Goal: Task Accomplishment & Management: Complete application form

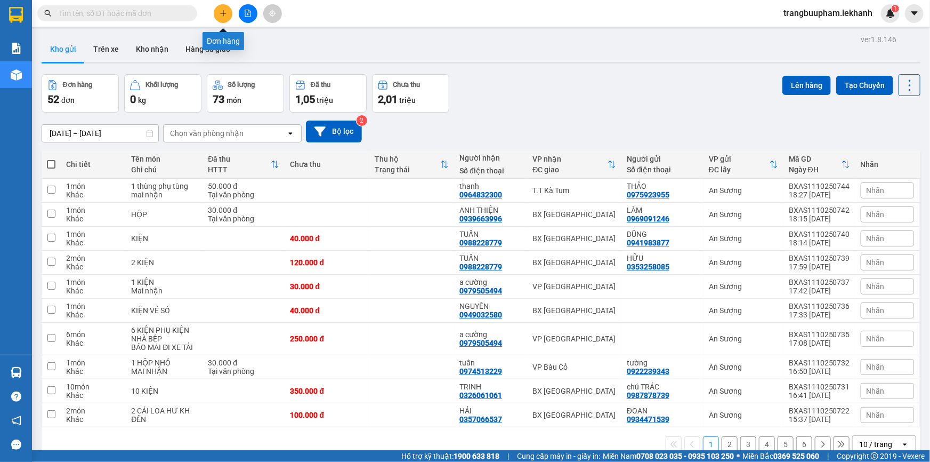
click at [225, 13] on icon "plus" at bounding box center [223, 13] width 6 height 1
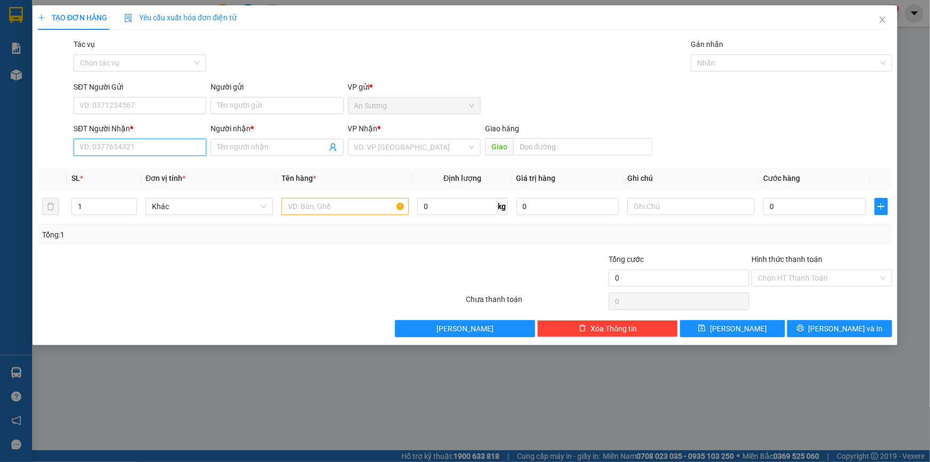
click at [154, 154] on input "SĐT Người Nhận *" at bounding box center [140, 147] width 133 height 17
click at [153, 170] on div "0913677801 - NG BÌNH NGUYÊN" at bounding box center [140, 169] width 120 height 12
type input "0913677801"
type input "NG BÌNH NGUYÊN"
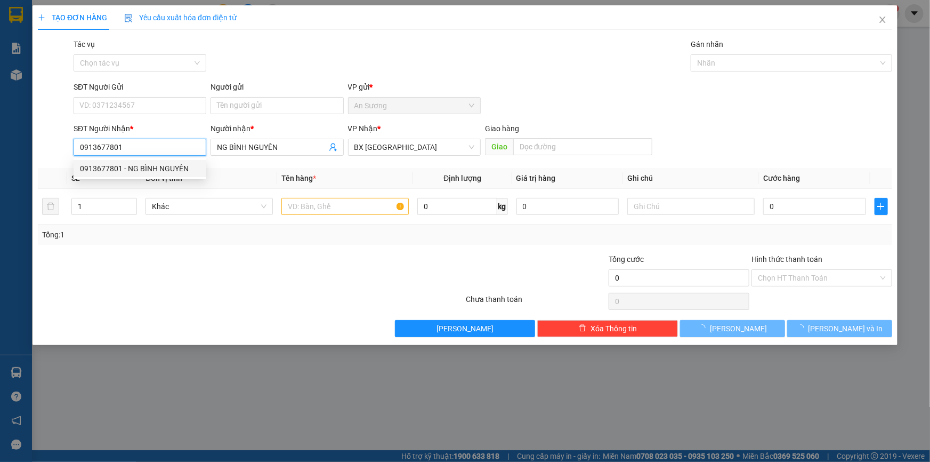
type input "40.000"
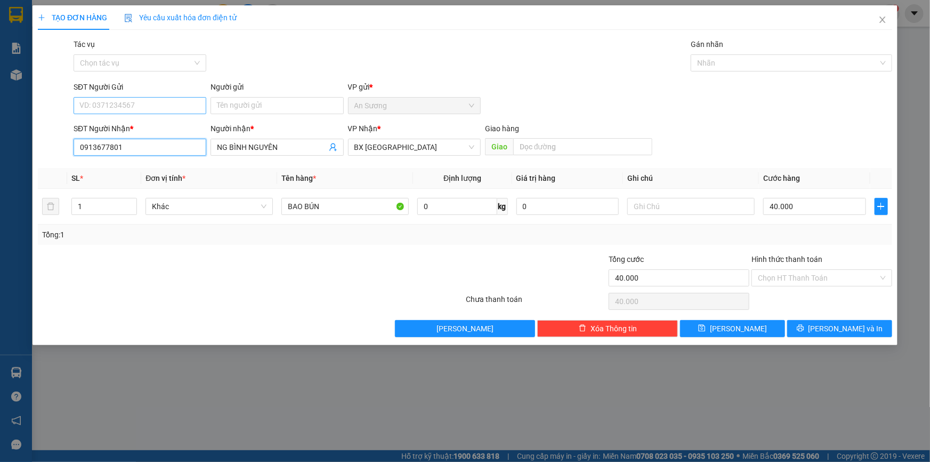
type input "0913677801"
click at [146, 100] on input "SĐT Người Gửi" at bounding box center [140, 105] width 133 height 17
click at [178, 79] on div "Transit Pickup Surcharge Ids Transit Deliver Surcharge Ids Transit Deliver Surc…" at bounding box center [465, 187] width 854 height 298
click at [795, 207] on input "40.000" at bounding box center [814, 206] width 103 height 17
type input "3"
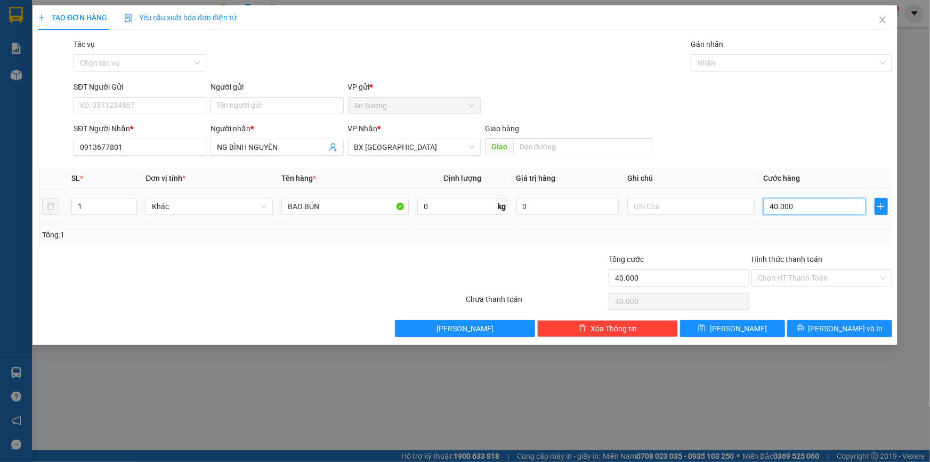
type input "3"
type input "30"
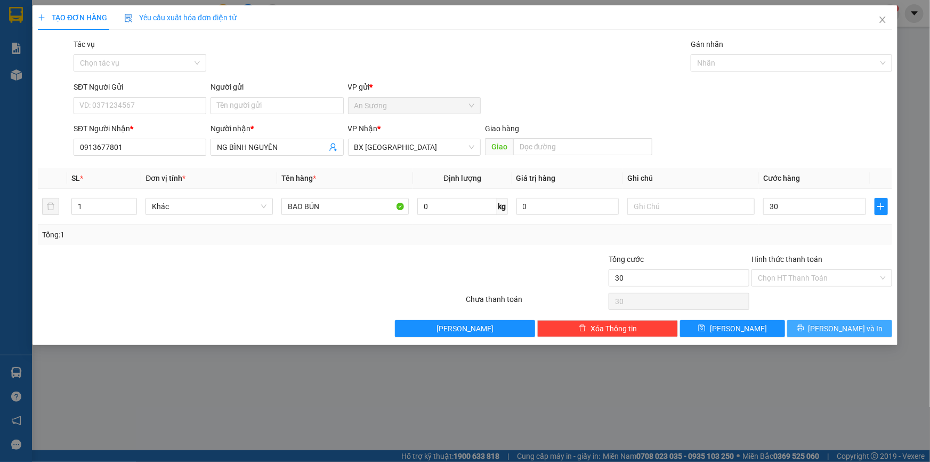
type input "30.000"
click at [836, 335] on button "Lưu và In" at bounding box center [839, 328] width 105 height 17
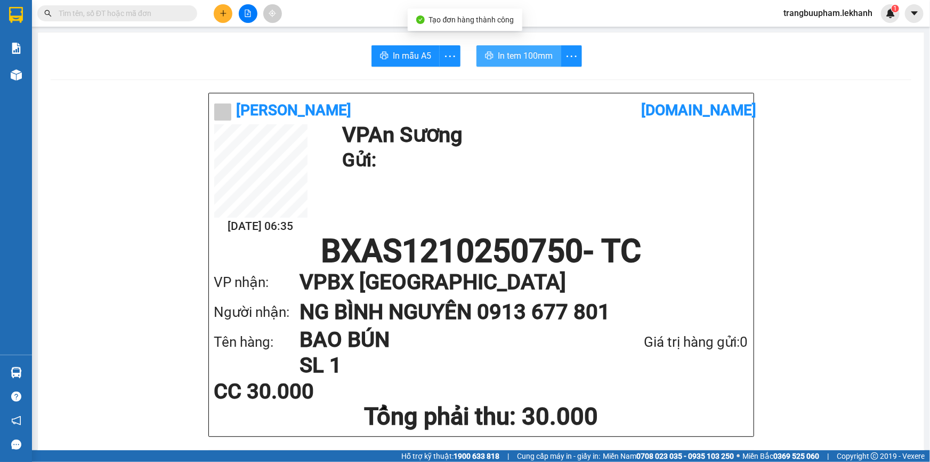
click at [511, 45] on button "In tem 100mm" at bounding box center [519, 55] width 85 height 21
click at [232, 15] on button at bounding box center [223, 13] width 19 height 19
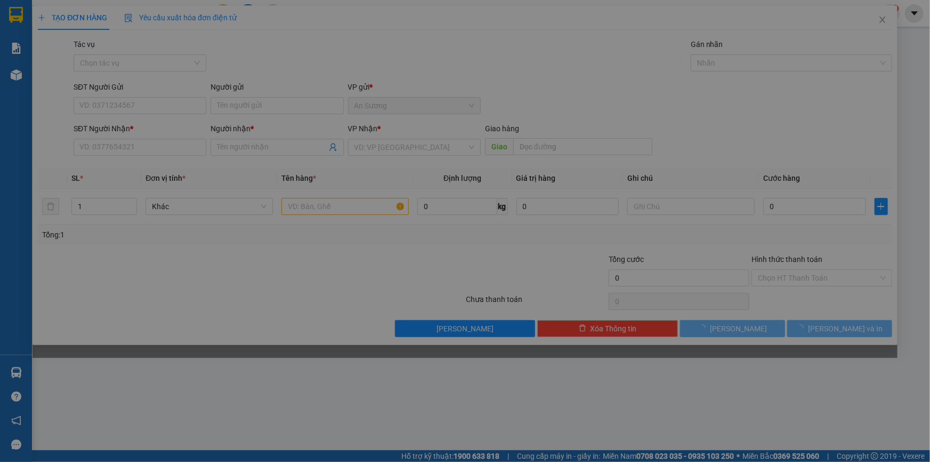
click at [228, 14] on div "Cần tạo đơn hàng để có thể xuất hóa đơn điện tử Xác nhận tạo đơn hàng? Quay lại…" at bounding box center [465, 181] width 865 height 352
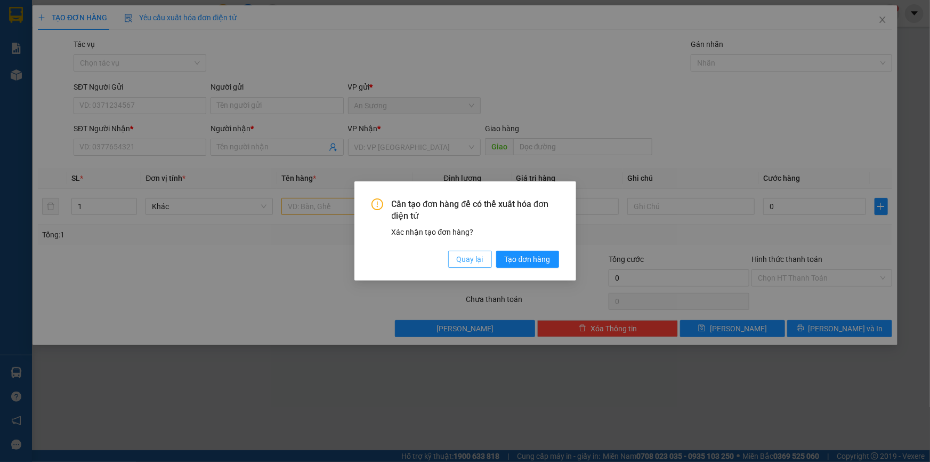
click at [480, 254] on span "Quay lại" at bounding box center [470, 259] width 27 height 12
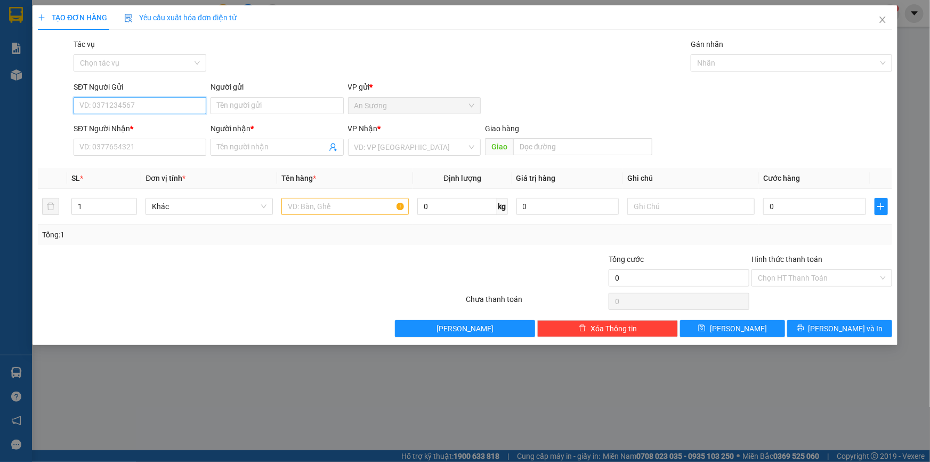
click at [148, 97] on input "SĐT Người Gửi" at bounding box center [140, 105] width 133 height 17
click at [118, 152] on input "SĐT Người Nhận *" at bounding box center [140, 147] width 133 height 17
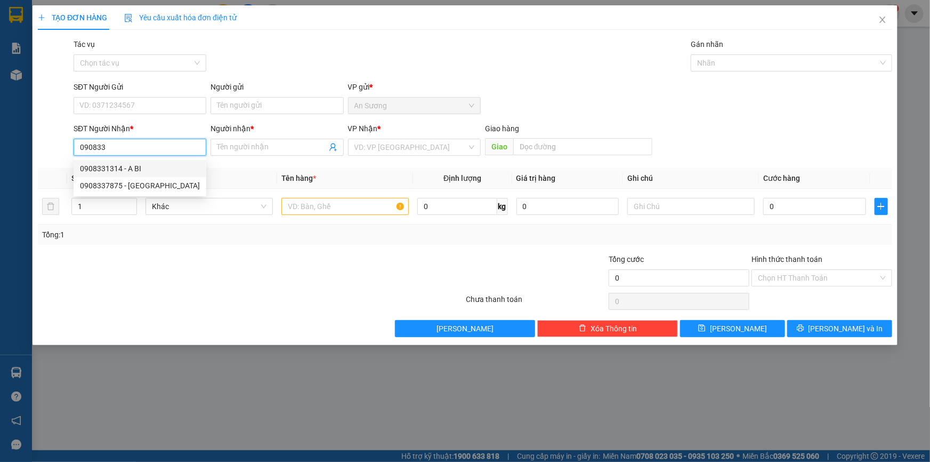
click at [146, 174] on div "0908331314 - A BI" at bounding box center [140, 168] width 133 height 17
type input "0908331314"
type input "A BI"
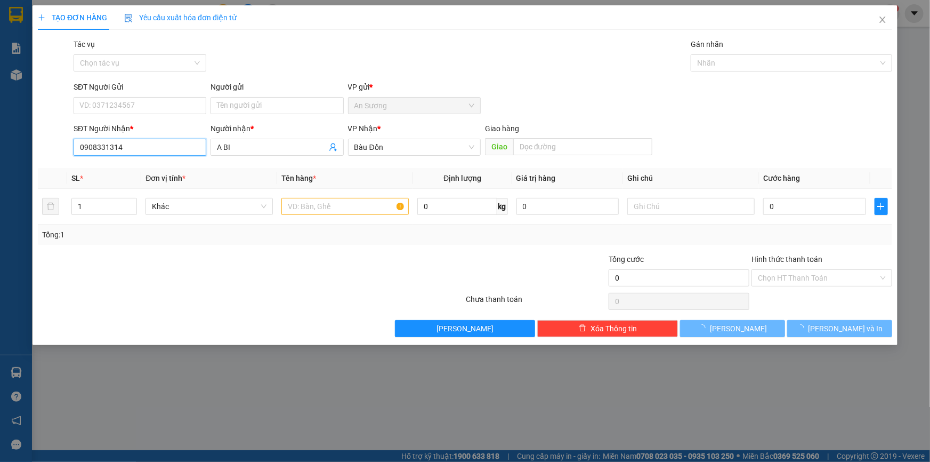
type input "40.000"
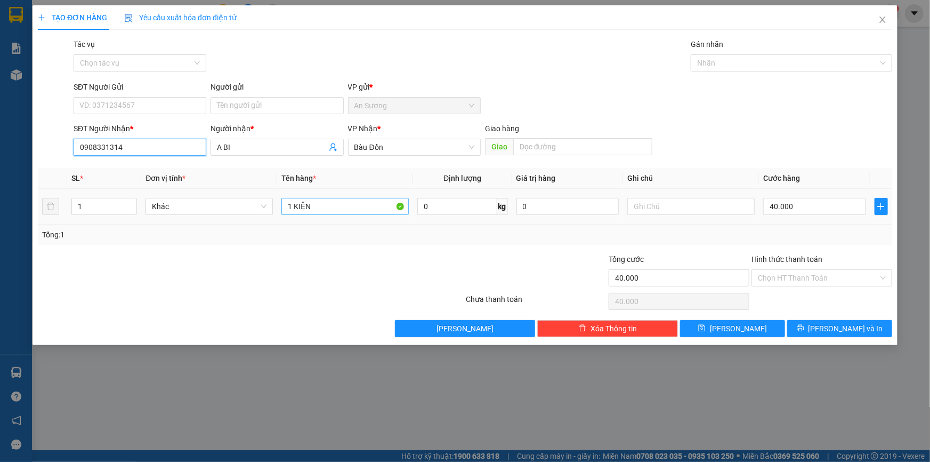
type input "0908331314"
click at [361, 208] on input "1 KIỆN" at bounding box center [344, 206] width 127 height 17
type input "1"
type input "BỌC MÌ"
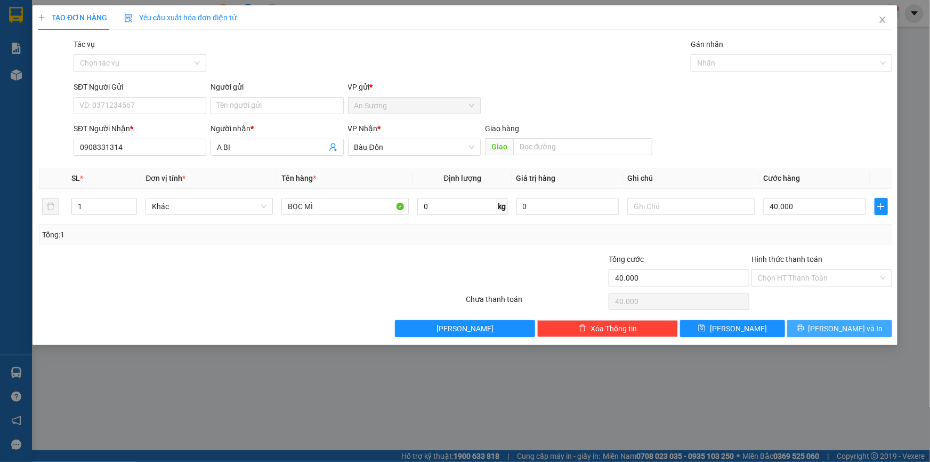
click at [865, 328] on button "Lưu và In" at bounding box center [839, 328] width 105 height 17
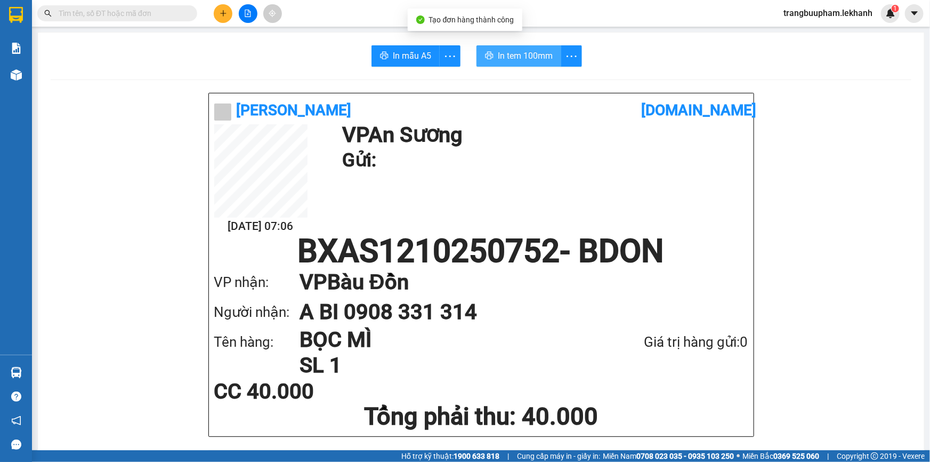
click at [524, 63] on button "In tem 100mm" at bounding box center [519, 55] width 85 height 21
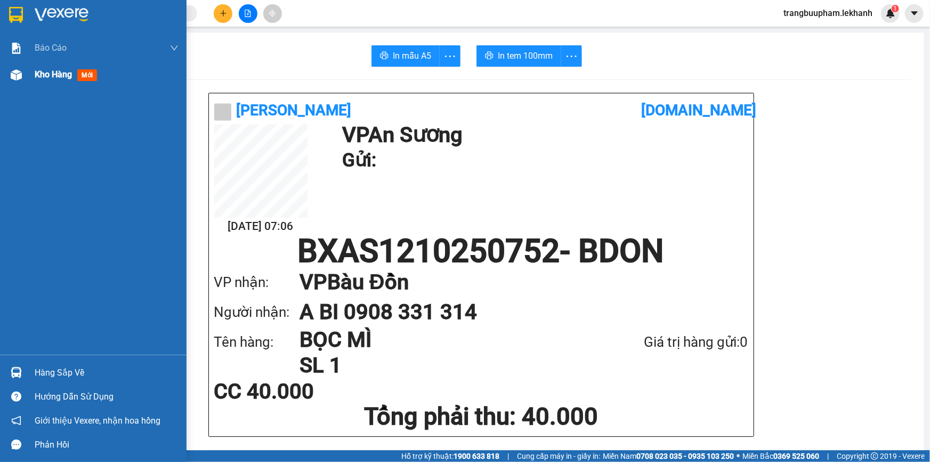
click at [26, 84] on div "Kho hàng mới" at bounding box center [93, 74] width 187 height 27
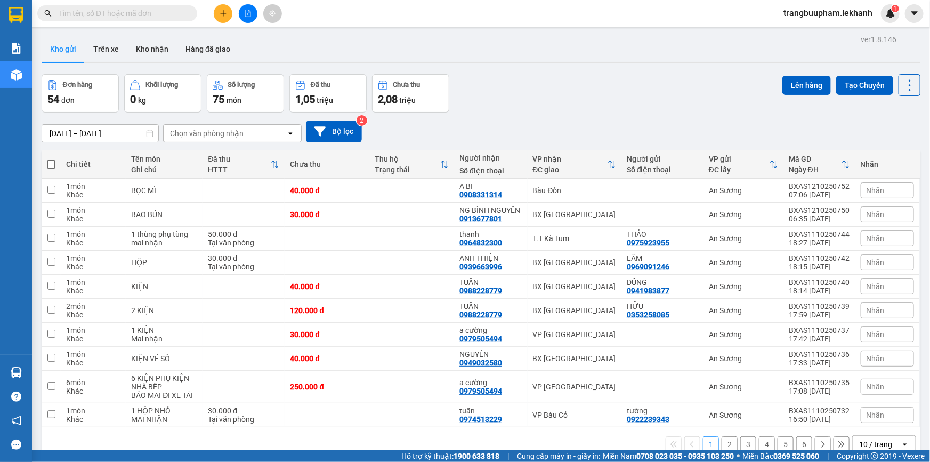
click at [86, 135] on input "11/10/2025 – 12/10/2025" at bounding box center [100, 133] width 116 height 17
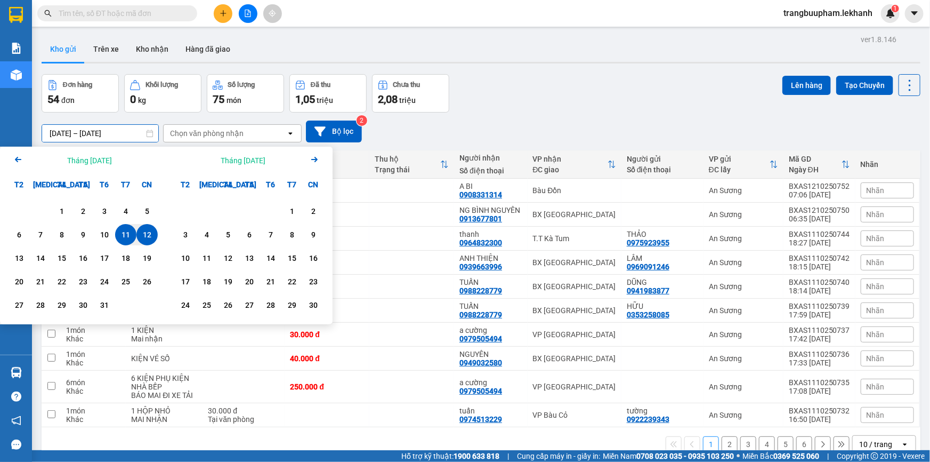
click at [149, 238] on div "12" at bounding box center [147, 234] width 15 height 13
type input "12/10/2025 – 12/10/2025"
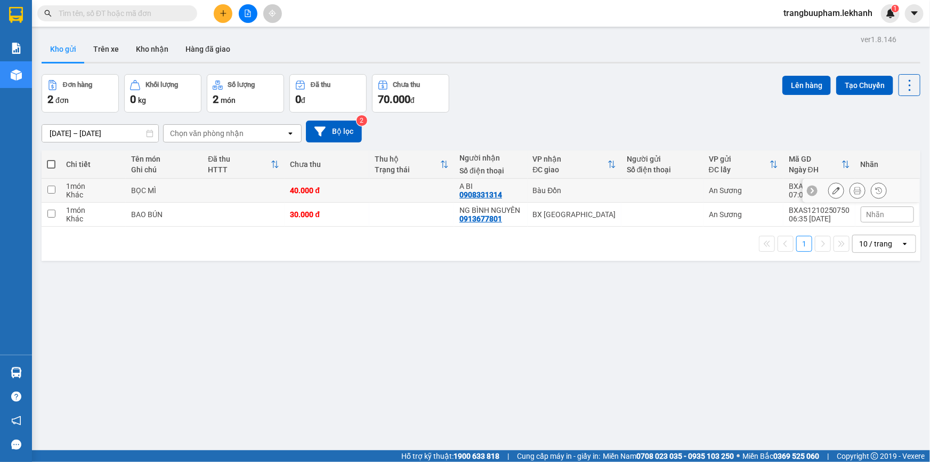
click at [391, 183] on td at bounding box center [411, 191] width 85 height 24
checkbox input "true"
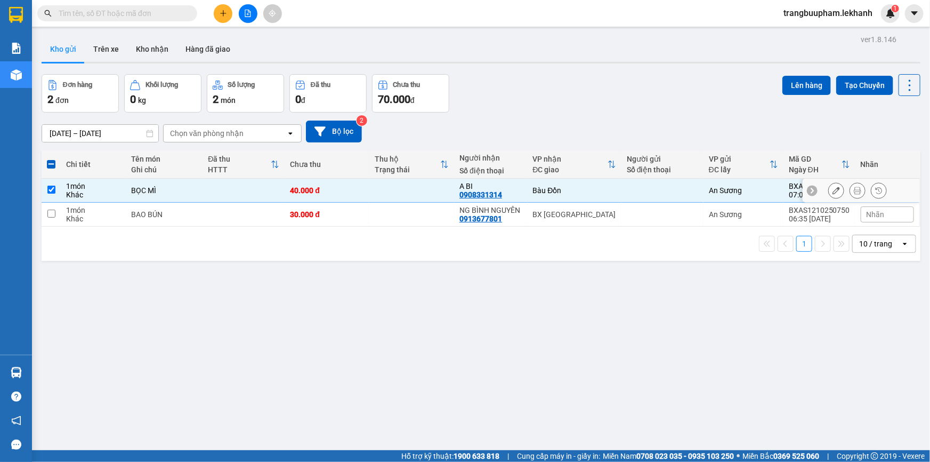
click at [854, 187] on icon at bounding box center [857, 190] width 7 height 7
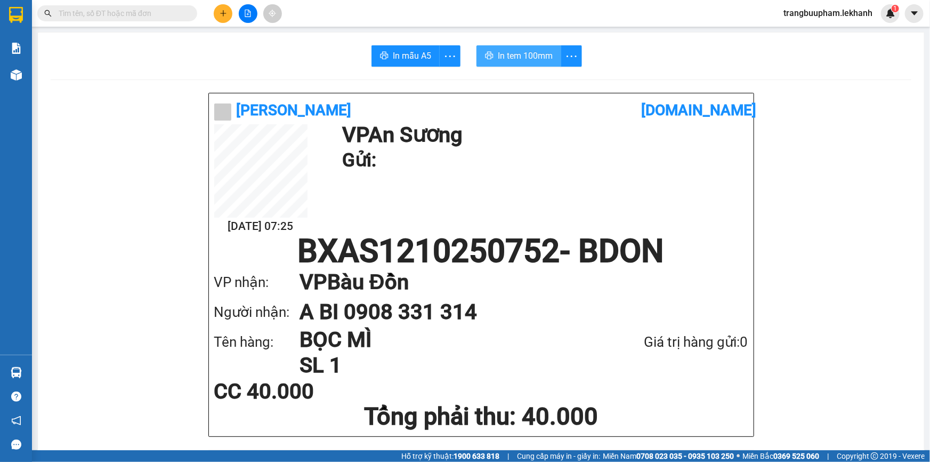
click at [519, 63] on button "In tem 100mm" at bounding box center [519, 55] width 85 height 21
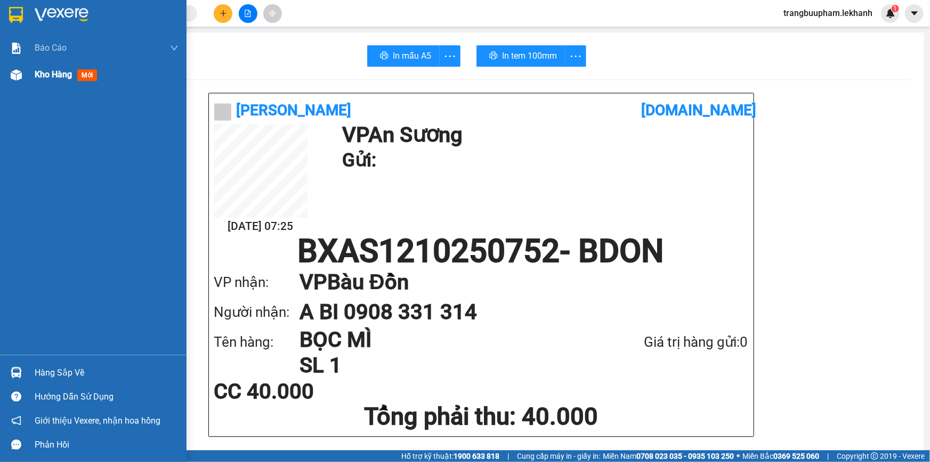
drag, startPoint x: 51, startPoint y: 85, endPoint x: 57, endPoint y: 71, distance: 15.5
click at [53, 83] on div "Kho hàng mới" at bounding box center [107, 74] width 144 height 27
click at [57, 71] on span "Kho hàng" at bounding box center [53, 74] width 37 height 10
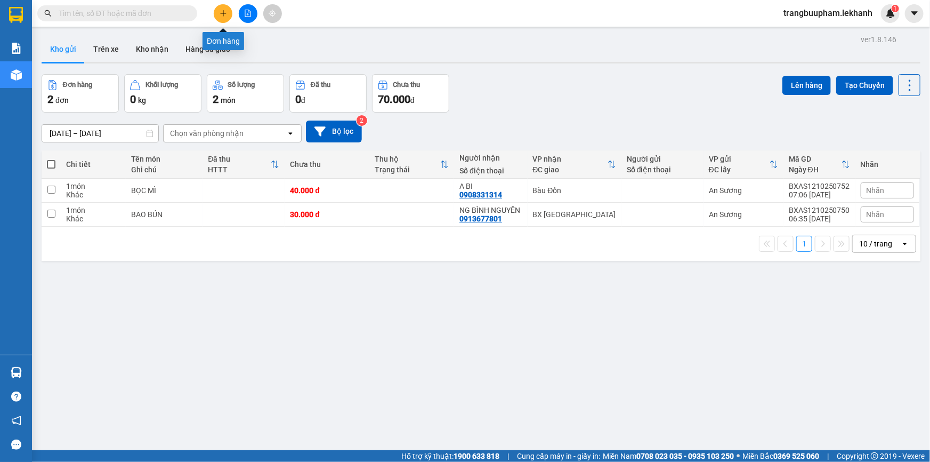
click at [230, 17] on button at bounding box center [223, 13] width 19 height 19
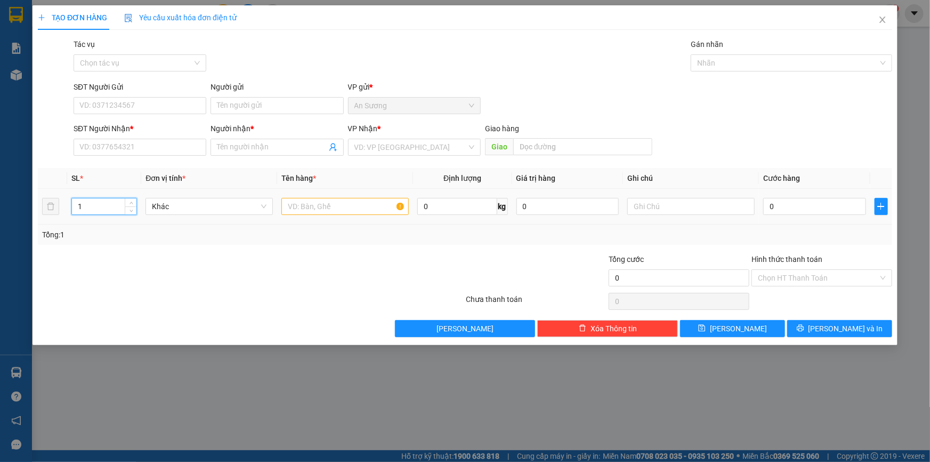
drag, startPoint x: 90, startPoint y: 207, endPoint x: 41, endPoint y: 212, distance: 49.9
click at [41, 212] on tr "1 Khác 0 kg 0 0" at bounding box center [465, 207] width 854 height 36
type input "2"
drag, startPoint x: 330, startPoint y: 213, endPoint x: 331, endPoint y: 207, distance: 6.4
click at [331, 213] on input "text" at bounding box center [344, 206] width 127 height 17
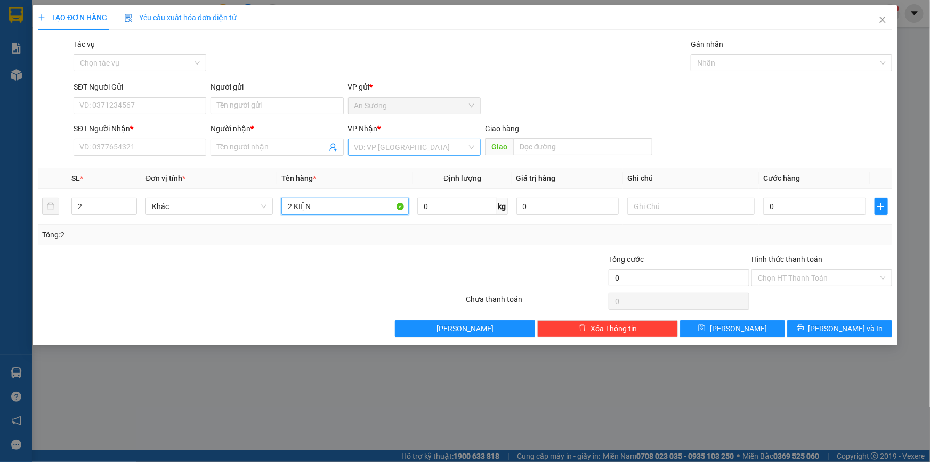
type input "2 KIỆN"
click at [378, 152] on input "search" at bounding box center [410, 147] width 112 height 16
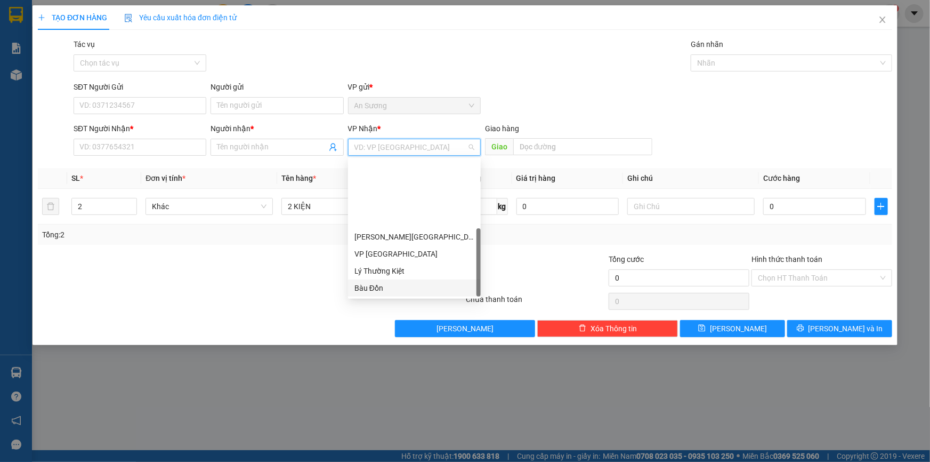
scroll to position [85, 0]
drag, startPoint x: 386, startPoint y: 288, endPoint x: 389, endPoint y: 279, distance: 9.1
click at [388, 287] on div "VP Ninh Sơn" at bounding box center [414, 288] width 120 height 12
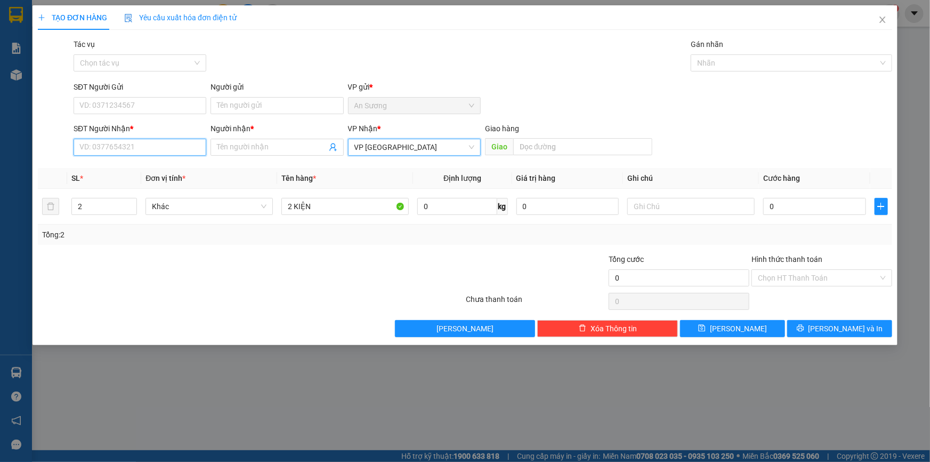
click at [147, 145] on input "SĐT Người Nhận *" at bounding box center [140, 147] width 133 height 17
type input "0963253437"
click at [239, 144] on input "Người nhận *" at bounding box center [271, 147] width 109 height 12
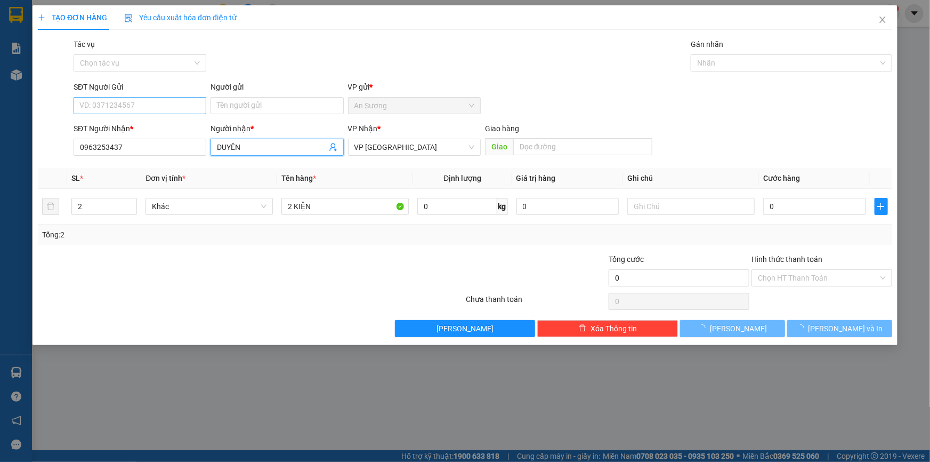
type input "DUYÊN"
click at [126, 101] on input "SĐT Người Gửi" at bounding box center [140, 105] width 133 height 17
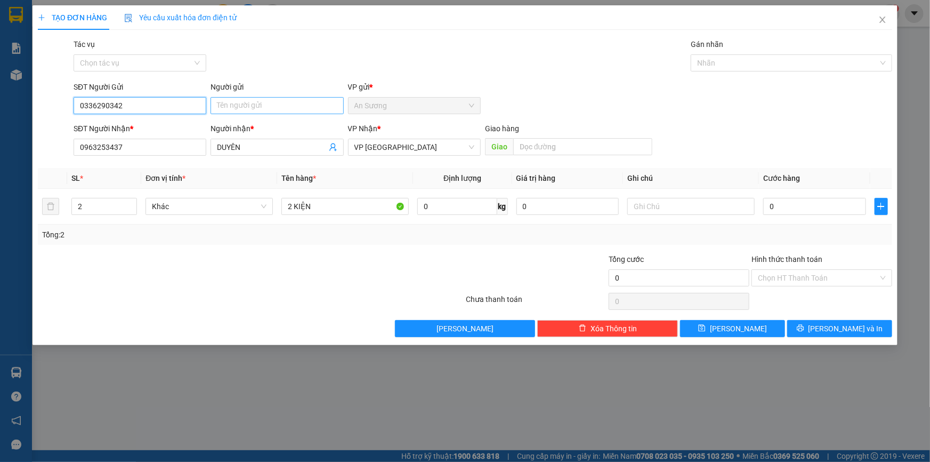
type input "0336290342"
click at [252, 102] on input "Người gửi" at bounding box center [277, 105] width 133 height 17
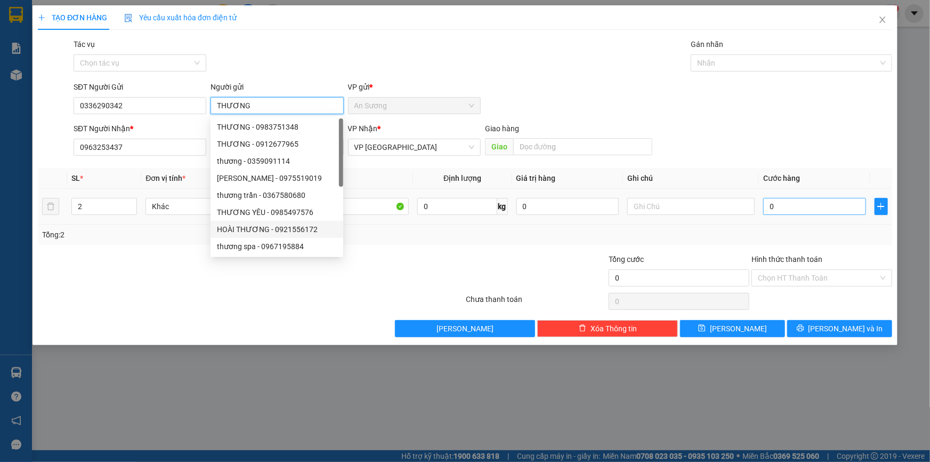
type input "THƯƠNG"
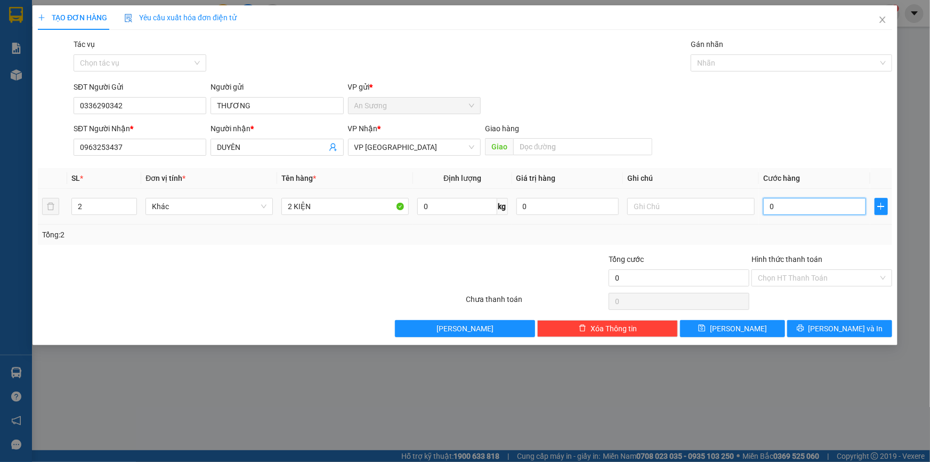
type input "7"
type input "70"
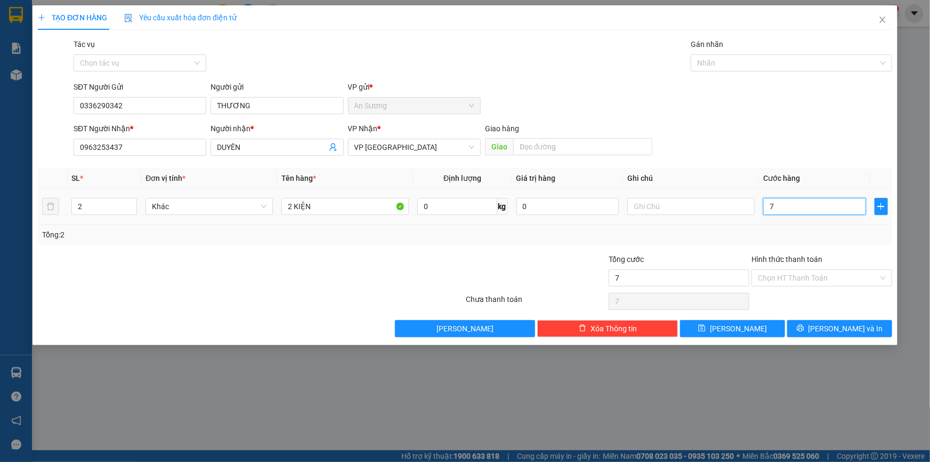
type input "70"
type input "70.000"
click at [817, 277] on input "Hình thức thanh toán" at bounding box center [818, 278] width 120 height 16
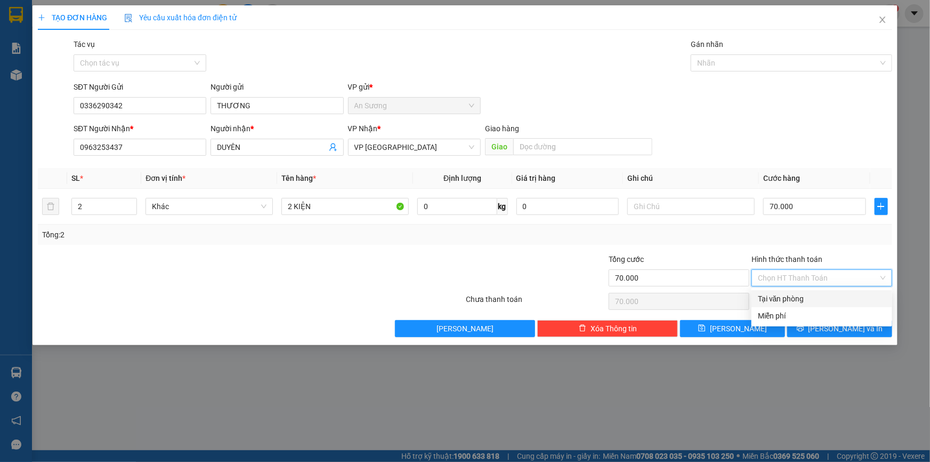
click at [801, 292] on div "Tại văn phòng" at bounding box center [822, 298] width 141 height 17
type input "0"
click at [826, 324] on button "Lưu và In" at bounding box center [839, 328] width 105 height 17
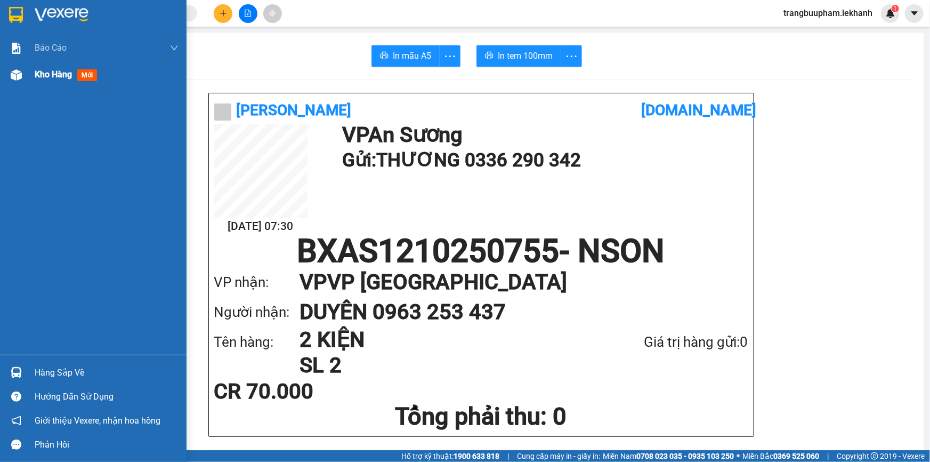
click at [53, 77] on span "Kho hàng" at bounding box center [53, 74] width 37 height 10
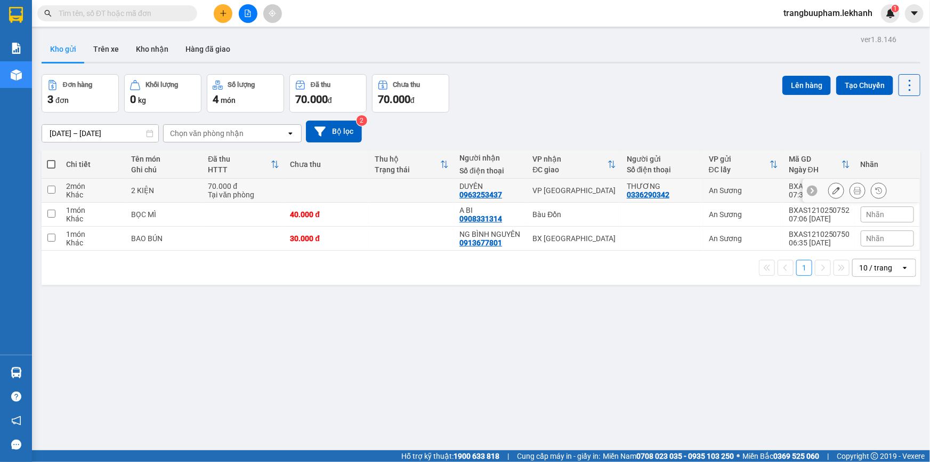
click at [285, 184] on td at bounding box center [327, 191] width 85 height 24
checkbox input "true"
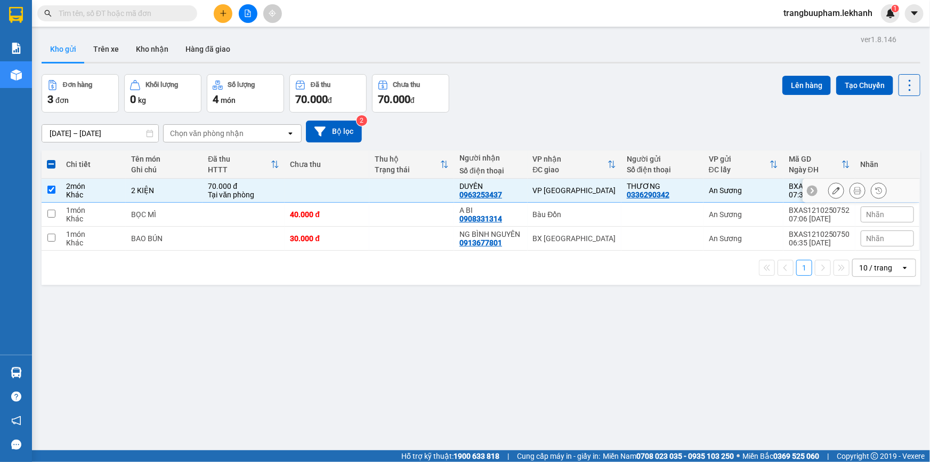
click at [833, 193] on icon at bounding box center [836, 190] width 7 height 7
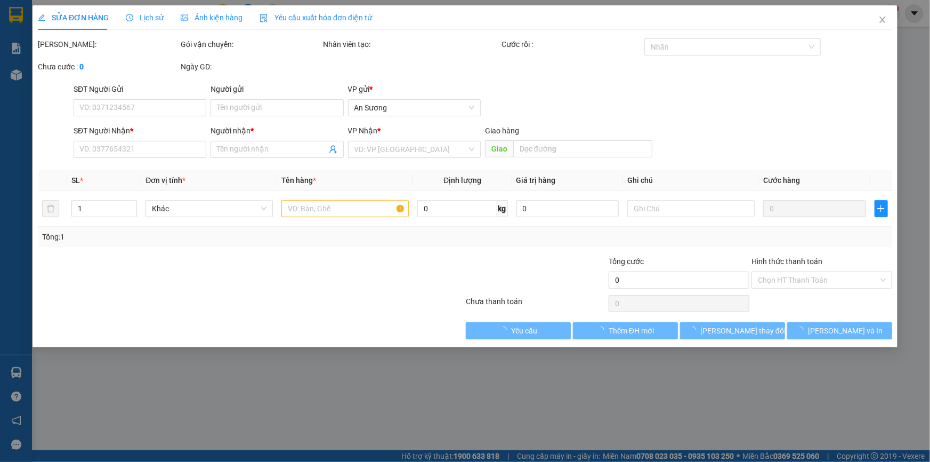
type input "0336290342"
type input "THƯƠNG"
type input "0963253437"
type input "DUYÊN"
type input "70.000"
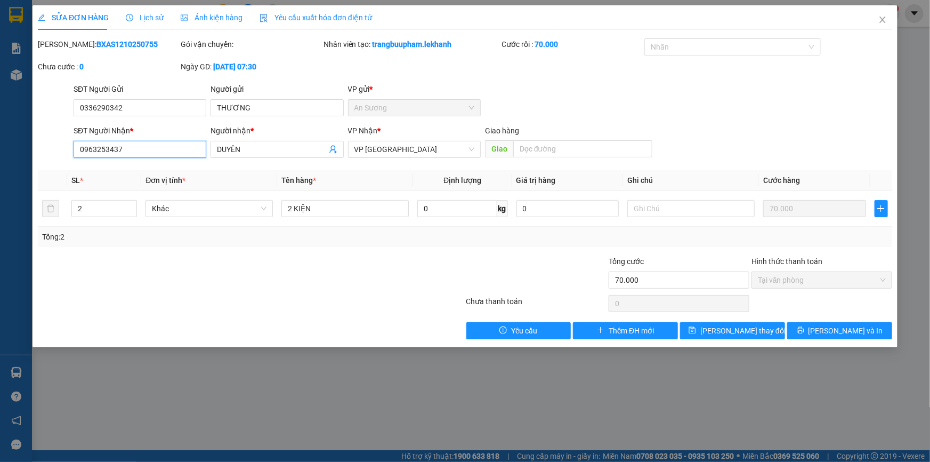
drag, startPoint x: 126, startPoint y: 147, endPoint x: 46, endPoint y: 151, distance: 80.0
click at [46, 151] on div "SĐT Người Nhận * 0963253437 0963253437 Người nhận * DUYÊN VP Nhận * VP Ninh Sơn…" at bounding box center [465, 143] width 857 height 37
click at [158, 144] on input "0963253437" at bounding box center [140, 149] width 133 height 17
type input "0963253347"
click at [646, 216] on input "text" at bounding box center [690, 208] width 127 height 17
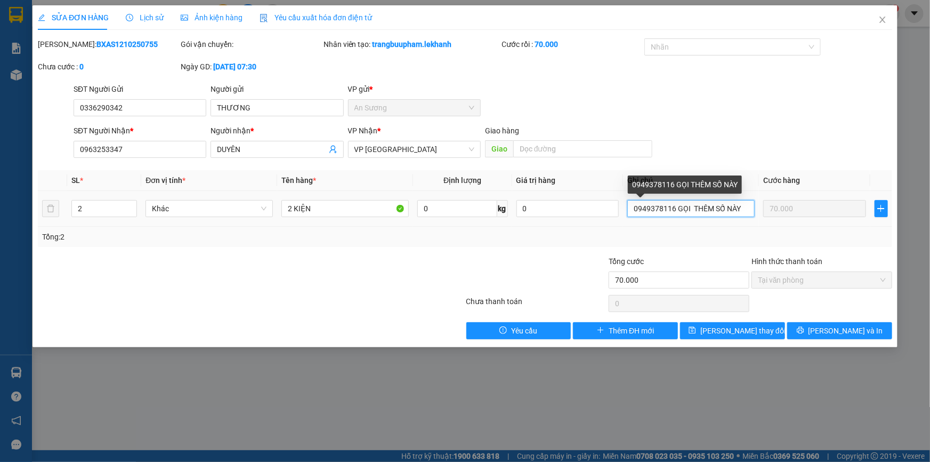
click at [690, 209] on input "0949378116 GỌI THÊM SỐ NÀY" at bounding box center [690, 208] width 127 height 17
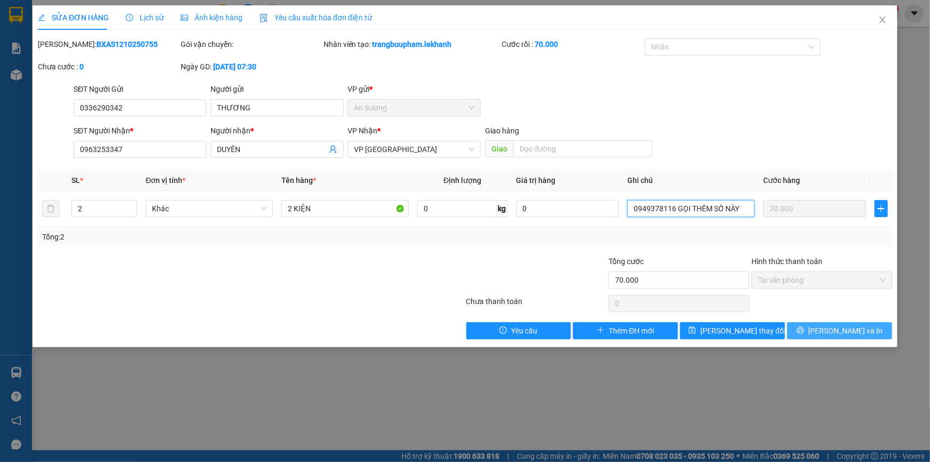
type input "0949378116 GỌI THÊM SỐ NÀY"
click at [848, 325] on span "Lưu và In" at bounding box center [846, 331] width 75 height 12
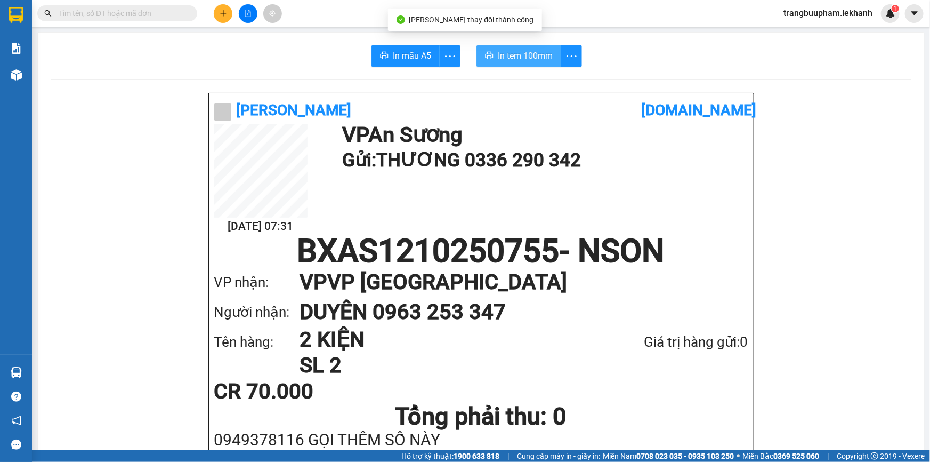
click at [533, 53] on span "In tem 100mm" at bounding box center [525, 55] width 55 height 13
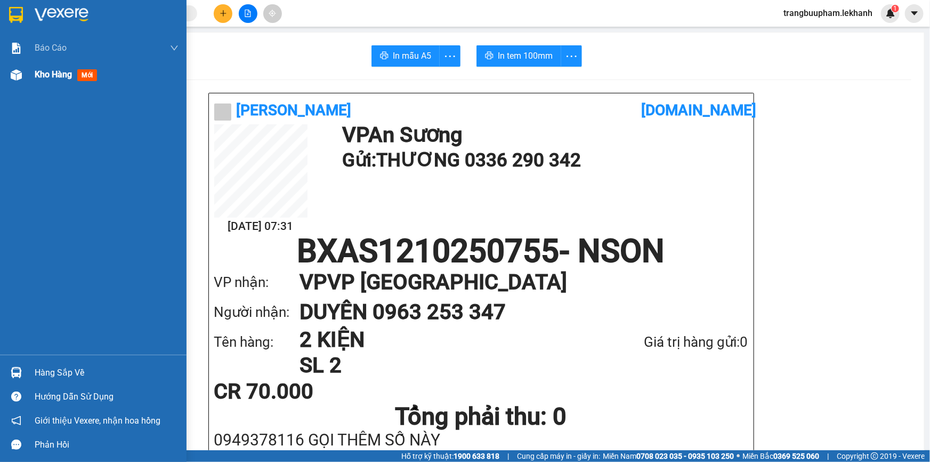
click at [37, 75] on span "Kho hàng" at bounding box center [53, 74] width 37 height 10
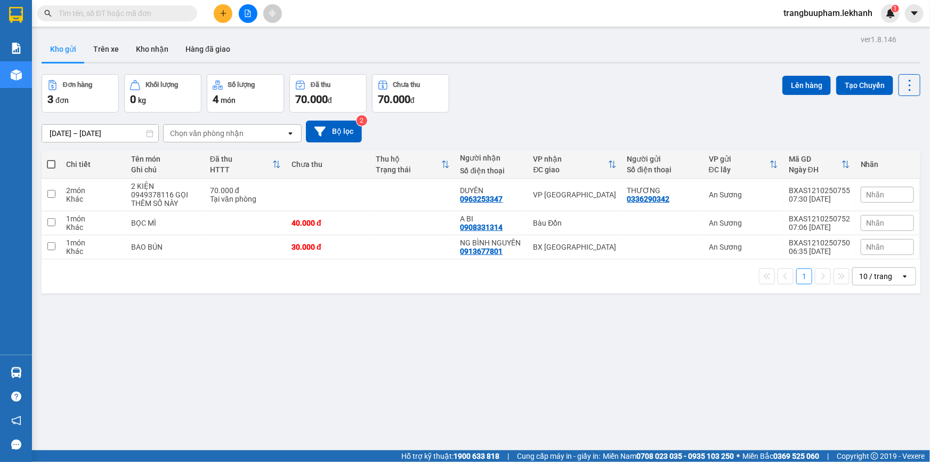
click at [223, 10] on icon "plus" at bounding box center [223, 13] width 7 height 7
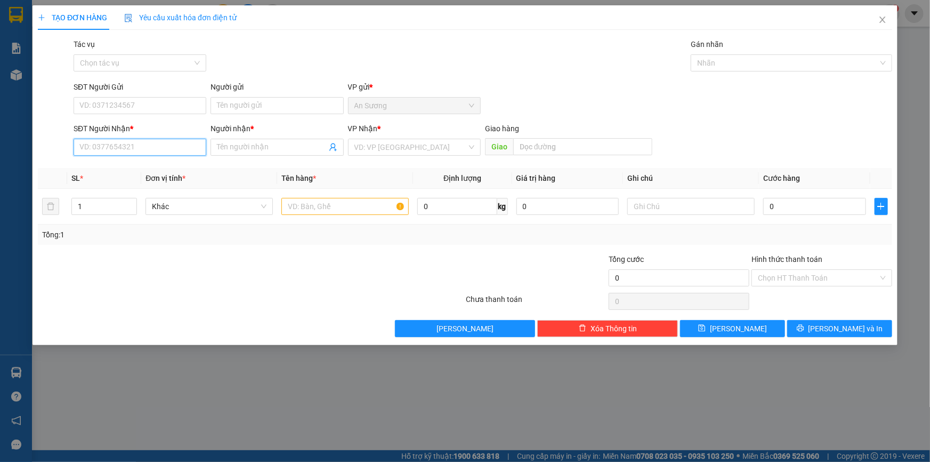
click at [131, 148] on input "SĐT Người Nhận *" at bounding box center [140, 147] width 133 height 17
click at [114, 164] on div "0945007614 - MY" at bounding box center [140, 169] width 120 height 12
type input "0945007614"
type input "MY"
type input "30.000"
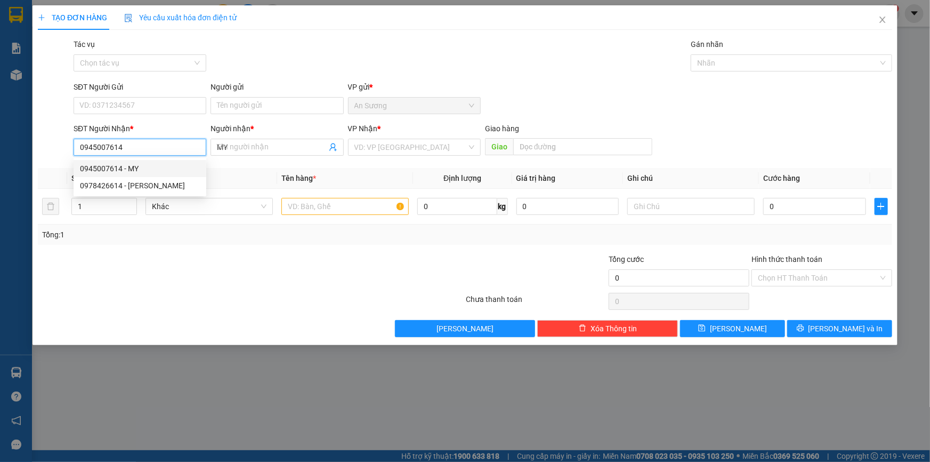
type input "30.000"
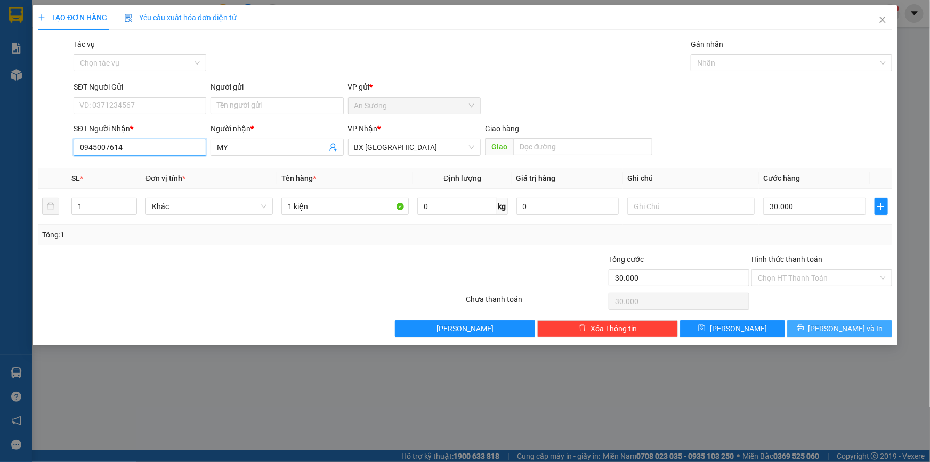
type input "0945007614"
click at [825, 324] on button "Lưu và In" at bounding box center [839, 328] width 105 height 17
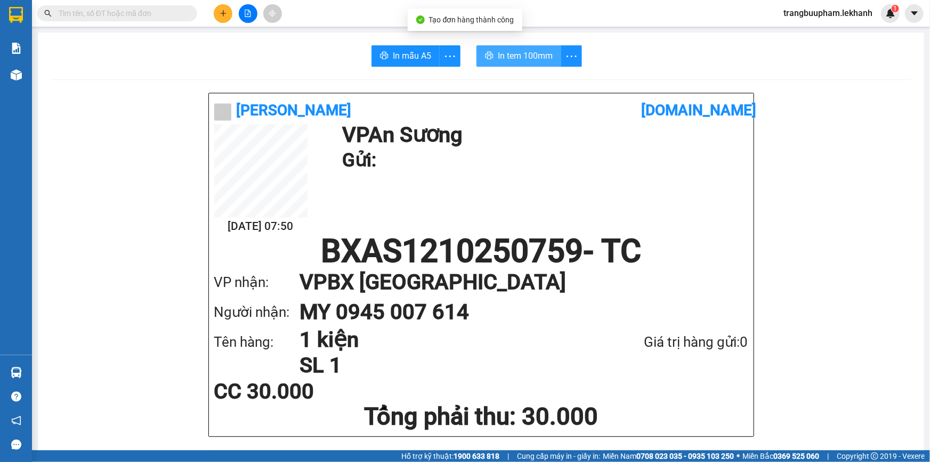
click at [518, 57] on span "In tem 100mm" at bounding box center [525, 55] width 55 height 13
click at [230, 14] on button at bounding box center [223, 13] width 19 height 19
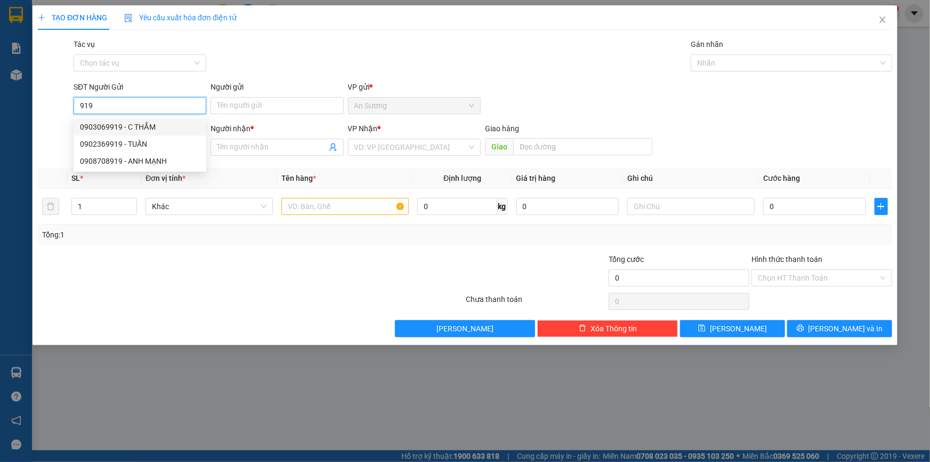
click at [122, 127] on div "0903069919 - C THẮM" at bounding box center [140, 127] width 120 height 12
type input "0903069919"
type input "C THẮM"
type input "0386848246"
type input "C NHUNG"
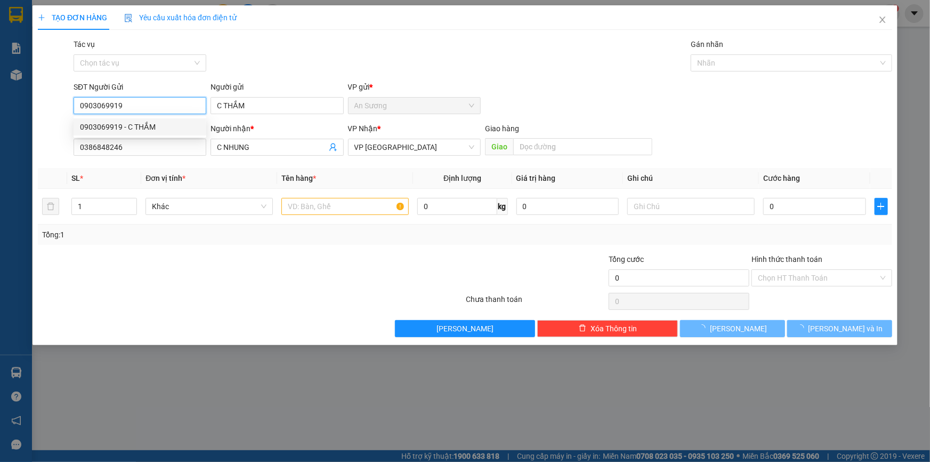
type input "30.000"
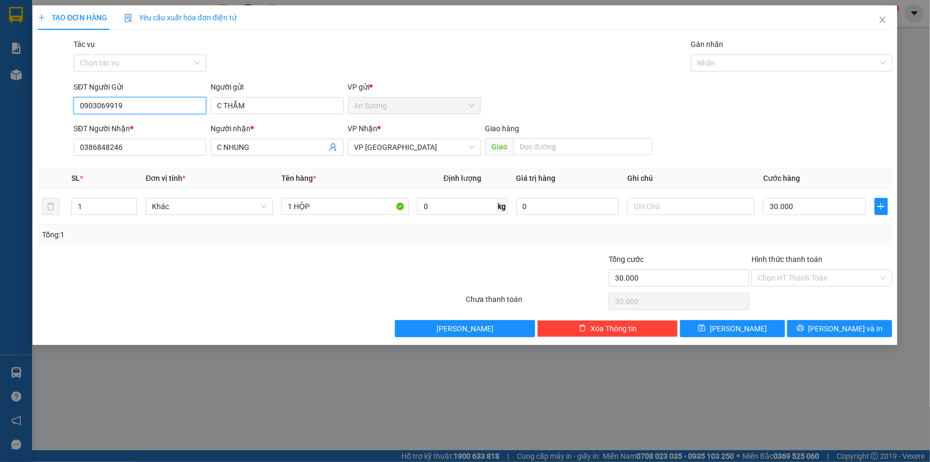
drag, startPoint x: 133, startPoint y: 110, endPoint x: 27, endPoint y: 101, distance: 106.4
click at [27, 101] on div "TẠO ĐƠN HÀNG Yêu cầu xuất hóa đơn điện tử Transit Pickup Surcharge Ids Transit …" at bounding box center [465, 231] width 930 height 462
click at [160, 164] on div "0908708919 - ANH MẠNH" at bounding box center [140, 161] width 120 height 12
type input "0908708919"
type input "ANH MẠNH"
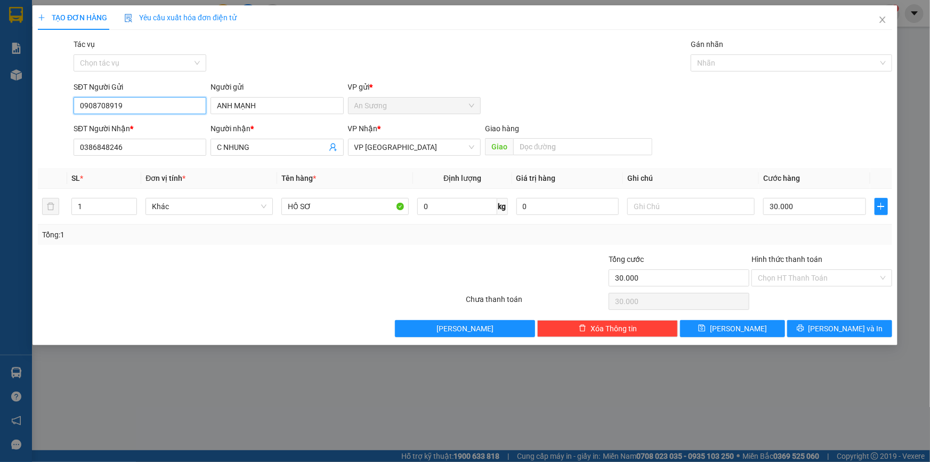
type input "0908708919"
click at [0, 179] on div "TẠO ĐƠN HÀNG Yêu cầu xuất hóa đơn điện tử Transit Pickup Surcharge Ids Transit …" at bounding box center [465, 231] width 930 height 462
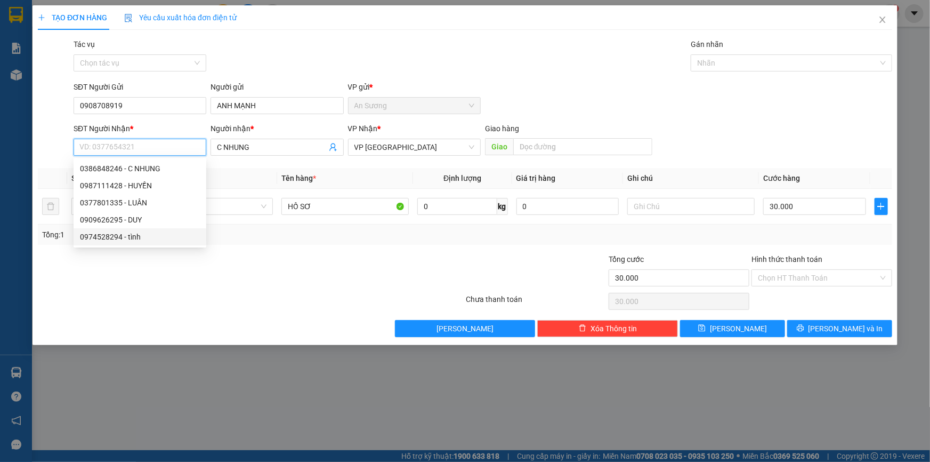
click at [145, 235] on div "0974528294 - tình" at bounding box center [140, 237] width 120 height 12
type input "0974528294"
type input "tình"
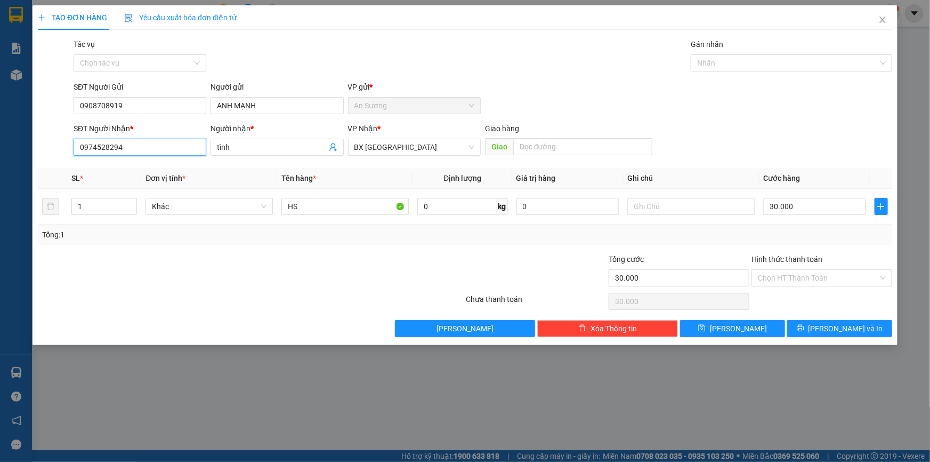
drag, startPoint x: 141, startPoint y: 148, endPoint x: 21, endPoint y: 140, distance: 120.2
click at [21, 140] on div "TẠO ĐƠN HÀNG Yêu cầu xuất hóa đơn điện tử Transit Pickup Surcharge Ids Transit …" at bounding box center [465, 231] width 930 height 462
click at [122, 168] on div "0707386694 - tình" at bounding box center [140, 169] width 120 height 12
type input "0707386694"
type input "tình"
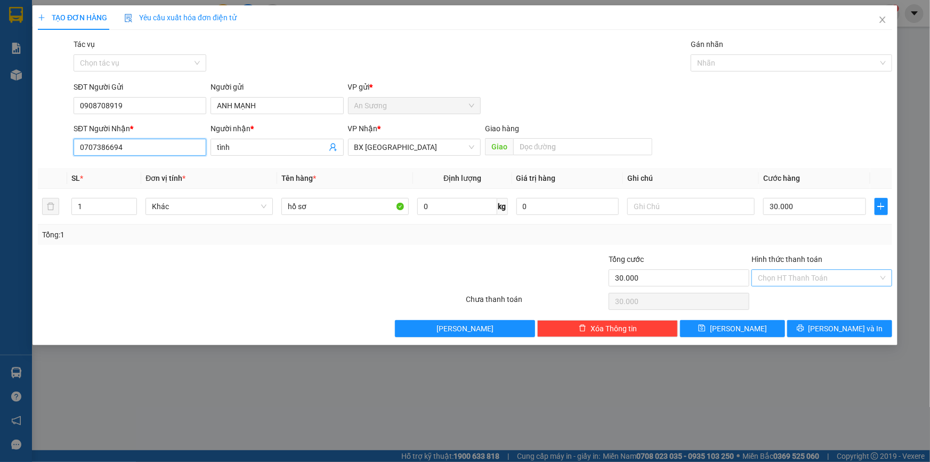
type input "0707386694"
click at [807, 276] on input "Hình thức thanh toán" at bounding box center [818, 278] width 120 height 16
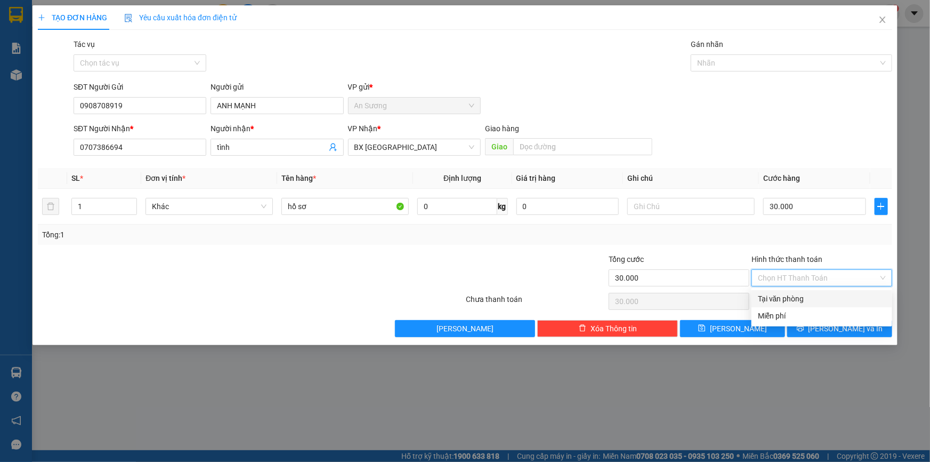
click at [808, 298] on div "Tại văn phòng" at bounding box center [822, 299] width 128 height 12
type input "0"
click at [824, 324] on button "Lưu và In" at bounding box center [839, 328] width 105 height 17
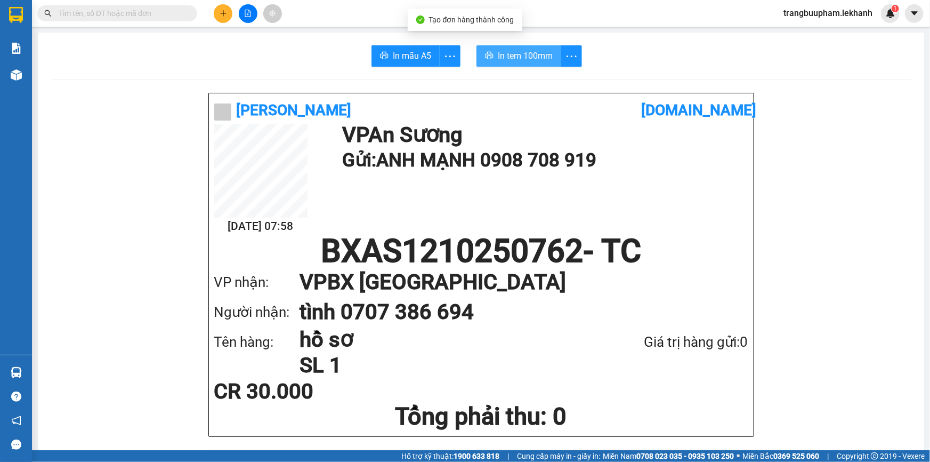
click at [520, 53] on span "In tem 100mm" at bounding box center [525, 55] width 55 height 13
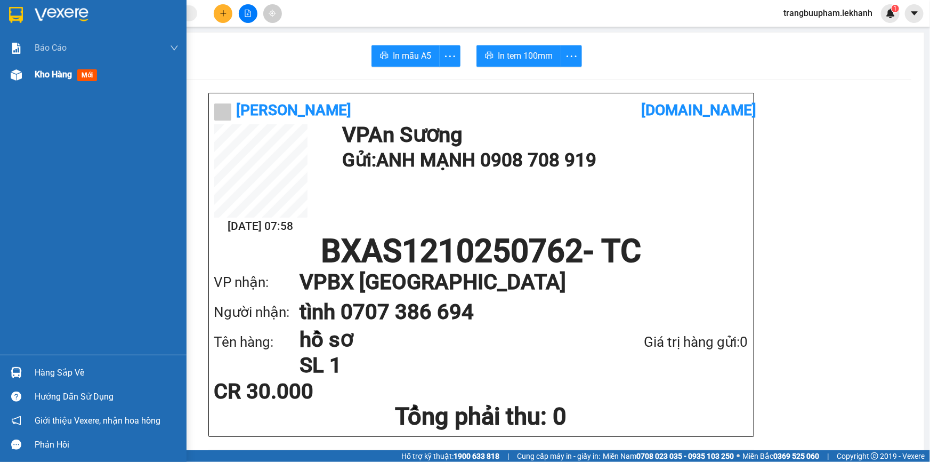
click at [28, 68] on div "Kho hàng mới" at bounding box center [93, 74] width 187 height 27
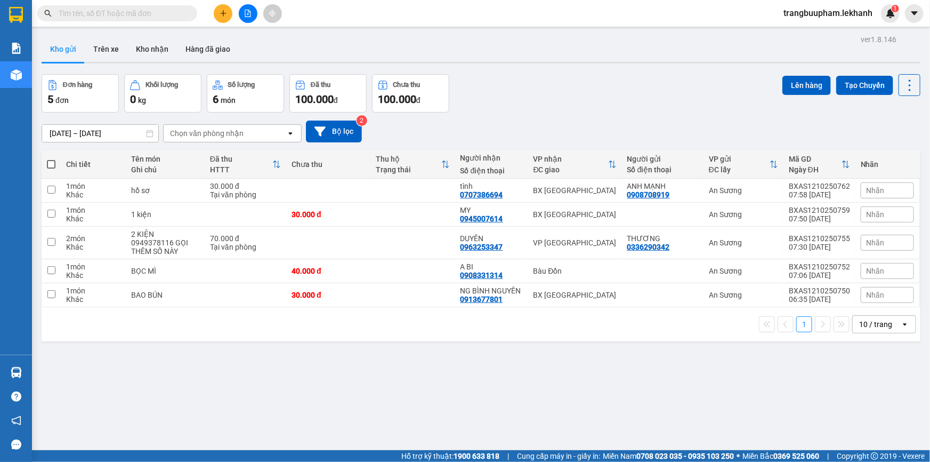
click at [98, 134] on input "12/10/2025 – 12/10/2025" at bounding box center [100, 133] width 116 height 17
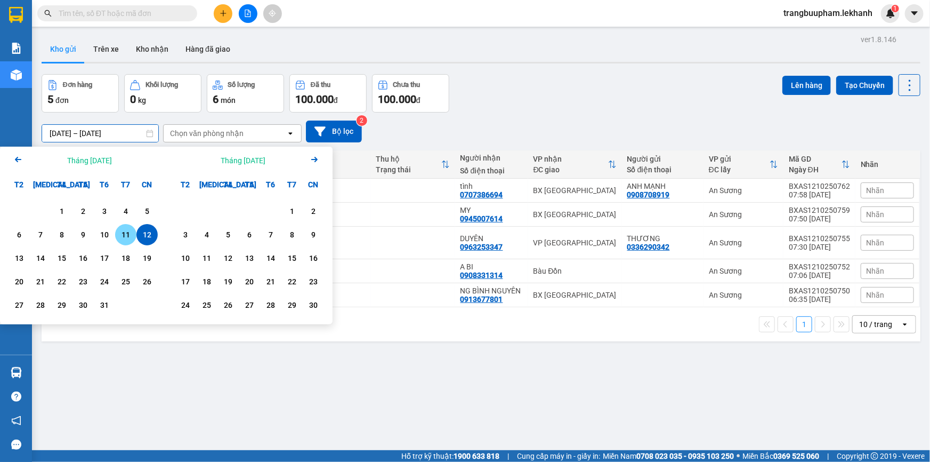
click at [128, 236] on div "11" at bounding box center [125, 234] width 15 height 13
type input "11/10/2025 – 11/10/2025"
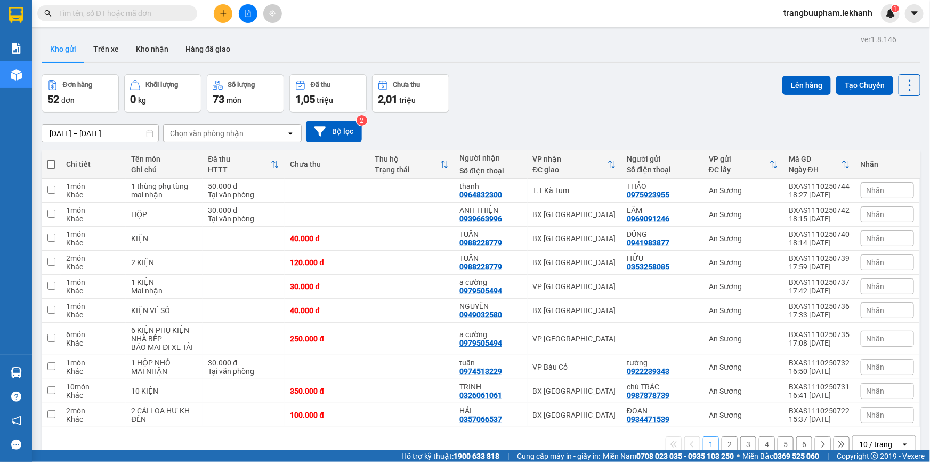
click at [149, 15] on input "text" at bounding box center [122, 13] width 126 height 12
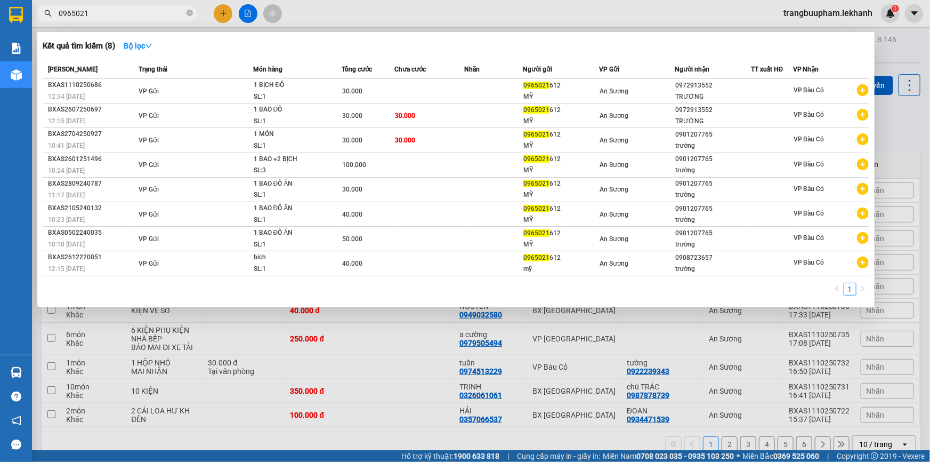
type input "0965021"
click at [185, 11] on span "0965021" at bounding box center [117, 13] width 160 height 16
click at [188, 13] on icon "close-circle" at bounding box center [190, 13] width 6 height 6
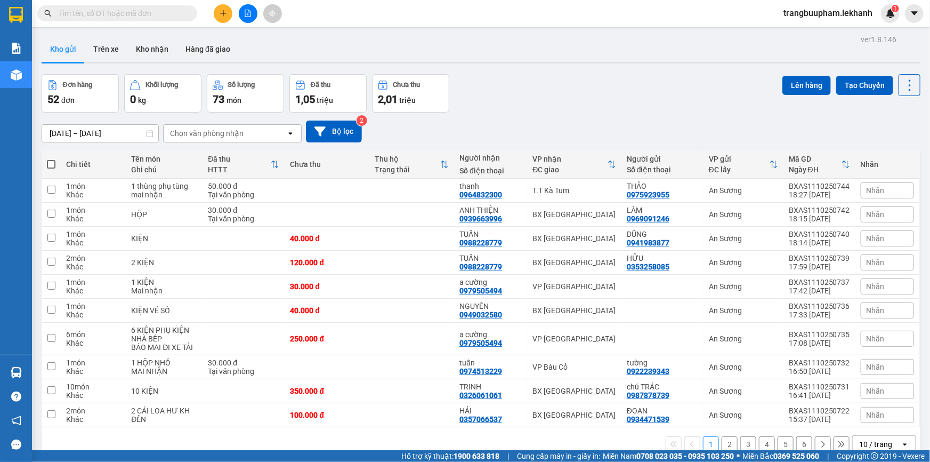
drag, startPoint x: 90, startPoint y: 132, endPoint x: 96, endPoint y: 136, distance: 7.9
click at [91, 133] on input "11/10/2025 – 11/10/2025" at bounding box center [100, 133] width 116 height 17
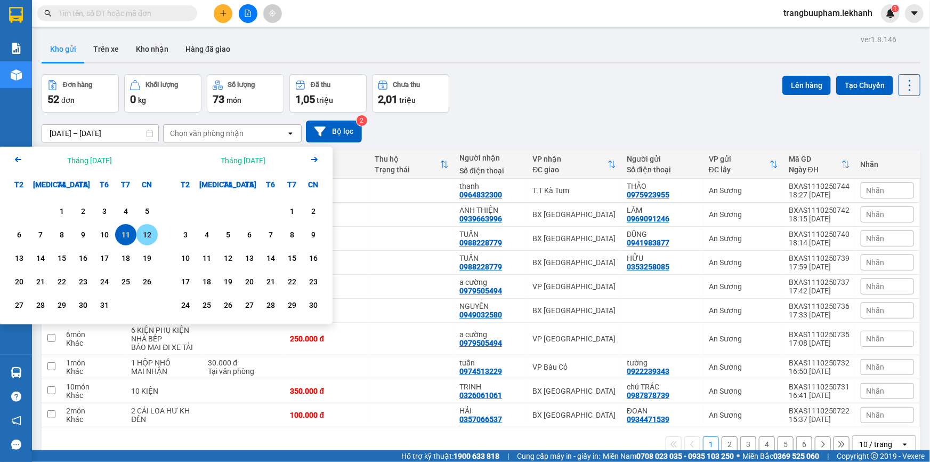
click at [148, 233] on div "12" at bounding box center [147, 234] width 15 height 13
click at [144, 231] on div "12" at bounding box center [147, 234] width 15 height 13
type input "12/10/2025 – 12/10/2025"
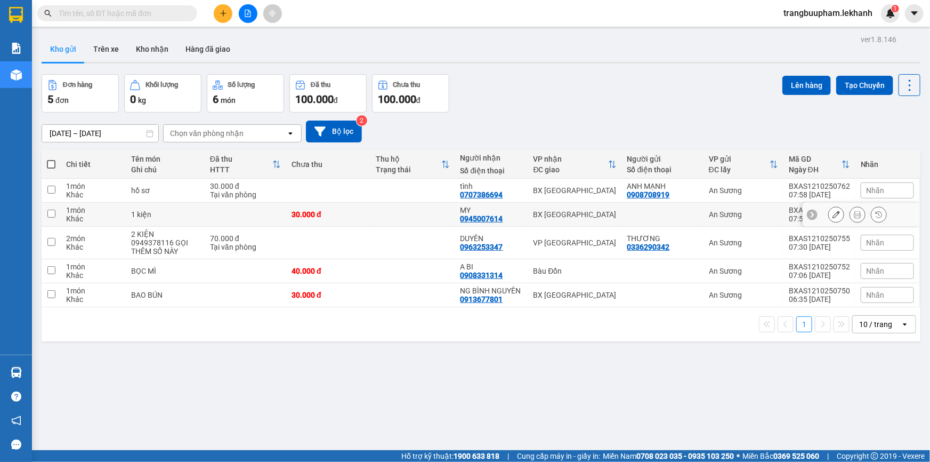
click at [389, 219] on td at bounding box center [412, 215] width 84 height 24
checkbox input "true"
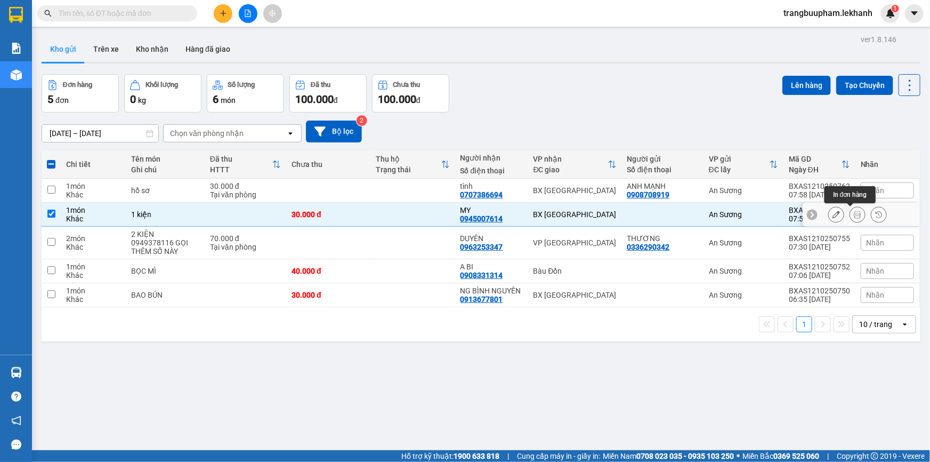
click at [854, 213] on icon at bounding box center [857, 214] width 7 height 7
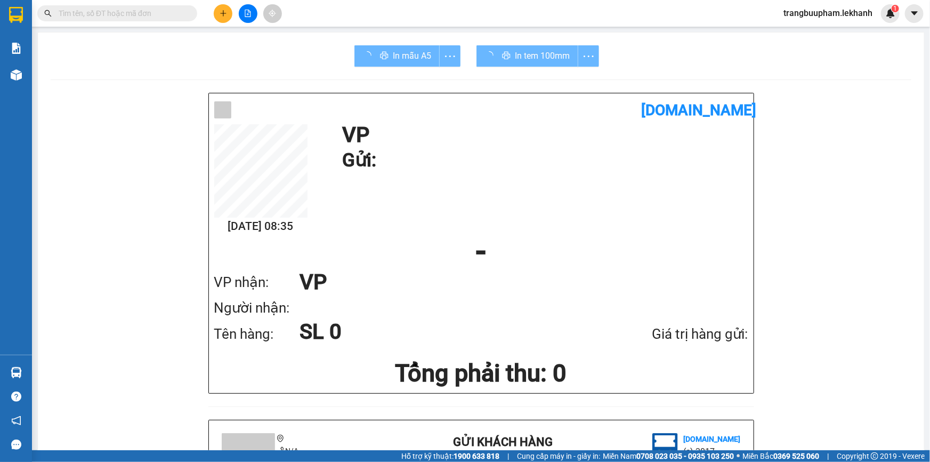
click at [541, 61] on div "In tem 100mm" at bounding box center [538, 55] width 123 height 21
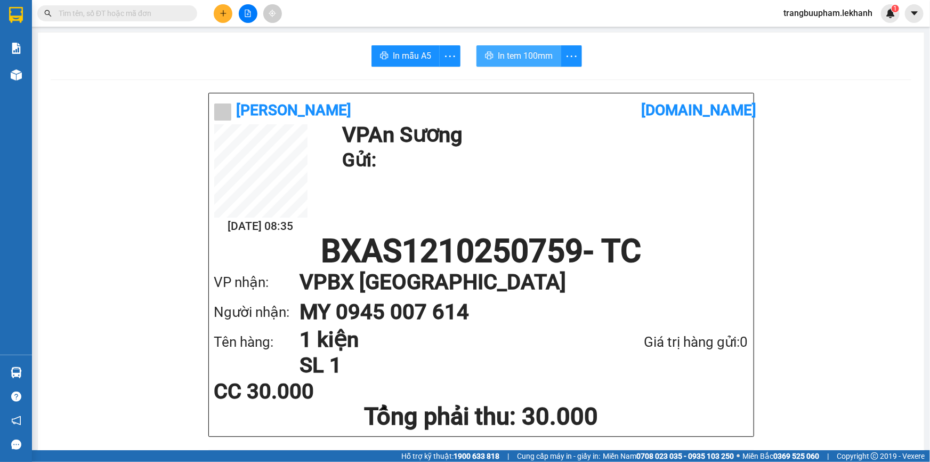
click at [541, 61] on span "In tem 100mm" at bounding box center [525, 55] width 55 height 13
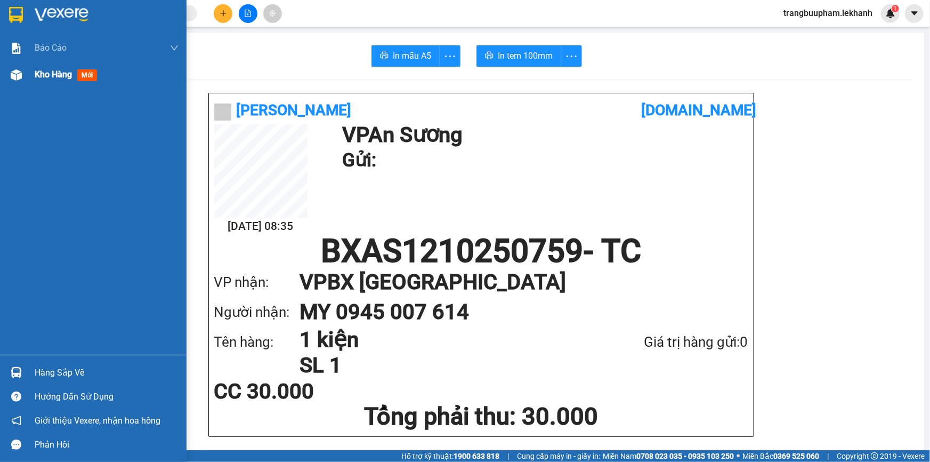
click at [38, 72] on span "Kho hàng" at bounding box center [53, 74] width 37 height 10
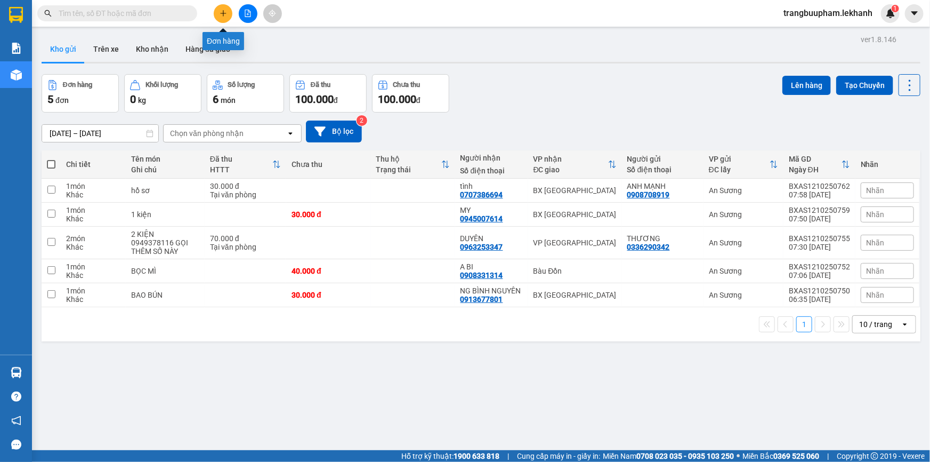
click at [224, 18] on button at bounding box center [223, 13] width 19 height 19
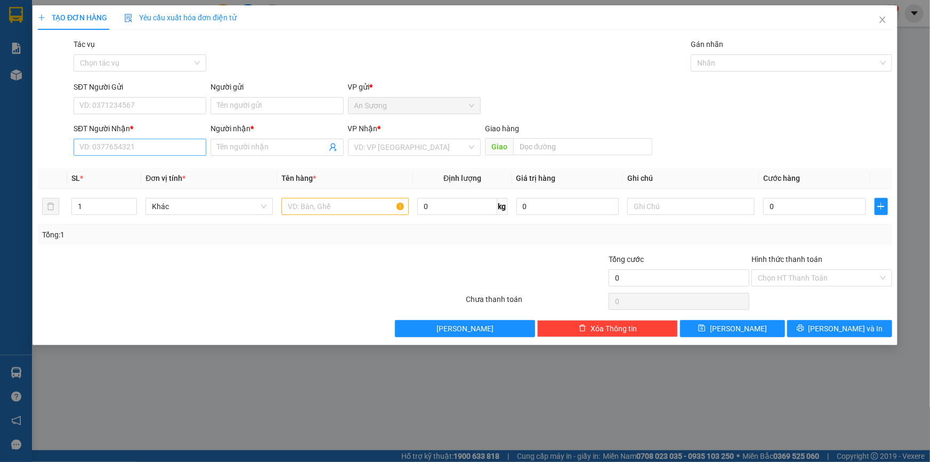
click at [105, 155] on div "SĐT Người Nhận * VD: 0377654321" at bounding box center [140, 141] width 133 height 37
click at [192, 103] on input "SĐT Người Gửi" at bounding box center [140, 105] width 133 height 17
click at [128, 124] on div "0988010602 - THÀNH LAB" at bounding box center [140, 127] width 120 height 12
type input "0988010602"
type input "THÀNH LAB"
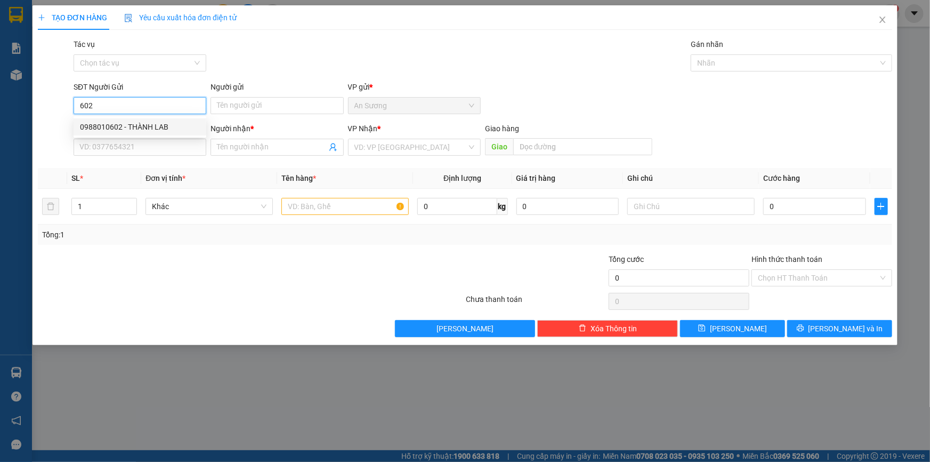
type input "0868777296"
type input "VIỆT NHA"
type input "30.000"
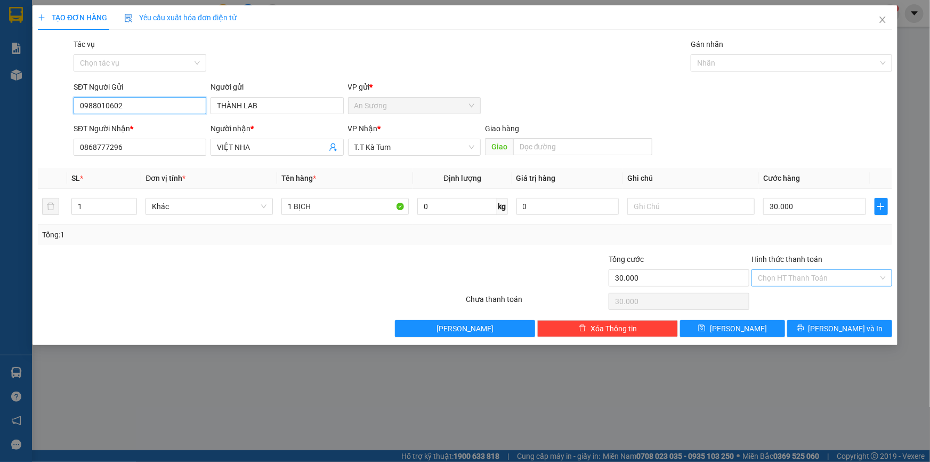
type input "0988010602"
click at [800, 277] on input "Hình thức thanh toán" at bounding box center [818, 278] width 120 height 16
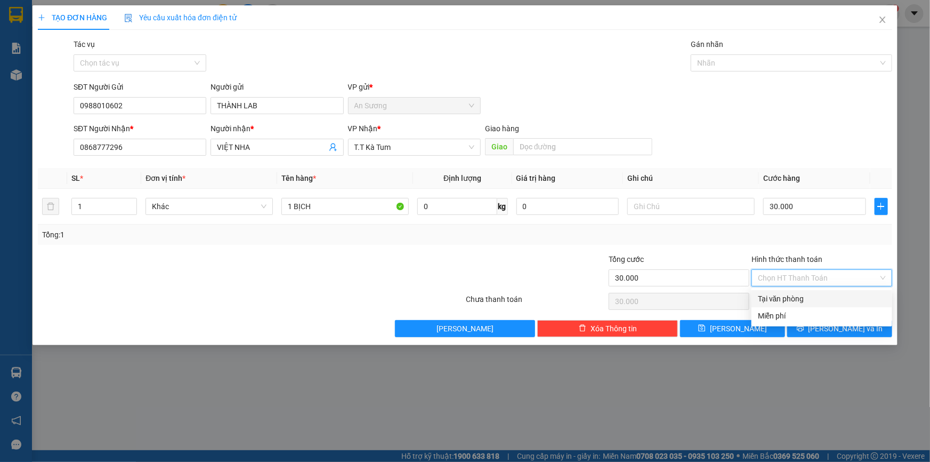
click at [806, 296] on div "Tại văn phòng" at bounding box center [822, 299] width 128 height 12
type input "0"
click at [833, 322] on span "Lưu và In" at bounding box center [846, 328] width 75 height 12
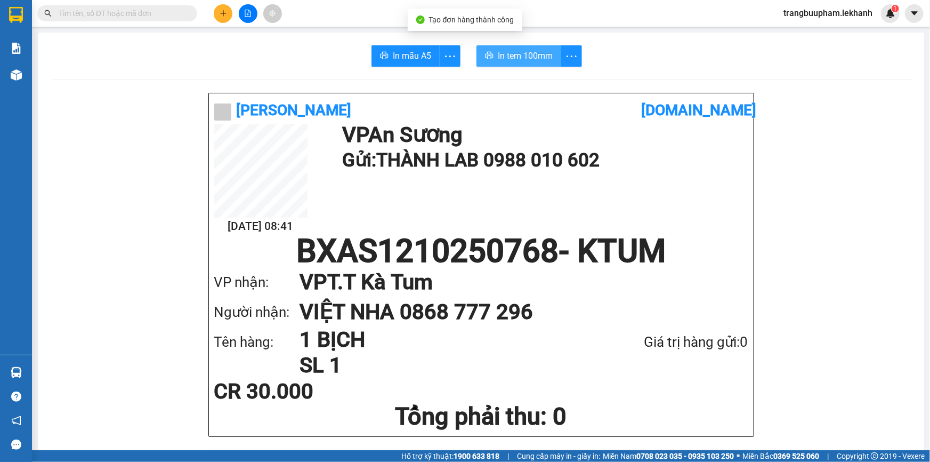
click at [546, 55] on span "In tem 100mm" at bounding box center [525, 55] width 55 height 13
click at [219, 15] on button at bounding box center [223, 13] width 19 height 19
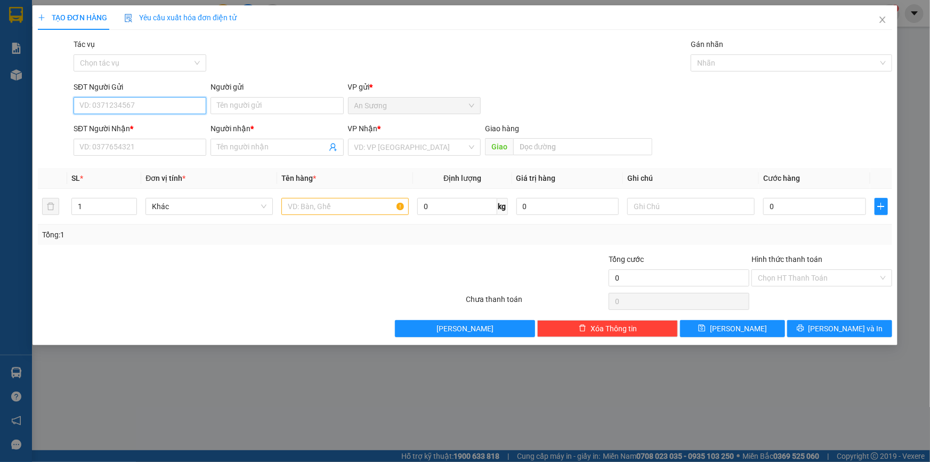
click at [148, 110] on input "SĐT Người Gửi" at bounding box center [140, 105] width 133 height 17
type input "0"
click at [135, 121] on div "0913667786 - THẮNG" at bounding box center [140, 127] width 120 height 12
type input "0913667786"
type input "THẮNG"
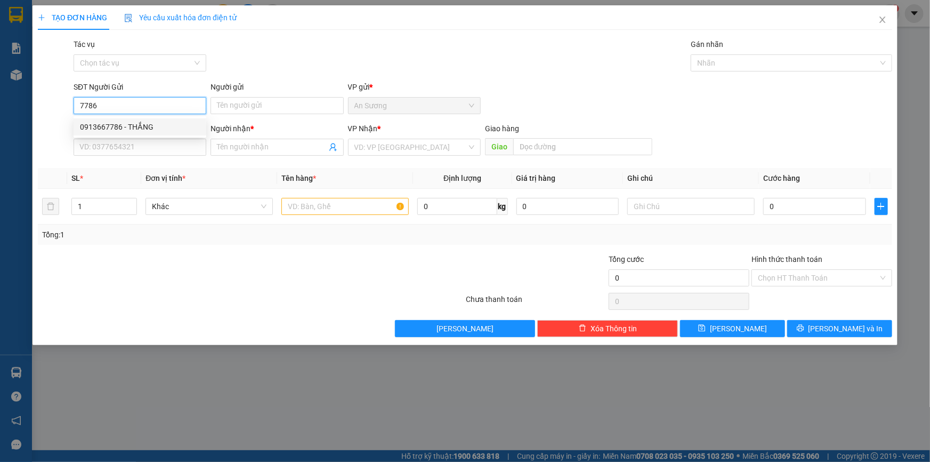
type input "0354175016"
type input "NGA"
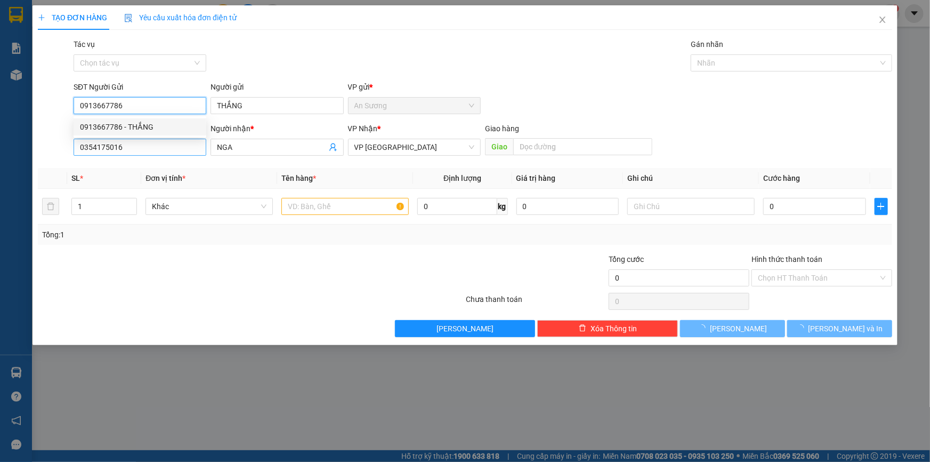
type input "40.000"
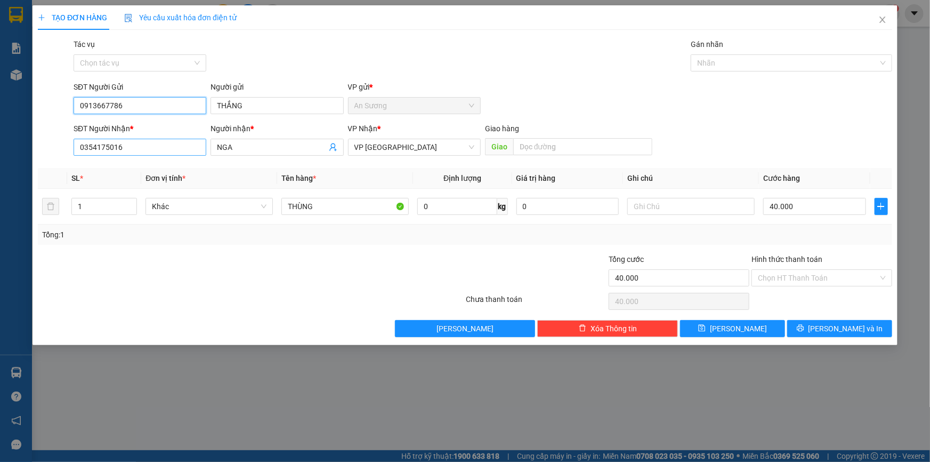
type input "0913667786"
drag, startPoint x: 175, startPoint y: 142, endPoint x: 180, endPoint y: 133, distance: 9.8
click at [177, 140] on input "0354175016" at bounding box center [140, 147] width 133 height 17
click at [139, 165] on div "0354175016 - NGA" at bounding box center [140, 169] width 120 height 12
click at [805, 210] on input "40.000" at bounding box center [814, 206] width 103 height 17
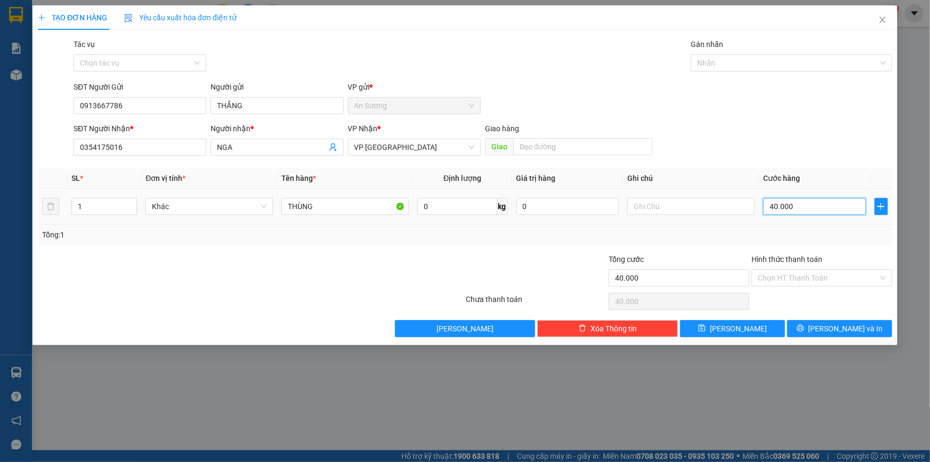
type input "3"
type input "30"
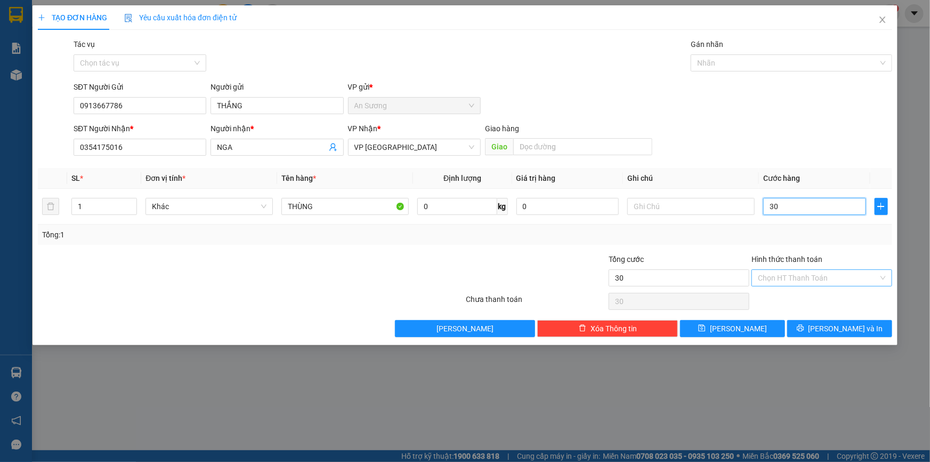
type input "30"
type input "30.000"
click at [790, 281] on input "Hình thức thanh toán" at bounding box center [818, 278] width 120 height 16
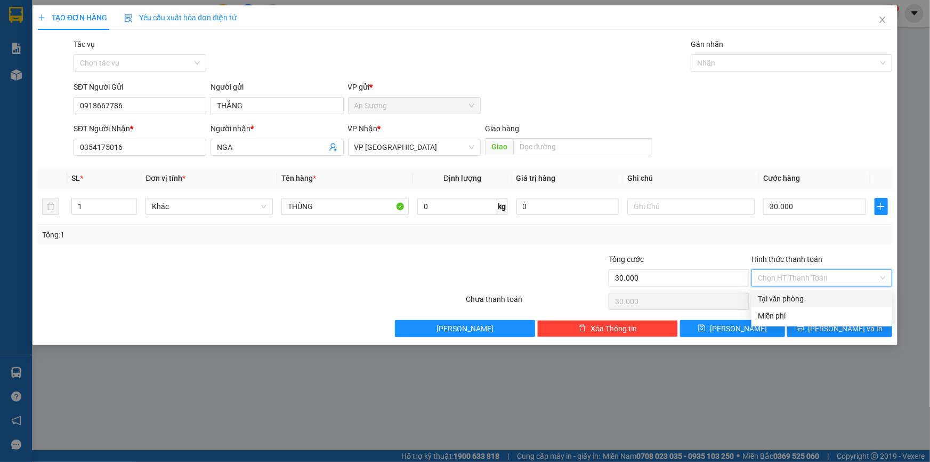
click at [794, 298] on div "Tại văn phòng" at bounding box center [822, 299] width 128 height 12
type input "0"
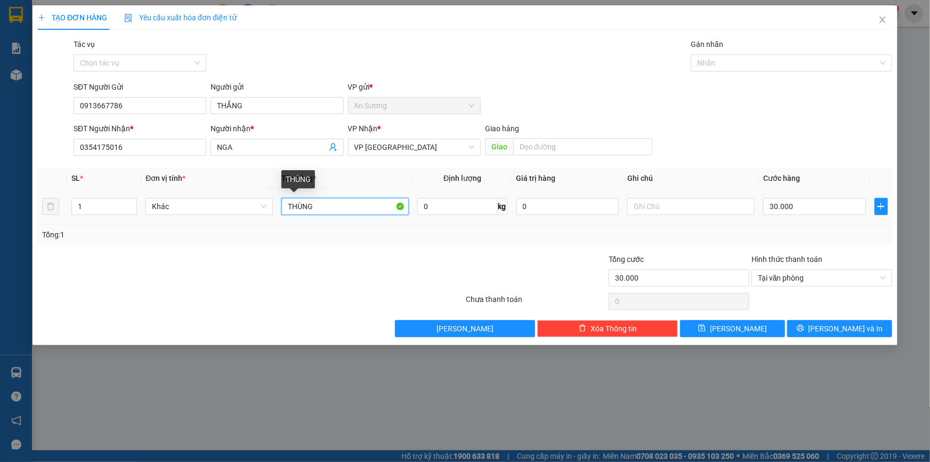
drag, startPoint x: 345, startPoint y: 206, endPoint x: 196, endPoint y: 174, distance: 152.1
click at [200, 189] on tr "1 Khác THÙNG 0 kg 0 30.000" at bounding box center [465, 207] width 854 height 36
type input "MÓN"
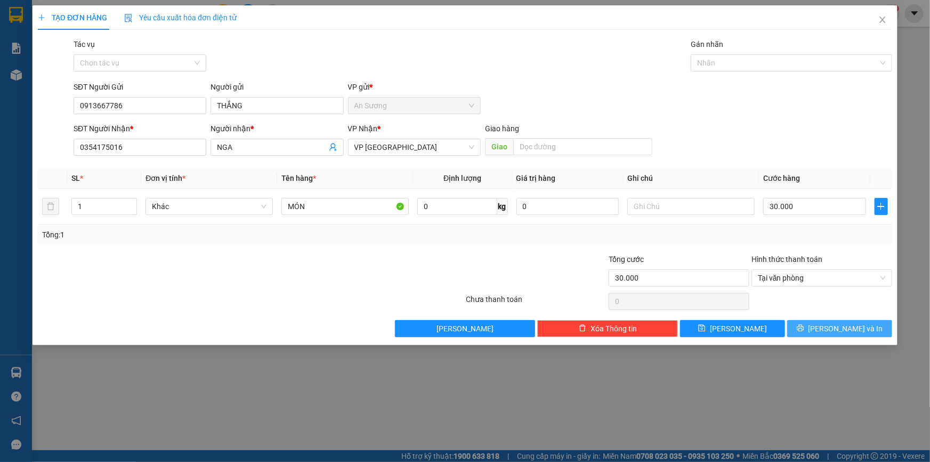
click at [858, 324] on span "Lưu và In" at bounding box center [846, 328] width 75 height 12
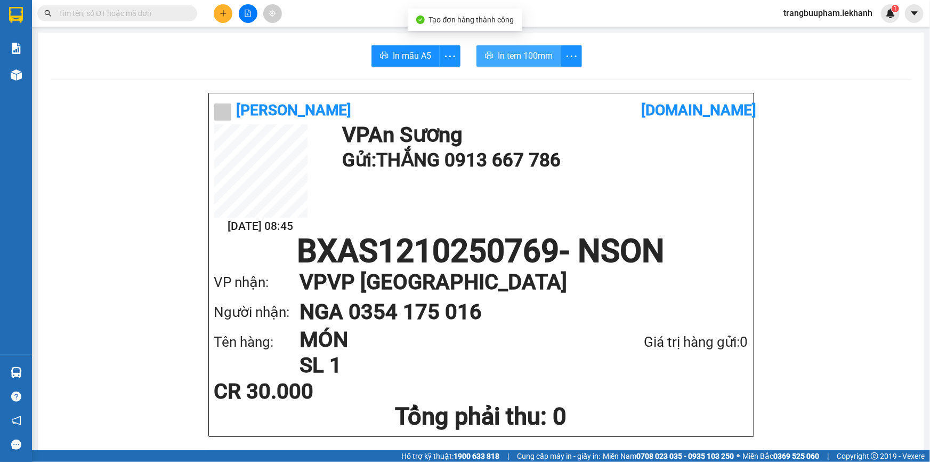
click at [501, 59] on span "In tem 100mm" at bounding box center [525, 55] width 55 height 13
click at [229, 12] on button at bounding box center [223, 13] width 19 height 19
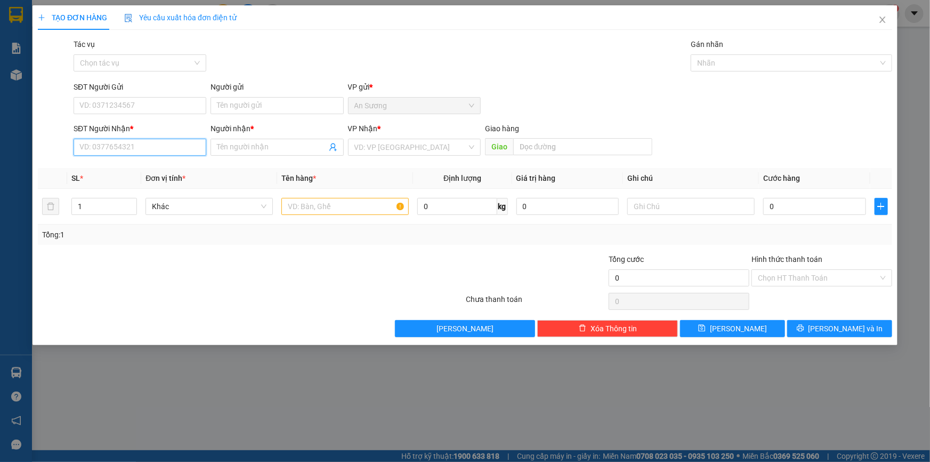
click at [110, 150] on input "SĐT Người Nhận *" at bounding box center [140, 147] width 133 height 17
click at [130, 182] on div "0962367314 - TOẢN" at bounding box center [140, 186] width 120 height 12
type input "0962367314"
type input "TOẢN"
type input "30.000"
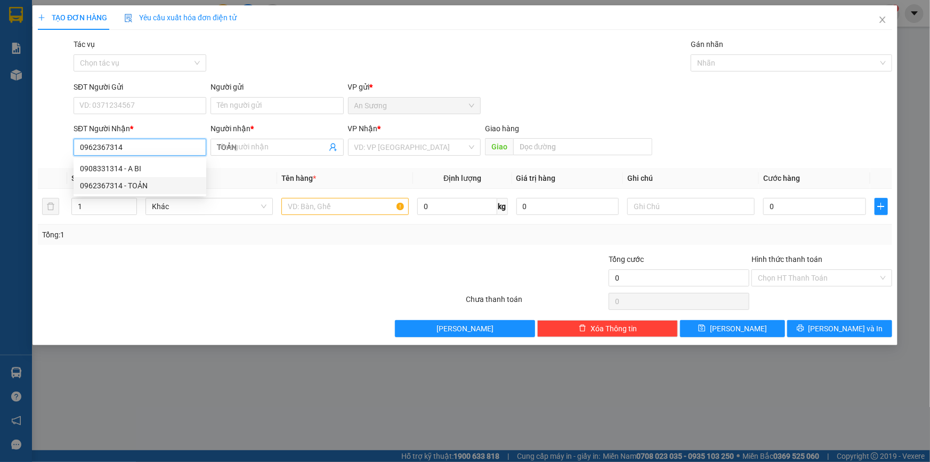
type input "30.000"
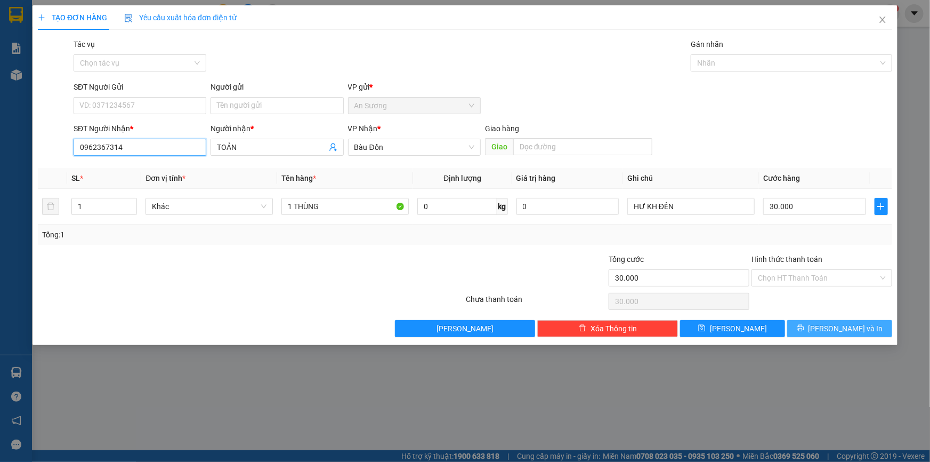
type input "0962367314"
click at [828, 328] on button "Lưu và In" at bounding box center [839, 328] width 105 height 17
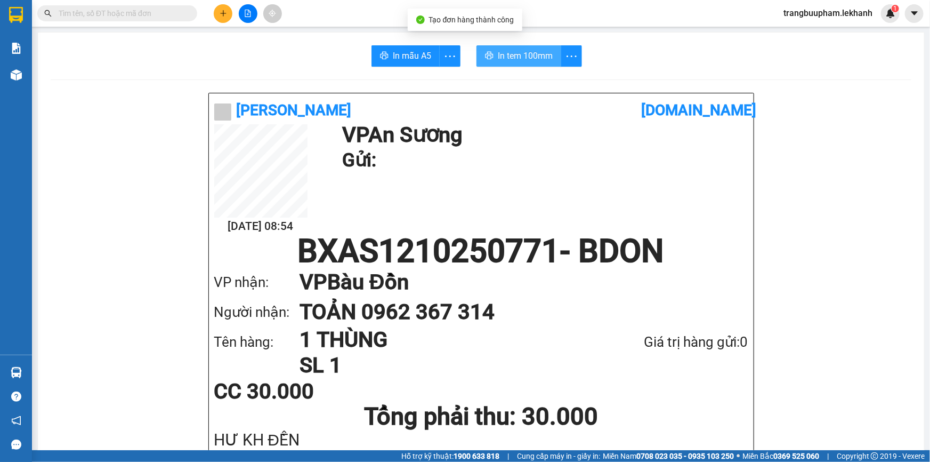
click at [512, 58] on span "In tem 100mm" at bounding box center [525, 55] width 55 height 13
click at [187, 7] on span at bounding box center [190, 13] width 6 height 12
click at [168, 10] on input "text" at bounding box center [122, 13] width 126 height 12
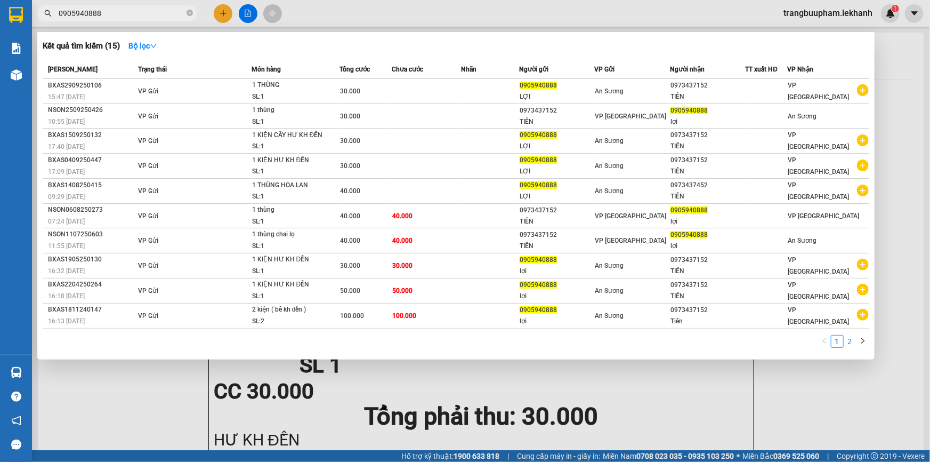
type input "0905940888"
click at [848, 337] on link "2" at bounding box center [850, 341] width 12 height 12
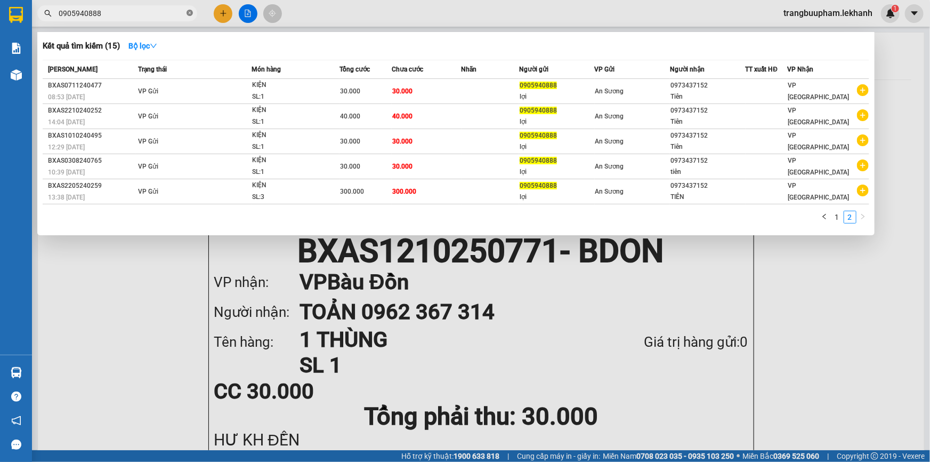
click at [189, 15] on icon "close-circle" at bounding box center [190, 13] width 6 height 6
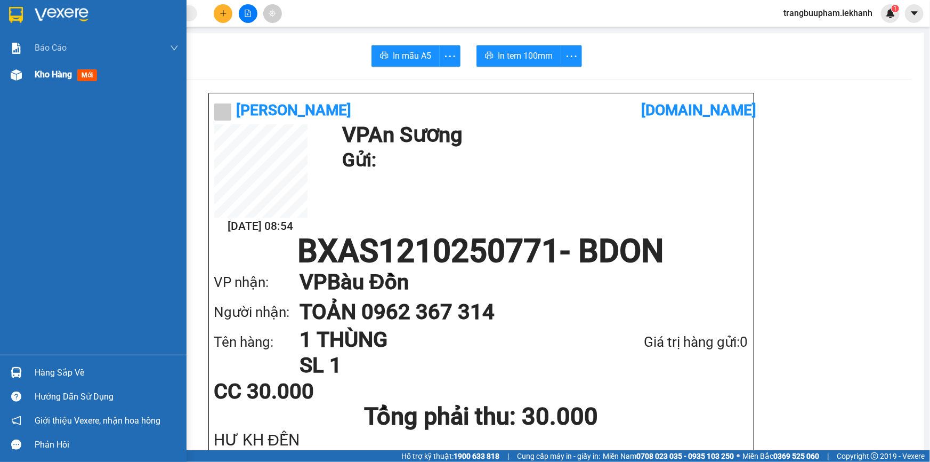
click at [59, 76] on span "Kho hàng" at bounding box center [53, 74] width 37 height 10
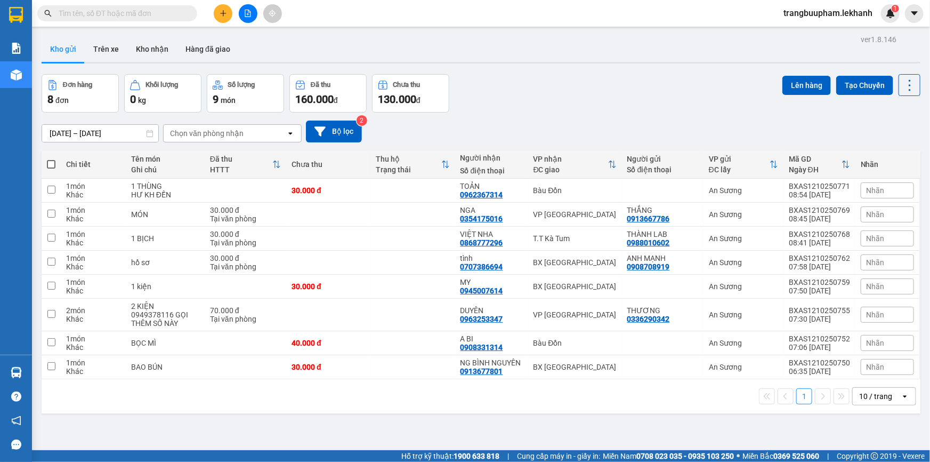
click at [211, 20] on div at bounding box center [248, 13] width 80 height 19
click at [221, 14] on icon "plus" at bounding box center [223, 13] width 7 height 7
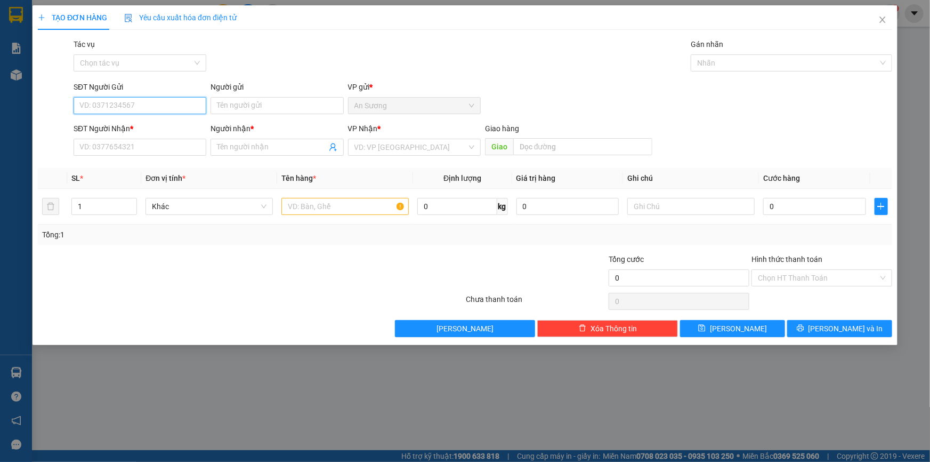
click at [138, 109] on input "SĐT Người Gửi" at bounding box center [140, 105] width 133 height 17
type input "0918650228"
click at [158, 127] on div "0918650228 - SON" at bounding box center [140, 127] width 120 height 12
type input "SON"
type input "0376149155"
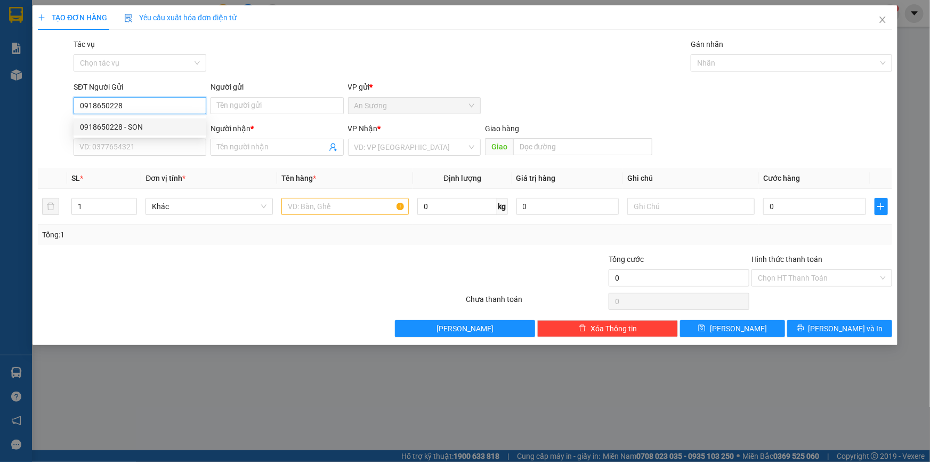
type input "QUANG"
type input "40.000"
type input "0918650228"
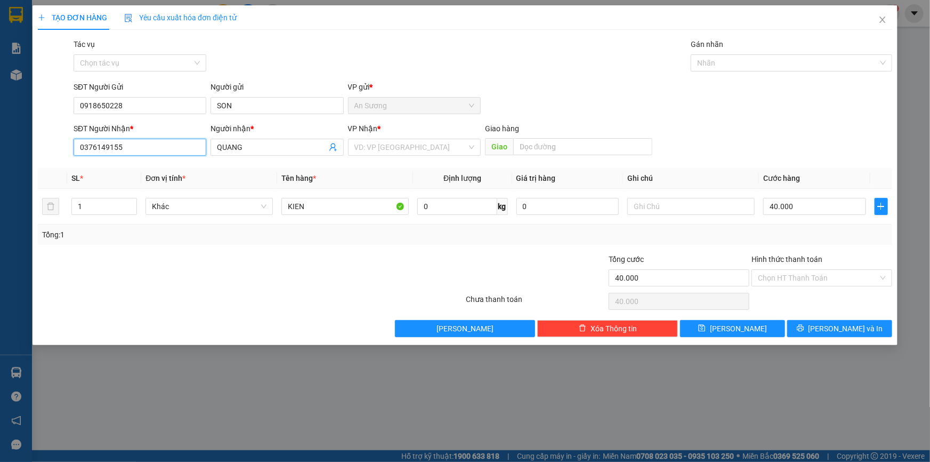
click at [147, 149] on input "0376149155" at bounding box center [140, 147] width 133 height 17
drag, startPoint x: 147, startPoint y: 149, endPoint x: 25, endPoint y: 133, distance: 123.7
click at [25, 133] on div "TẠO ĐƠN HÀNG Yêu cầu xuất hóa đơn điện tử Transit Pickup Surcharge Ids Transit …" at bounding box center [465, 231] width 930 height 462
type input "0792268257"
click at [138, 102] on div "SĐT Người Gửi 0918650228 Người gửi SON SON VP gửi * An Sương" at bounding box center [482, 99] width 823 height 37
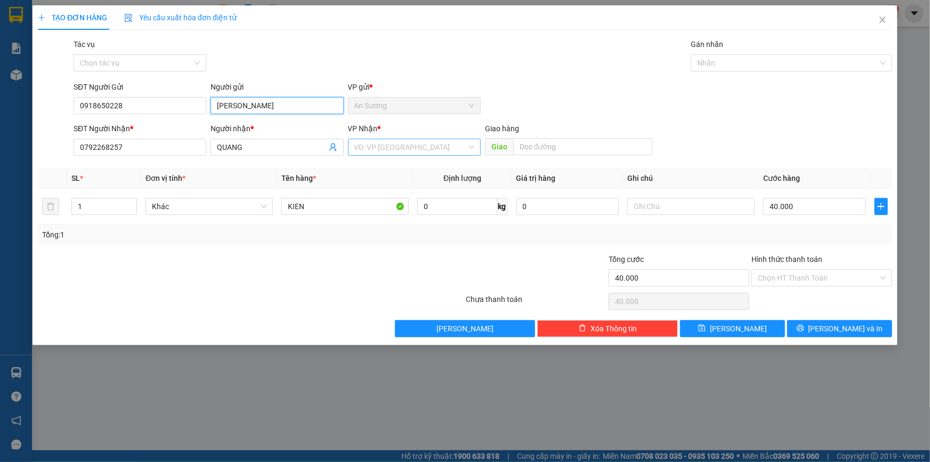
type input "THANH SƠN"
click at [398, 144] on input "search" at bounding box center [410, 147] width 112 height 16
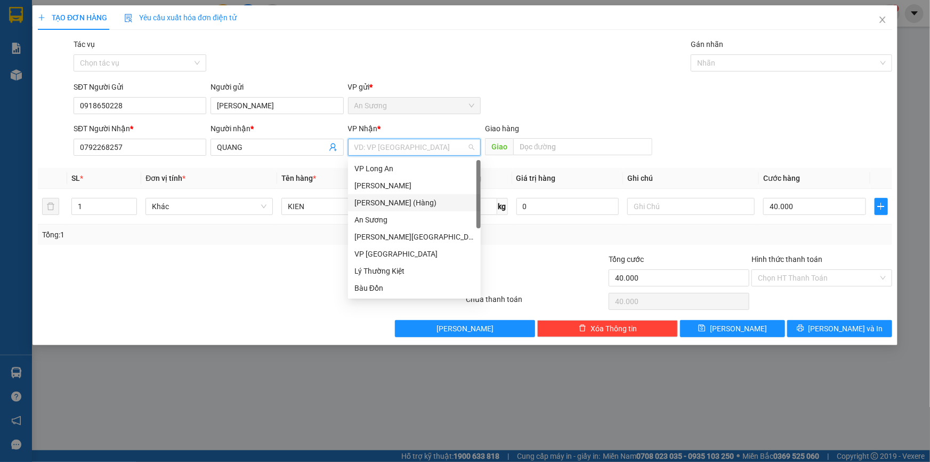
click at [412, 195] on div "Mỹ Hương (Hàng)" at bounding box center [414, 202] width 133 height 17
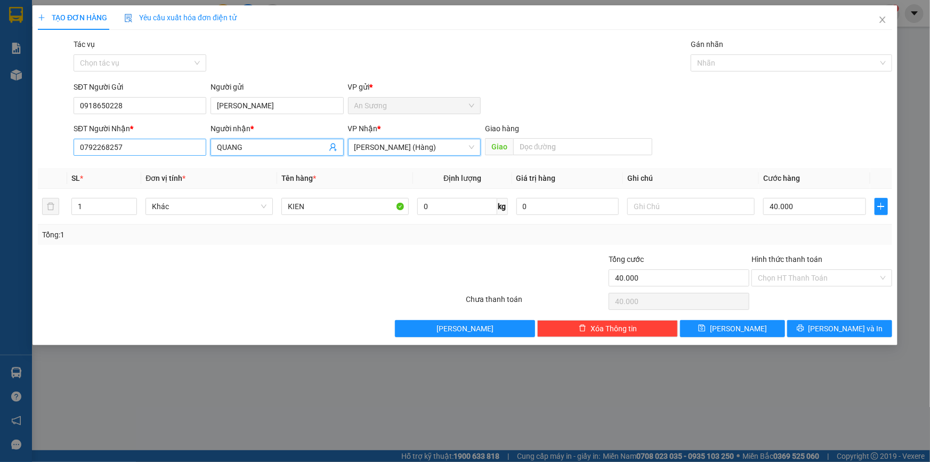
drag, startPoint x: 264, startPoint y: 154, endPoint x: 184, endPoint y: 147, distance: 80.3
click at [184, 147] on div "SĐT Người Nhận * 0792268257 Người nhận * QUANG VP Nhận * Mỹ Hương (Hàng) Mỹ Hươ…" at bounding box center [482, 141] width 823 height 37
type input "Q"
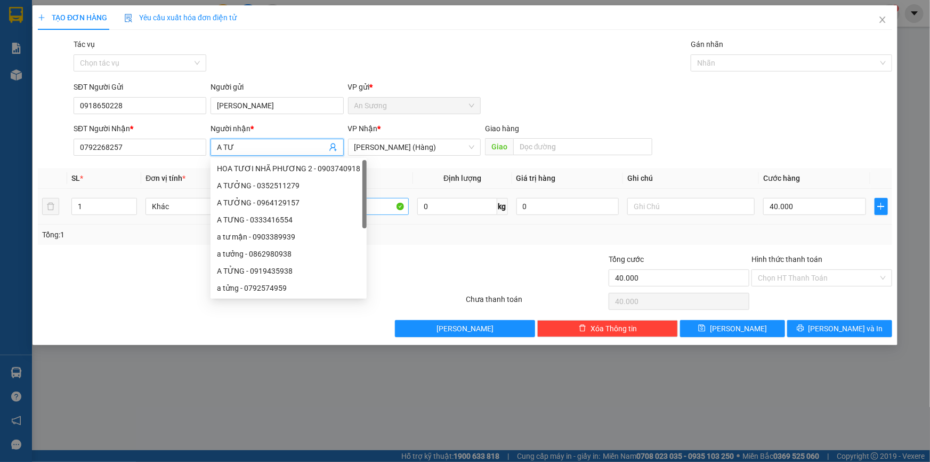
type input "A TƯ"
click at [386, 202] on input "KIEN" at bounding box center [344, 206] width 127 height 17
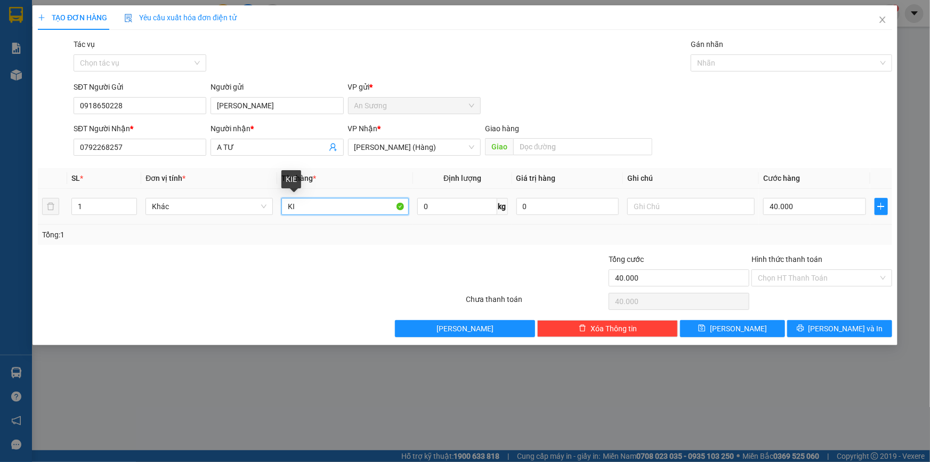
type input "K"
type input "1 HỘP"
click at [821, 207] on input "40.000" at bounding box center [814, 206] width 103 height 17
type input "3"
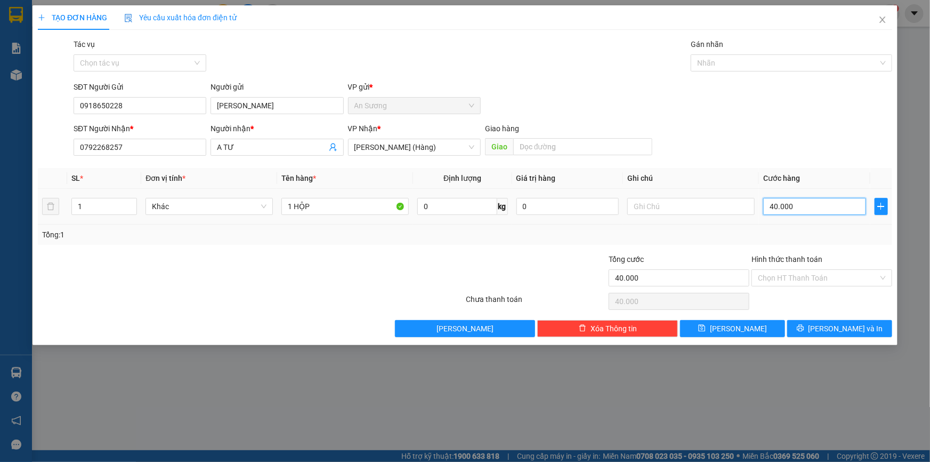
type input "3"
type input "30"
type input "30.000"
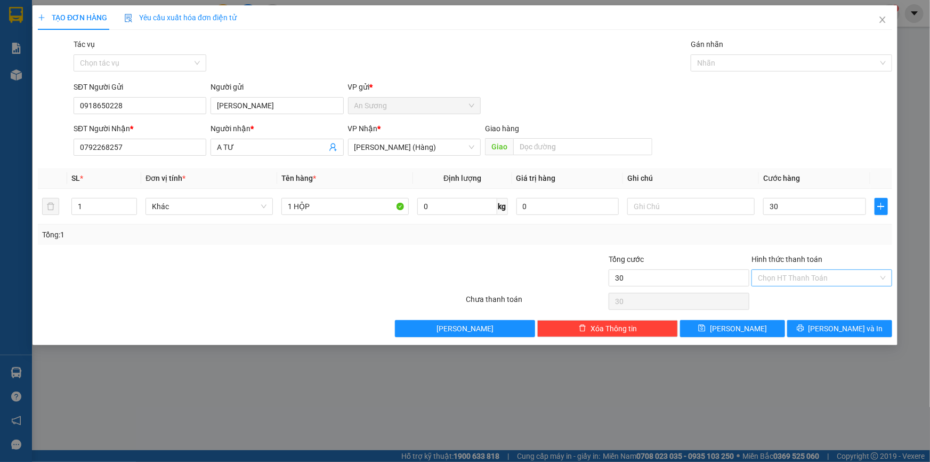
type input "30.000"
click at [800, 281] on input "Hình thức thanh toán" at bounding box center [818, 278] width 120 height 16
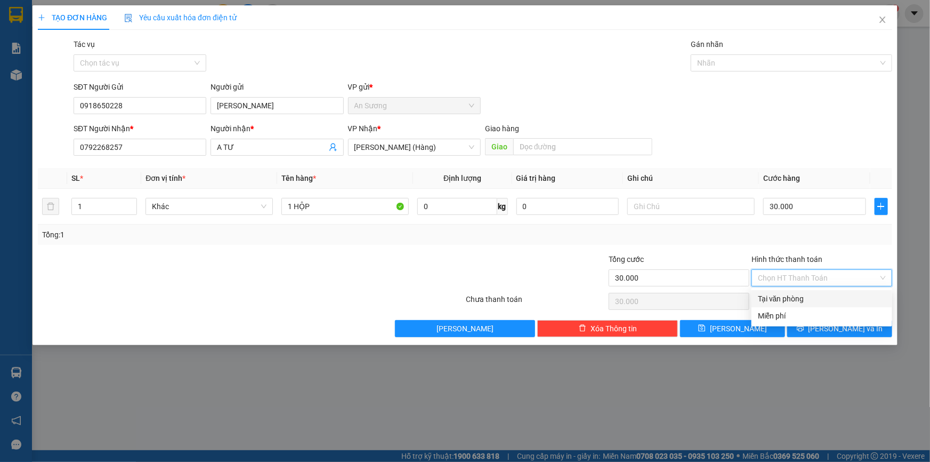
click at [795, 293] on div "Tại văn phòng" at bounding box center [822, 299] width 128 height 12
type input "0"
click at [828, 333] on button "Lưu và In" at bounding box center [839, 328] width 105 height 17
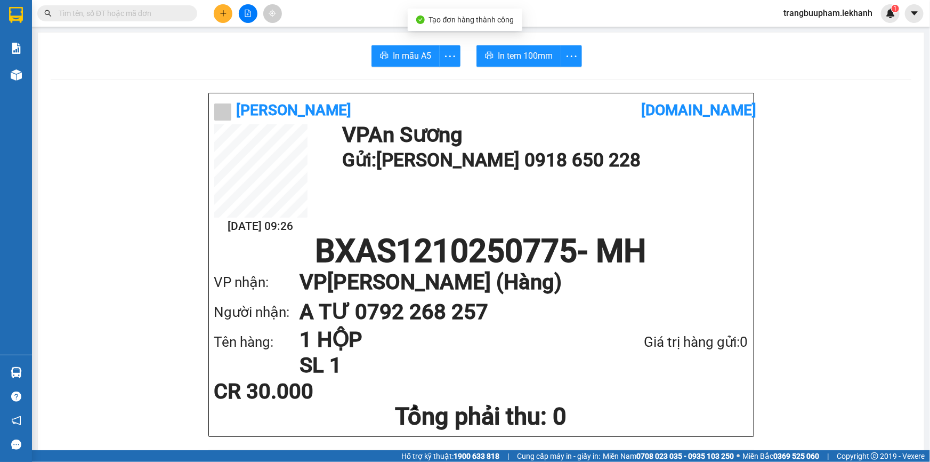
click at [507, 62] on span "In tem 100mm" at bounding box center [525, 55] width 55 height 13
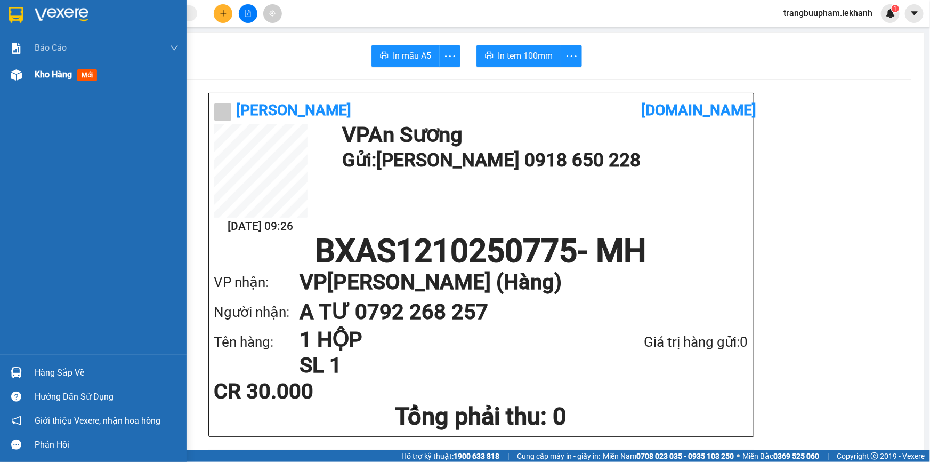
click at [44, 78] on span "Kho hàng" at bounding box center [53, 74] width 37 height 10
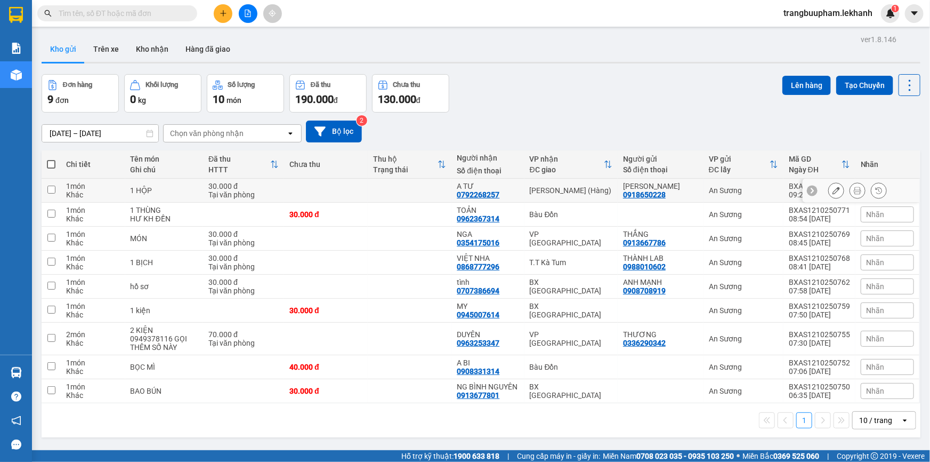
click at [284, 193] on td at bounding box center [326, 191] width 84 height 24
checkbox input "true"
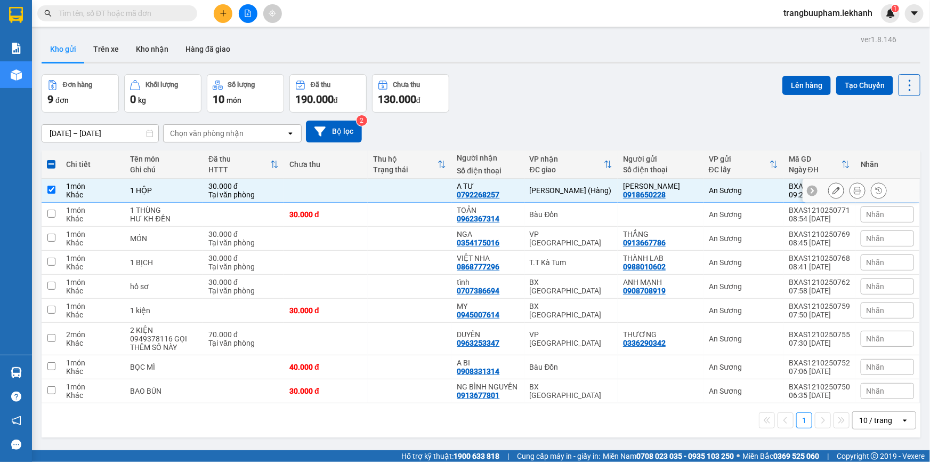
click at [858, 191] on div at bounding box center [858, 190] width 16 height 16
click at [854, 191] on icon at bounding box center [857, 190] width 7 height 7
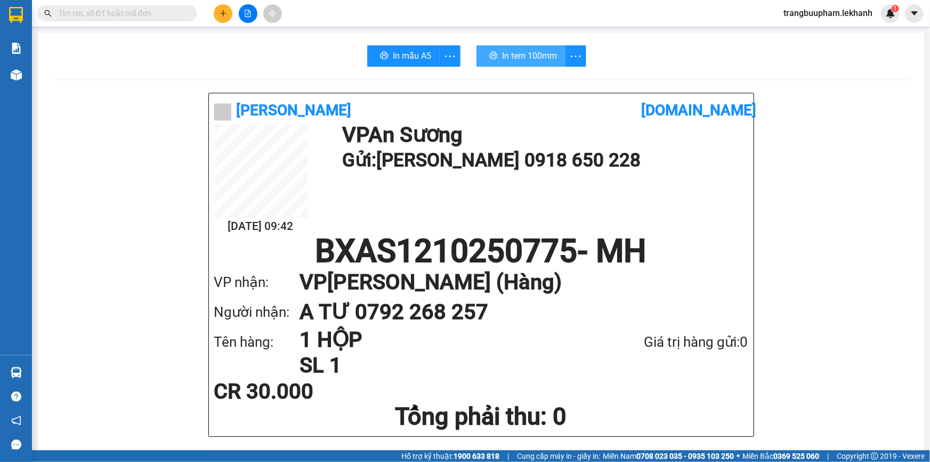
click at [529, 54] on span "In tem 100mm" at bounding box center [529, 55] width 55 height 13
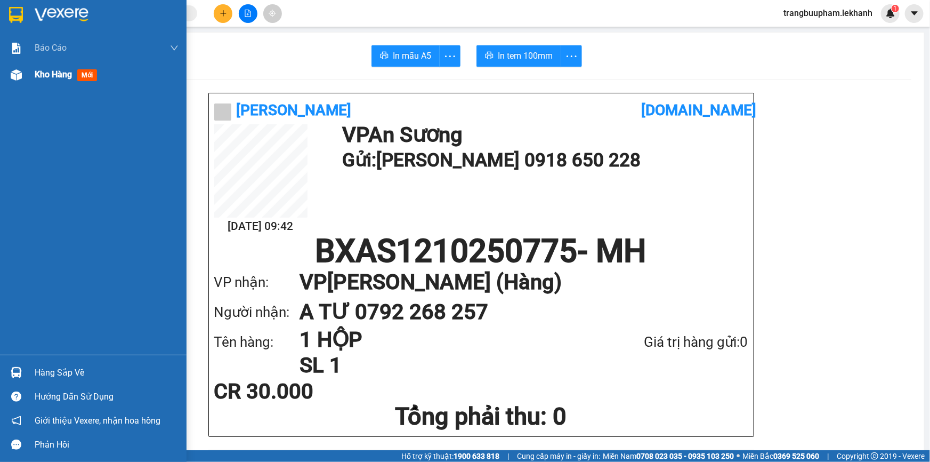
click at [67, 85] on div "Kho hàng mới" at bounding box center [107, 74] width 144 height 27
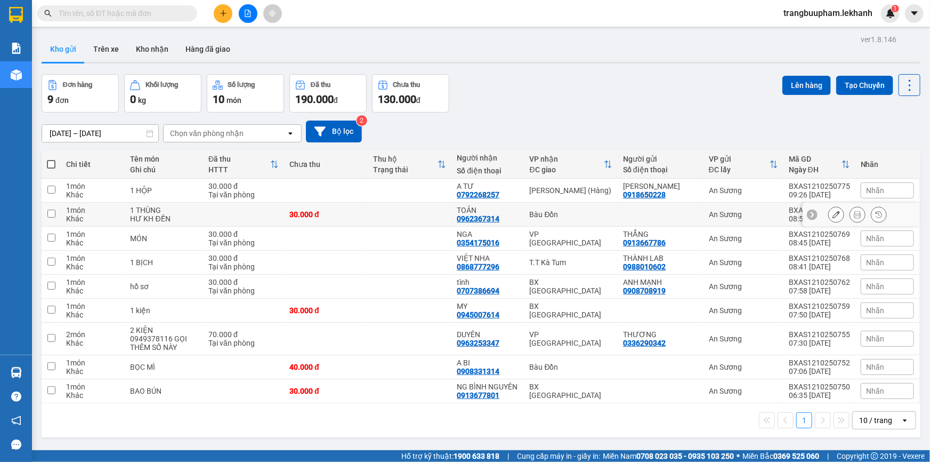
click at [363, 220] on td "30.000 đ" at bounding box center [326, 215] width 84 height 24
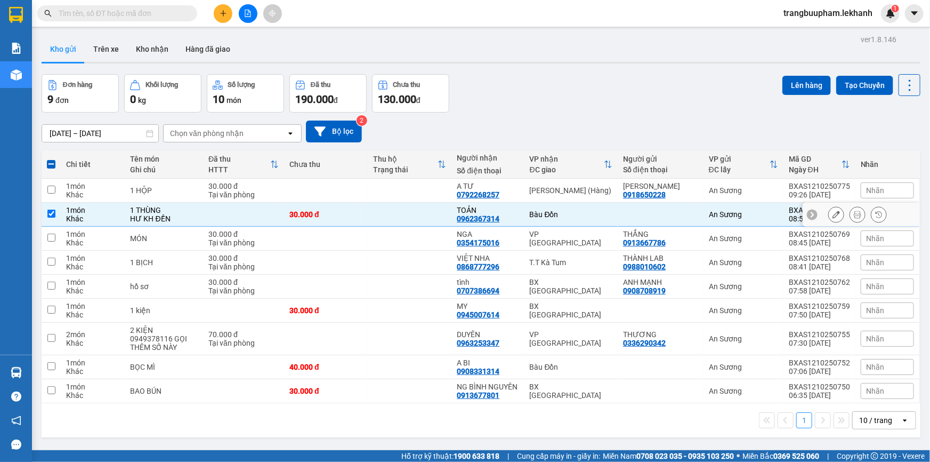
drag, startPoint x: 385, startPoint y: 219, endPoint x: 389, endPoint y: 228, distance: 10.0
click at [385, 219] on td at bounding box center [410, 215] width 84 height 24
checkbox input "false"
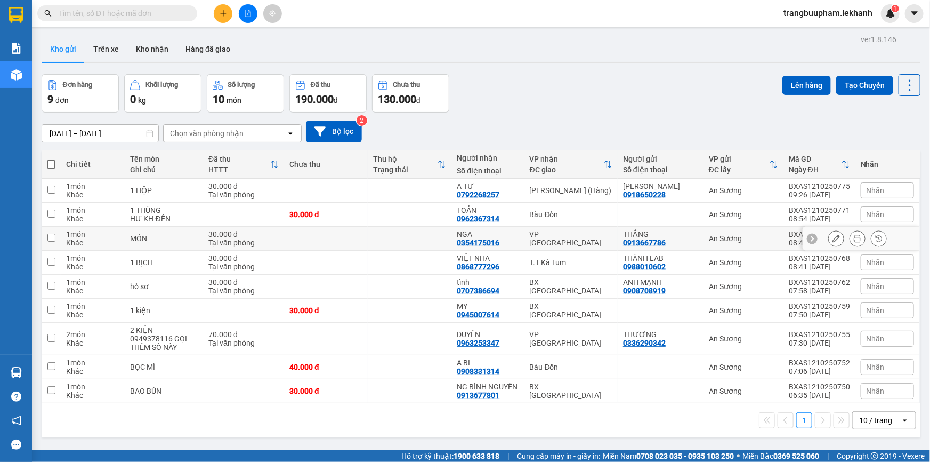
click at [391, 239] on td at bounding box center [410, 239] width 84 height 24
checkbox input "true"
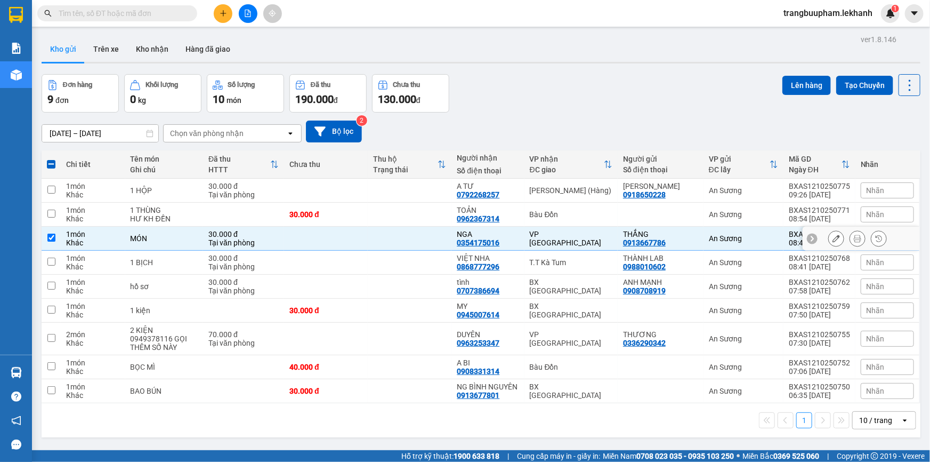
click at [841, 237] on div at bounding box center [857, 238] width 59 height 16
click at [854, 237] on icon at bounding box center [857, 238] width 7 height 7
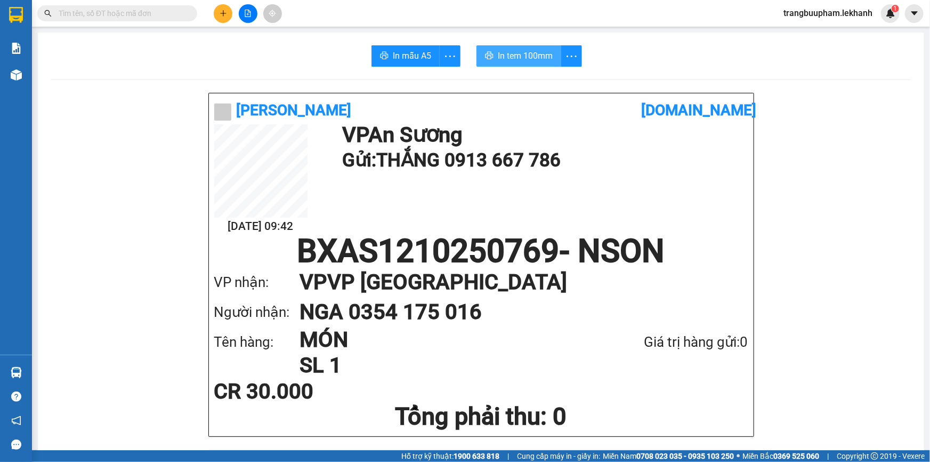
click at [535, 57] on span "In tem 100mm" at bounding box center [525, 55] width 55 height 13
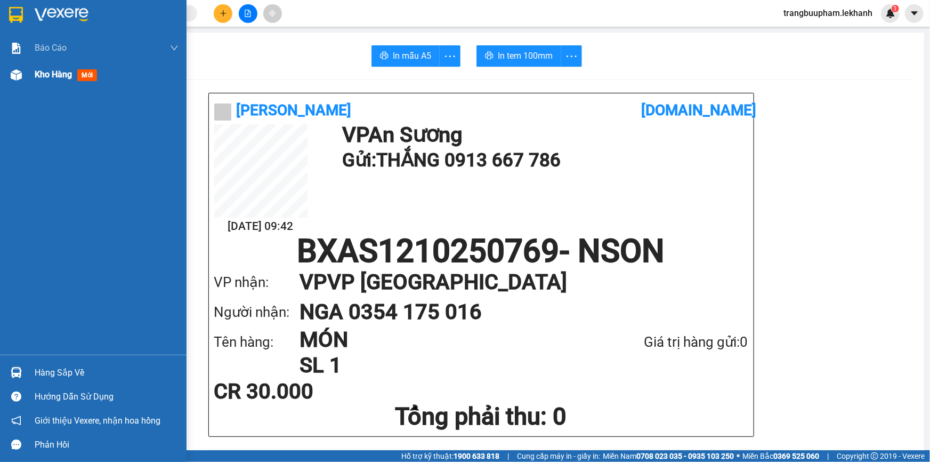
click at [66, 69] on span "Kho hàng" at bounding box center [53, 74] width 37 height 10
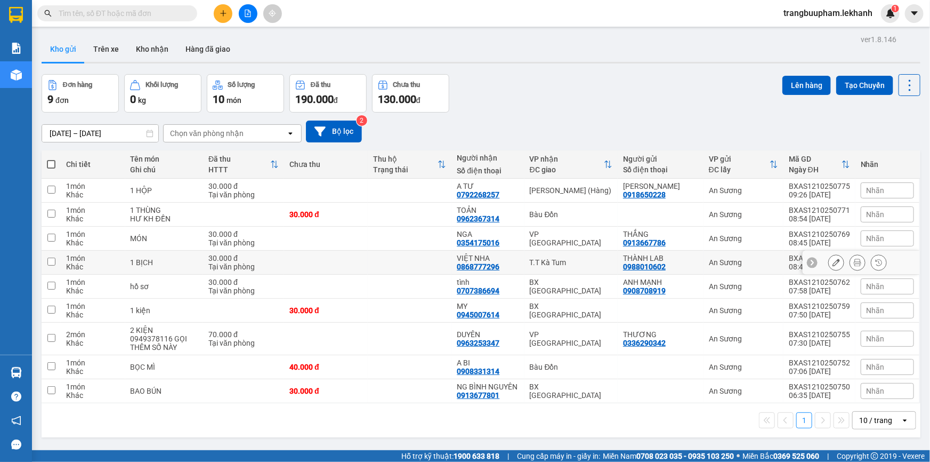
click at [566, 258] on div "T.T Kà Tum" at bounding box center [571, 262] width 83 height 9
checkbox input "true"
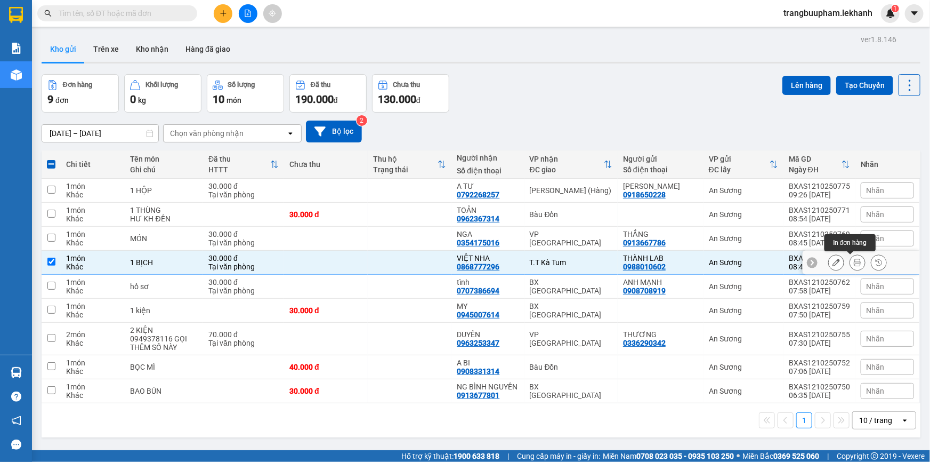
click at [854, 262] on icon at bounding box center [857, 262] width 7 height 7
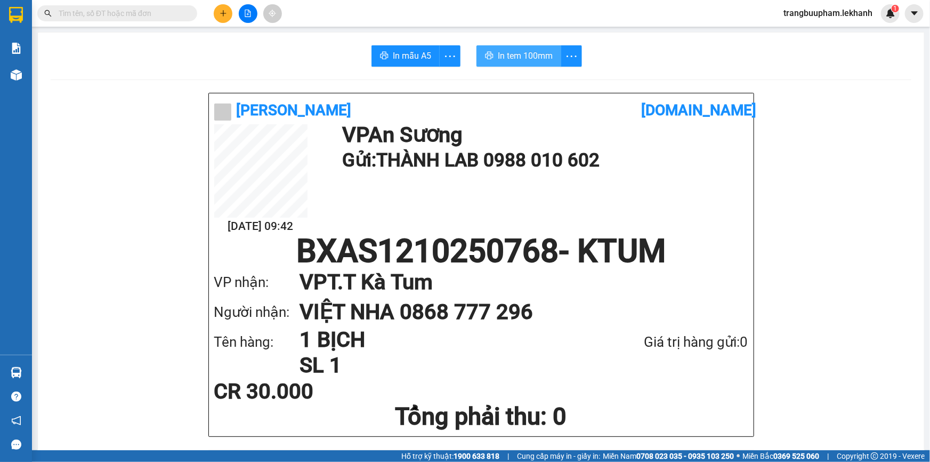
drag, startPoint x: 526, startPoint y: 59, endPoint x: 517, endPoint y: 58, distance: 9.1
click at [525, 58] on span "In tem 100mm" at bounding box center [525, 55] width 55 height 13
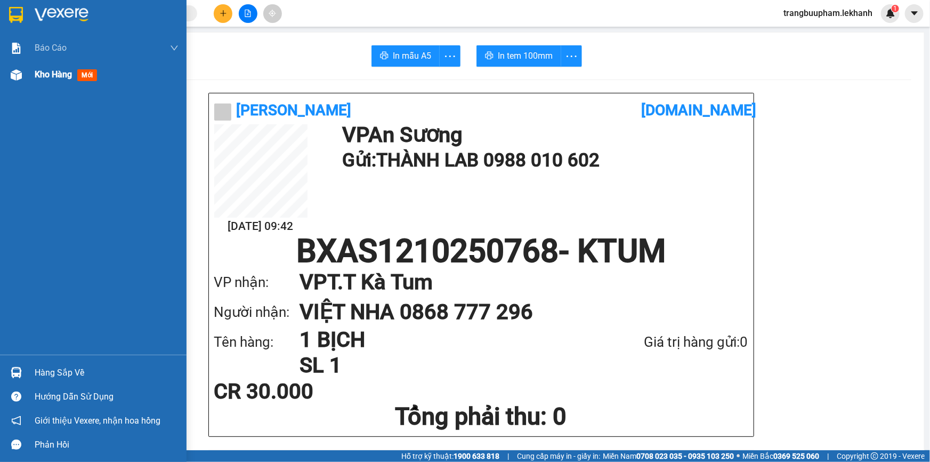
click at [22, 80] on div at bounding box center [16, 75] width 19 height 19
click at [33, 77] on div "Kho hàng mới" at bounding box center [93, 74] width 187 height 27
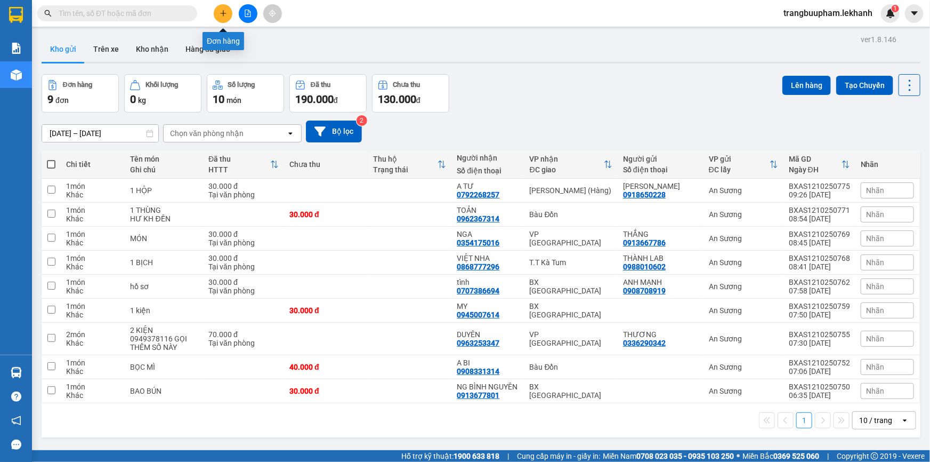
click at [223, 11] on icon "plus" at bounding box center [223, 13] width 1 height 6
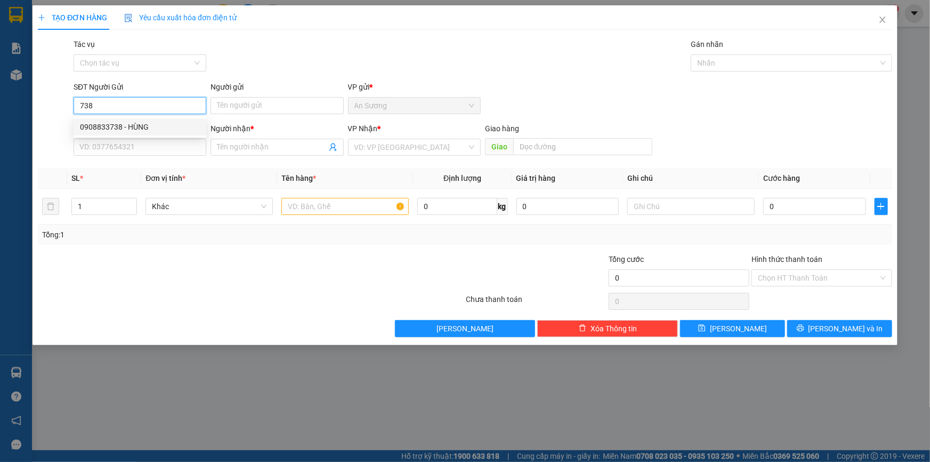
click at [147, 128] on div "0908833738 - HÙNG" at bounding box center [140, 127] width 120 height 12
type input "0908833738"
type input "HÙNG"
type input "0973155552"
type input "THẮNG"
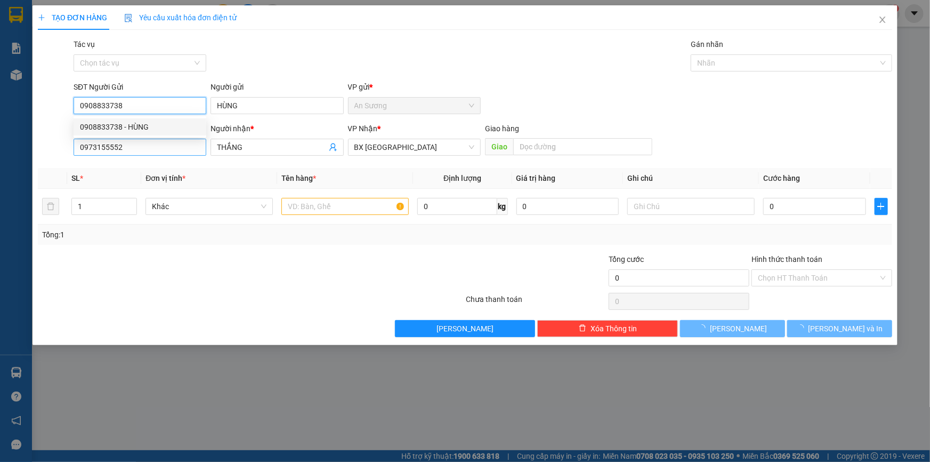
type input "40.000"
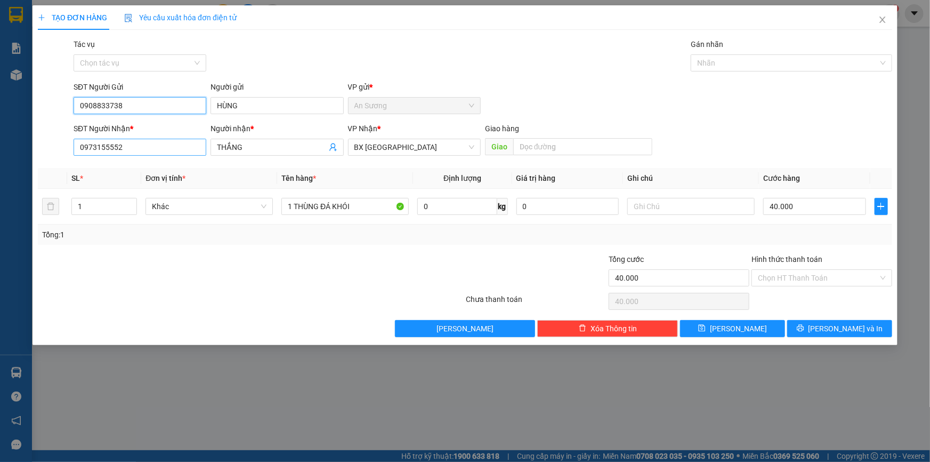
type input "0908833738"
click at [143, 143] on input "0973155552" at bounding box center [140, 147] width 133 height 17
drag, startPoint x: 143, startPoint y: 146, endPoint x: 24, endPoint y: 140, distance: 119.0
click at [24, 140] on div "TẠO ĐƠN HÀNG Yêu cầu xuất hóa đơn điện tử Transit Pickup Surcharge Ids Transit …" at bounding box center [465, 231] width 930 height 462
type input "0974397636"
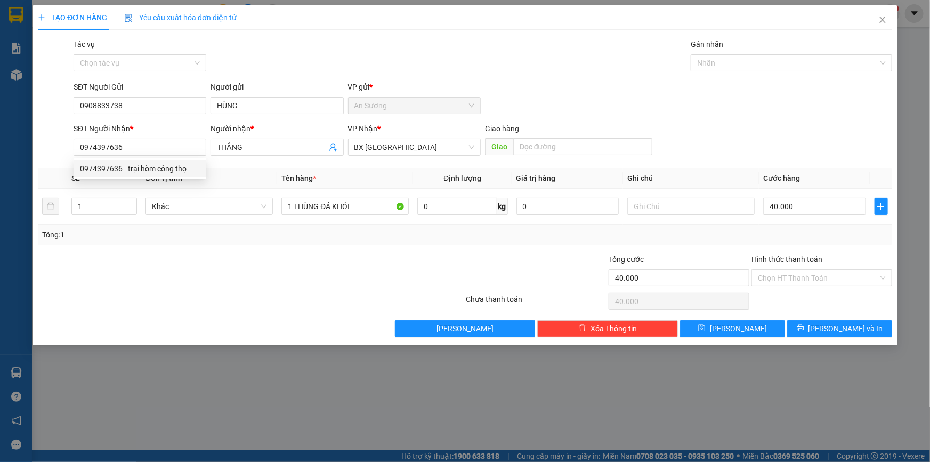
click at [214, 158] on div "Người nhận * THẮNG" at bounding box center [277, 141] width 133 height 37
drag, startPoint x: 244, startPoint y: 148, endPoint x: 169, endPoint y: 149, distance: 74.6
click at [169, 149] on div "SĐT Người Nhận * 0974397636 Người nhận * THẮNG THẮNG VP Nhận * BX Tân Châu Giao…" at bounding box center [482, 141] width 823 height 37
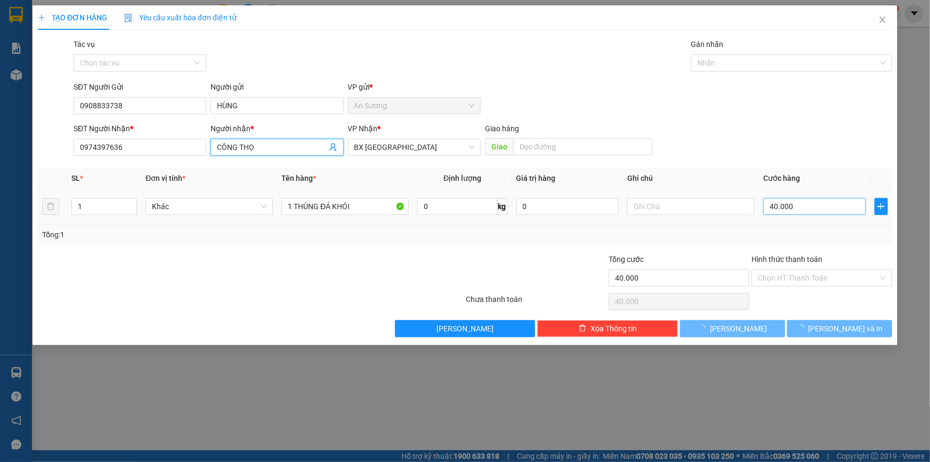
type input "CÔNG THỌ"
click at [795, 205] on input "40.000" at bounding box center [814, 206] width 103 height 17
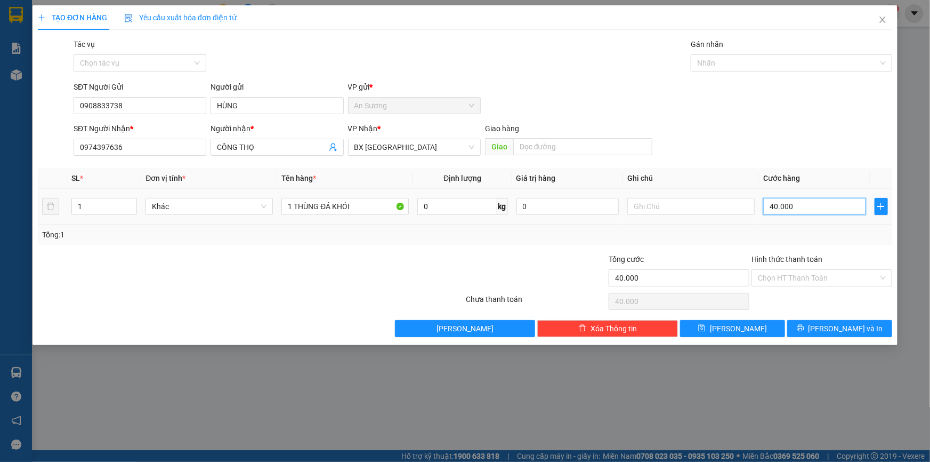
type input "3"
type input "30"
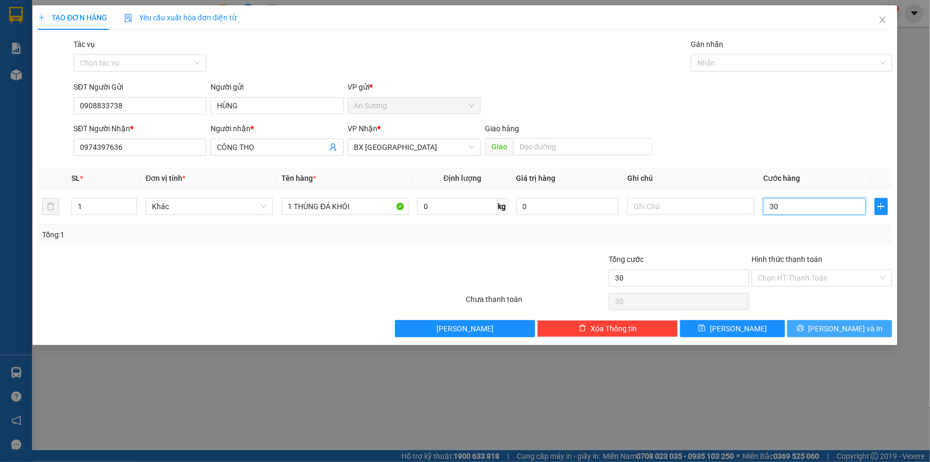
type input "30"
type input "30.000"
click at [804, 328] on icon "printer" at bounding box center [800, 328] width 7 height 7
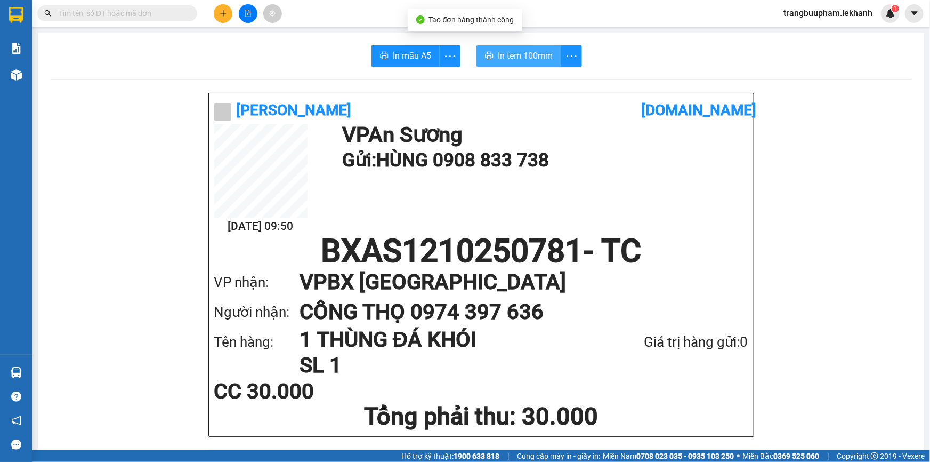
click at [527, 62] on span "In tem 100mm" at bounding box center [525, 55] width 55 height 13
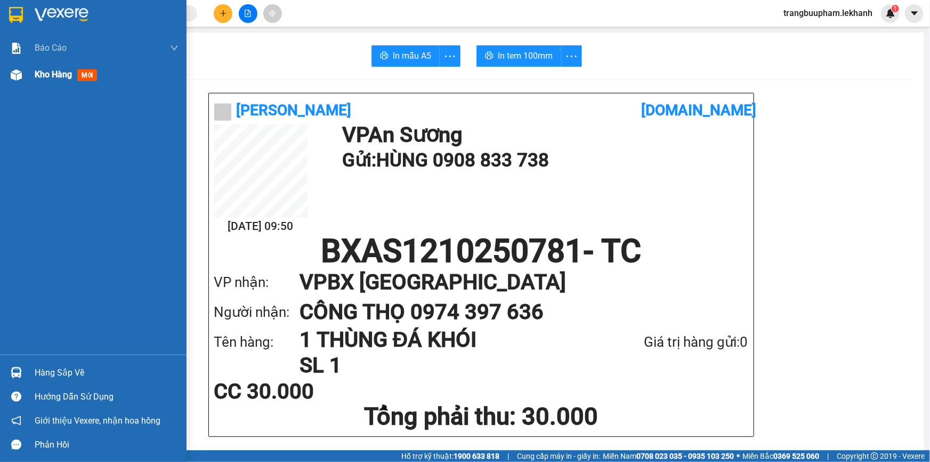
click at [25, 82] on div at bounding box center [16, 75] width 19 height 19
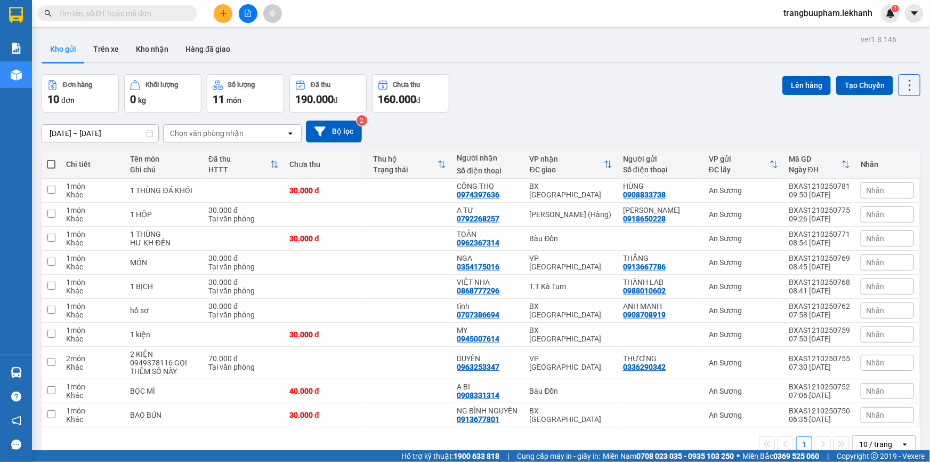
click at [220, 12] on icon "plus" at bounding box center [223, 13] width 7 height 7
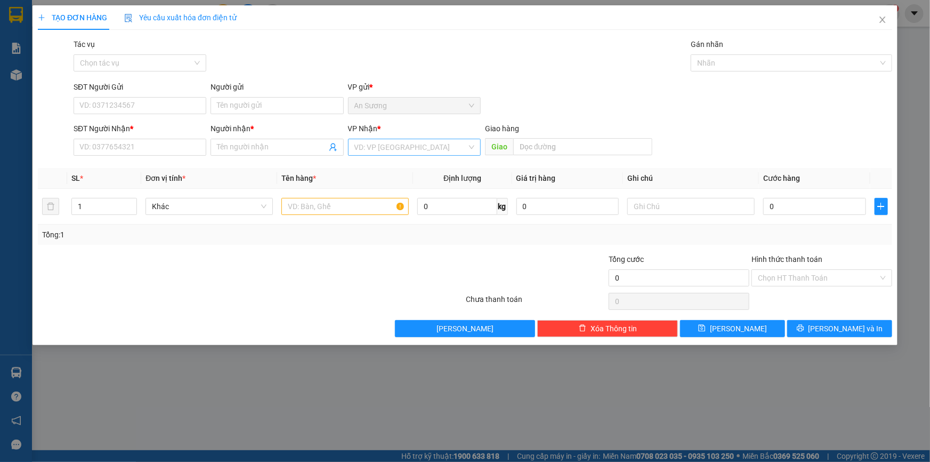
click at [380, 149] on input "search" at bounding box center [410, 147] width 112 height 16
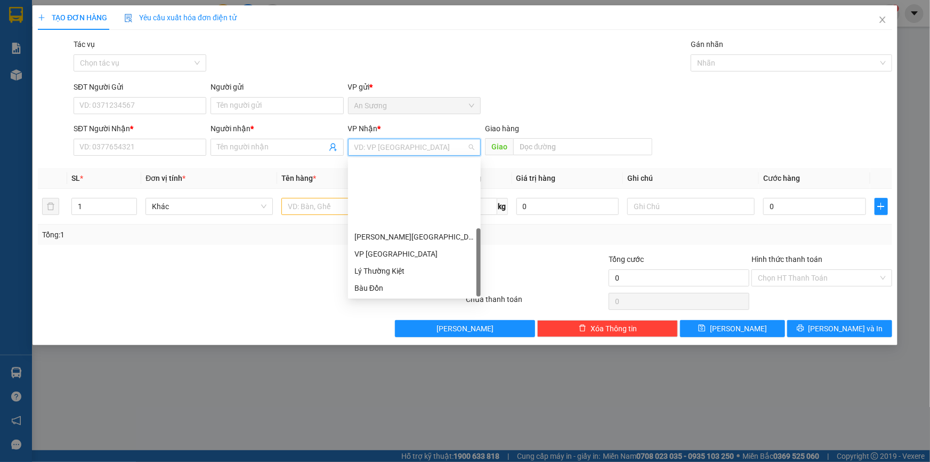
scroll to position [85, 0]
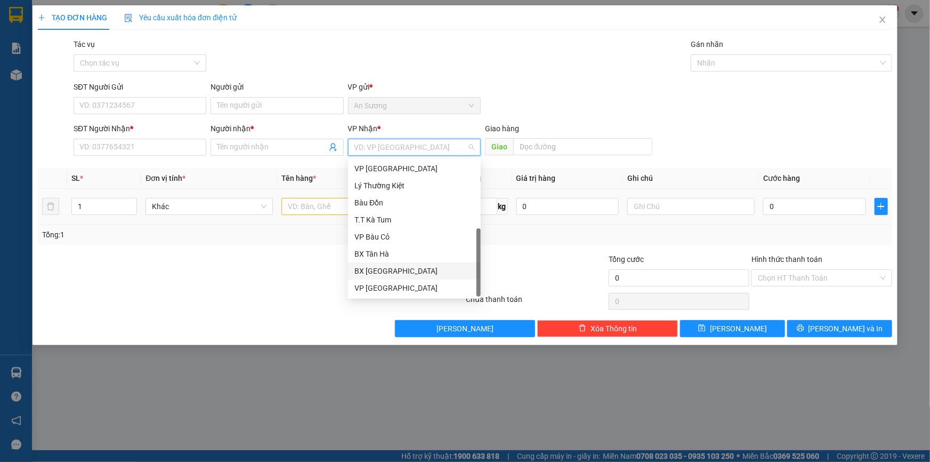
drag, startPoint x: 406, startPoint y: 276, endPoint x: 257, endPoint y: 196, distance: 168.6
click at [406, 276] on div "BX Tân Châu" at bounding box center [414, 271] width 120 height 12
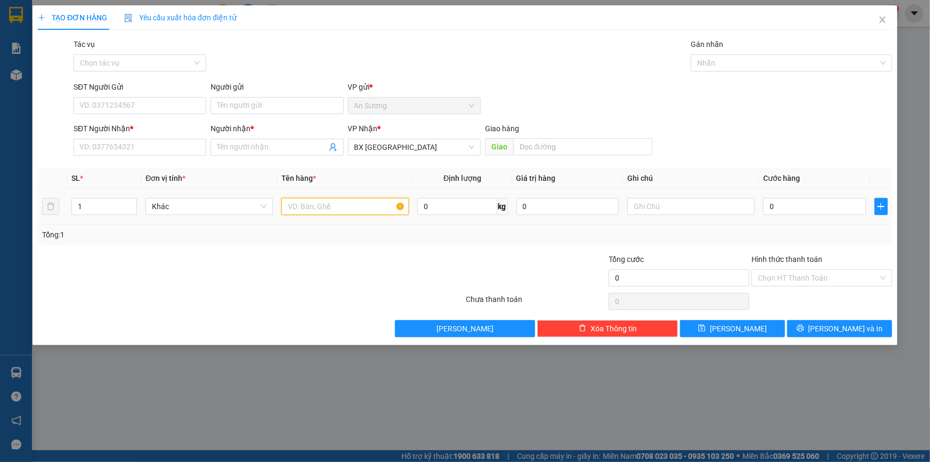
click at [316, 203] on input "text" at bounding box center [344, 206] width 127 height 17
type input "1 THÙNG"
click at [147, 146] on input "SĐT Người Nhận *" at bounding box center [140, 147] width 133 height 17
click at [122, 151] on input "SĐT Người Nhận *" at bounding box center [140, 147] width 133 height 17
click at [132, 146] on input "SĐT Người Nhận *" at bounding box center [140, 147] width 133 height 17
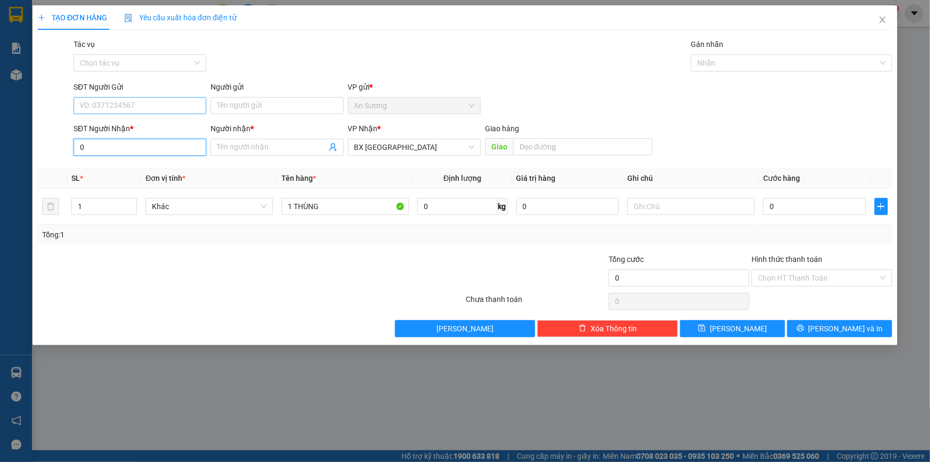
type input "0"
click at [120, 110] on input "SĐT Người Gửi" at bounding box center [140, 105] width 133 height 17
type input "0936848072"
click at [123, 133] on div "0936848072 - sinh" at bounding box center [140, 126] width 133 height 17
type input "sinh"
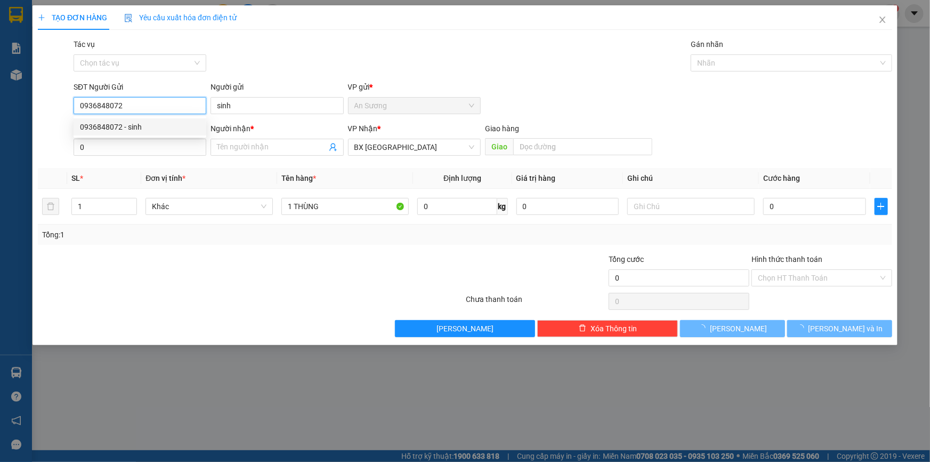
type input "80.000"
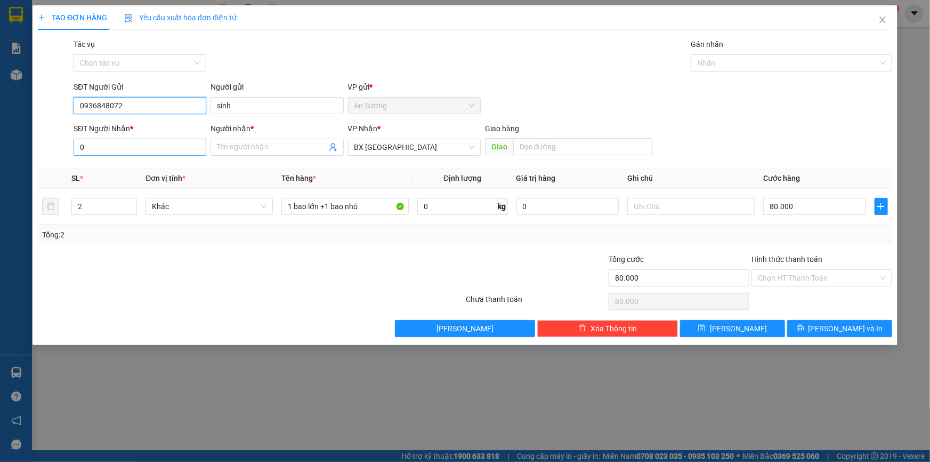
type input "0936848072"
click at [115, 142] on input "0" at bounding box center [140, 147] width 133 height 17
click at [122, 170] on div "0918721601 - THỦY" at bounding box center [140, 169] width 120 height 12
type input "0918721601"
type input "THỦY"
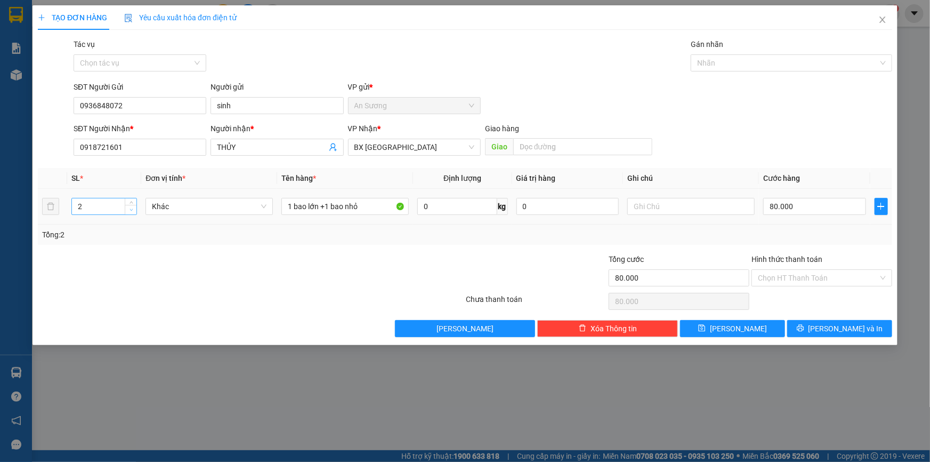
type input "1"
click at [133, 211] on span "down" at bounding box center [131, 210] width 6 height 6
drag, startPoint x: 363, startPoint y: 209, endPoint x: 175, endPoint y: 212, distance: 187.6
click at [175, 212] on tr "1 Khác 1 bao lớn +1 bao nhỏ 0 kg 0 80.000" at bounding box center [465, 207] width 854 height 36
type input "1 THÙNG"
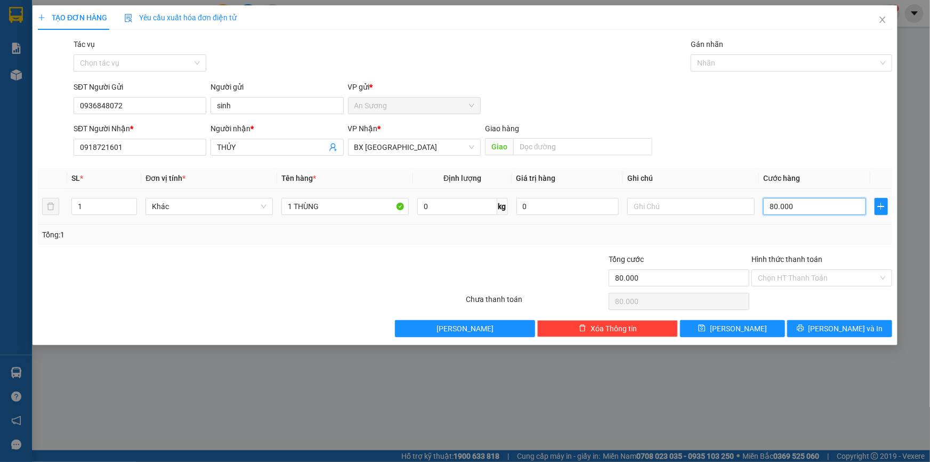
click at [797, 208] on input "80.000" at bounding box center [814, 206] width 103 height 17
type input "4"
type input "40"
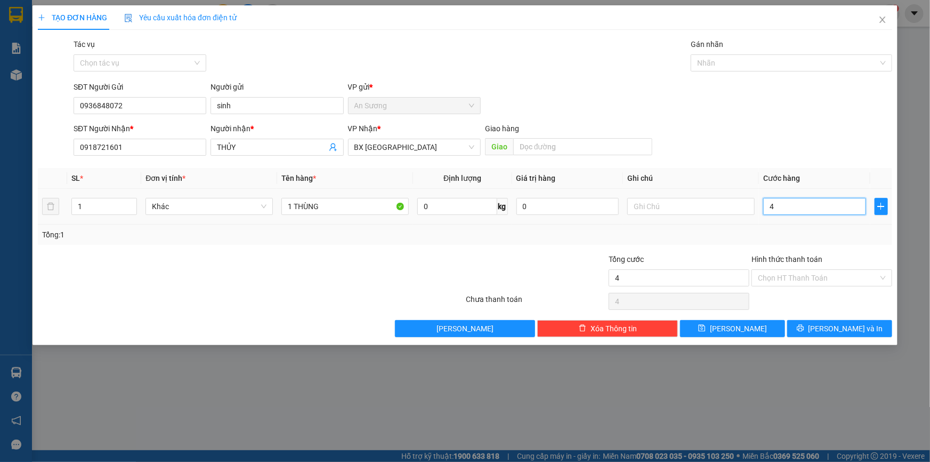
type input "40"
type input "40.000"
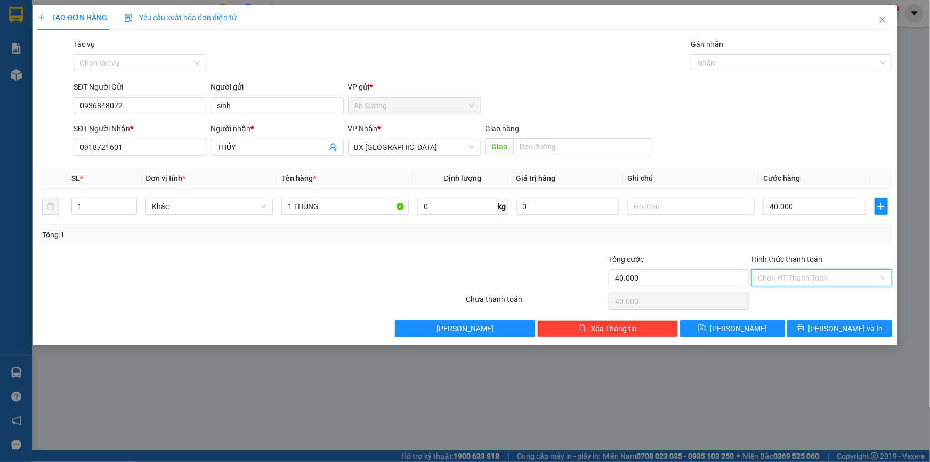
click at [785, 282] on input "Hình thức thanh toán" at bounding box center [818, 278] width 120 height 16
click at [790, 296] on div "Tại văn phòng" at bounding box center [822, 299] width 128 height 12
type input "0"
click at [852, 331] on span "Lưu và In" at bounding box center [846, 328] width 75 height 12
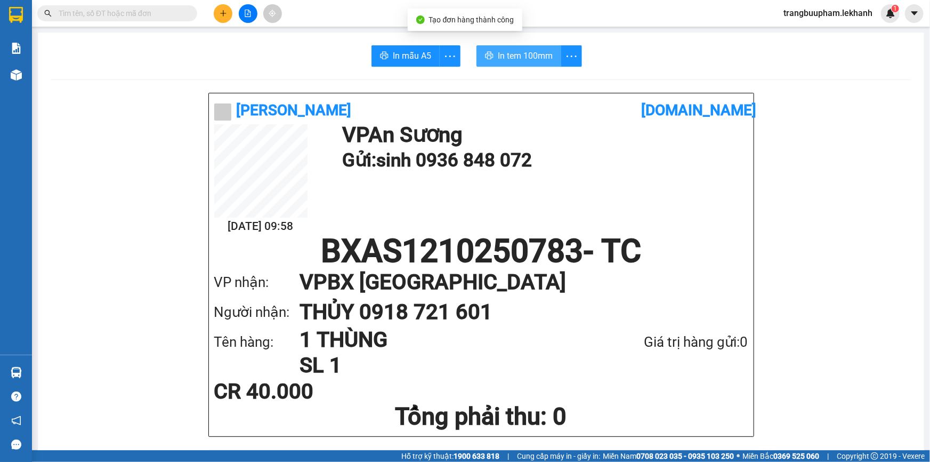
click at [517, 54] on span "In tem 100mm" at bounding box center [525, 55] width 55 height 13
click at [223, 15] on icon "plus" at bounding box center [223, 13] width 1 height 6
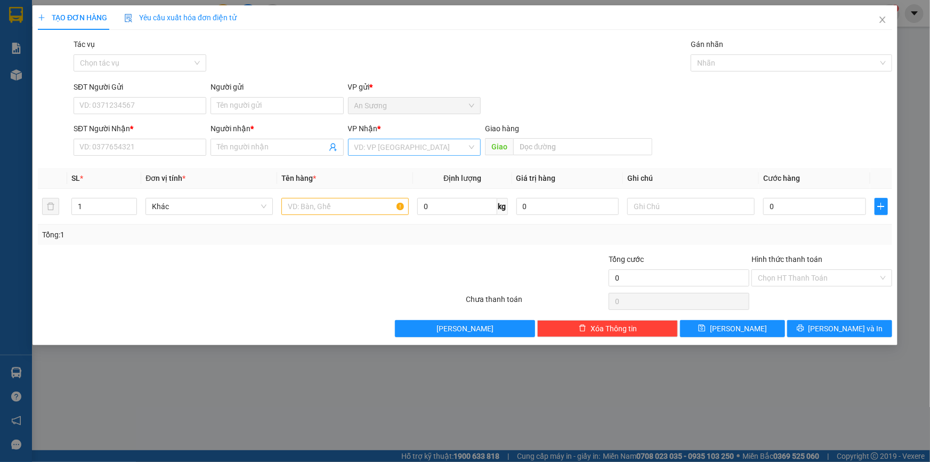
click at [389, 157] on div "VP Nhận * VD: VP Sài Gòn" at bounding box center [414, 141] width 133 height 37
click at [390, 145] on input "search" at bounding box center [410, 147] width 112 height 16
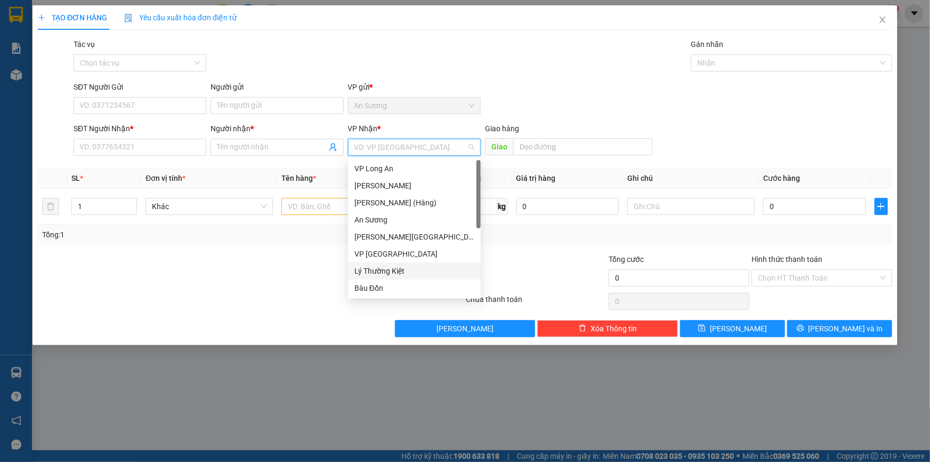
scroll to position [85, 0]
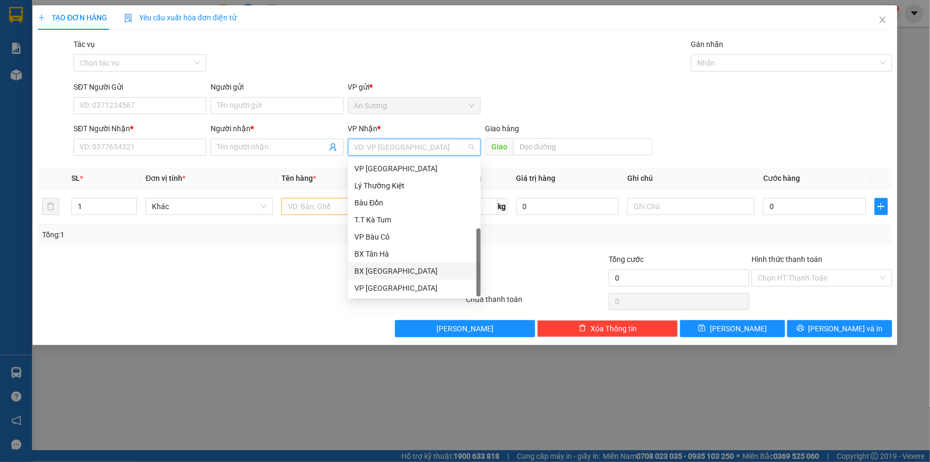
click at [400, 271] on div "BX Tân Châu" at bounding box center [414, 271] width 120 height 12
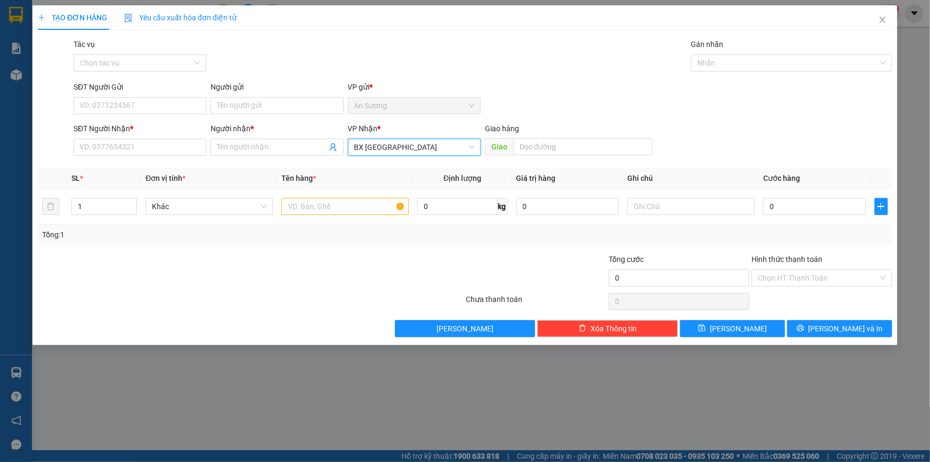
click at [160, 136] on div "SĐT Người Nhận *" at bounding box center [140, 131] width 133 height 16
click at [158, 143] on input "SĐT Người Nhận *" at bounding box center [140, 147] width 133 height 17
type input "0366150878"
click at [245, 144] on input "Người nhận *" at bounding box center [271, 147] width 109 height 12
type input "L"
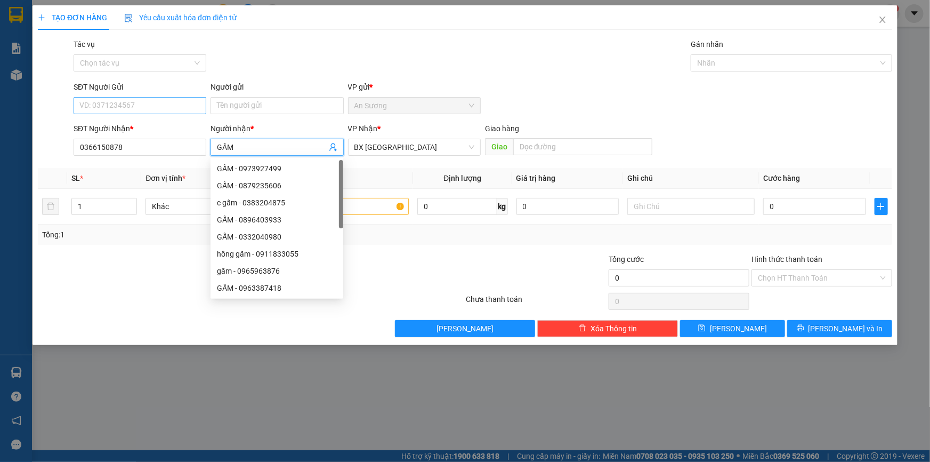
type input "GẤM"
click at [109, 106] on input "SĐT Người Gửi" at bounding box center [140, 105] width 133 height 17
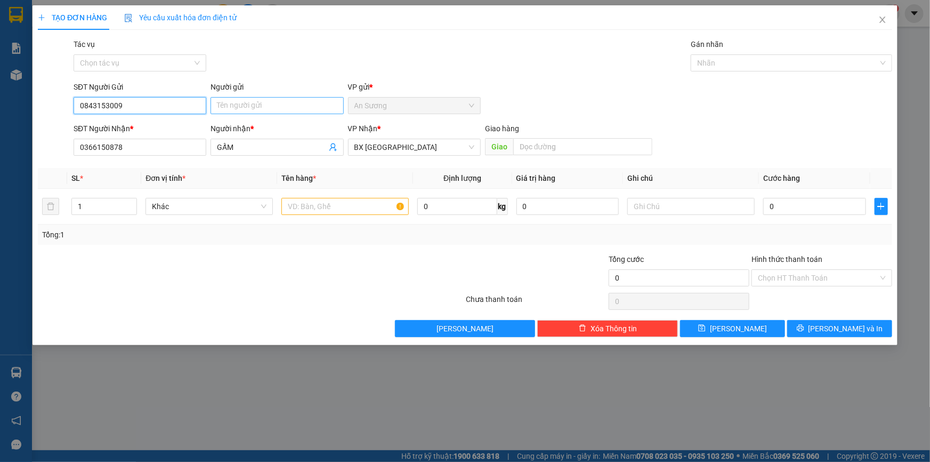
type input "0843153009"
click at [256, 103] on input "Người gửi" at bounding box center [277, 105] width 133 height 17
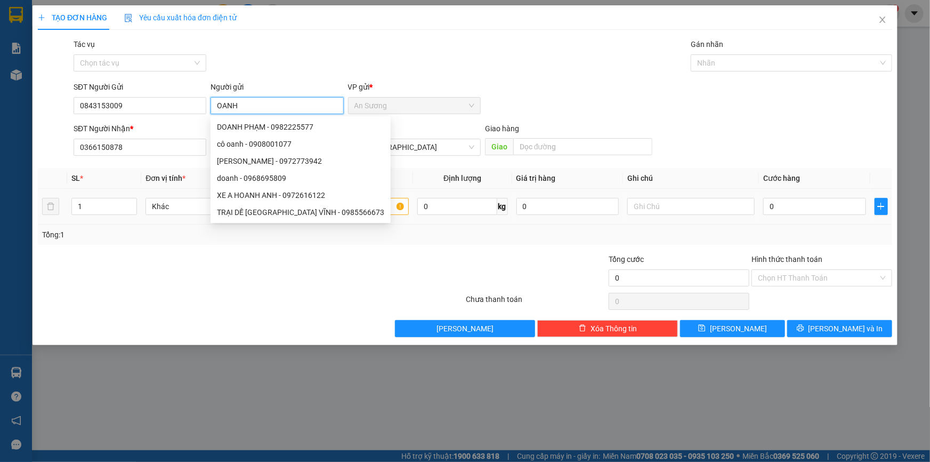
type input "OANH"
click at [383, 209] on input "text" at bounding box center [344, 206] width 127 height 17
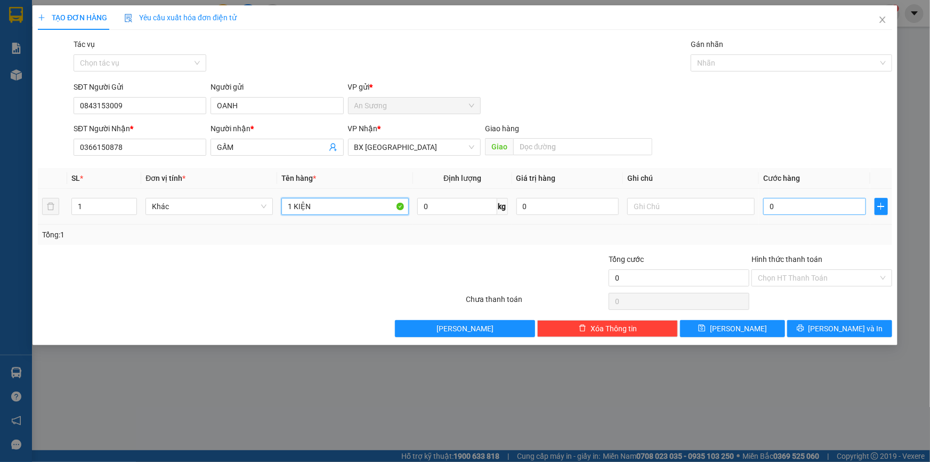
type input "1 KIỆN"
click at [800, 207] on input "0" at bounding box center [814, 206] width 103 height 17
type input "3"
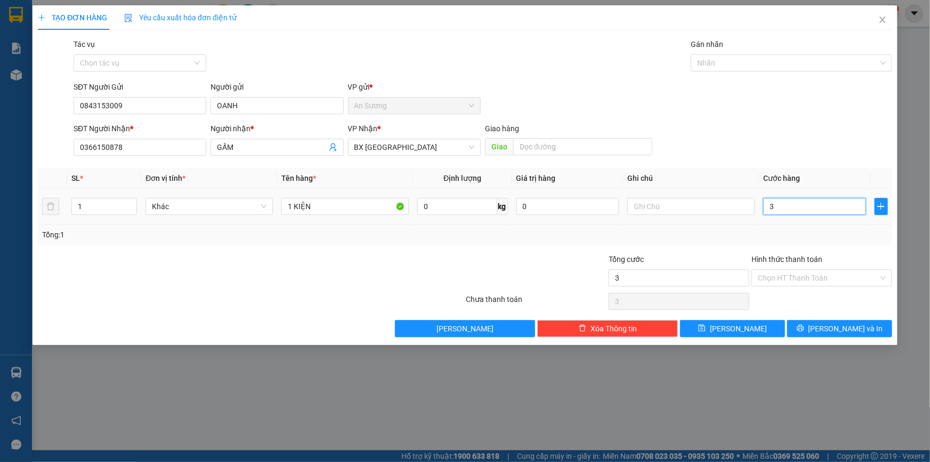
type input "30"
type input "30.000"
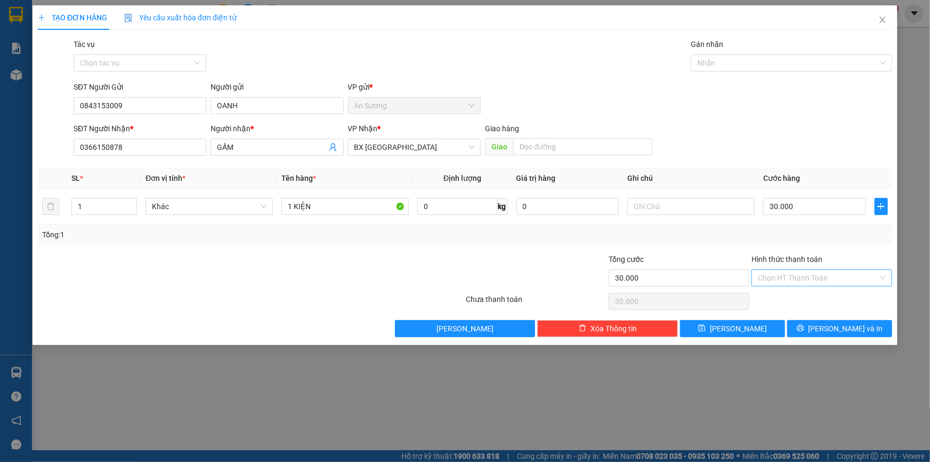
click at [803, 280] on input "Hình thức thanh toán" at bounding box center [818, 278] width 120 height 16
click at [792, 297] on div "Tại văn phòng" at bounding box center [822, 299] width 128 height 12
type input "0"
click at [814, 324] on button "Lưu và In" at bounding box center [839, 328] width 105 height 17
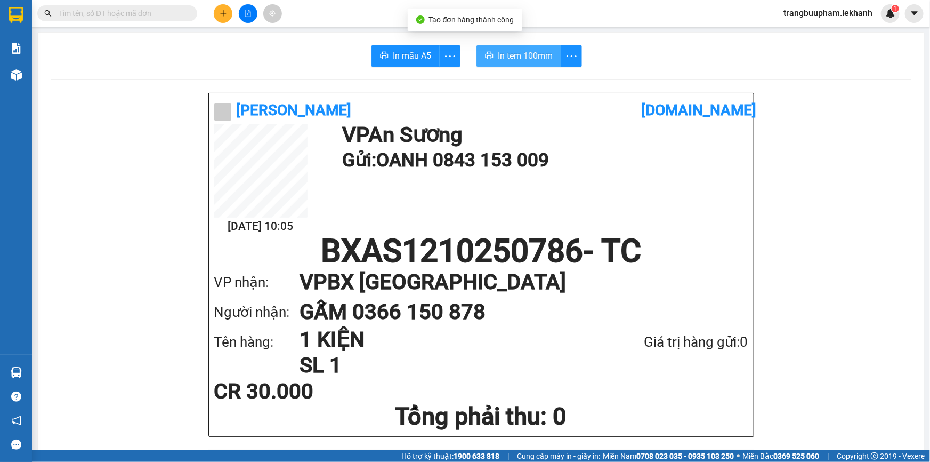
click at [511, 63] on button "In tem 100mm" at bounding box center [519, 55] width 85 height 21
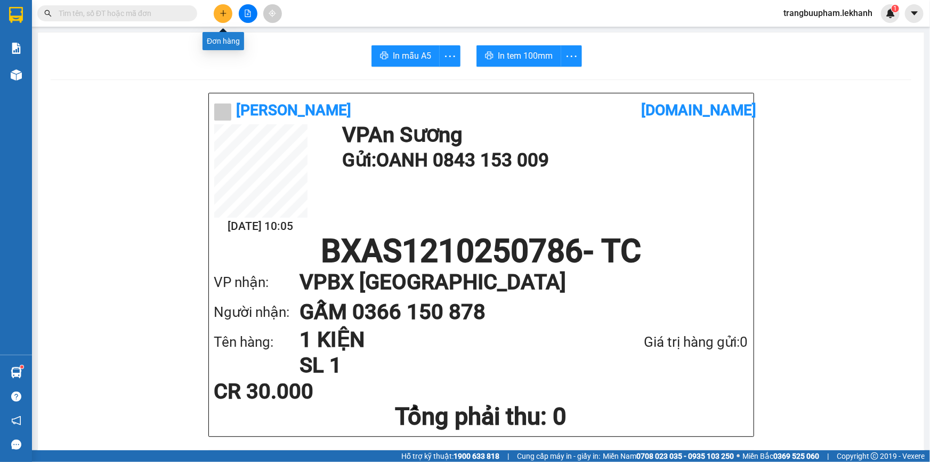
click at [224, 11] on icon "plus" at bounding box center [223, 13] width 7 height 7
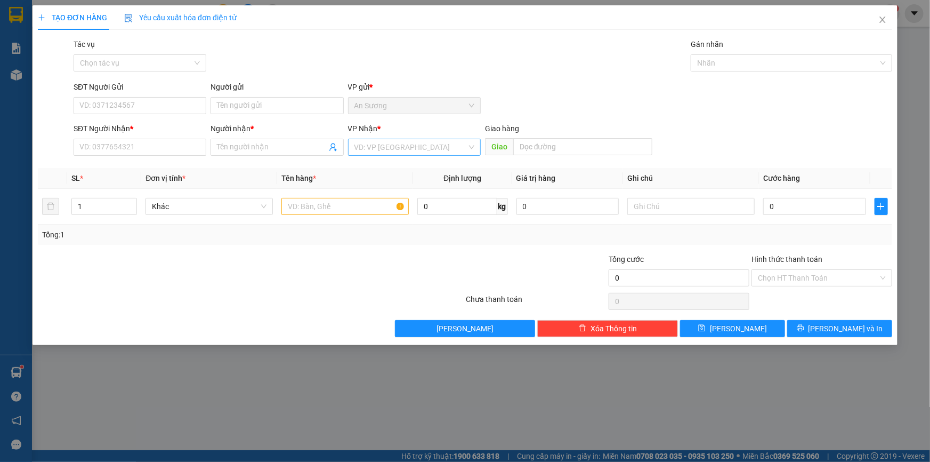
click at [383, 150] on input "search" at bounding box center [410, 147] width 112 height 16
click at [187, 148] on input "SĐT Người Nhận *" at bounding box center [140, 147] width 133 height 17
click at [412, 144] on input "search" at bounding box center [410, 147] width 112 height 16
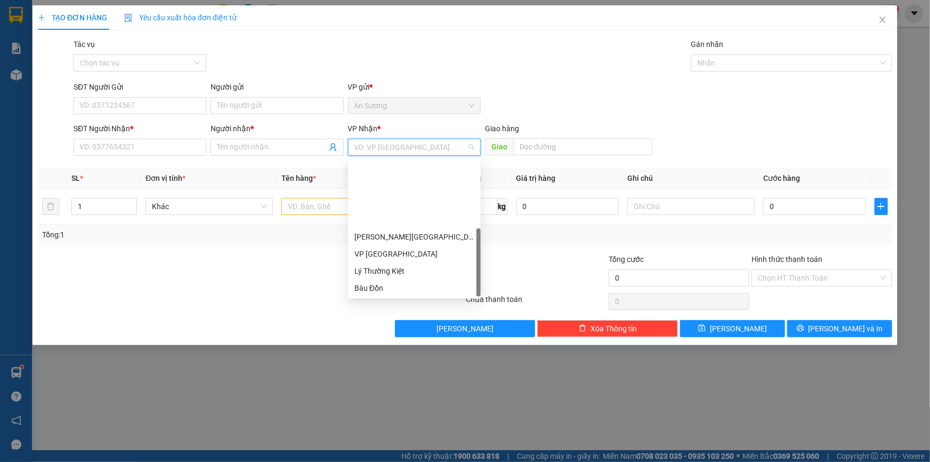
scroll to position [85, 0]
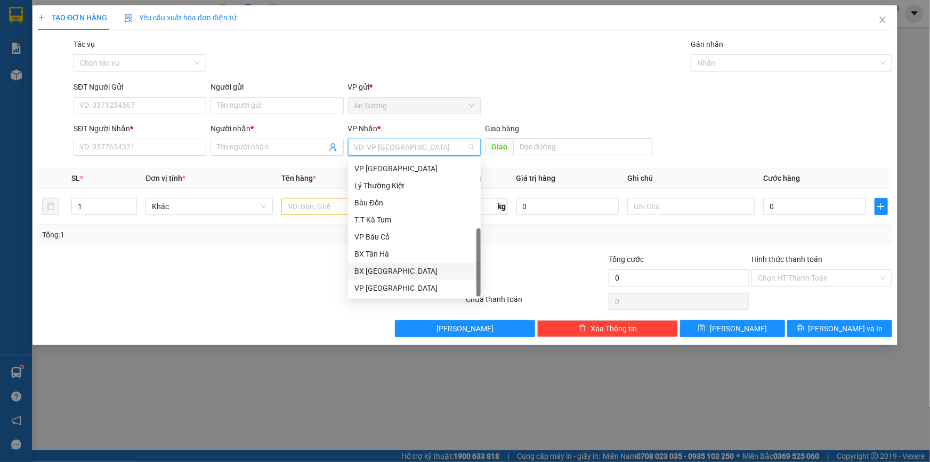
drag, startPoint x: 405, startPoint y: 260, endPoint x: 392, endPoint y: 259, distance: 12.3
click at [405, 260] on div "BX Tân Hà" at bounding box center [414, 253] width 133 height 17
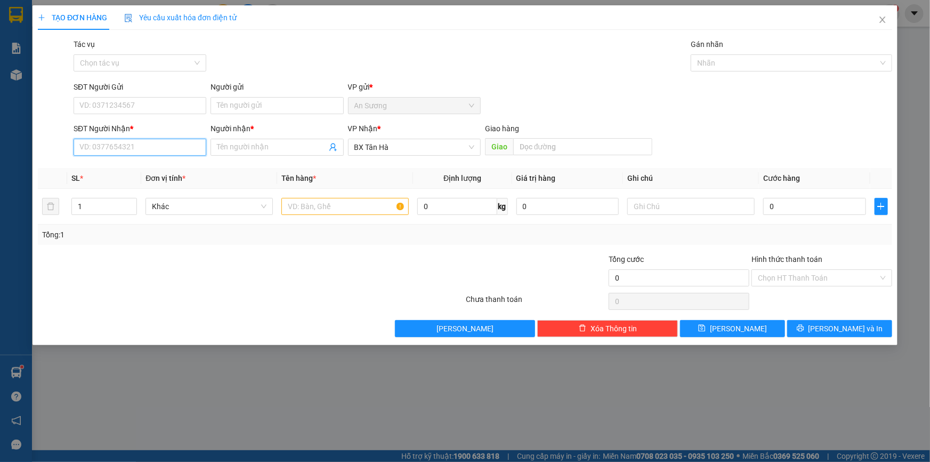
click at [184, 147] on input "SĐT Người Nhận *" at bounding box center [140, 147] width 133 height 17
type input "0867494214"
click at [275, 147] on input "Người nhận *" at bounding box center [271, 147] width 109 height 12
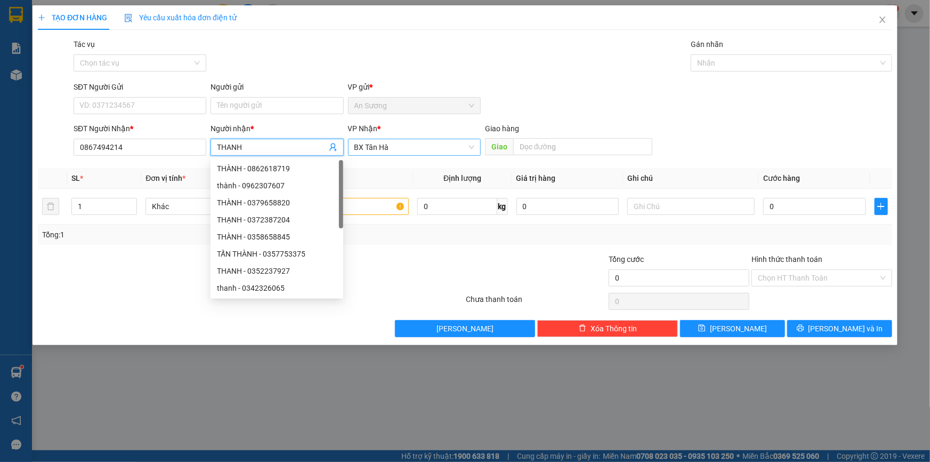
click at [385, 149] on span "BX Tân Hà" at bounding box center [414, 147] width 120 height 16
type input "THANH"
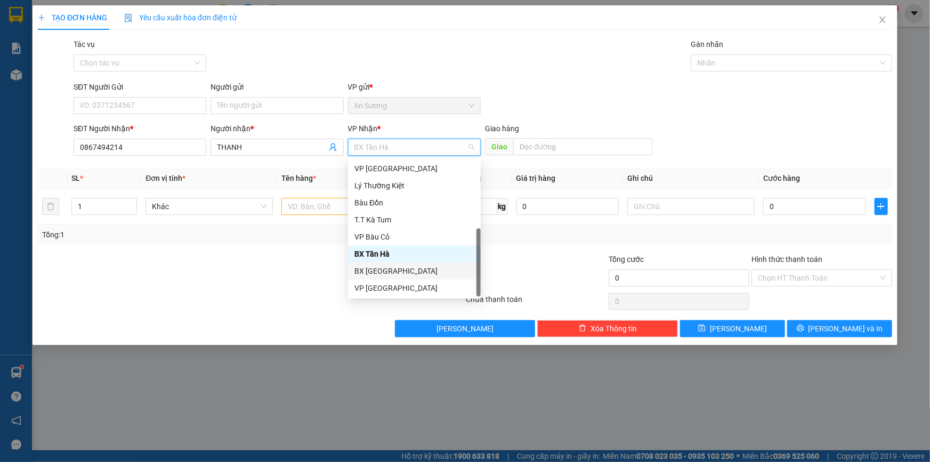
click at [400, 266] on div "BX Tân Châu" at bounding box center [414, 271] width 120 height 12
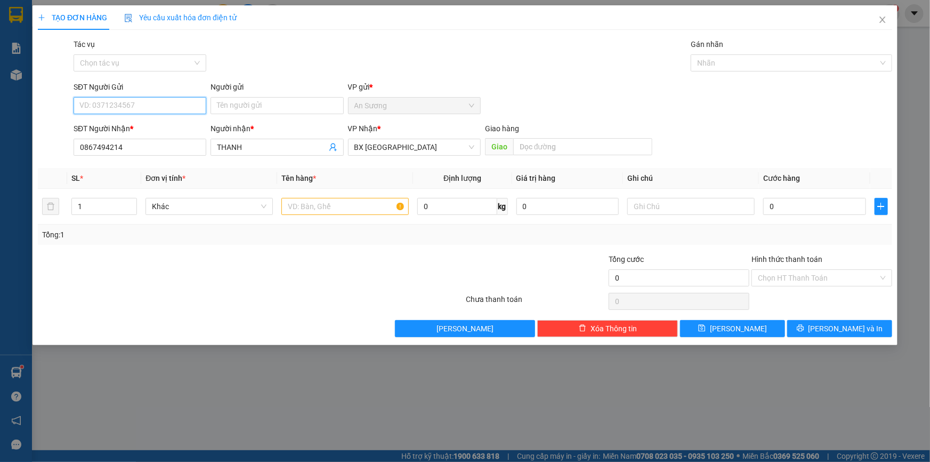
click at [152, 106] on input "SĐT Người Gửi" at bounding box center [140, 105] width 133 height 17
click at [142, 121] on div "0909000440 - duy" at bounding box center [140, 127] width 120 height 12
type input "0909000440"
type input "duy"
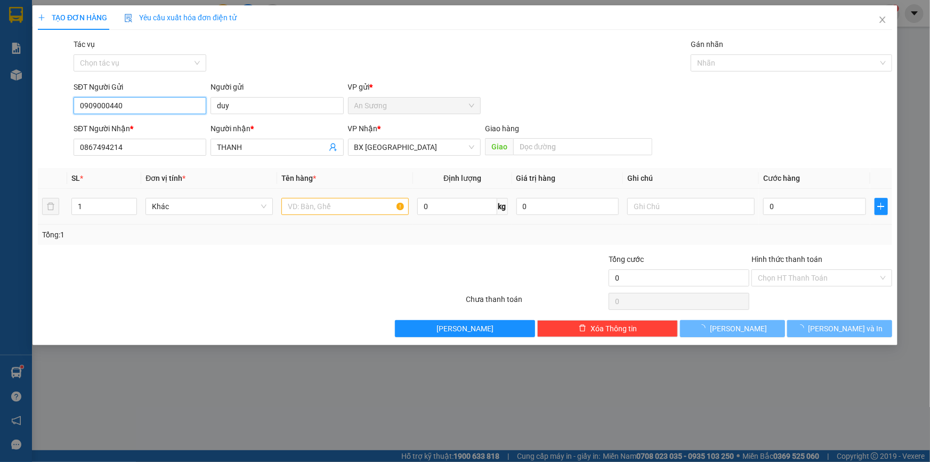
type input "30.000"
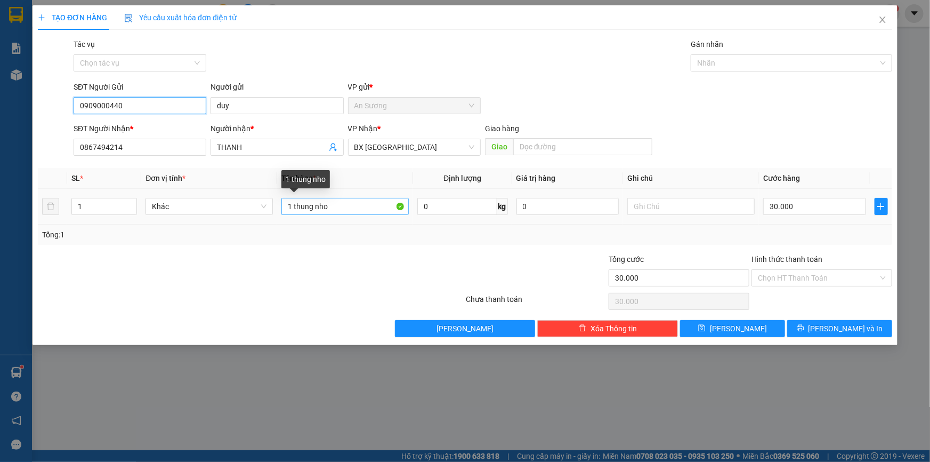
type input "0909000440"
drag, startPoint x: 355, startPoint y: 200, endPoint x: 185, endPoint y: 208, distance: 169.7
click at [185, 213] on tr "1 Khác 1 thung nho 0 kg 0 30.000" at bounding box center [465, 207] width 854 height 36
type input "1 THÙNG HẢI SẢN"
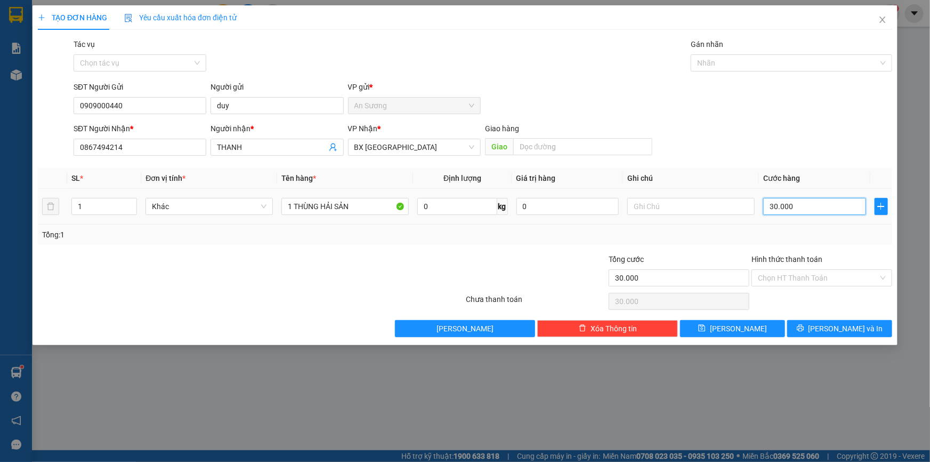
click at [830, 208] on input "30.000" at bounding box center [814, 206] width 103 height 17
click at [711, 163] on div "Transit Pickup Surcharge Ids Transit Deliver Surcharge Ids Transit Deliver Surc…" at bounding box center [465, 187] width 854 height 298
click at [822, 277] on input "Hình thức thanh toán" at bounding box center [818, 278] width 120 height 16
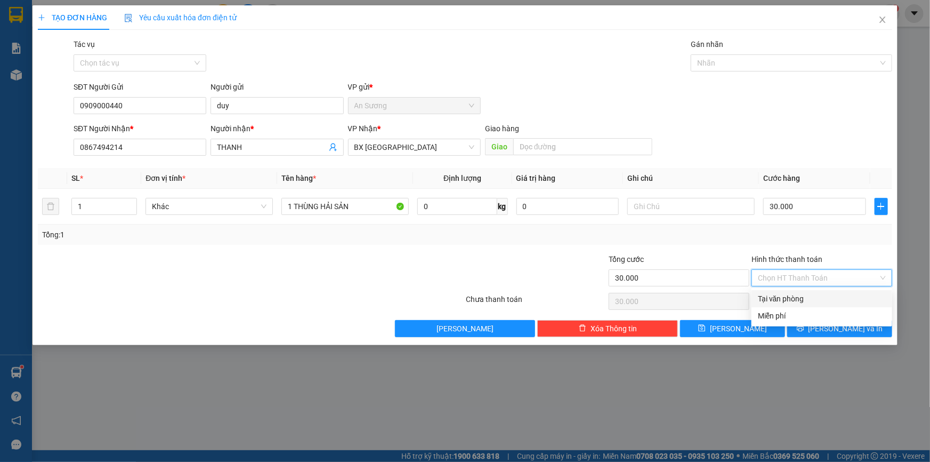
click at [805, 295] on div "Tại văn phòng" at bounding box center [822, 299] width 128 height 12
type input "0"
click at [828, 325] on button "Lưu và In" at bounding box center [839, 328] width 105 height 17
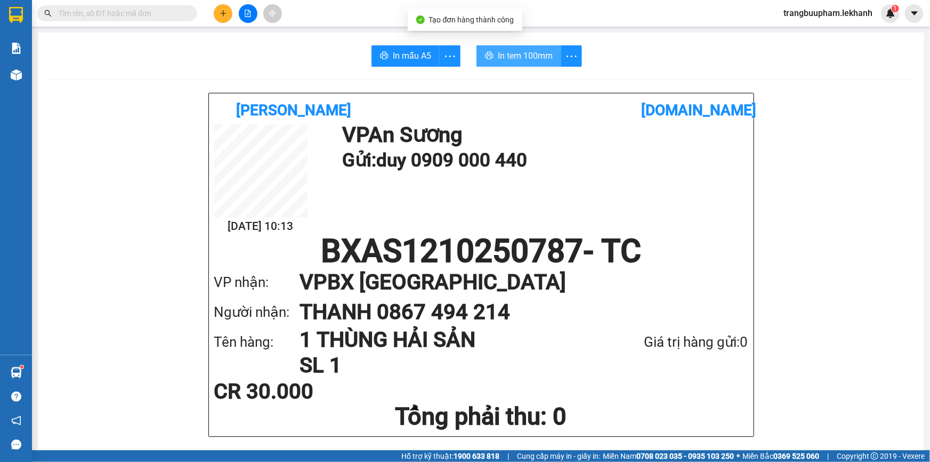
click at [514, 61] on span "In tem 100mm" at bounding box center [525, 55] width 55 height 13
click at [220, 16] on icon "plus" at bounding box center [223, 13] width 7 height 7
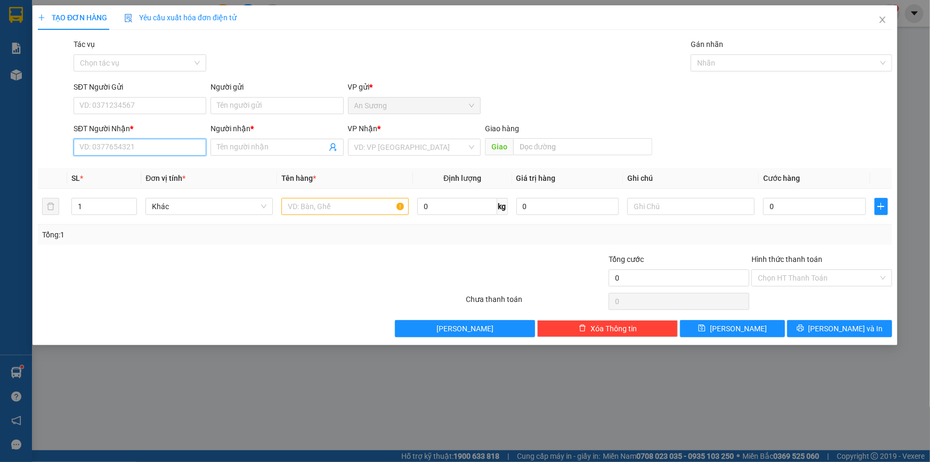
drag, startPoint x: 179, startPoint y: 144, endPoint x: 270, endPoint y: 118, distance: 95.3
click at [178, 144] on input "SĐT Người Nhận *" at bounding box center [140, 147] width 133 height 17
type input "0969409741"
drag, startPoint x: 275, startPoint y: 151, endPoint x: 279, endPoint y: 141, distance: 11.5
click at [274, 150] on input "Người nhận *" at bounding box center [271, 147] width 109 height 12
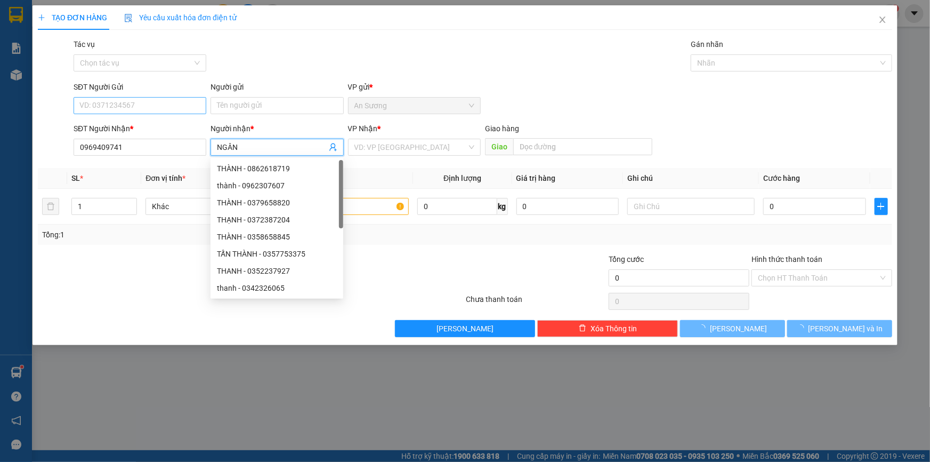
type input "NGÂN"
click at [181, 103] on input "SĐT Người Gửi" at bounding box center [140, 105] width 133 height 17
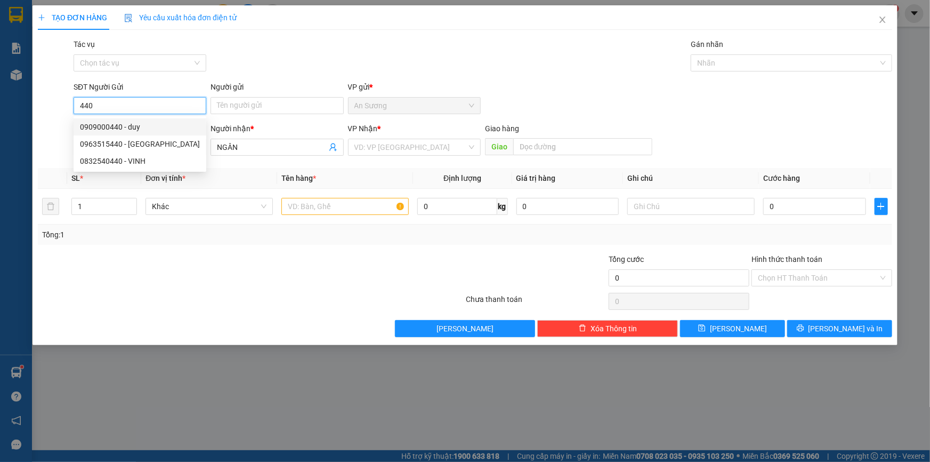
click at [155, 122] on div "0909000440 - duy" at bounding box center [140, 127] width 120 height 12
type input "0909000440"
type input "duy"
type input "30.000"
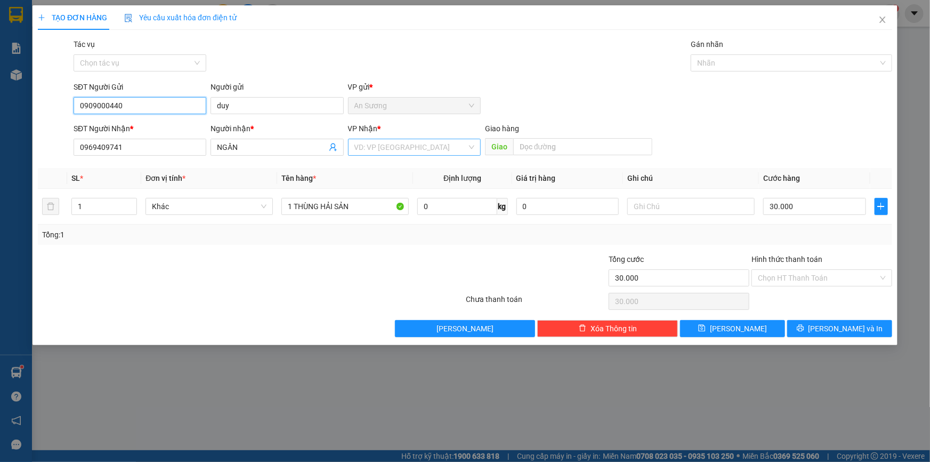
type input "0909000440"
click at [390, 143] on input "search" at bounding box center [410, 147] width 112 height 16
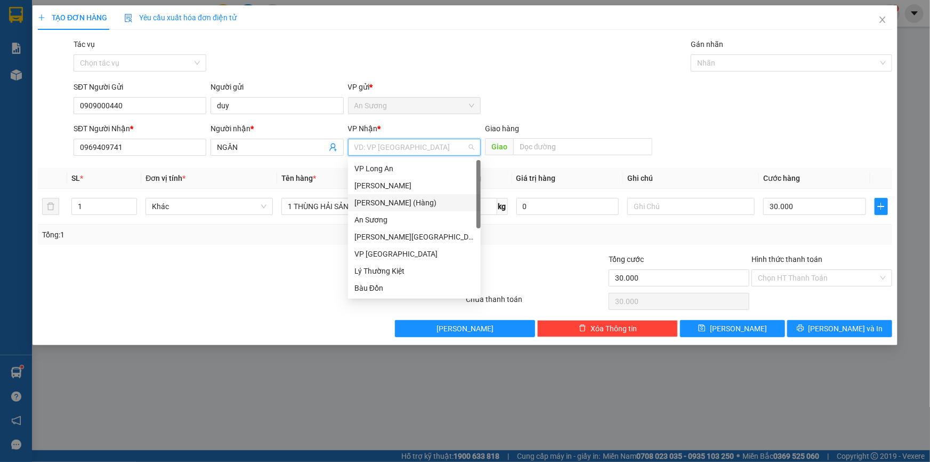
scroll to position [85, 0]
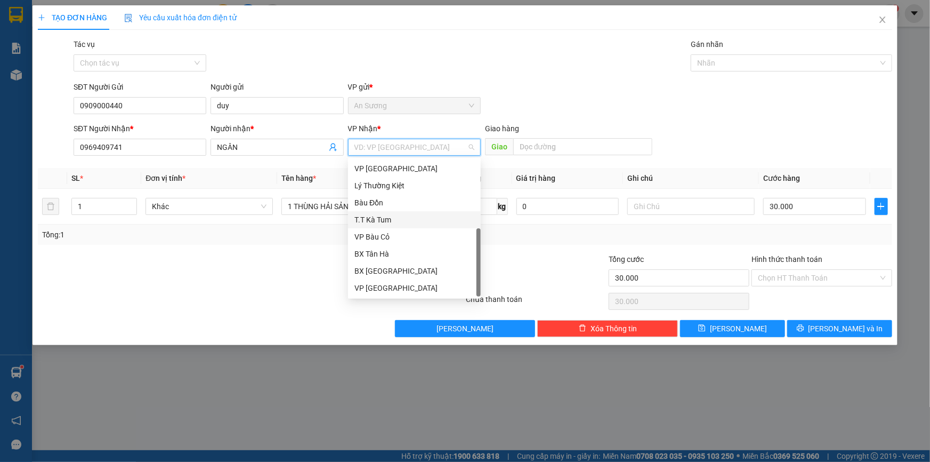
click at [395, 219] on div "T.T Kà Tum" at bounding box center [414, 220] width 120 height 12
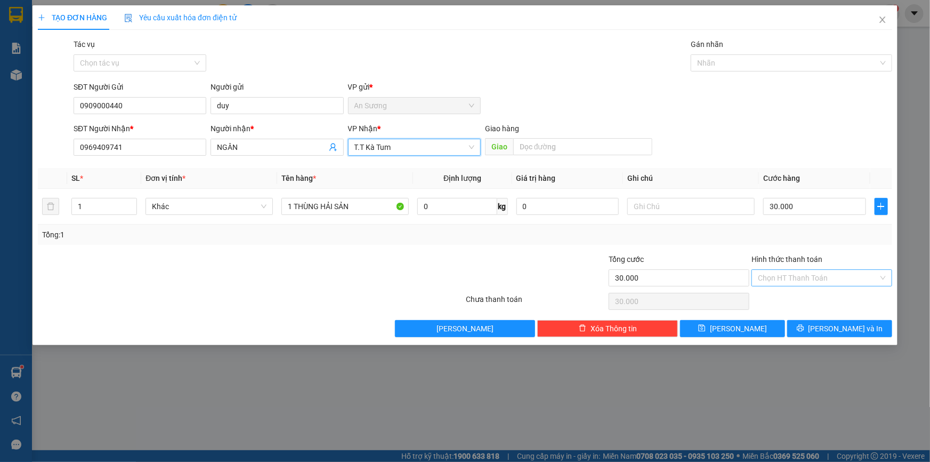
drag, startPoint x: 805, startPoint y: 278, endPoint x: 804, endPoint y: 284, distance: 6.4
click at [805, 277] on input "Hình thức thanh toán" at bounding box center [818, 278] width 120 height 16
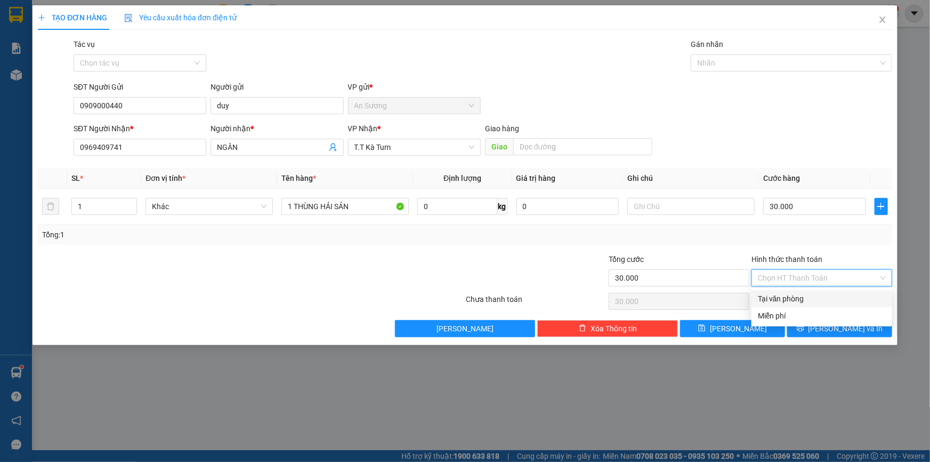
click at [804, 293] on div "Tại văn phòng" at bounding box center [822, 299] width 128 height 12
type input "0"
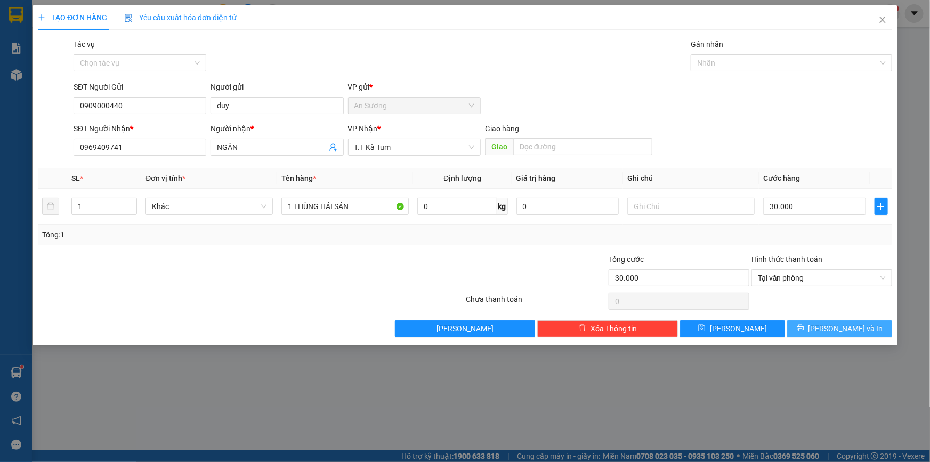
click at [832, 329] on span "Lưu và In" at bounding box center [846, 328] width 75 height 12
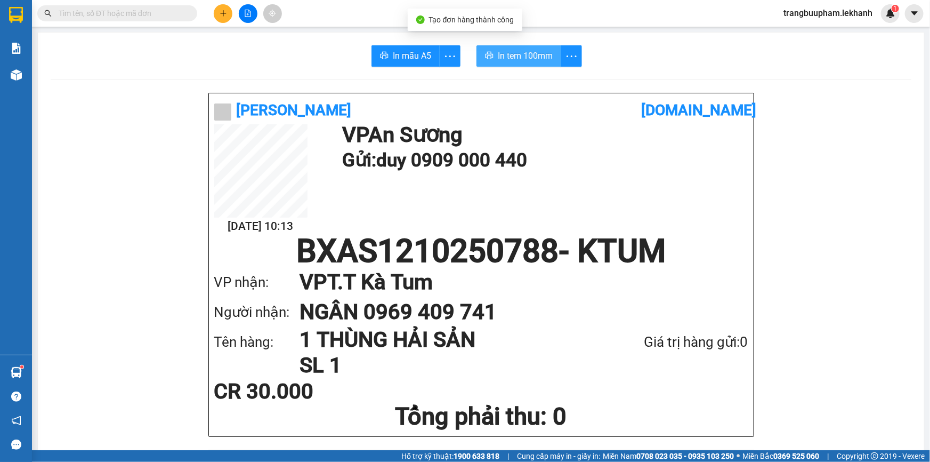
click at [509, 65] on button "In tem 100mm" at bounding box center [519, 55] width 85 height 21
click at [513, 54] on span "In tem 100mm" at bounding box center [525, 55] width 55 height 13
click at [223, 15] on icon "plus" at bounding box center [223, 13] width 1 height 6
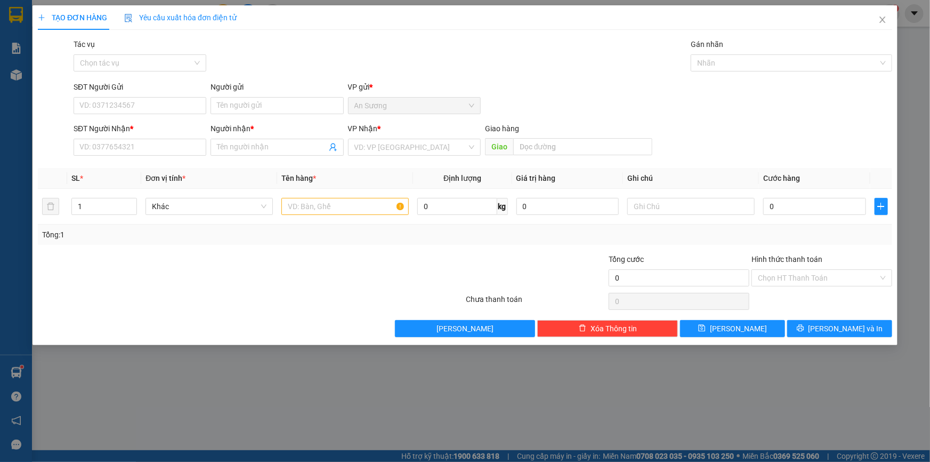
click at [378, 136] on div "VP Nhận *" at bounding box center [414, 131] width 133 height 16
click at [382, 147] on input "search" at bounding box center [410, 147] width 112 height 16
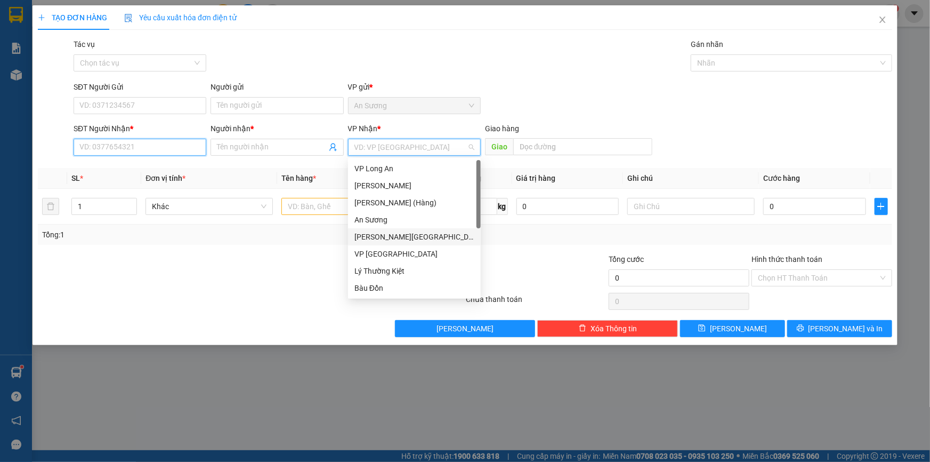
click at [137, 153] on input "SĐT Người Nhận *" at bounding box center [140, 147] width 133 height 17
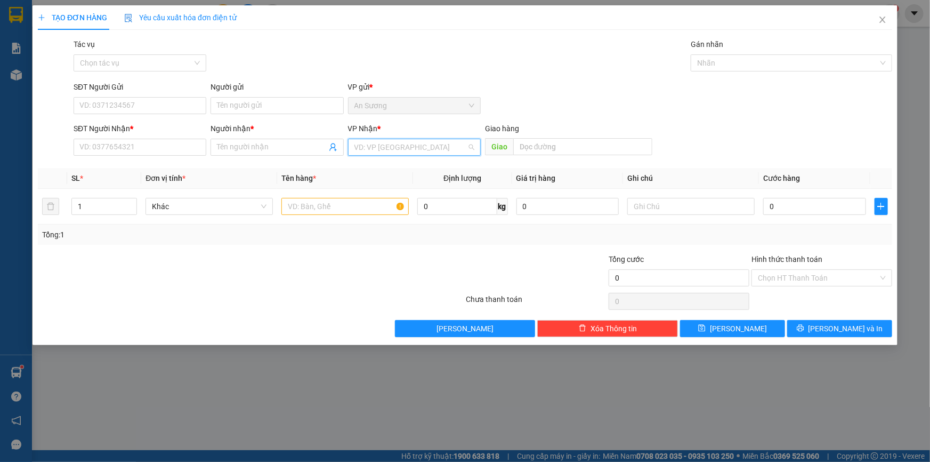
drag, startPoint x: 394, startPoint y: 150, endPoint x: 384, endPoint y: 184, distance: 35.7
click at [394, 151] on input "search" at bounding box center [410, 147] width 112 height 16
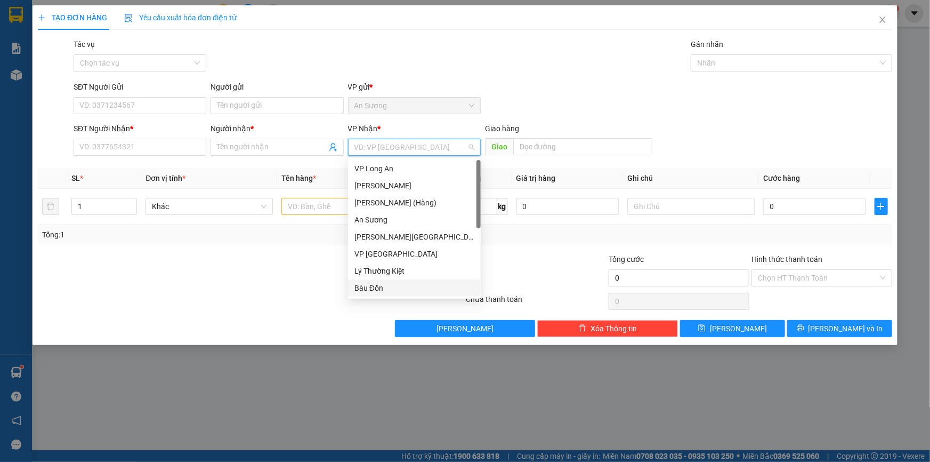
scroll to position [80, 0]
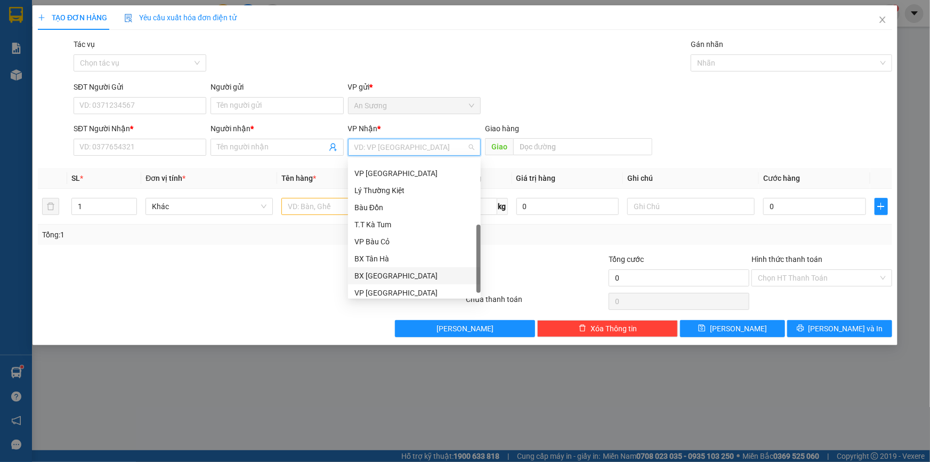
click at [409, 275] on div "BX Tân Châu" at bounding box center [414, 276] width 120 height 12
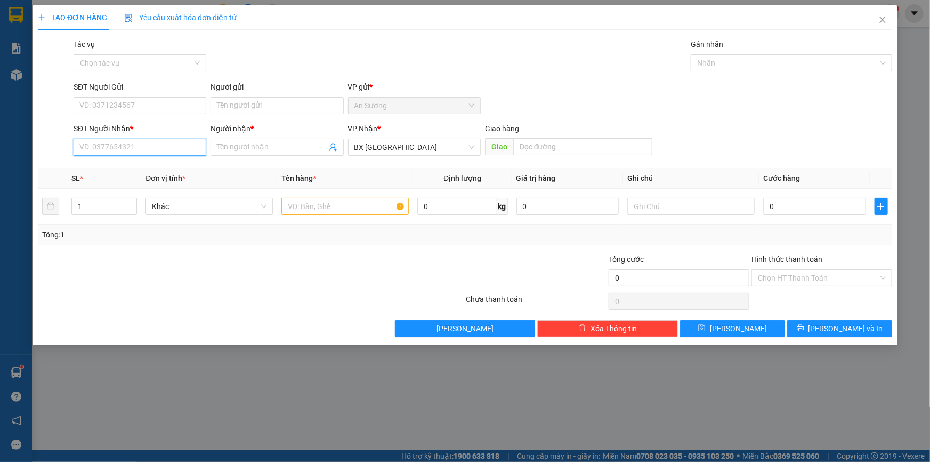
click at [159, 142] on input "SĐT Người Nhận *" at bounding box center [140, 147] width 133 height 17
click at [188, 146] on input "SĐT Người Nhận *" at bounding box center [140, 147] width 133 height 17
type input "0981016311"
click at [255, 140] on span at bounding box center [277, 147] width 133 height 17
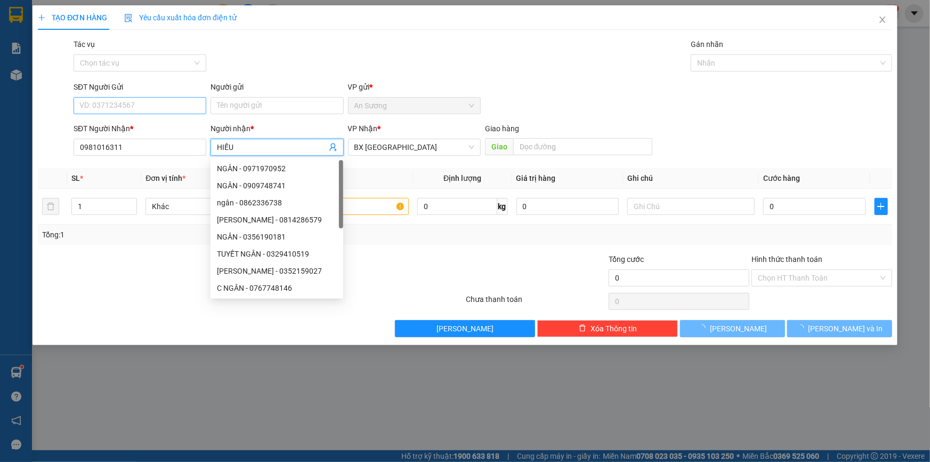
type input "HIẾU"
click at [115, 112] on input "SĐT Người Gửi" at bounding box center [140, 105] width 133 height 17
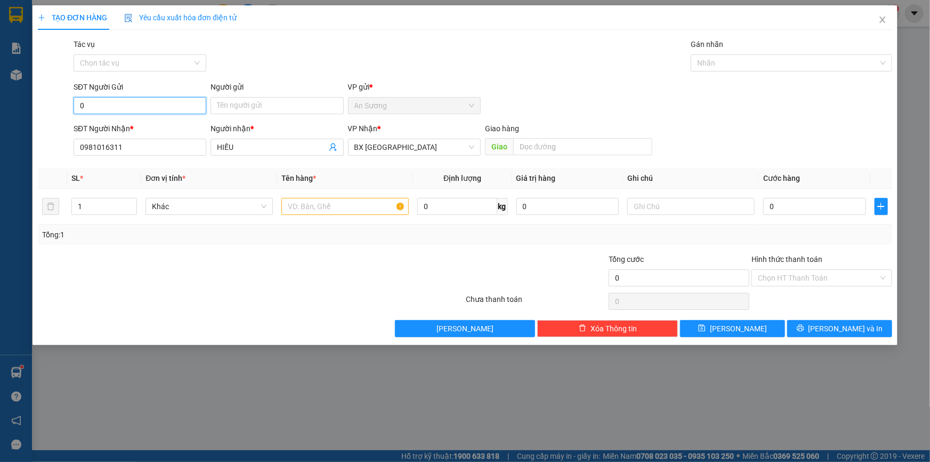
click at [154, 99] on input "0" at bounding box center [140, 105] width 133 height 17
type input "0"
click at [246, 106] on input "Người gửi" at bounding box center [277, 105] width 133 height 17
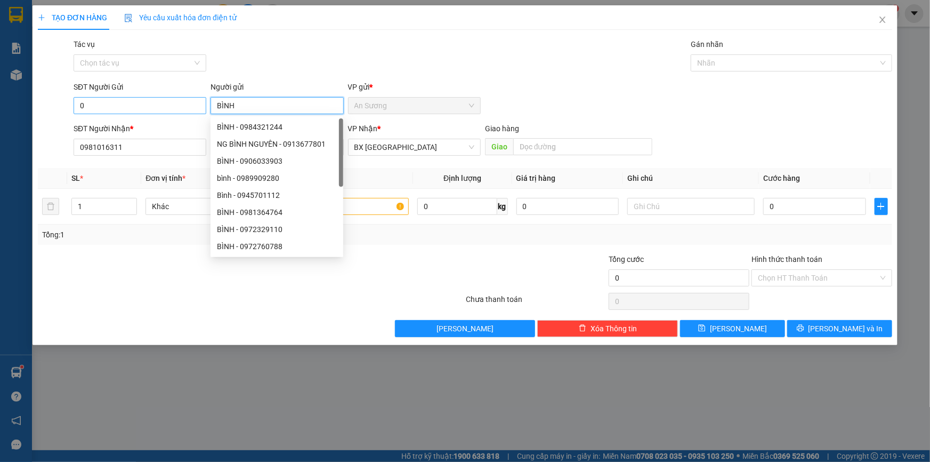
type input "BÌNH"
click at [129, 107] on input "0" at bounding box center [140, 105] width 133 height 17
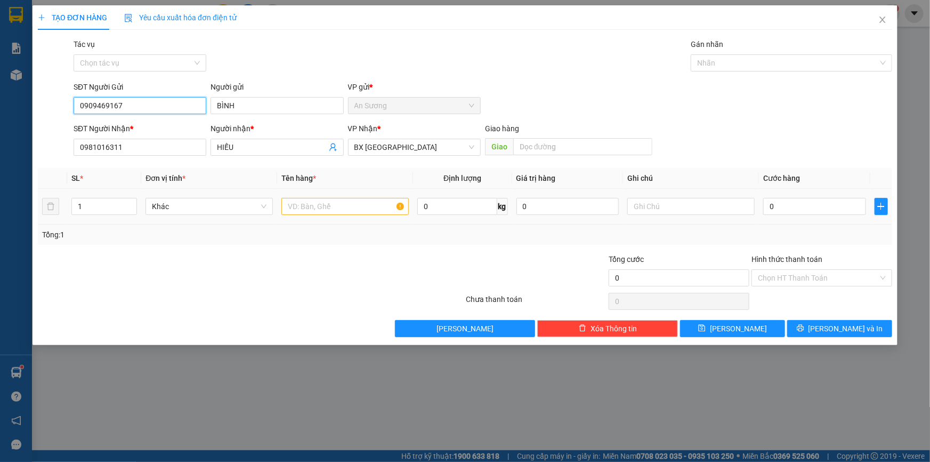
type input "0909469167"
click at [381, 209] on input "text" at bounding box center [344, 206] width 127 height 17
type input "1 THÙNG"
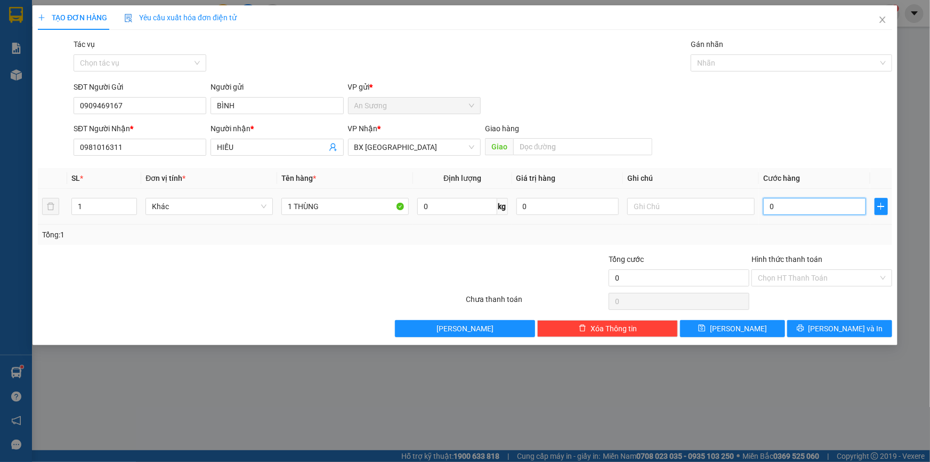
click at [818, 205] on input "0" at bounding box center [814, 206] width 103 height 17
type input "3"
type input "30"
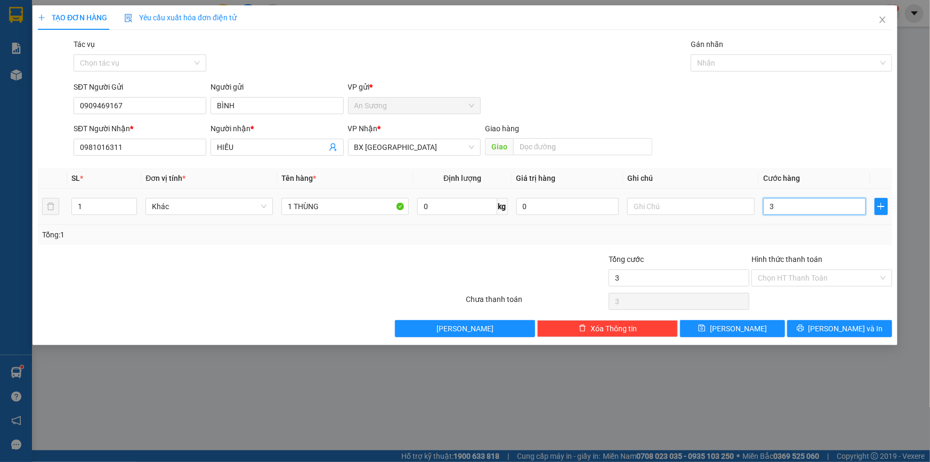
type input "30"
type input "30.000"
click at [182, 149] on input "0981016311" at bounding box center [140, 147] width 133 height 17
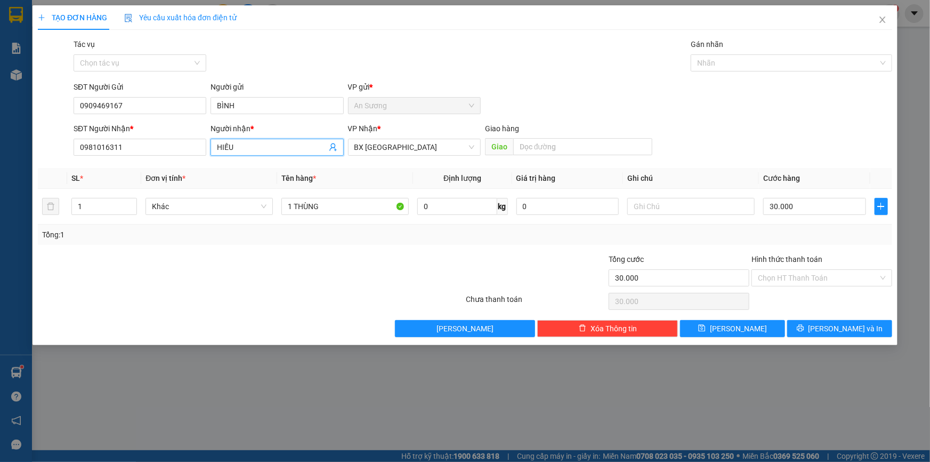
click at [254, 144] on input "HIẾU" at bounding box center [271, 147] width 109 height 12
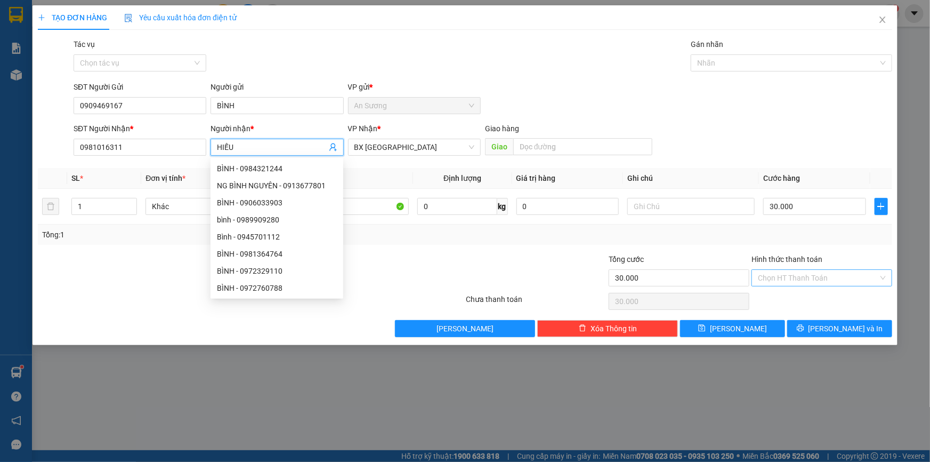
click at [829, 278] on input "Hình thức thanh toán" at bounding box center [818, 278] width 120 height 16
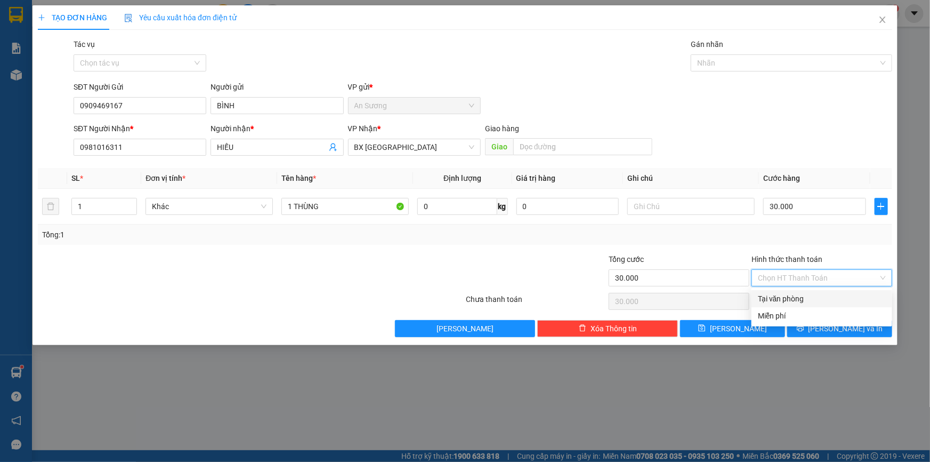
click at [772, 302] on div "Tại văn phòng" at bounding box center [822, 299] width 128 height 12
type input "0"
click at [833, 330] on span "Lưu và In" at bounding box center [846, 328] width 75 height 12
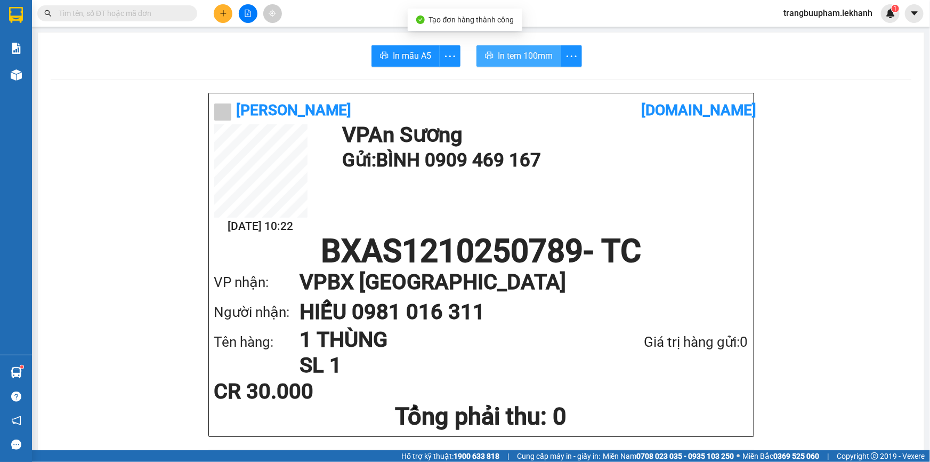
click at [517, 51] on span "In tem 100mm" at bounding box center [525, 55] width 55 height 13
click at [217, 15] on button at bounding box center [223, 13] width 19 height 19
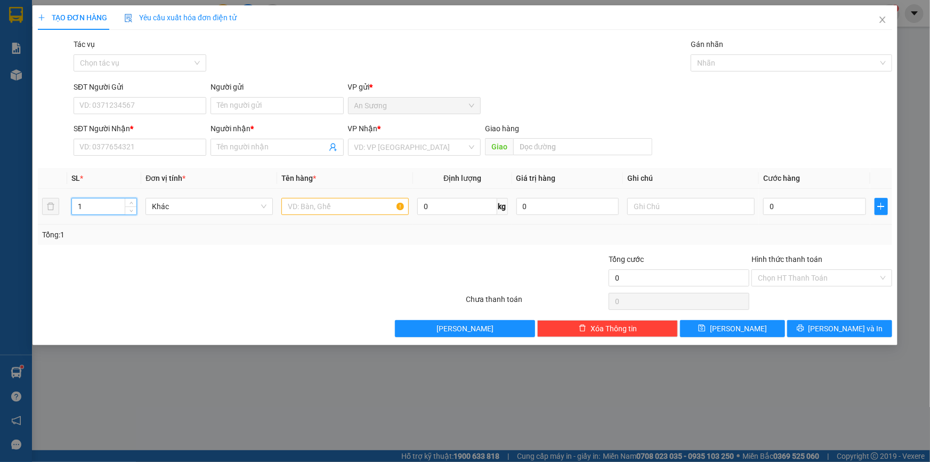
drag, startPoint x: 105, startPoint y: 204, endPoint x: 11, endPoint y: 221, distance: 95.4
click at [11, 221] on div "TẠO ĐƠN HÀNG Yêu cầu xuất hóa đơn điện tử Transit Pickup Surcharge Ids Transit …" at bounding box center [465, 231] width 930 height 462
type input "2"
click at [311, 208] on input "text" at bounding box center [344, 206] width 127 height 17
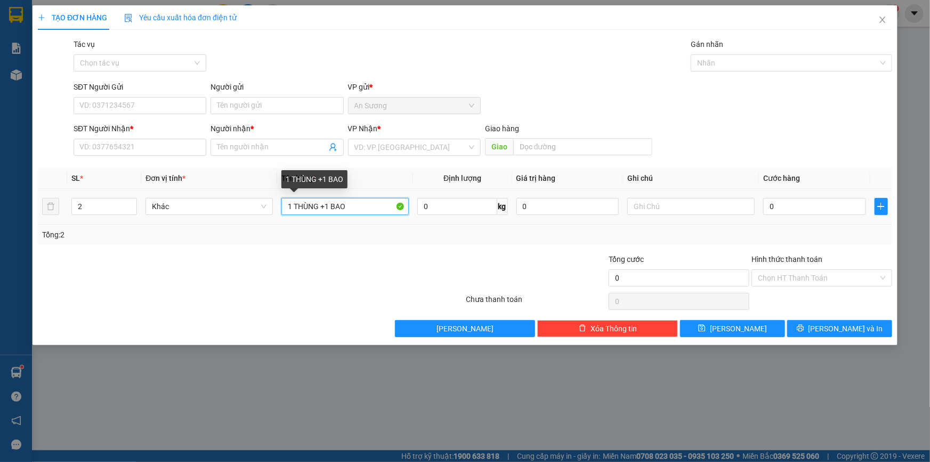
drag, startPoint x: 328, startPoint y: 206, endPoint x: 323, endPoint y: 207, distance: 5.6
click at [323, 207] on input "1 THÙNG +1 BAO" at bounding box center [344, 206] width 127 height 17
click at [329, 206] on input "1 THÙNG +1 BAO" at bounding box center [344, 206] width 127 height 17
type input "1 THÙNG +2 BAO"
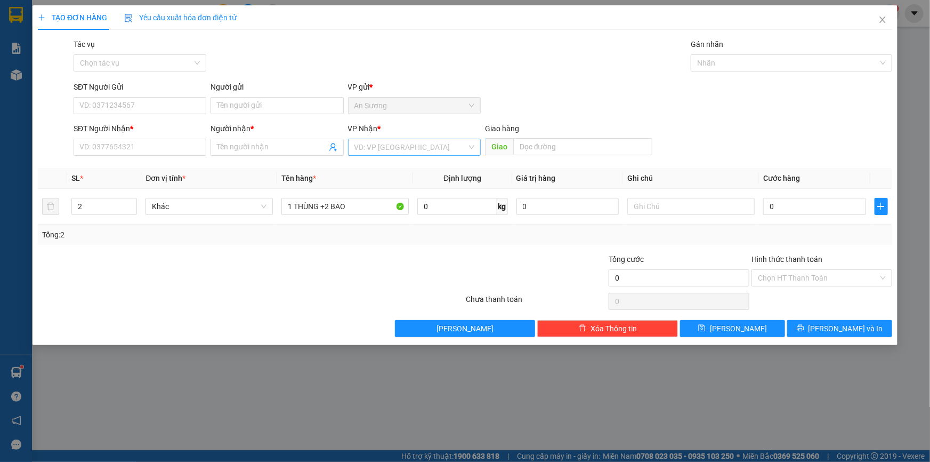
click at [393, 142] on input "search" at bounding box center [410, 147] width 112 height 16
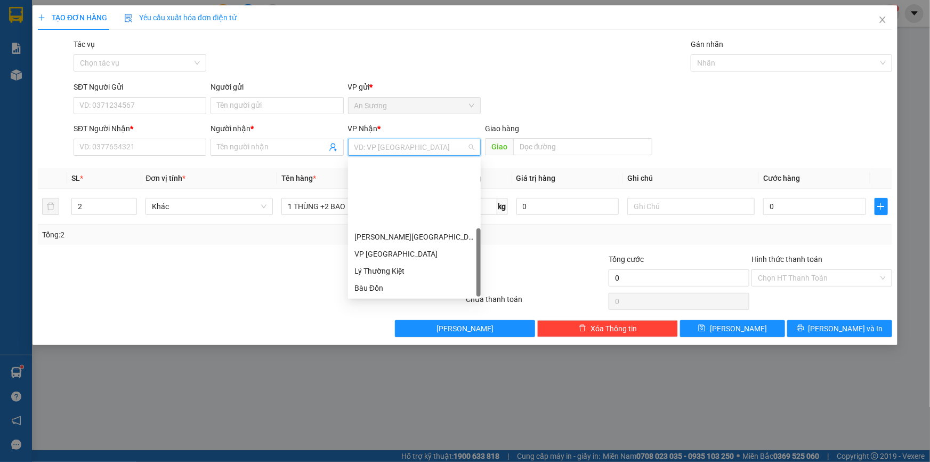
scroll to position [85, 0]
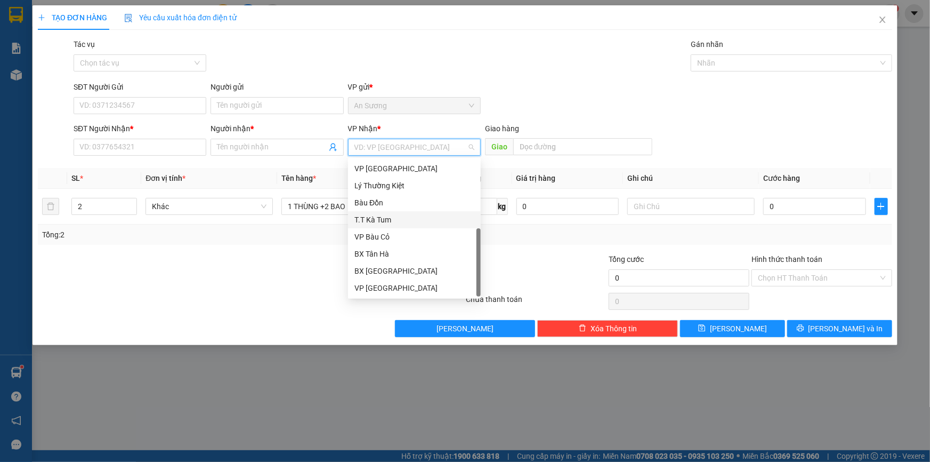
click at [397, 217] on div "T.T Kà Tum" at bounding box center [414, 220] width 120 height 12
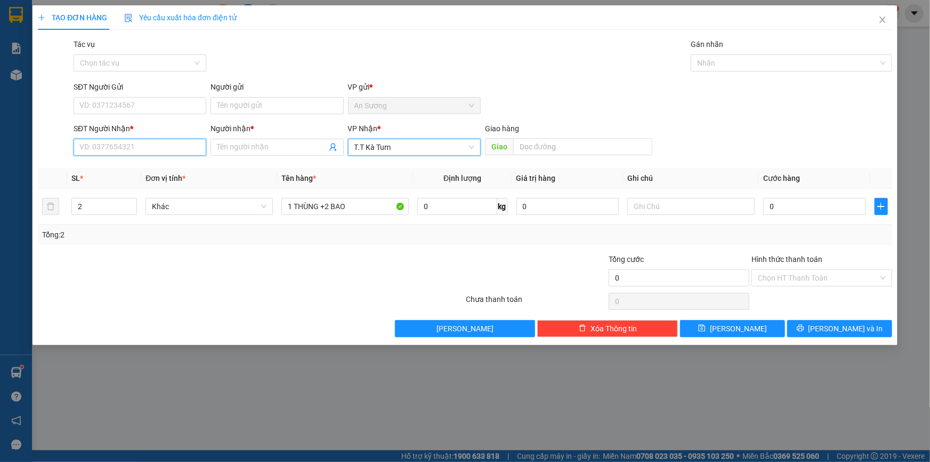
click at [156, 152] on input "SĐT Người Nhận *" at bounding box center [140, 147] width 133 height 17
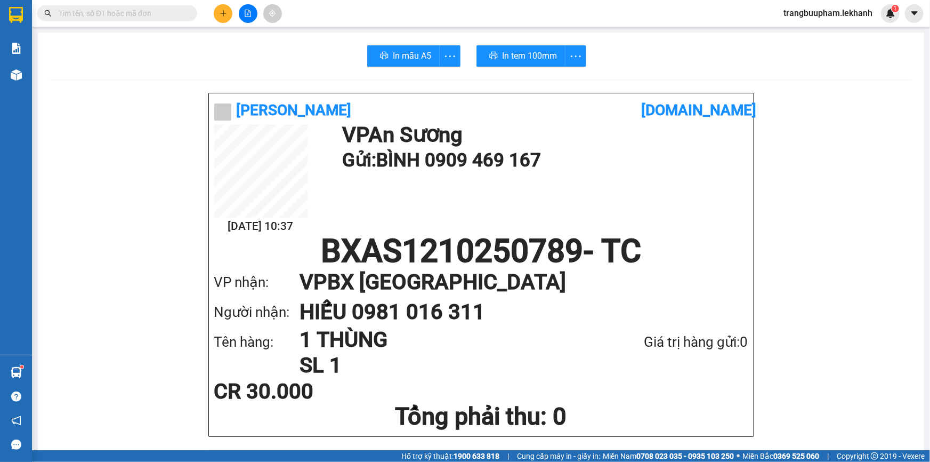
drag, startPoint x: 82, startPoint y: 6, endPoint x: 82, endPoint y: -1, distance: 7.5
click at [82, 0] on html "Kết quả tìm kiếm ( 0 ) Bộ lọc No Data trangbuupham.lekhanh 1 Báo cáo Báo cáo dò…" at bounding box center [465, 231] width 930 height 462
click at [108, 11] on input "text" at bounding box center [122, 13] width 126 height 12
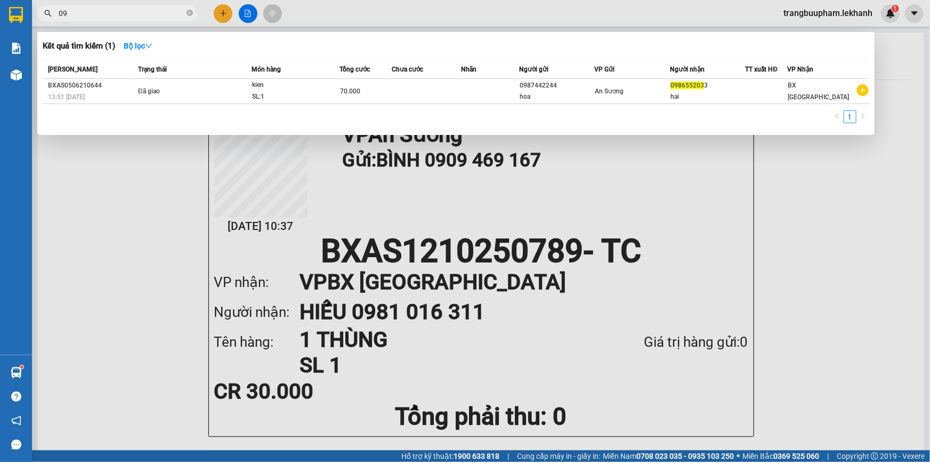
type input "0"
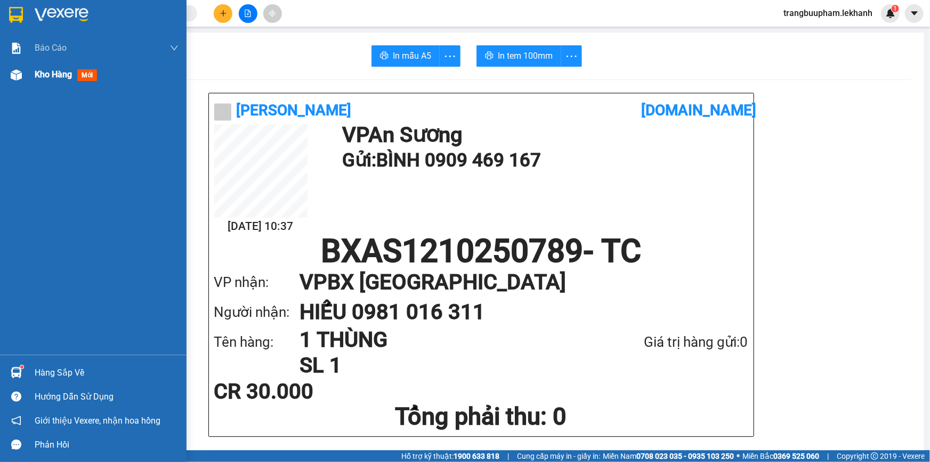
click at [57, 77] on span "Kho hàng" at bounding box center [53, 74] width 37 height 10
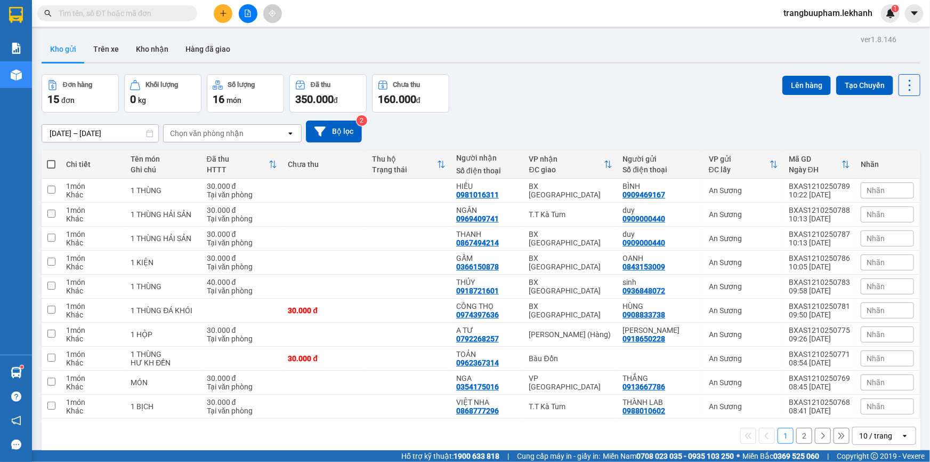
click at [226, 11] on icon "plus" at bounding box center [223, 13] width 7 height 7
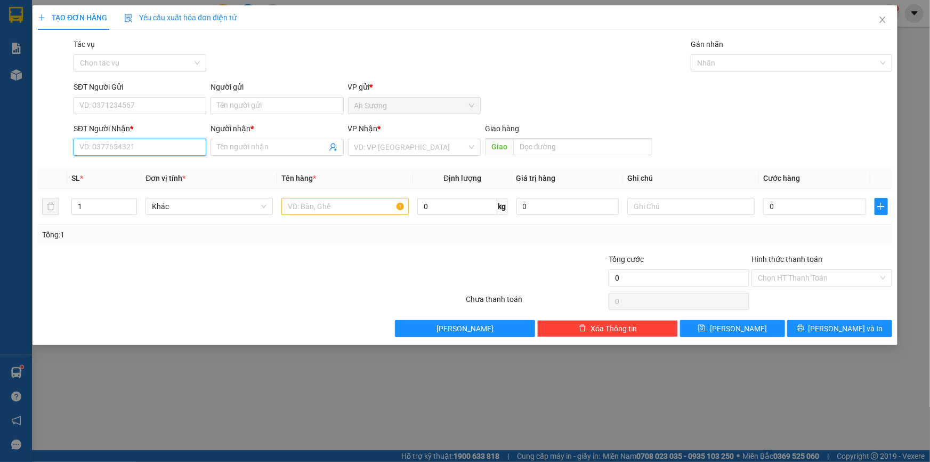
click at [109, 154] on input "SĐT Người Nhận *" at bounding box center [140, 147] width 133 height 17
type input "0353933163"
click at [372, 149] on input "search" at bounding box center [410, 147] width 112 height 16
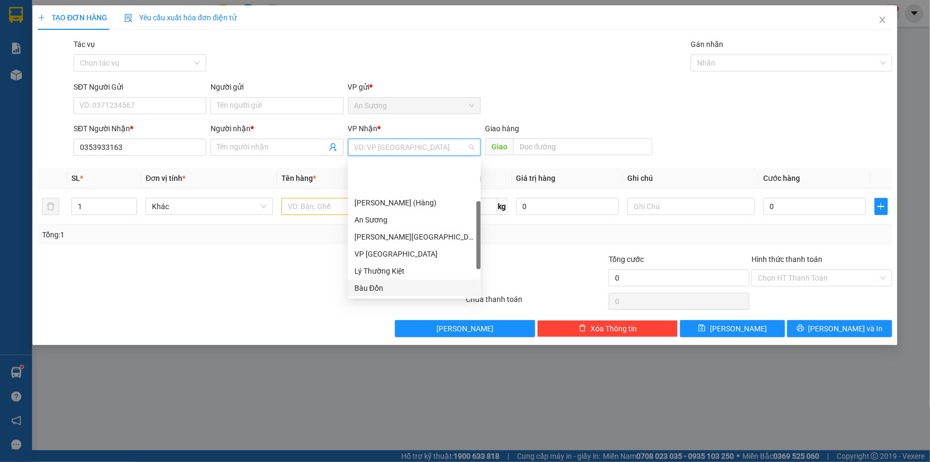
scroll to position [48, 0]
click at [400, 253] on div "T.T Kà Tum" at bounding box center [414, 257] width 120 height 12
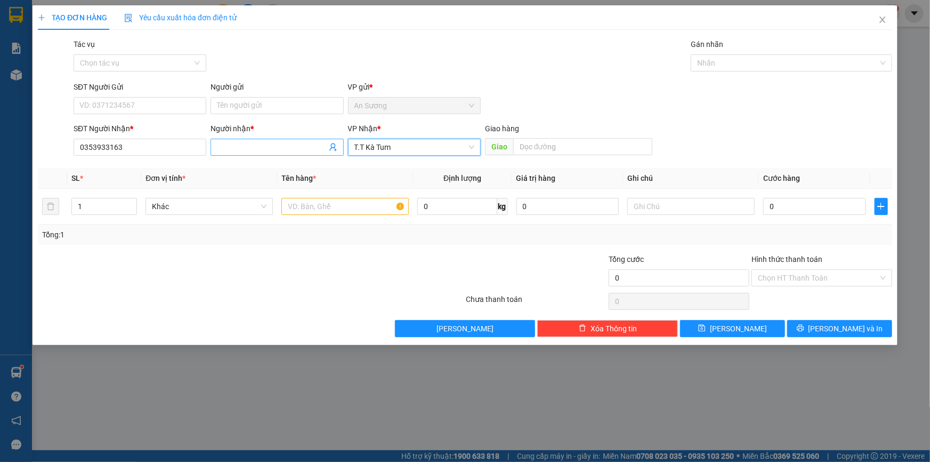
click at [242, 148] on input "Người nhận *" at bounding box center [271, 147] width 109 height 12
type input "VĂN VOI"
click at [96, 101] on input "SĐT Người Gửi" at bounding box center [140, 105] width 133 height 17
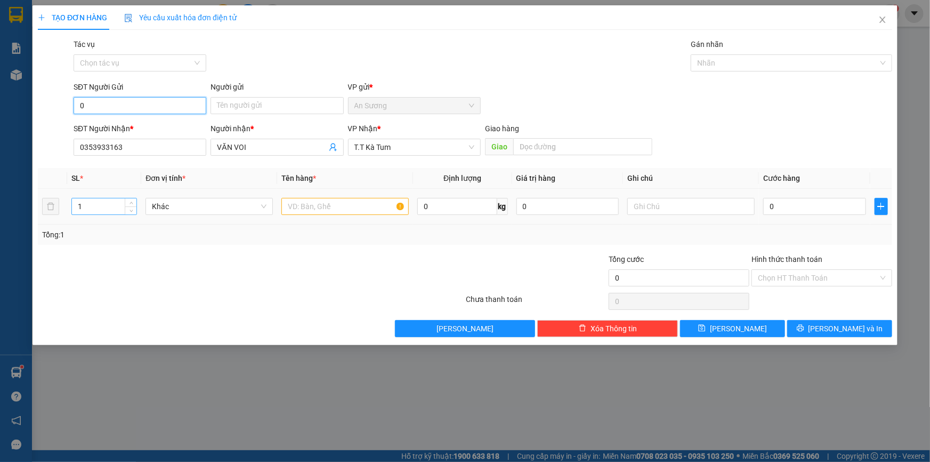
type input "0"
drag, startPoint x: 90, startPoint y: 213, endPoint x: 78, endPoint y: 213, distance: 11.7
click at [78, 213] on input "1" at bounding box center [104, 206] width 64 height 16
type input "3"
click at [282, 208] on input "text" at bounding box center [344, 206] width 127 height 17
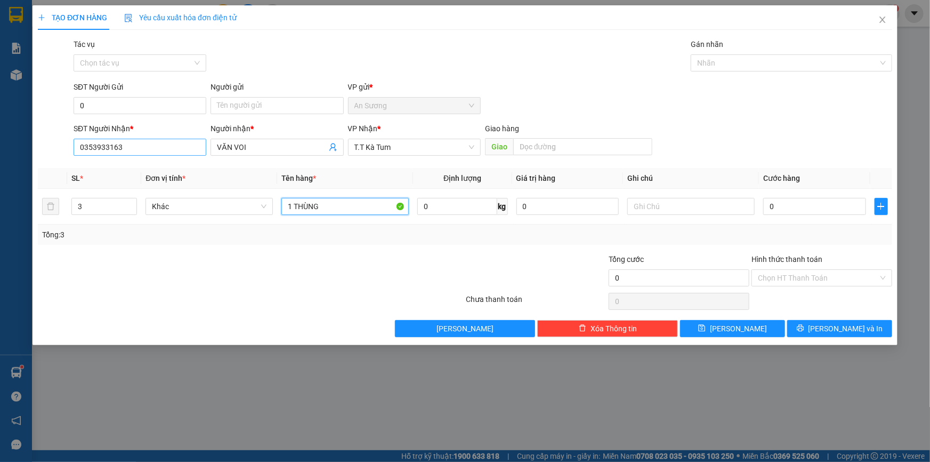
type input "1 THÙNG"
drag, startPoint x: 139, startPoint y: 152, endPoint x: 0, endPoint y: 150, distance: 139.1
click at [0, 150] on div "TẠO ĐƠN HÀNG Yêu cầu xuất hóa đơn điện tử Transit Pickup Surcharge Ids Transit …" at bounding box center [465, 231] width 930 height 462
drag, startPoint x: 127, startPoint y: 171, endPoint x: 144, endPoint y: 151, distance: 25.7
click at [129, 170] on div "0981923004 - HỒNG TẢO" at bounding box center [140, 169] width 120 height 12
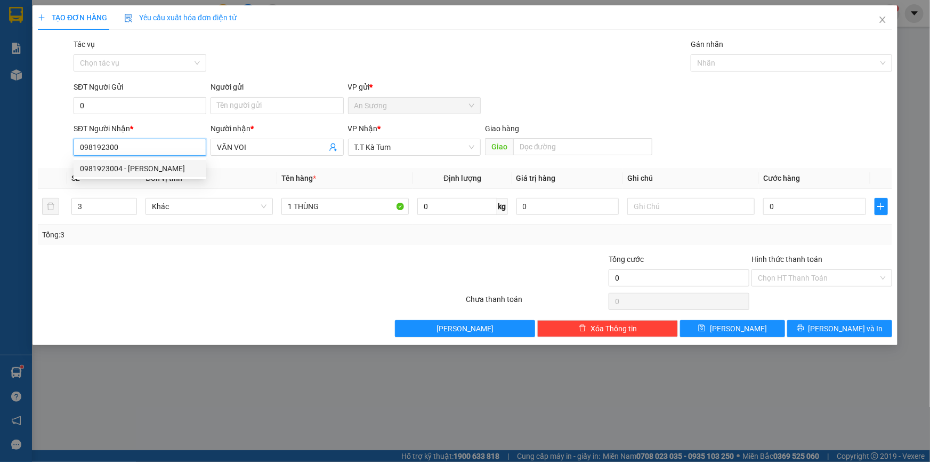
type input "0981923004"
type input "HỒNG TẢO"
type input "40.000"
type input "0981923004"
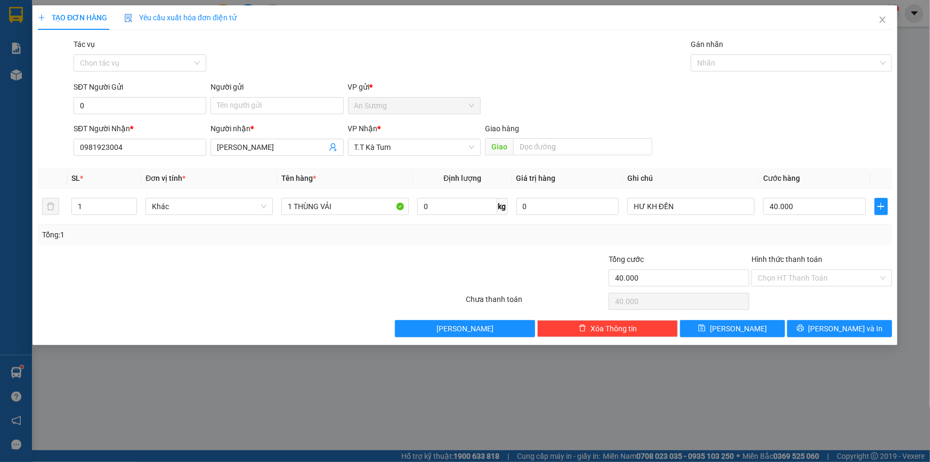
click at [144, 116] on div "SĐT Người Gửi 0" at bounding box center [140, 99] width 133 height 37
click at [128, 105] on input "0" at bounding box center [140, 105] width 133 height 17
type input "0985412327"
click at [229, 109] on input "Người gửi" at bounding box center [277, 105] width 133 height 17
type input "D"
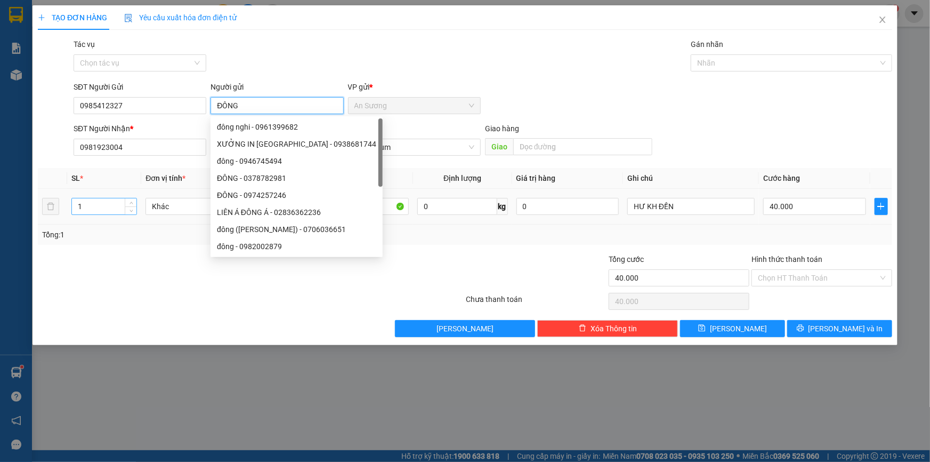
type input "ĐÔNG"
drag, startPoint x: 97, startPoint y: 206, endPoint x: 63, endPoint y: 205, distance: 33.6
click at [63, 205] on tr "1 Khác 1 THÙNG VẢI 0 kg 0 HƯ KH ĐỀN 40.000" at bounding box center [465, 207] width 854 height 36
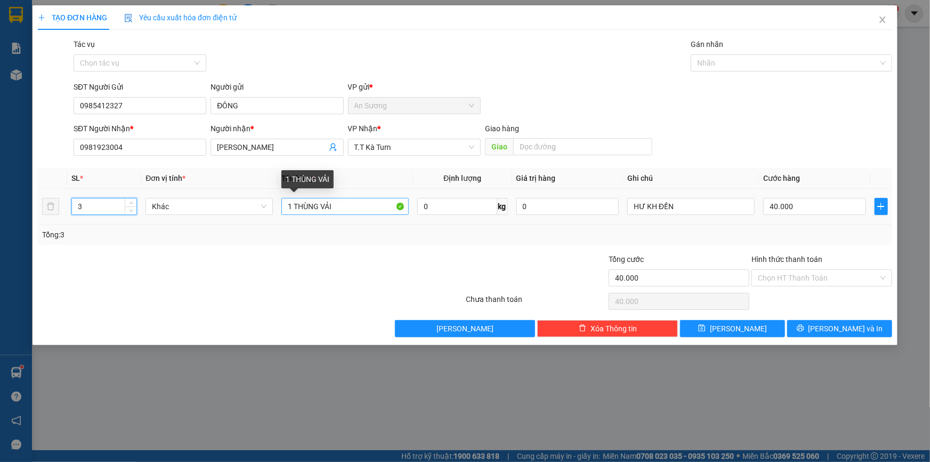
type input "3"
drag, startPoint x: 354, startPoint y: 213, endPoint x: 261, endPoint y: 208, distance: 92.9
click at [261, 208] on tr "3 Khác 1 THÙNG VẢI 0 kg 0 HƯ KH ĐỀN 40.000" at bounding box center [465, 207] width 854 height 36
type input "1 THÙNG +2 BAO"
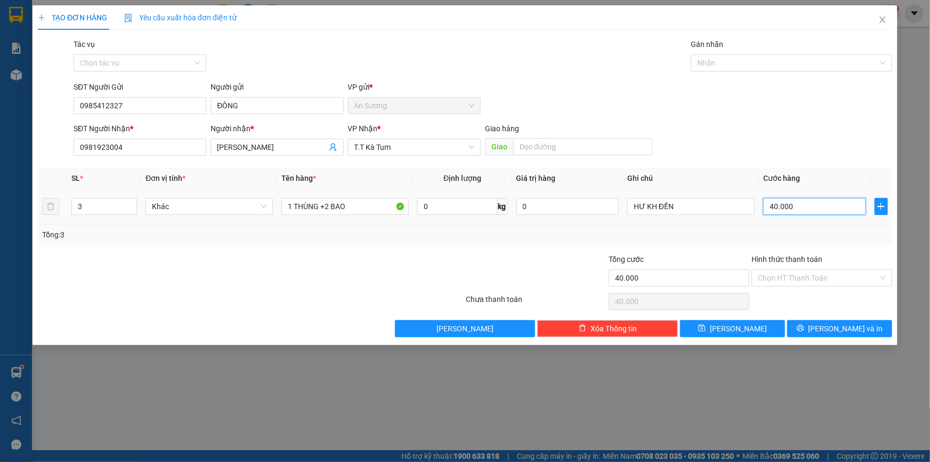
click at [833, 207] on input "40.000" at bounding box center [814, 206] width 103 height 17
type input "1"
type input "13"
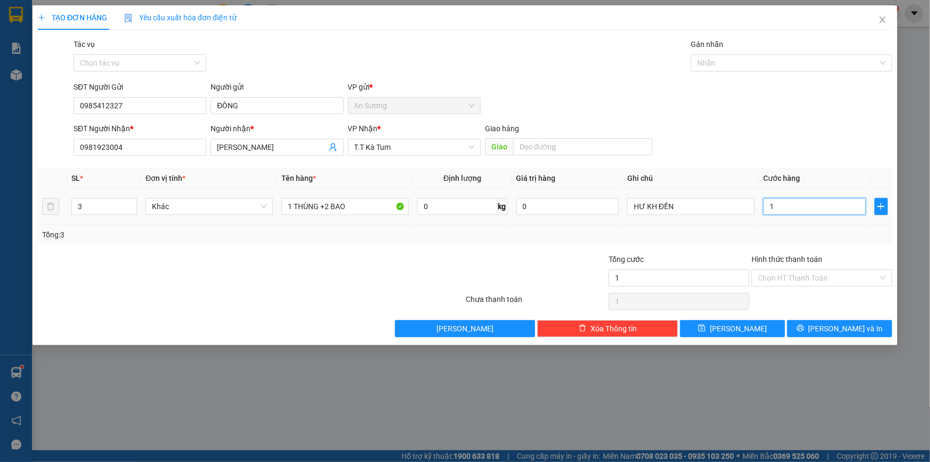
type input "13"
type input "130"
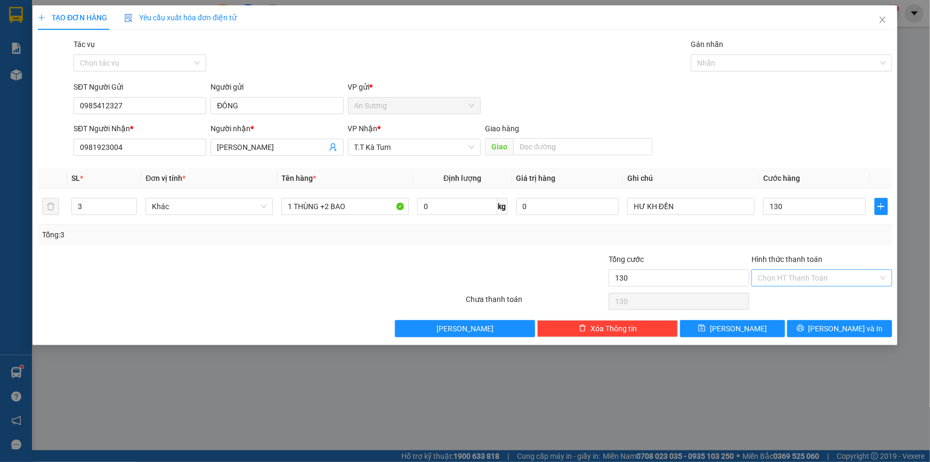
type input "130.000"
click at [789, 275] on input "Hình thức thanh toán" at bounding box center [818, 278] width 120 height 16
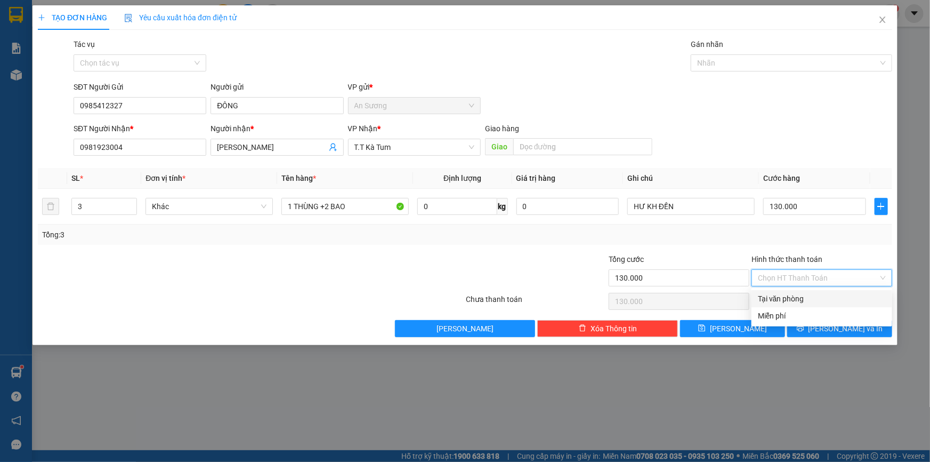
click at [794, 302] on div "Tại văn phòng" at bounding box center [822, 299] width 128 height 12
type input "0"
click at [825, 334] on button "Lưu và In" at bounding box center [839, 328] width 105 height 17
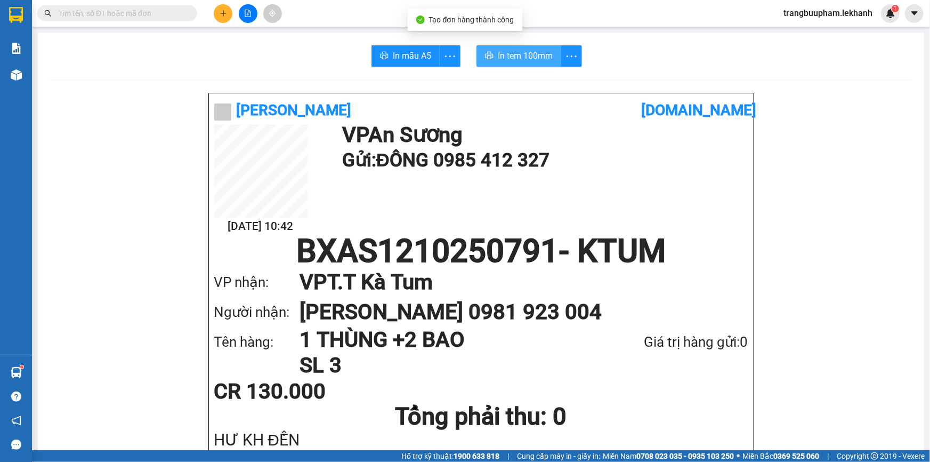
click at [534, 55] on span "In tem 100mm" at bounding box center [525, 55] width 55 height 13
click at [225, 18] on button at bounding box center [223, 13] width 19 height 19
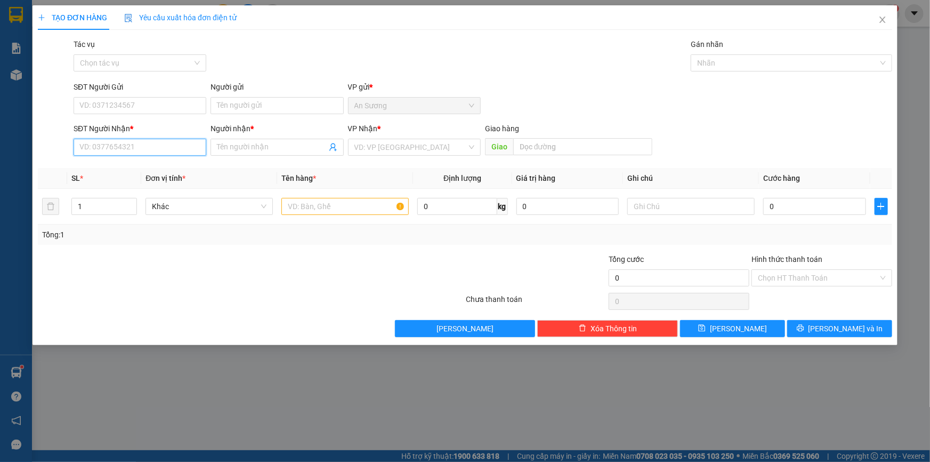
click at [107, 145] on input "SĐT Người Nhận *" at bounding box center [140, 147] width 133 height 17
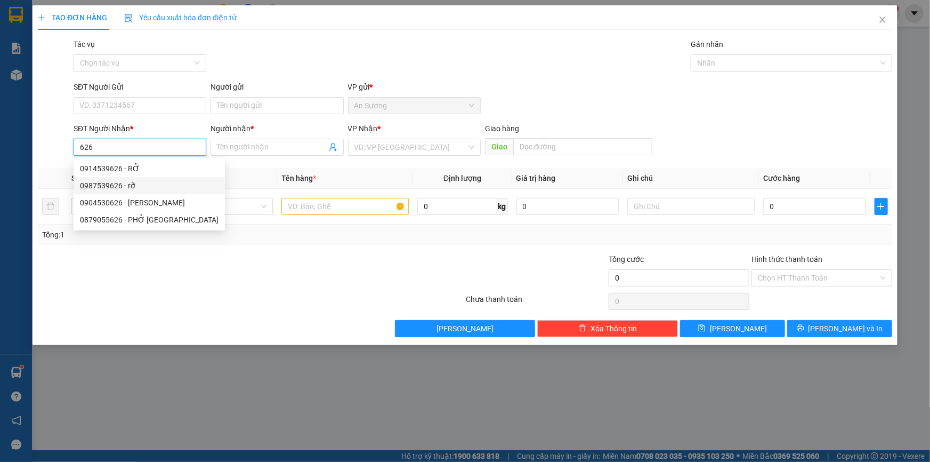
click at [110, 181] on div "0987539626 - rỡ" at bounding box center [149, 186] width 139 height 12
type input "0987539626"
type input "rỡ"
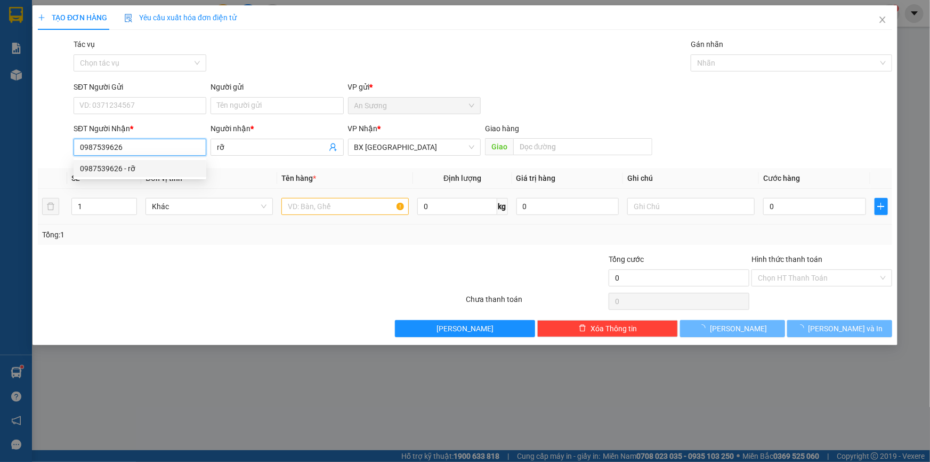
type input "70.000"
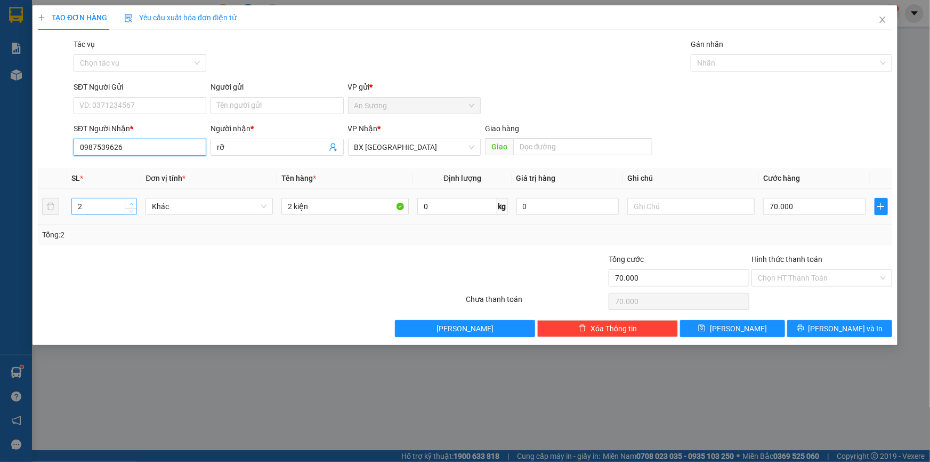
type input "0987539626"
type input "3"
click at [131, 203] on icon "up" at bounding box center [132, 204] width 4 height 4
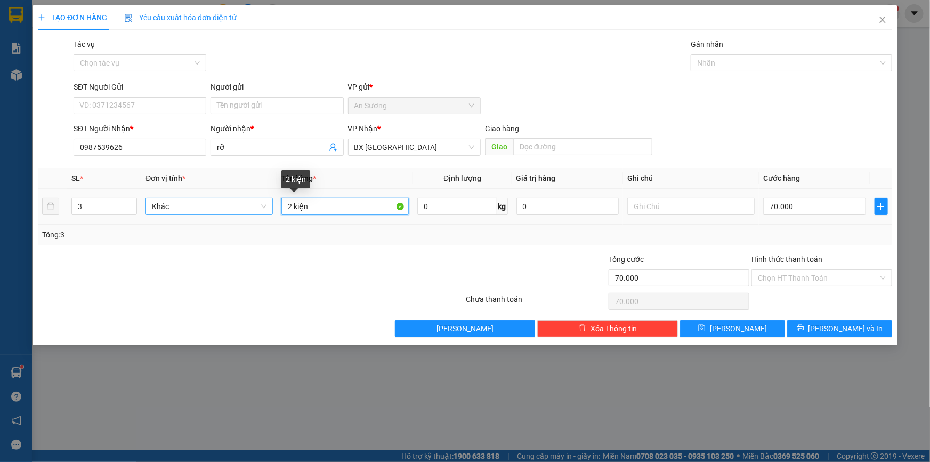
drag, startPoint x: 310, startPoint y: 207, endPoint x: 249, endPoint y: 200, distance: 61.8
click at [248, 211] on tr "3 Khác 2 kiện 0 kg 0 70.000" at bounding box center [465, 207] width 854 height 36
type input "3 THÙNG"
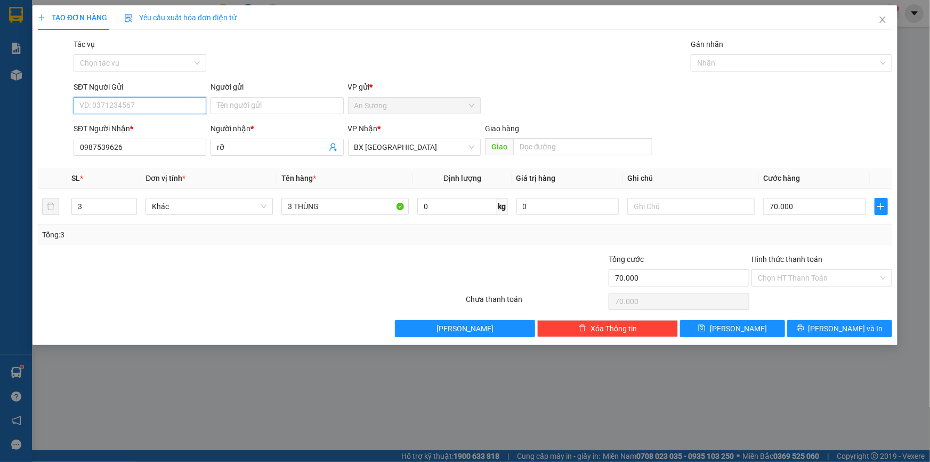
click at [145, 97] on input "SĐT Người Gửi" at bounding box center [140, 105] width 133 height 17
click at [146, 100] on input "SĐT Người Gửi" at bounding box center [140, 105] width 133 height 17
type input "0901376252"
click at [248, 107] on input "Người gửi" at bounding box center [277, 105] width 133 height 17
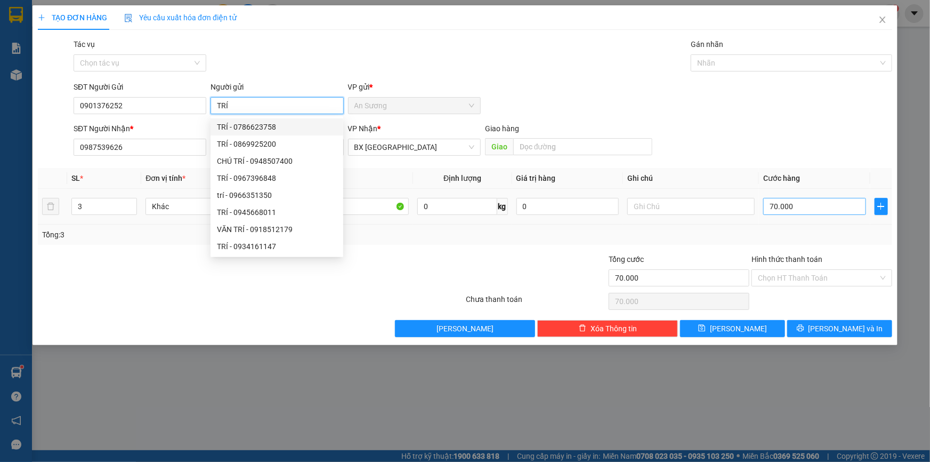
type input "TRÍ"
click at [818, 200] on input "70.000" at bounding box center [814, 206] width 103 height 17
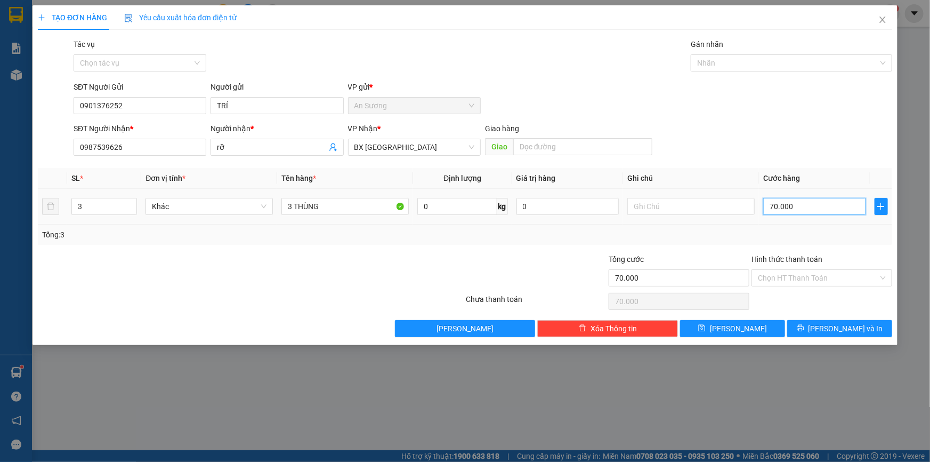
type input "1"
type input "16"
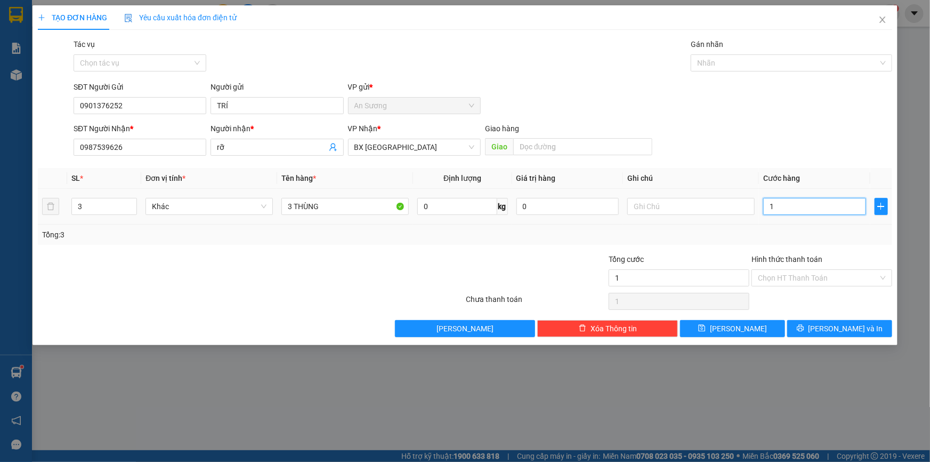
type input "16"
type input "160"
click at [809, 273] on input "Hình thức thanh toán" at bounding box center [818, 278] width 120 height 16
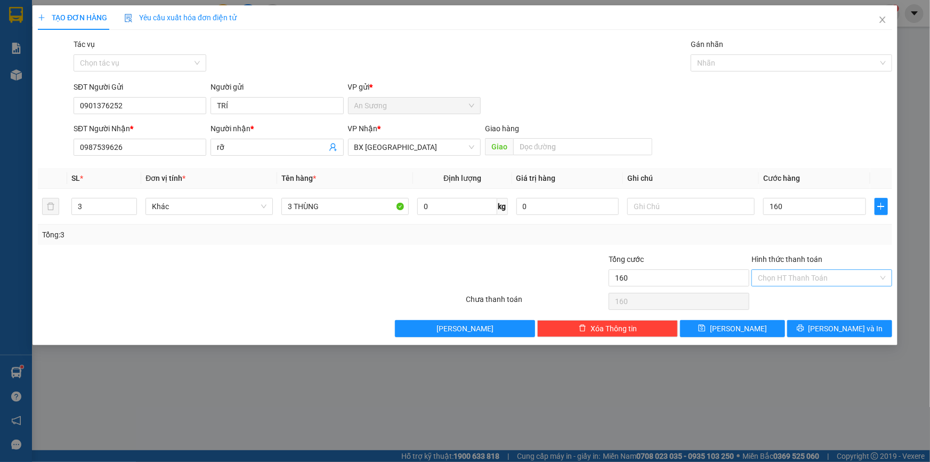
type input "160.000"
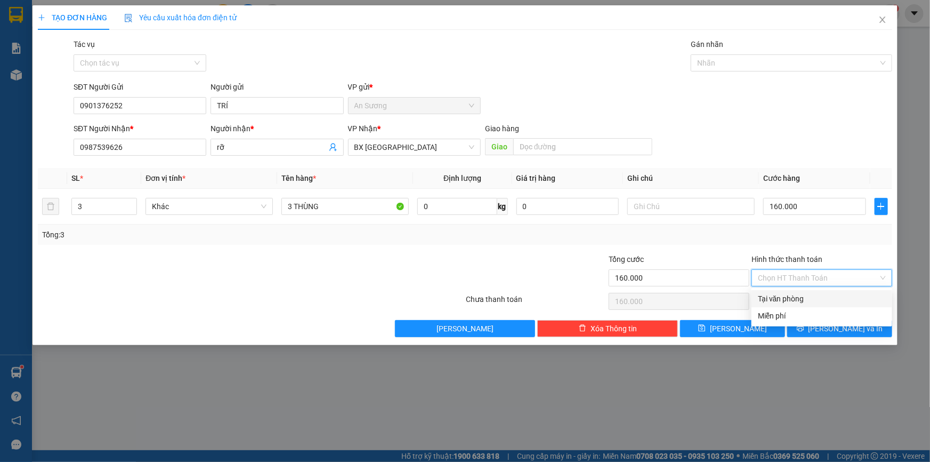
click at [811, 296] on div "Tại văn phòng" at bounding box center [822, 299] width 128 height 12
type input "0"
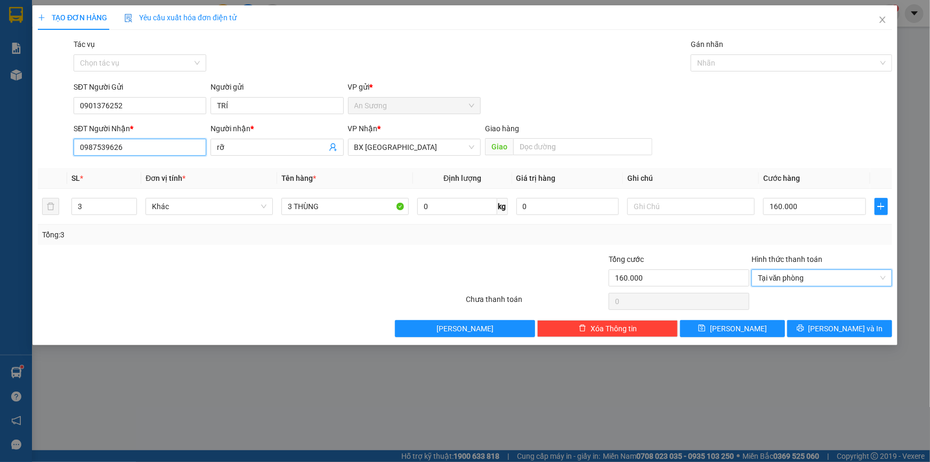
click at [114, 147] on input "0987539626" at bounding box center [140, 147] width 133 height 17
click at [150, 148] on input "0987539626" at bounding box center [140, 147] width 133 height 17
click at [841, 330] on span "Lưu và In" at bounding box center [846, 328] width 75 height 12
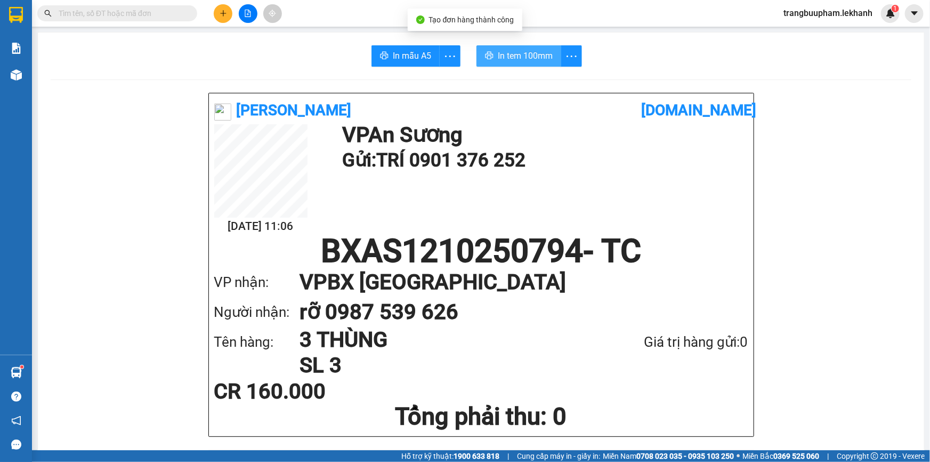
drag, startPoint x: 499, startPoint y: 61, endPoint x: 512, endPoint y: 54, distance: 14.8
click at [499, 61] on span "In tem 100mm" at bounding box center [525, 55] width 55 height 13
click at [226, 17] on button at bounding box center [223, 13] width 19 height 19
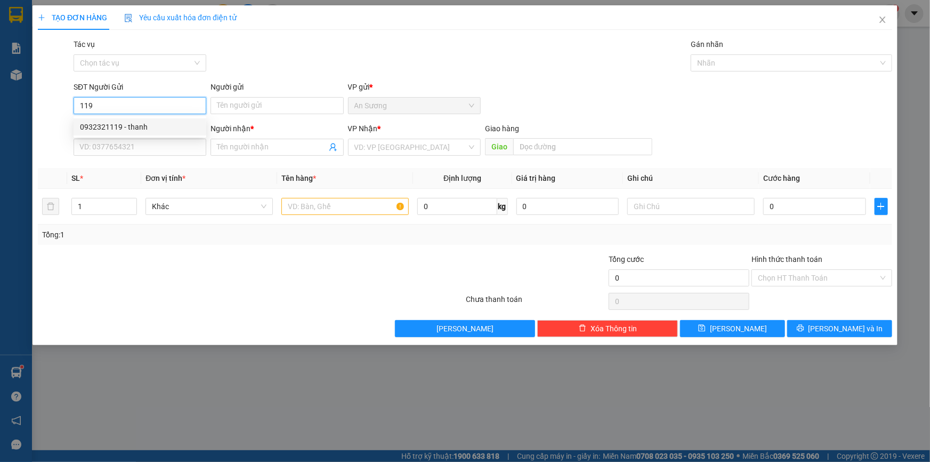
click at [140, 125] on div "0932321119 - thanh" at bounding box center [140, 127] width 120 height 12
type input "0932321119"
type input "thanh"
type input "0939135879"
type input "4 NÙ"
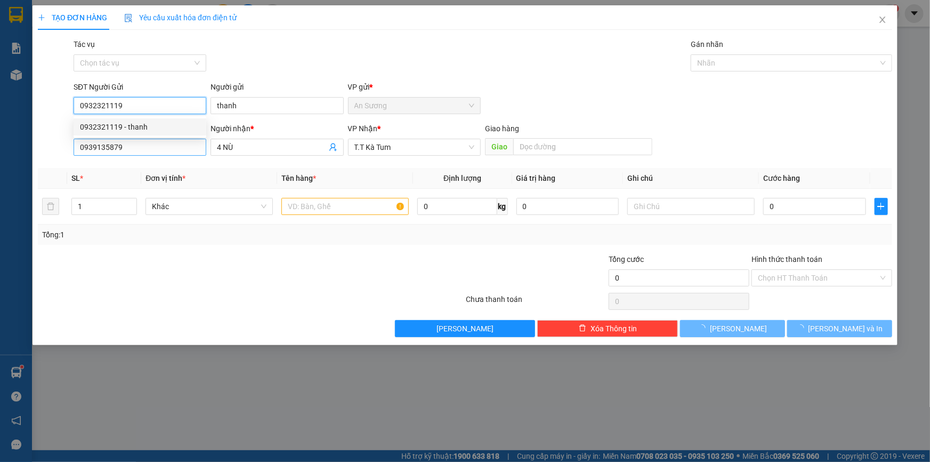
type input "40.000"
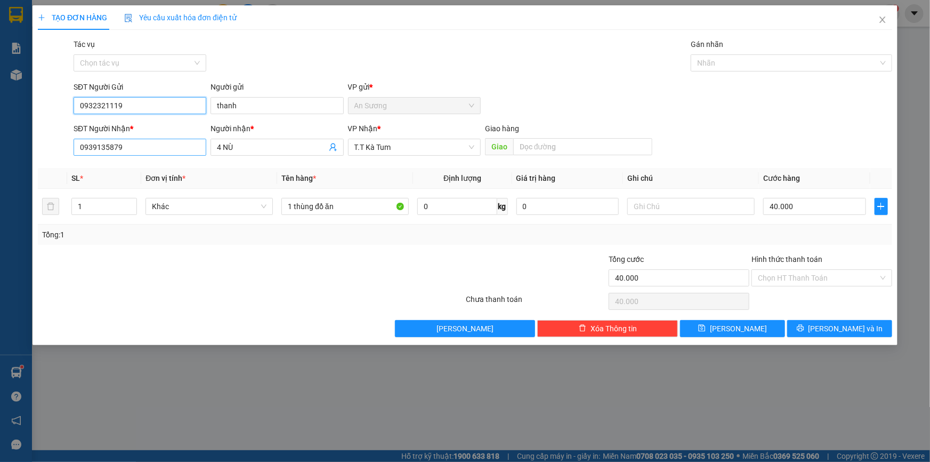
type input "0932321119"
click at [143, 146] on input "0939135879" at bounding box center [140, 147] width 133 height 17
click at [276, 149] on input "4 NÙ" at bounding box center [271, 147] width 109 height 12
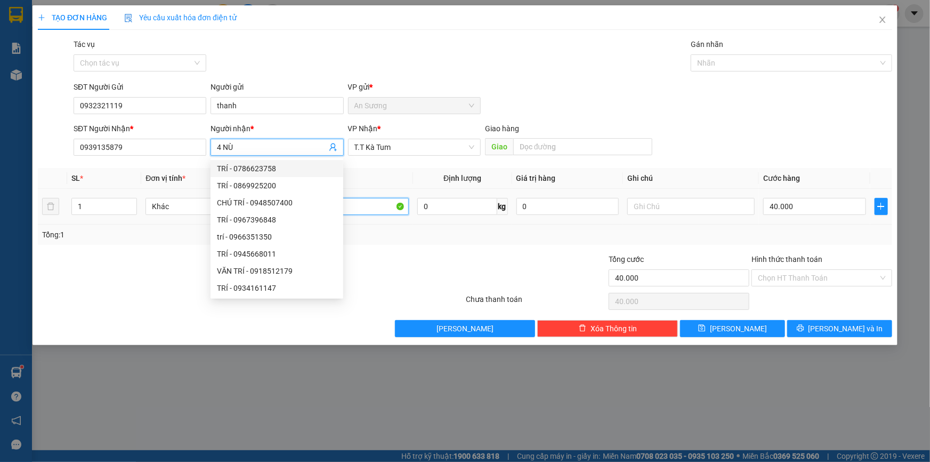
click at [374, 204] on input "1 thùng đồ ăn" at bounding box center [344, 206] width 127 height 17
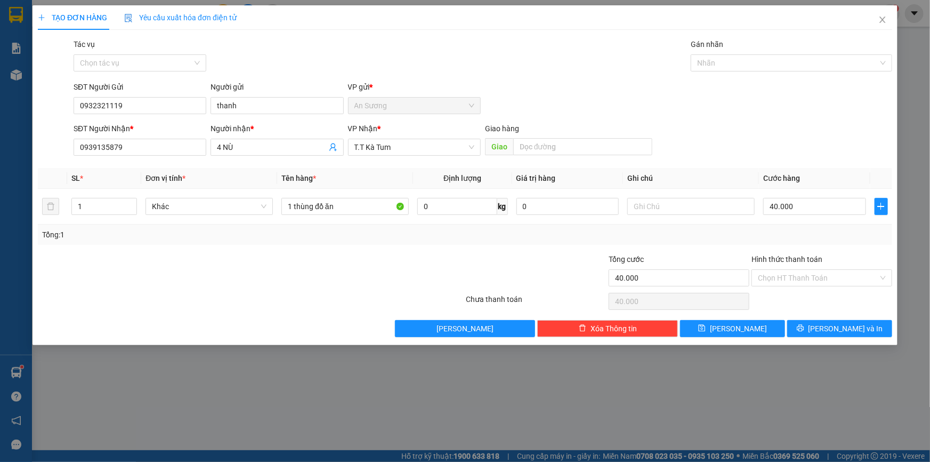
click at [412, 180] on th "Tên hàng *" at bounding box center [345, 178] width 136 height 21
click at [816, 212] on input "40.000" at bounding box center [814, 206] width 103 height 17
type input "3"
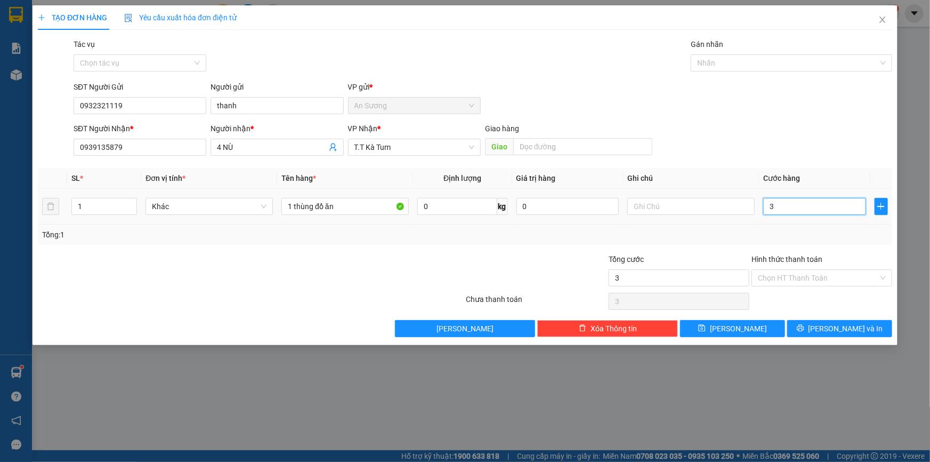
type input "30"
type input "30.000"
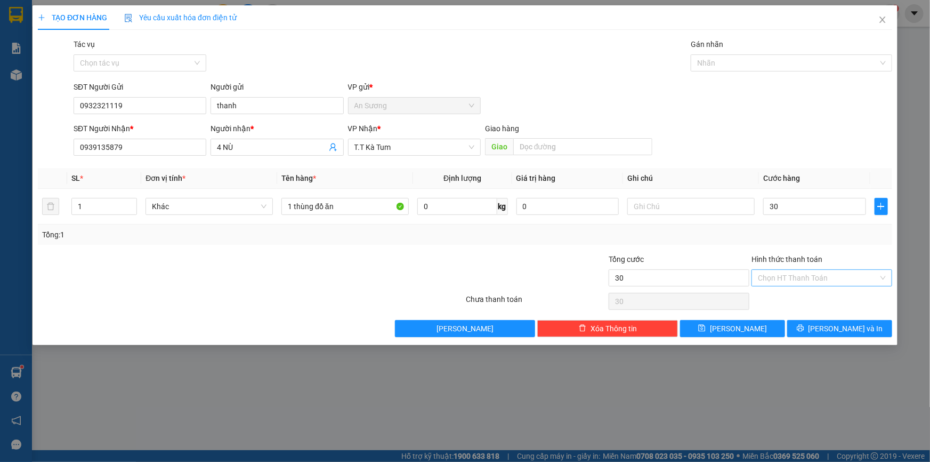
type input "30.000"
click at [814, 278] on input "Hình thức thanh toán" at bounding box center [818, 278] width 120 height 16
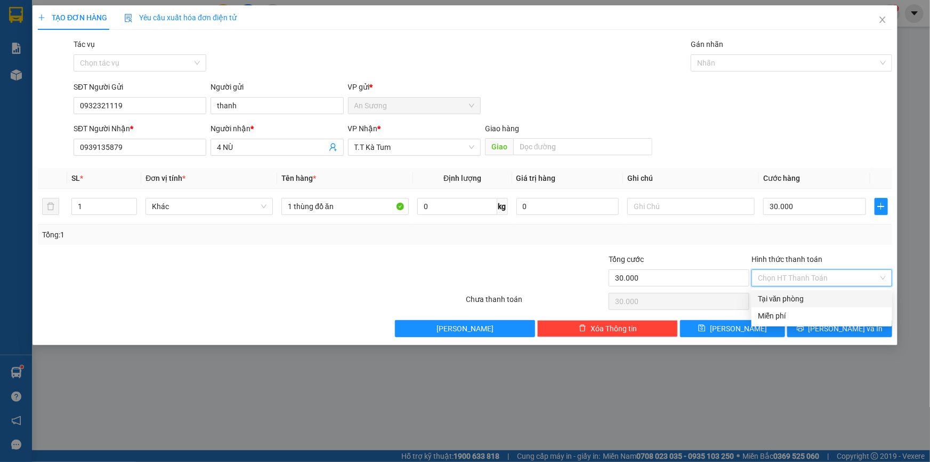
drag, startPoint x: 805, startPoint y: 293, endPoint x: 806, endPoint y: 308, distance: 14.4
click at [805, 298] on div "Tại văn phòng" at bounding box center [822, 298] width 141 height 17
type input "0"
click at [804, 330] on icon "printer" at bounding box center [800, 328] width 7 height 7
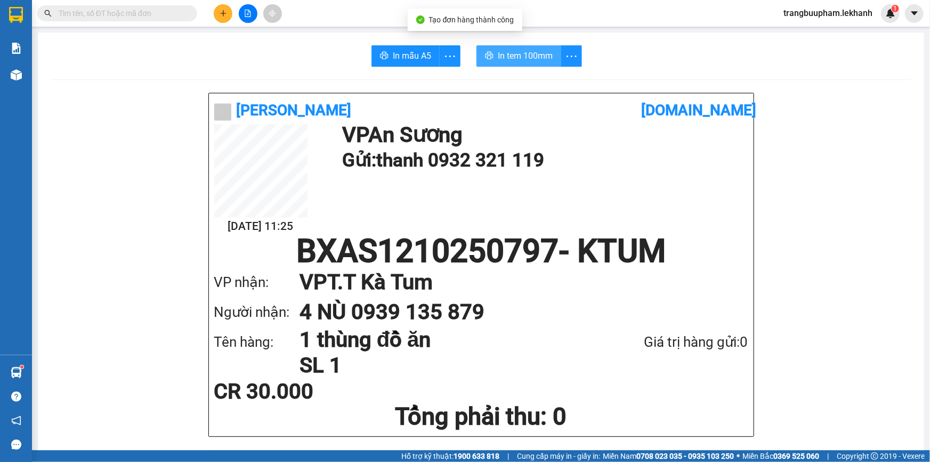
click at [522, 58] on span "In tem 100mm" at bounding box center [525, 55] width 55 height 13
click at [230, 15] on button at bounding box center [223, 13] width 19 height 19
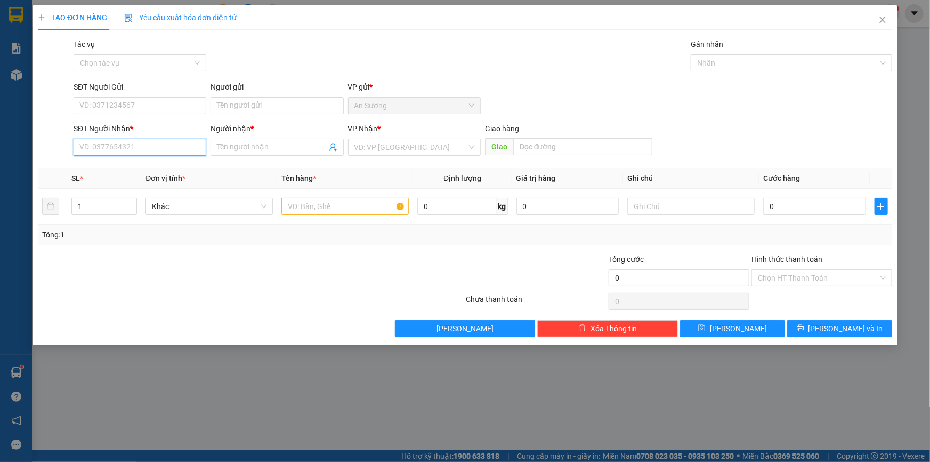
click at [102, 147] on input "SĐT Người Nhận *" at bounding box center [140, 147] width 133 height 17
type input "0965294268"
click at [119, 168] on div "0965294268 - hiệp" at bounding box center [140, 169] width 120 height 12
type input "hiệp"
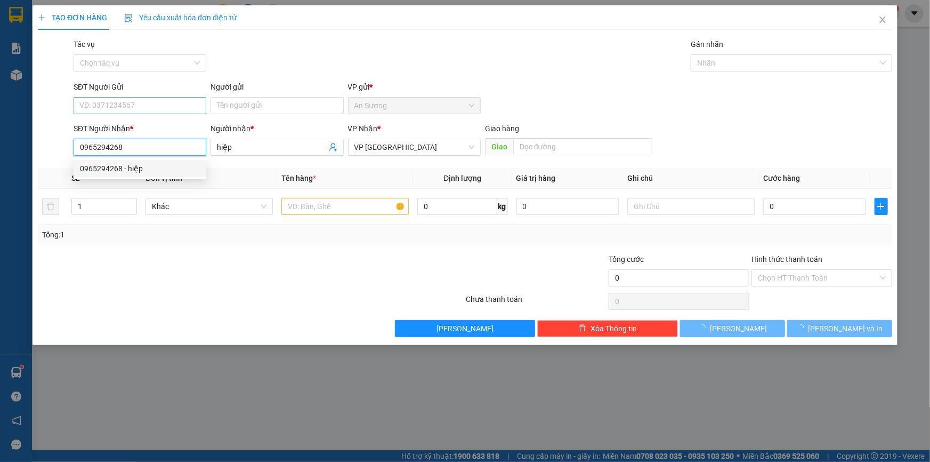
type input "30.000"
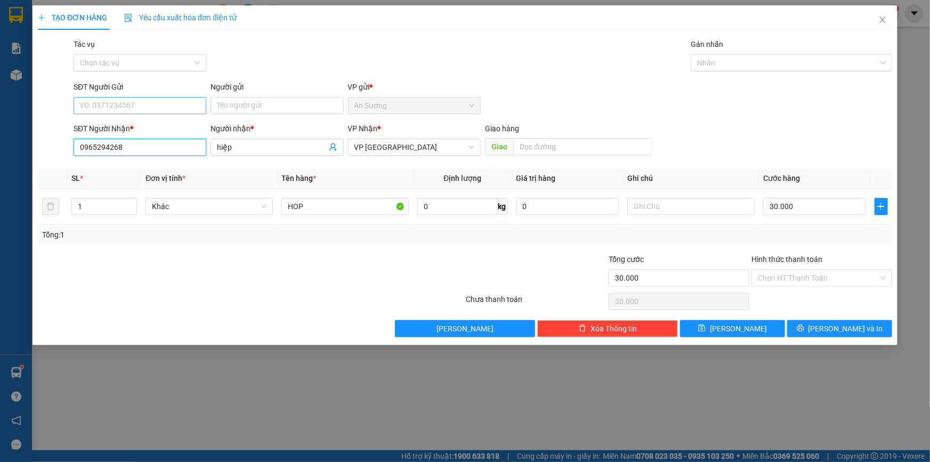
type input "0965294268"
click at [146, 108] on input "SĐT Người Gửi" at bounding box center [140, 105] width 133 height 17
click at [141, 127] on div "0902851552 - nhung" at bounding box center [140, 127] width 120 height 12
type input "0902851552"
type input "nhung"
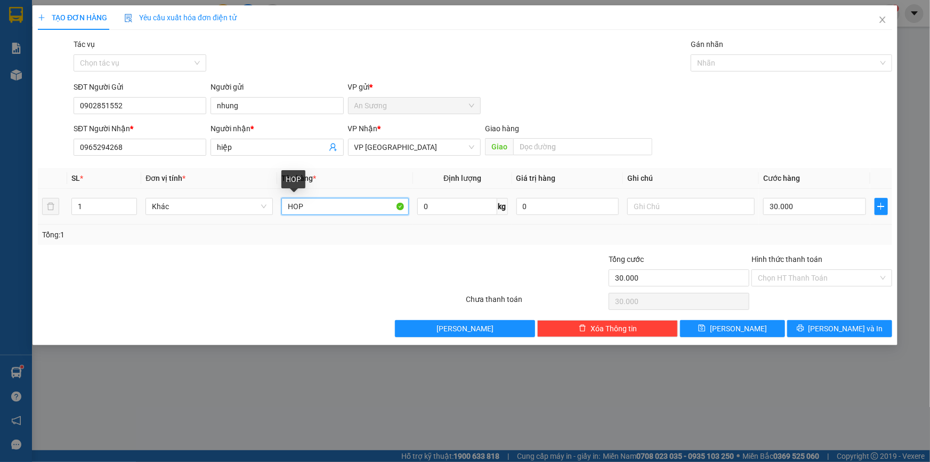
drag, startPoint x: 331, startPoint y: 210, endPoint x: 239, endPoint y: 179, distance: 97.4
click at [247, 215] on tr "1 Khác HOP 0 kg 0 30.000" at bounding box center [465, 207] width 854 height 36
type input "1 THÙNG"
drag, startPoint x: 805, startPoint y: 280, endPoint x: 805, endPoint y: 286, distance: 6.4
click at [805, 281] on input "Hình thức thanh toán" at bounding box center [818, 278] width 120 height 16
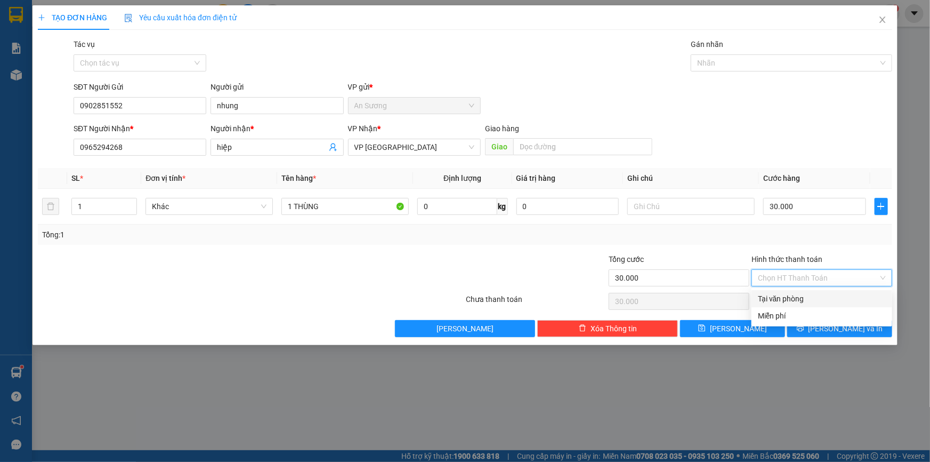
click at [808, 300] on div "Tại văn phòng" at bounding box center [822, 299] width 128 height 12
type input "0"
click at [830, 329] on button "Lưu và In" at bounding box center [839, 328] width 105 height 17
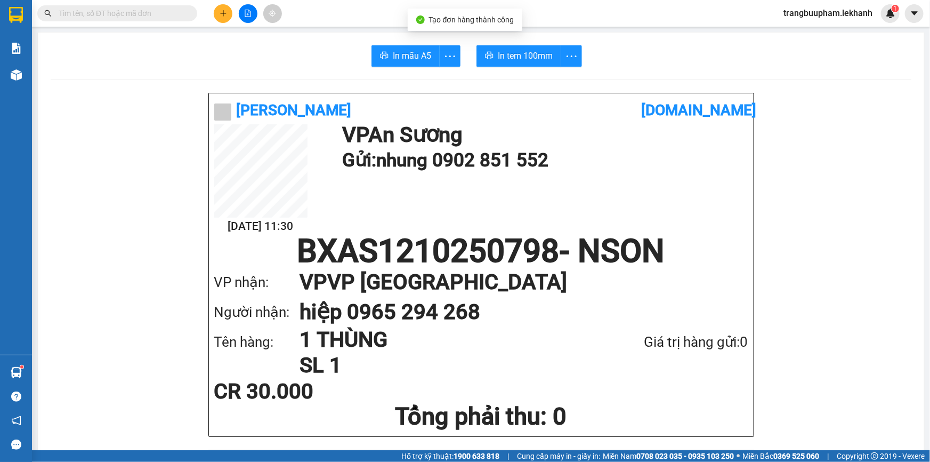
drag, startPoint x: 524, startPoint y: 69, endPoint x: 531, endPoint y: 61, distance: 10.6
click at [532, 61] on span "In tem 100mm" at bounding box center [525, 55] width 55 height 13
click at [229, 16] on button at bounding box center [223, 13] width 19 height 19
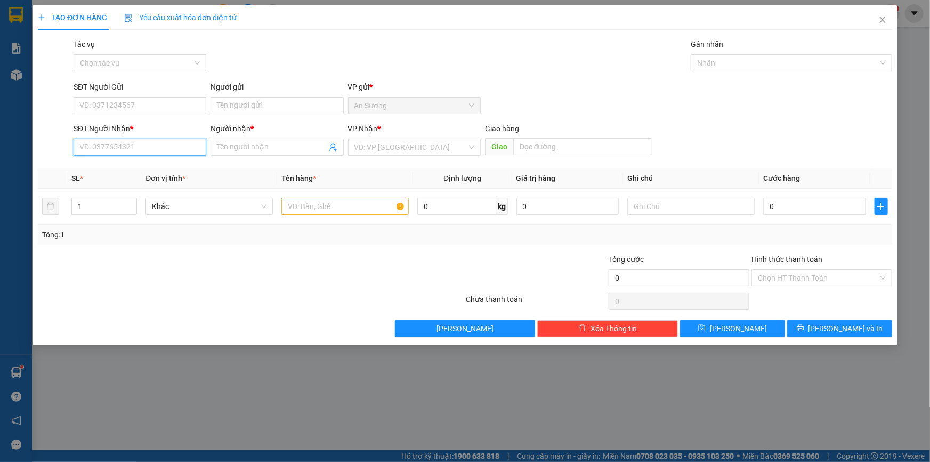
click at [94, 143] on input "SĐT Người Nhận *" at bounding box center [140, 147] width 133 height 17
type input "0342272371"
click at [384, 150] on input "search" at bounding box center [410, 147] width 112 height 16
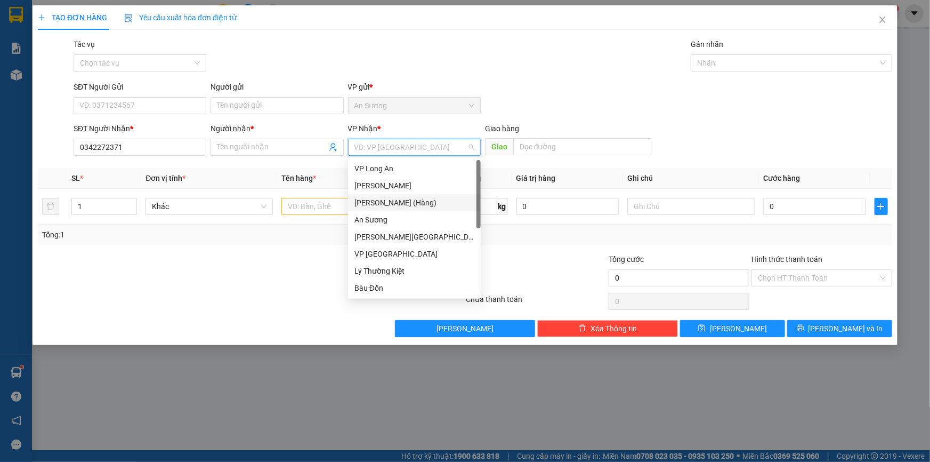
click at [413, 204] on div "Mỹ Hương (Hàng)" at bounding box center [414, 203] width 120 height 12
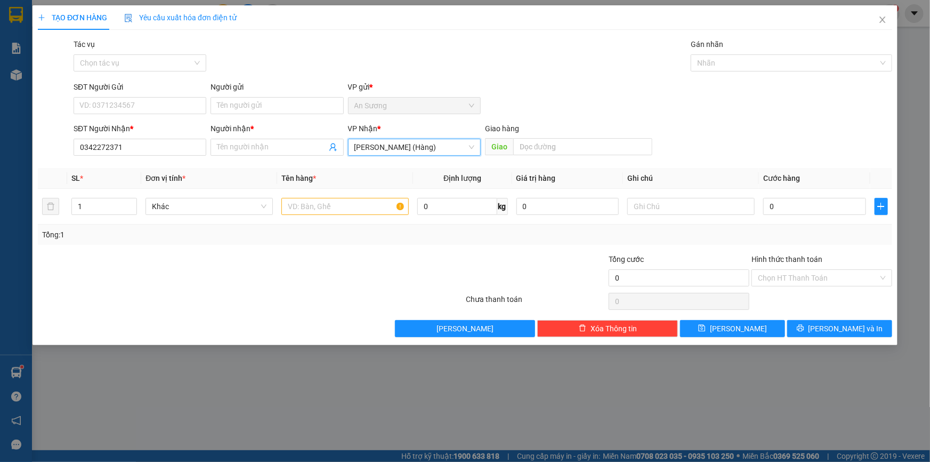
drag, startPoint x: 243, startPoint y: 153, endPoint x: 238, endPoint y: 126, distance: 27.6
click at [243, 152] on span at bounding box center [277, 147] width 133 height 17
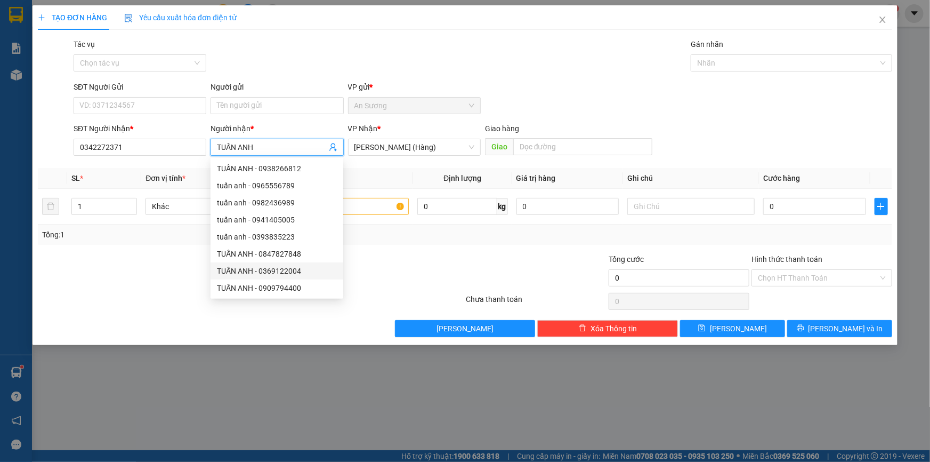
click at [274, 145] on input "TUẤN ANH" at bounding box center [271, 147] width 109 height 12
type input "TUẤN ANH"
click at [389, 204] on input "text" at bounding box center [344, 206] width 127 height 17
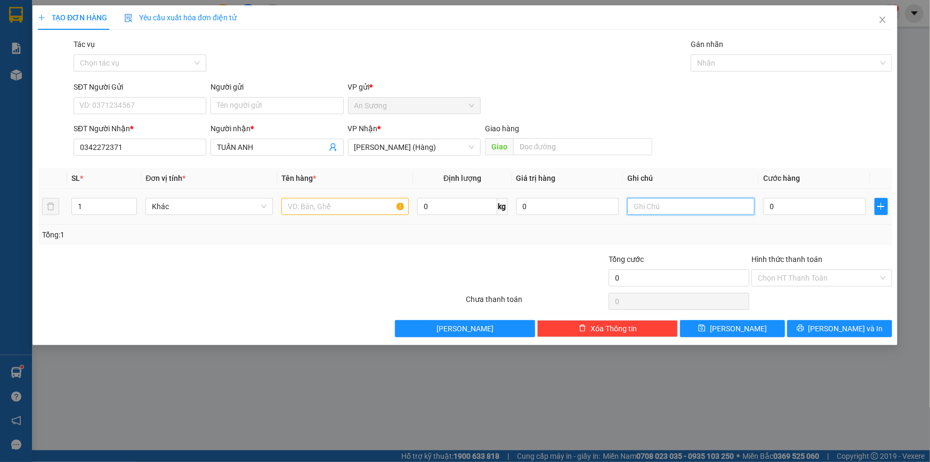
click at [673, 209] on input "text" at bounding box center [690, 206] width 127 height 17
click at [341, 208] on input "text" at bounding box center [344, 206] width 127 height 17
drag, startPoint x: 155, startPoint y: 100, endPoint x: 154, endPoint y: 90, distance: 10.7
click at [155, 99] on input "SĐT Người Gửi" at bounding box center [140, 105] width 133 height 17
type input "0703728216"
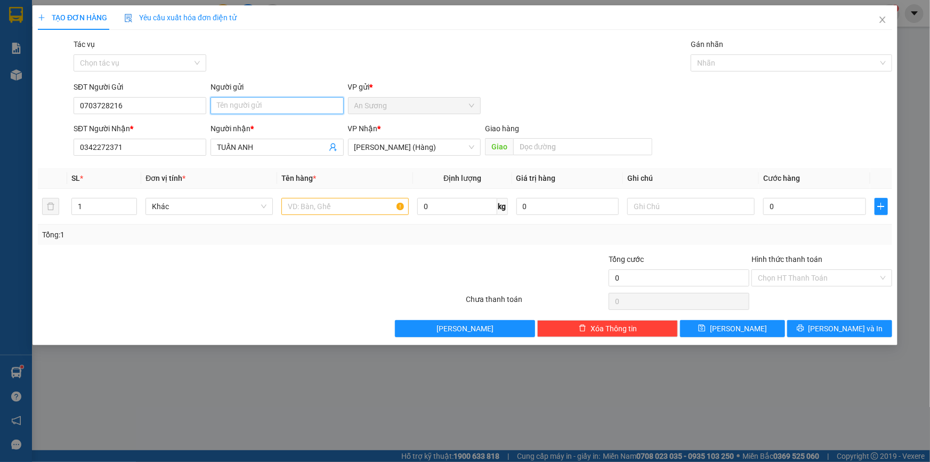
click at [231, 106] on input "Người gửi" at bounding box center [277, 105] width 133 height 17
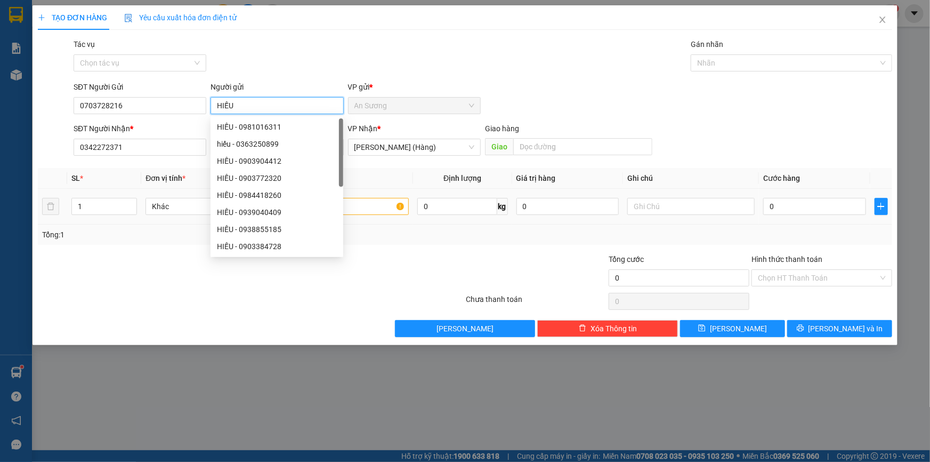
type input "HIẾU"
click at [375, 204] on input "text" at bounding box center [344, 206] width 127 height 17
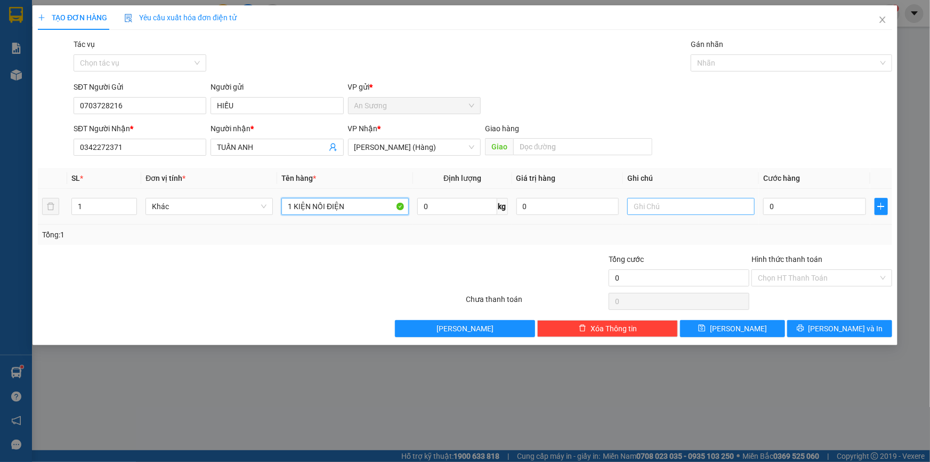
type input "1 KIỆN NỒI ĐIỆN"
click at [657, 207] on input "text" at bounding box center [690, 206] width 127 height 17
type input "BÁO MAI ĐI XE TẢI"
drag, startPoint x: 777, startPoint y: 188, endPoint x: 773, endPoint y: 203, distance: 15.4
click at [773, 200] on table "SL * Đơn vị tính * Tên hàng * Định lượng Giá trị hàng Ghi chú Cước hàng 1 Khác …" at bounding box center [465, 196] width 854 height 57
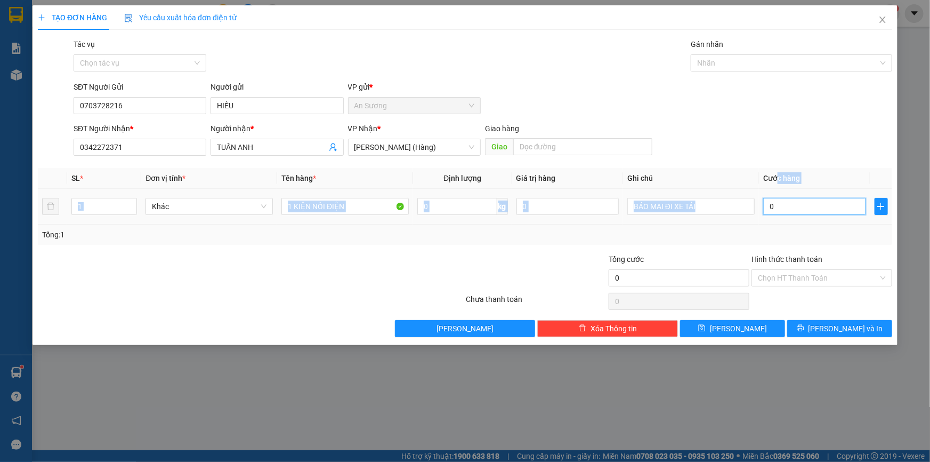
click at [773, 202] on input "0" at bounding box center [814, 206] width 103 height 17
click at [778, 201] on input "0" at bounding box center [814, 206] width 103 height 17
type input "01"
type input "1"
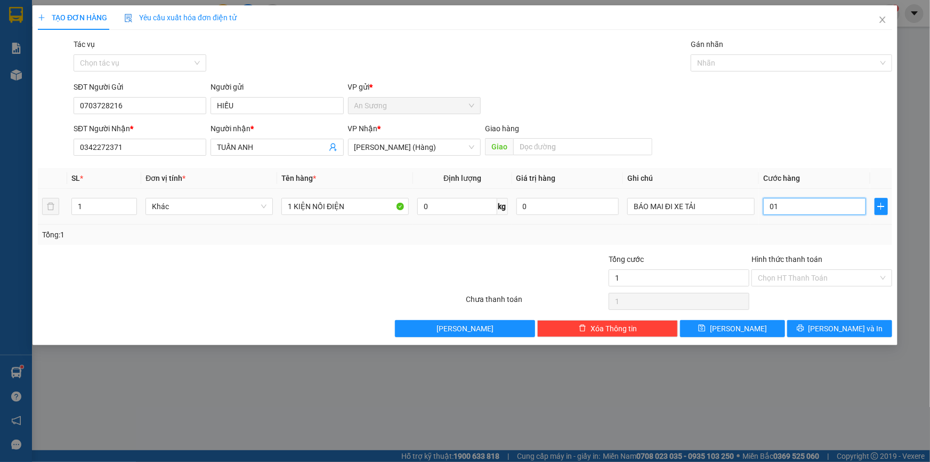
type input "015"
type input "15"
type input "0.150"
type input "150"
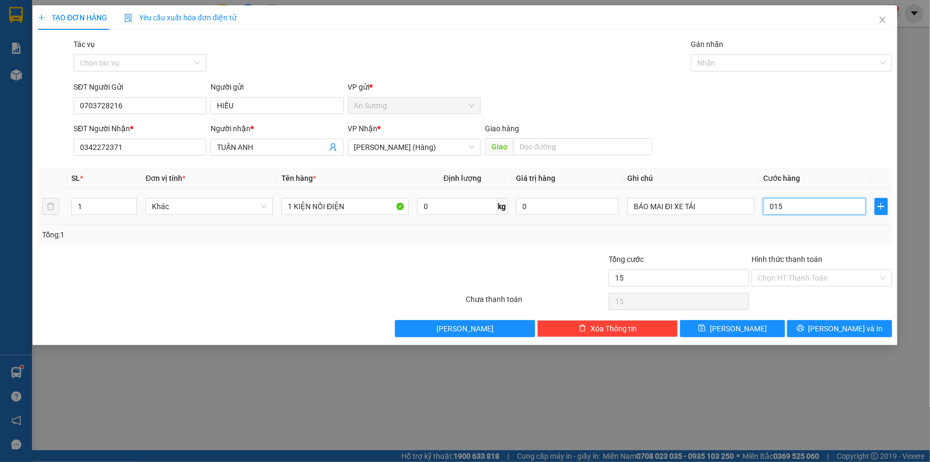
type input "150"
type input "150.000"
click at [850, 330] on span "Lưu và In" at bounding box center [846, 328] width 75 height 12
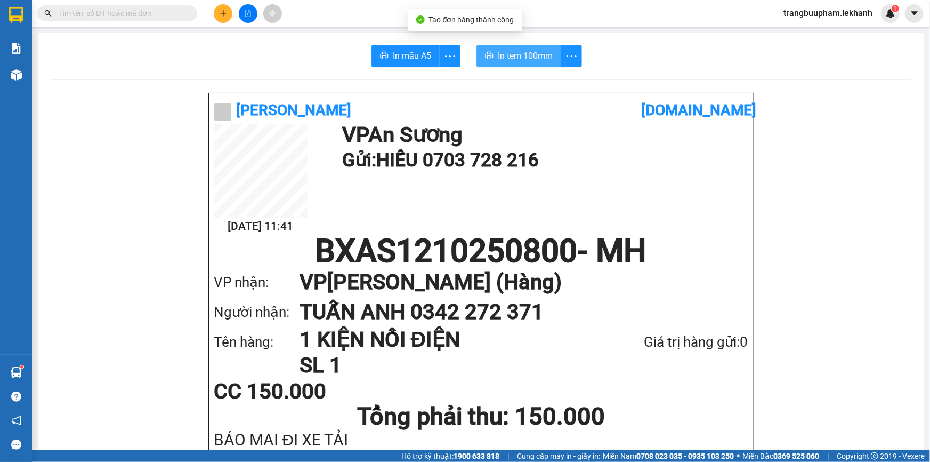
click at [506, 50] on span "In tem 100mm" at bounding box center [525, 55] width 55 height 13
click at [154, 9] on input "text" at bounding box center [122, 13] width 126 height 12
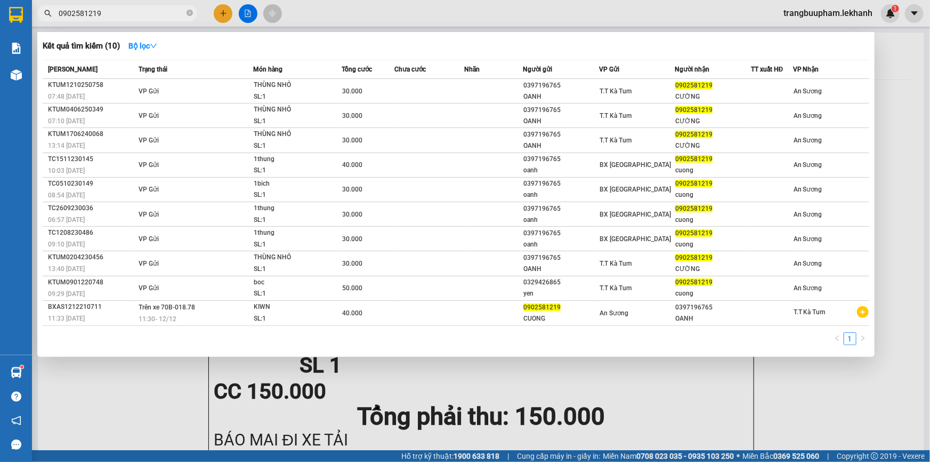
type input "0902581219"
drag, startPoint x: 189, startPoint y: 14, endPoint x: 192, endPoint y: 3, distance: 11.0
click at [190, 12] on icon "close-circle" at bounding box center [190, 13] width 6 height 6
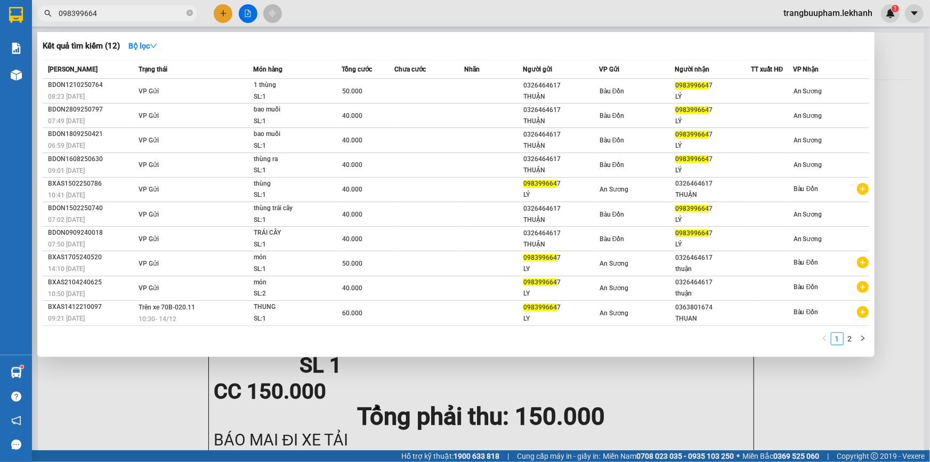
type input "0983996647"
click at [188, 11] on icon "close-circle" at bounding box center [190, 13] width 6 height 6
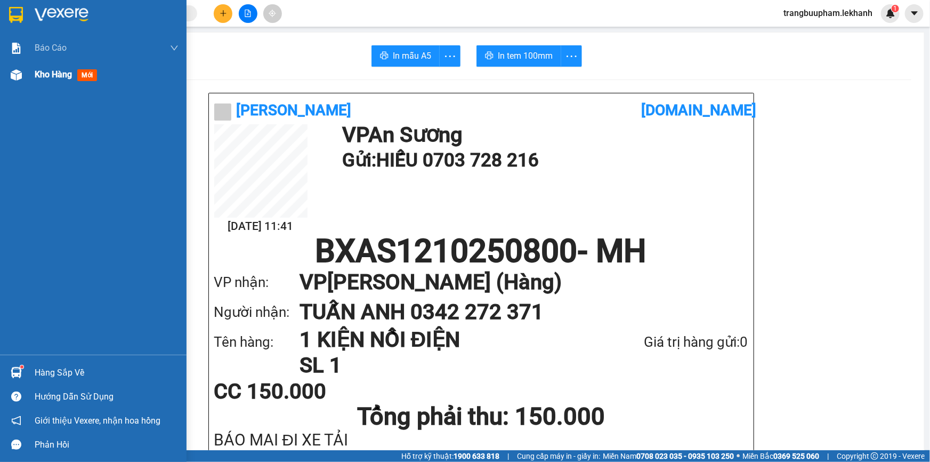
click at [63, 79] on span "Kho hàng" at bounding box center [53, 74] width 37 height 10
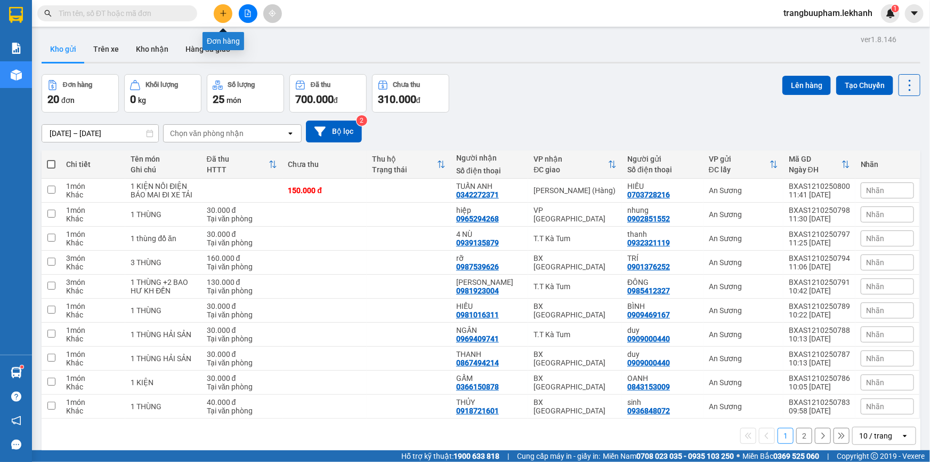
click at [222, 18] on button at bounding box center [223, 13] width 19 height 19
click at [231, 22] on div "Kết quả tìm kiếm ( 12 ) Bộ lọc Mã ĐH Trạng thái Món hàng Tổng cước Chưa cước Nh…" at bounding box center [465, 13] width 930 height 27
click at [224, 14] on icon "plus" at bounding box center [223, 13] width 7 height 7
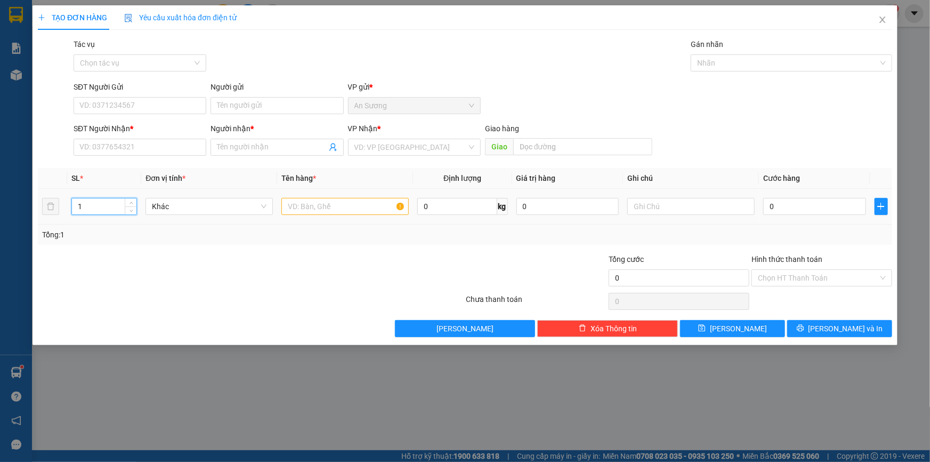
click at [108, 213] on input "1" at bounding box center [104, 206] width 64 height 16
drag, startPoint x: 108, startPoint y: 213, endPoint x: 39, endPoint y: 212, distance: 68.8
click at [42, 213] on tr "1 Khác 0 kg 0 0" at bounding box center [465, 207] width 854 height 36
type input "24"
click at [311, 215] on div at bounding box center [344, 206] width 127 height 21
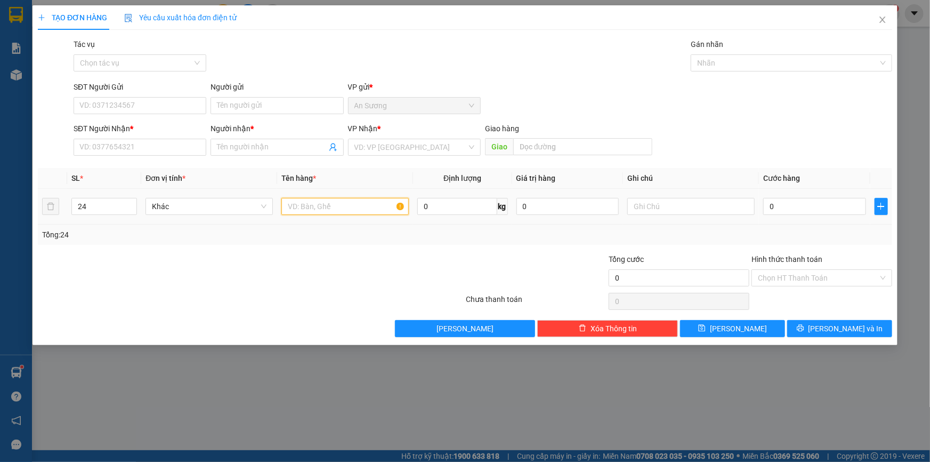
click at [314, 206] on input "text" at bounding box center [344, 206] width 127 height 17
type input "24"
click at [112, 113] on input "SĐT Người Gửi" at bounding box center [140, 105] width 133 height 17
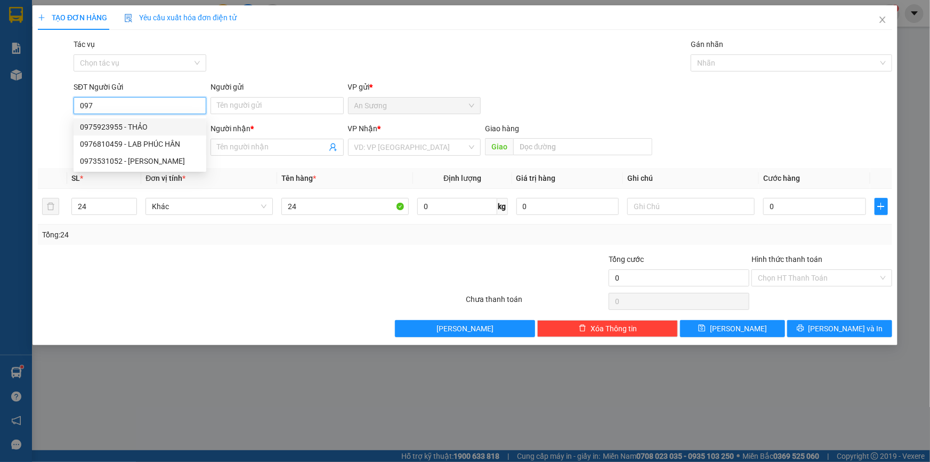
drag, startPoint x: 112, startPoint y: 100, endPoint x: 0, endPoint y: 101, distance: 112.5
click at [0, 101] on div "TẠO ĐƠN HÀNG Yêu cầu xuất hóa đơn điện tử Transit Pickup Surcharge Ids Transit …" at bounding box center [465, 231] width 930 height 462
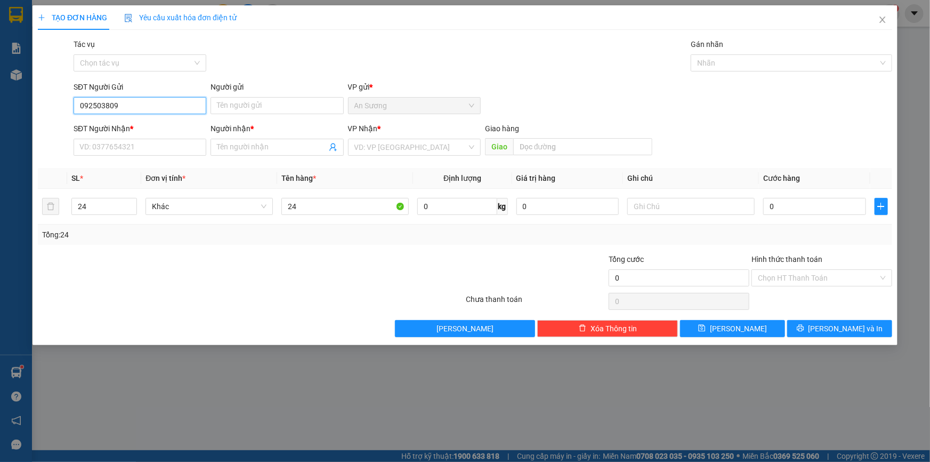
type input "0925038097"
click at [127, 128] on div "0925038097 - HÙNG DŨNG" at bounding box center [140, 127] width 120 height 12
type input "HÙNG DŨNG"
type input "0931253256"
type input "HOÀNG"
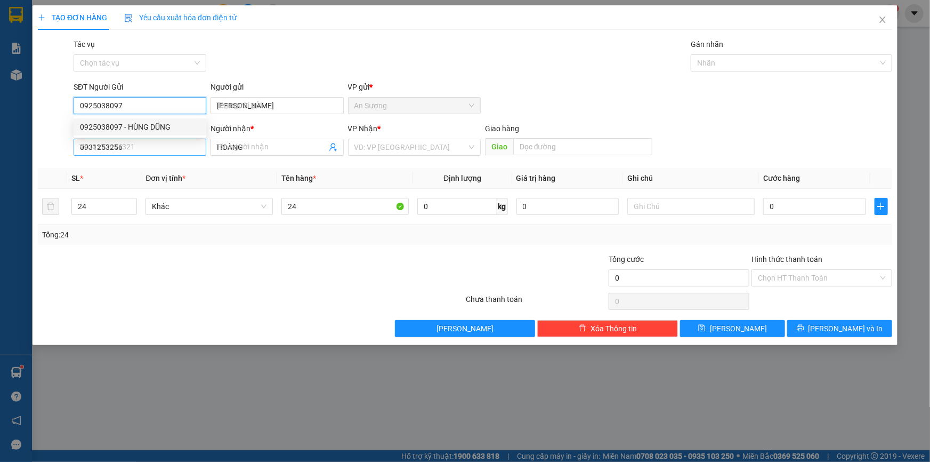
type input "40.000"
type input "0925038097"
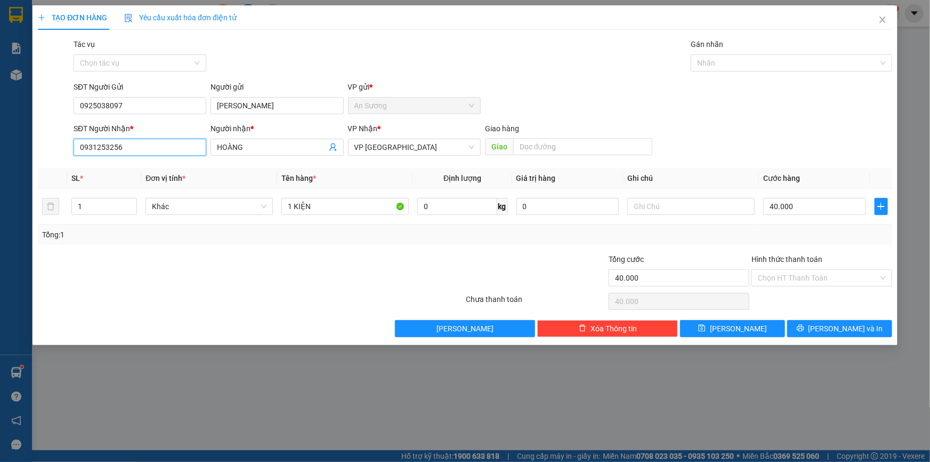
click at [139, 152] on input "0931253256" at bounding box center [140, 147] width 133 height 17
click at [155, 166] on div "0931253256 - HOÀNG" at bounding box center [140, 169] width 120 height 12
click at [104, 208] on input "1" at bounding box center [104, 206] width 64 height 16
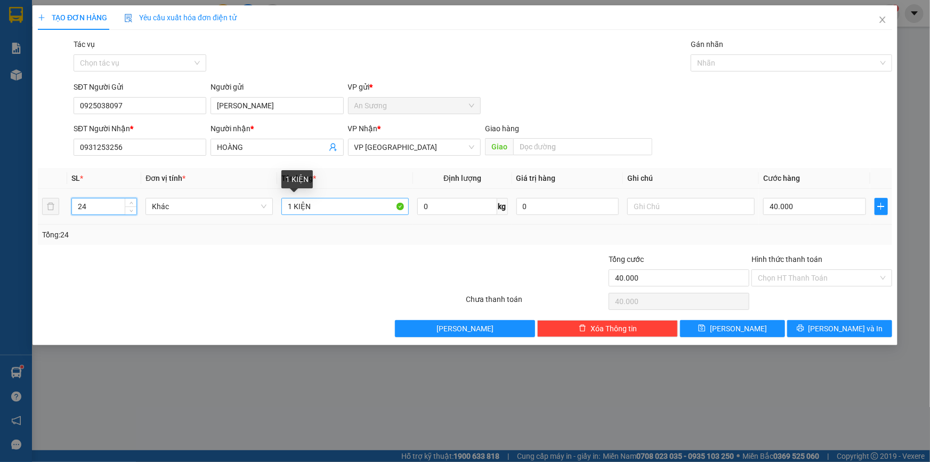
type input "24"
drag, startPoint x: 315, startPoint y: 207, endPoint x: 262, endPoint y: 211, distance: 52.9
click at [262, 211] on tr "24 Khác 1 KIỆN 0 kg 0 40.000" at bounding box center [465, 207] width 854 height 36
type input "24 KIỆN"
click at [811, 205] on input "40.000" at bounding box center [814, 206] width 103 height 17
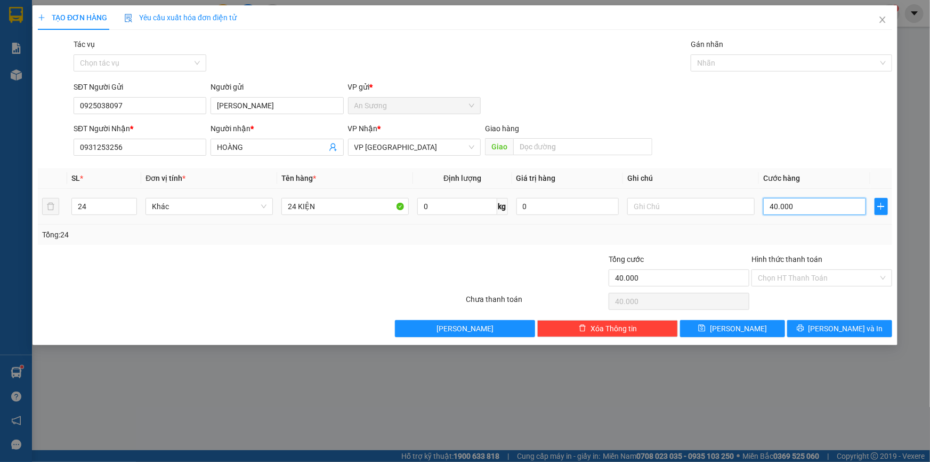
click at [810, 208] on input "40.000" at bounding box center [814, 206] width 103 height 17
drag, startPoint x: 810, startPoint y: 208, endPoint x: 767, endPoint y: 217, distance: 44.1
click at [767, 217] on td "40.000" at bounding box center [814, 207] width 111 height 36
type input "0"
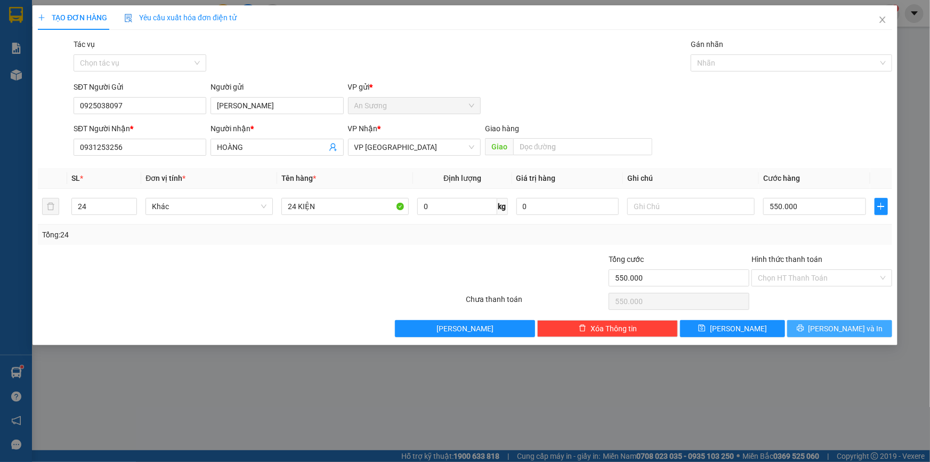
click at [835, 327] on span "Lưu và In" at bounding box center [846, 328] width 75 height 12
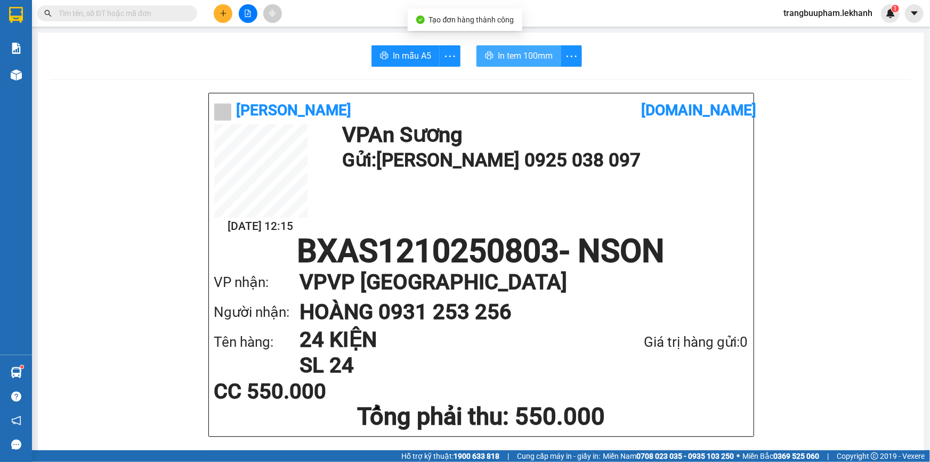
click at [522, 54] on span "In tem 100mm" at bounding box center [525, 55] width 55 height 13
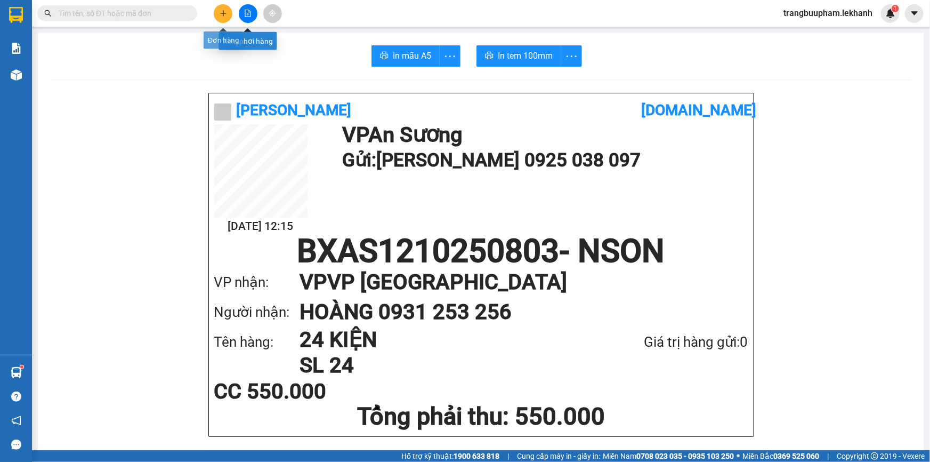
click at [217, 14] on button at bounding box center [223, 13] width 19 height 19
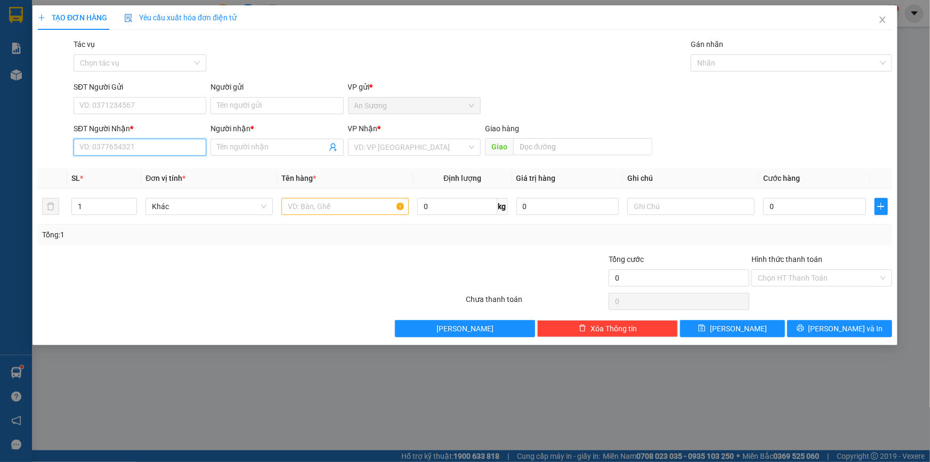
click at [163, 149] on input "SĐT Người Nhận *" at bounding box center [140, 147] width 133 height 17
click at [133, 168] on div "0975552696 - hà" at bounding box center [140, 169] width 120 height 12
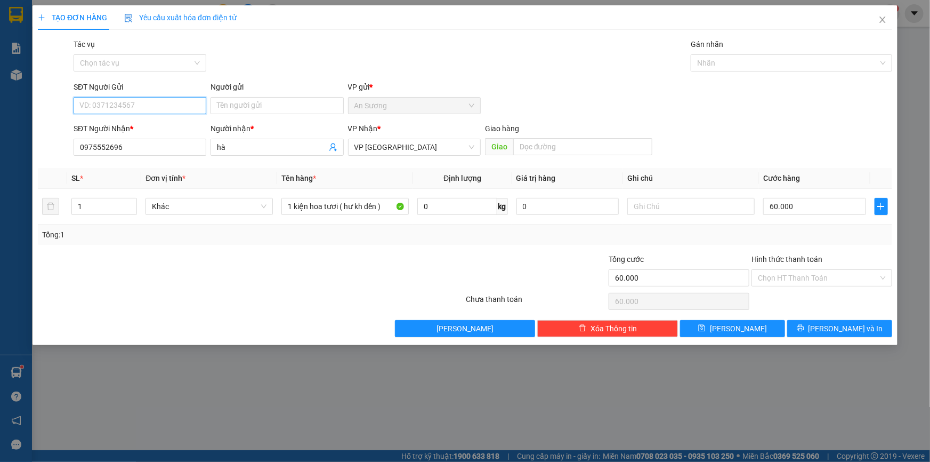
click at [135, 107] on input "SĐT Người Gửi" at bounding box center [140, 105] width 133 height 17
click at [128, 129] on div "0907656149 - VY" at bounding box center [140, 127] width 120 height 12
click at [810, 203] on input "60.000" at bounding box center [814, 206] width 103 height 17
click at [850, 329] on span "Lưu và In" at bounding box center [846, 328] width 75 height 12
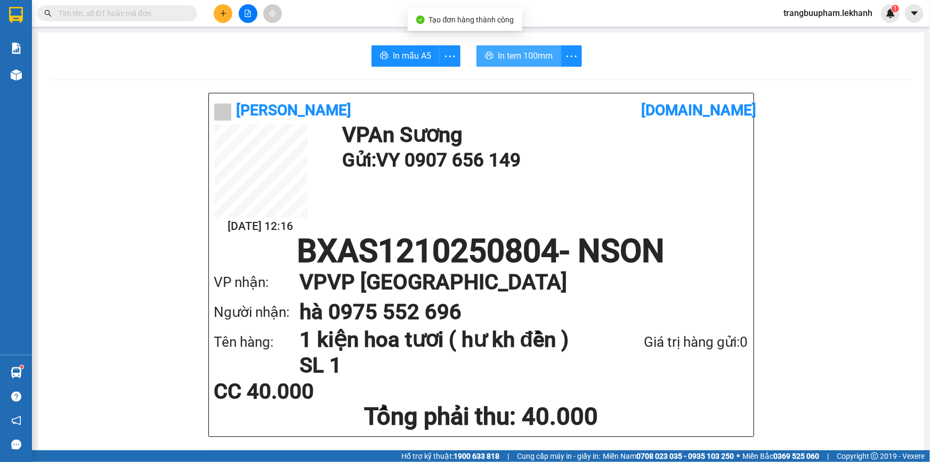
click at [540, 61] on span "In tem 100mm" at bounding box center [525, 55] width 55 height 13
click at [228, 19] on button at bounding box center [223, 13] width 19 height 19
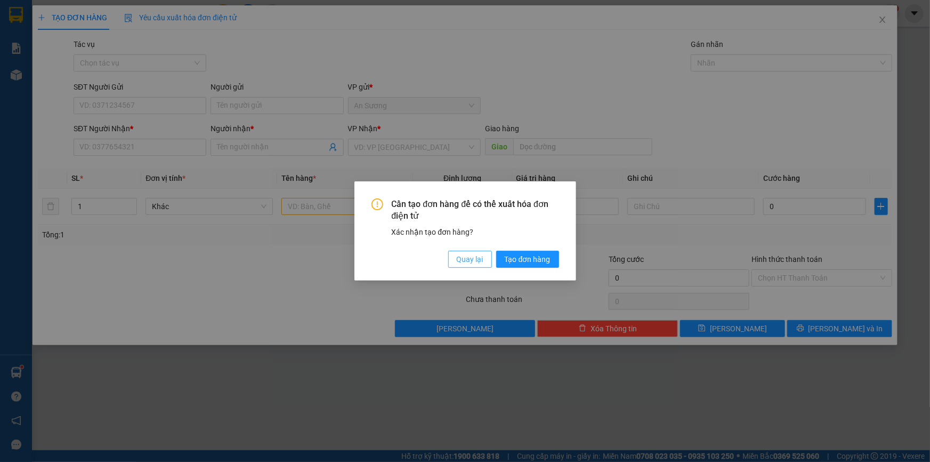
click at [472, 265] on span "Quay lại" at bounding box center [470, 259] width 27 height 12
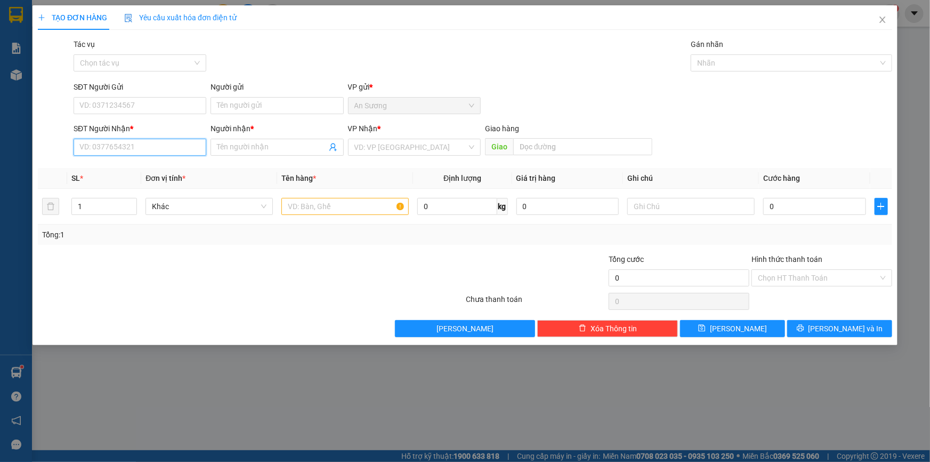
click at [155, 146] on input "SĐT Người Nhận *" at bounding box center [140, 147] width 133 height 17
click at [158, 144] on input "SĐT Người Nhận *" at bounding box center [140, 147] width 133 height 17
click at [225, 144] on input "Người nhận *" at bounding box center [271, 147] width 109 height 12
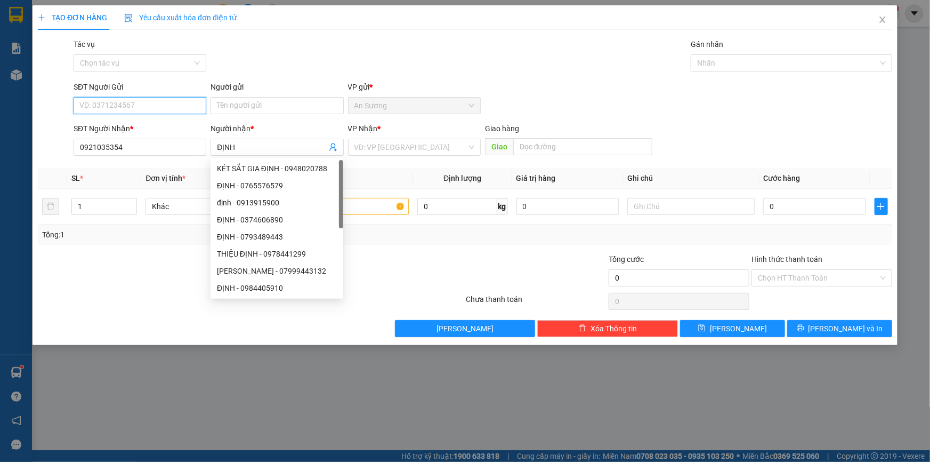
click at [90, 101] on input "SĐT Người Gửi" at bounding box center [140, 105] width 133 height 17
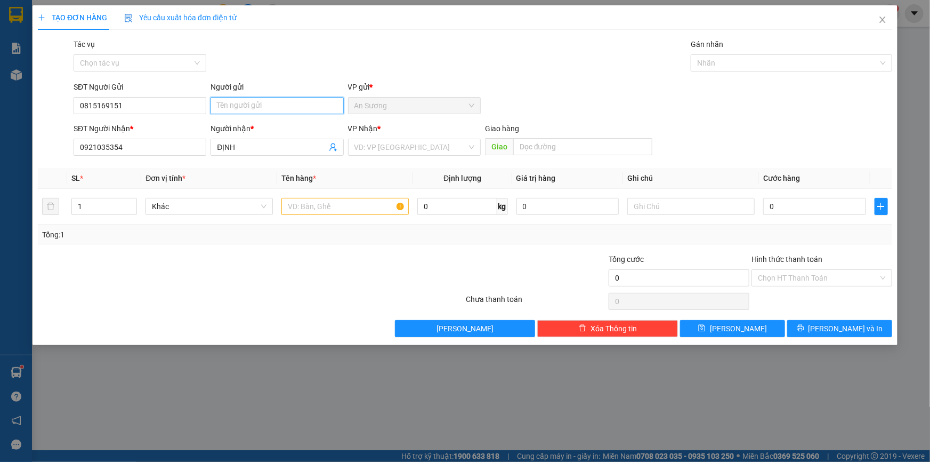
click at [241, 98] on input "Người gửi" at bounding box center [277, 105] width 133 height 17
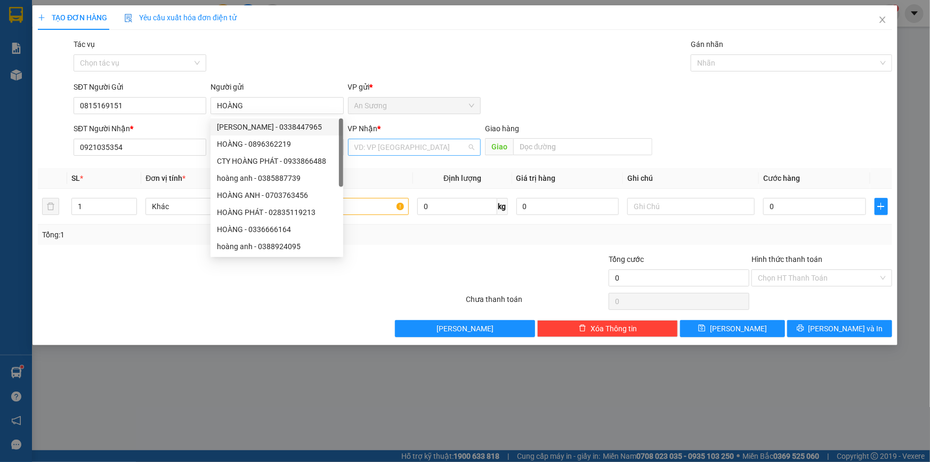
click at [420, 149] on input "search" at bounding box center [410, 147] width 112 height 16
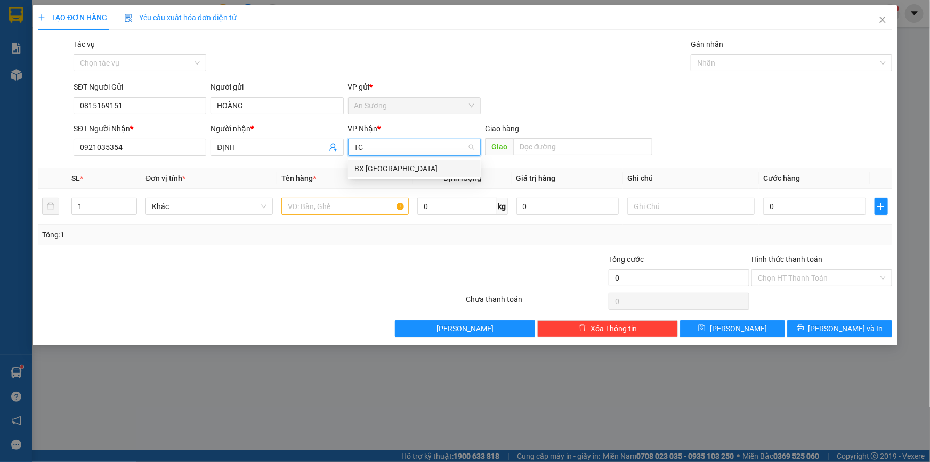
click at [405, 173] on div "BX Tân Châu" at bounding box center [414, 169] width 120 height 12
drag, startPoint x: 351, startPoint y: 224, endPoint x: 357, endPoint y: 204, distance: 20.6
click at [350, 222] on td at bounding box center [345, 207] width 136 height 36
click at [357, 204] on input "text" at bounding box center [344, 206] width 127 height 17
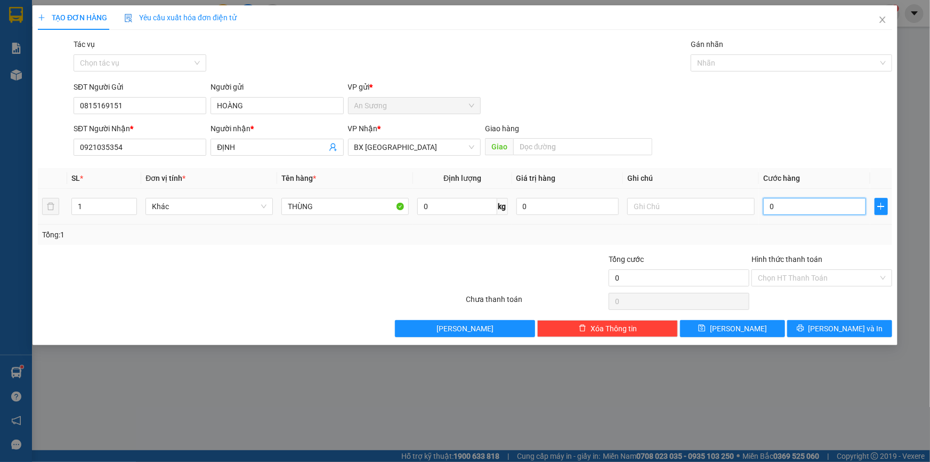
click at [793, 206] on input "0" at bounding box center [814, 206] width 103 height 17
click at [872, 325] on button "Lưu và In" at bounding box center [839, 328] width 105 height 17
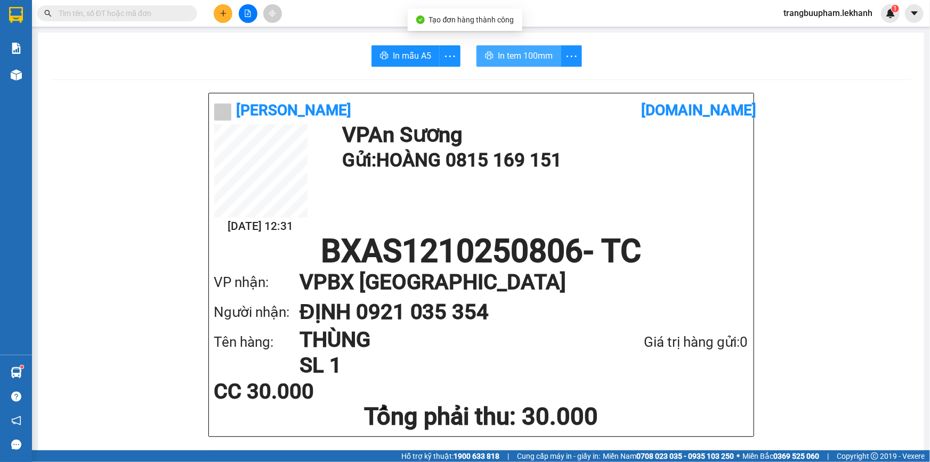
click at [520, 60] on span "In tem 100mm" at bounding box center [525, 55] width 55 height 13
click at [214, 13] on button at bounding box center [223, 13] width 19 height 19
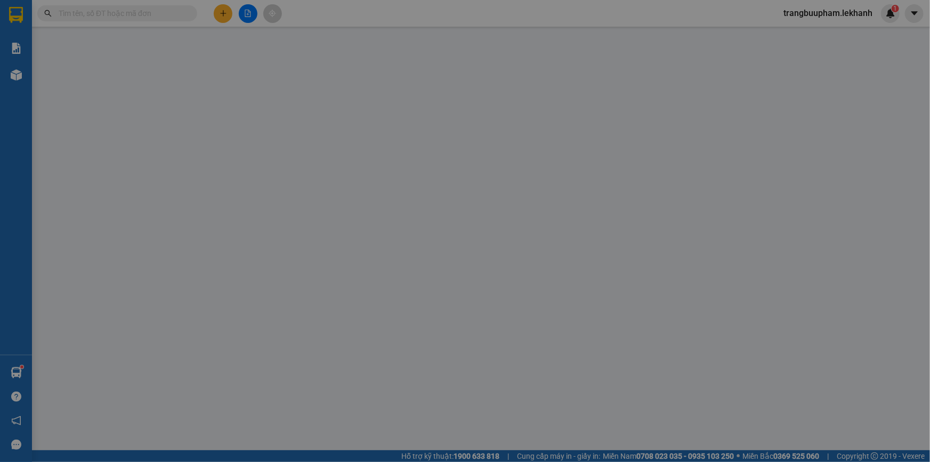
click at [216, 15] on span "Yêu cầu xuất hóa đơn điện tử" at bounding box center [180, 17] width 112 height 9
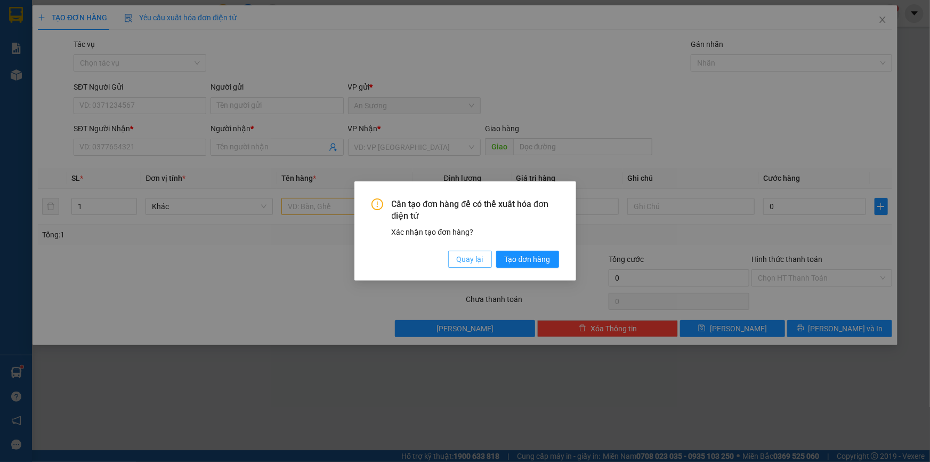
drag, startPoint x: 473, startPoint y: 265, endPoint x: 345, endPoint y: 203, distance: 143.0
click at [474, 264] on button "Quay lại" at bounding box center [470, 259] width 44 height 17
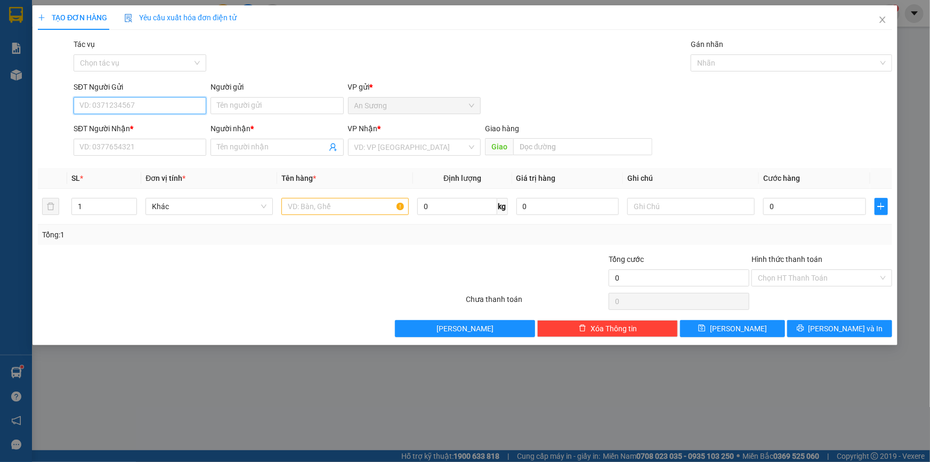
click at [138, 107] on input "SĐT Người Gửi" at bounding box center [140, 105] width 133 height 17
click at [136, 145] on div "0922796611 - vy" at bounding box center [140, 144] width 120 height 12
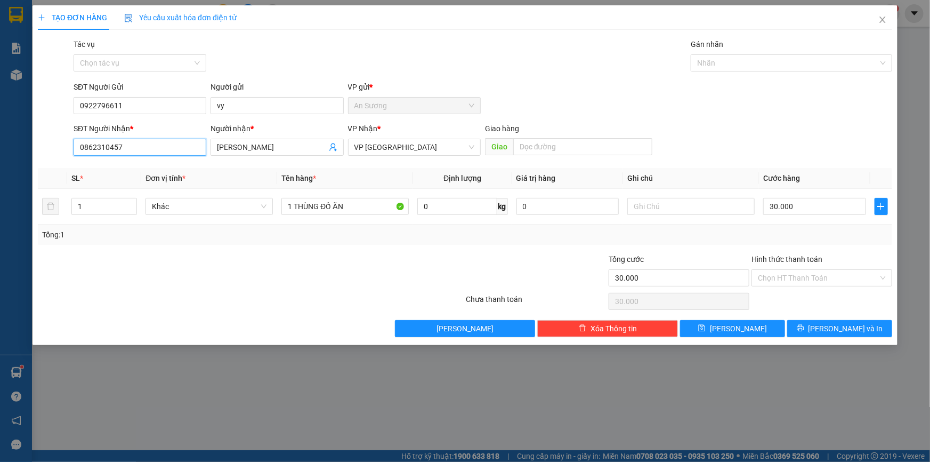
click at [171, 150] on input "0862310457" at bounding box center [140, 147] width 133 height 17
drag, startPoint x: 170, startPoint y: 150, endPoint x: 0, endPoint y: 130, distance: 171.3
click at [0, 130] on div "TẠO ĐƠN HÀNG Yêu cầu xuất hóa đơn điện tử Transit Pickup Surcharge Ids Transit …" at bounding box center [465, 231] width 930 height 462
click at [136, 169] on div "0947381707 - NHI" at bounding box center [140, 169] width 120 height 12
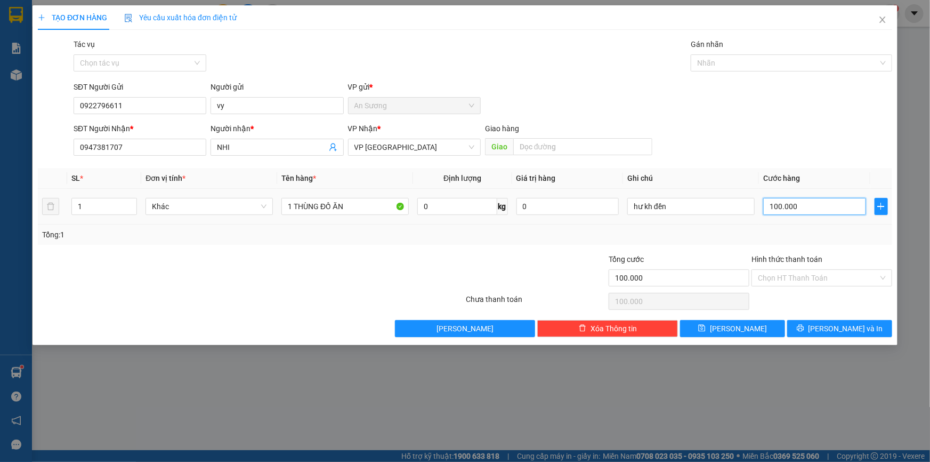
drag, startPoint x: 817, startPoint y: 204, endPoint x: 810, endPoint y: 195, distance: 11.1
click at [816, 203] on input "100.000" at bounding box center [814, 206] width 103 height 17
click at [816, 328] on button "Lưu và In" at bounding box center [839, 328] width 105 height 17
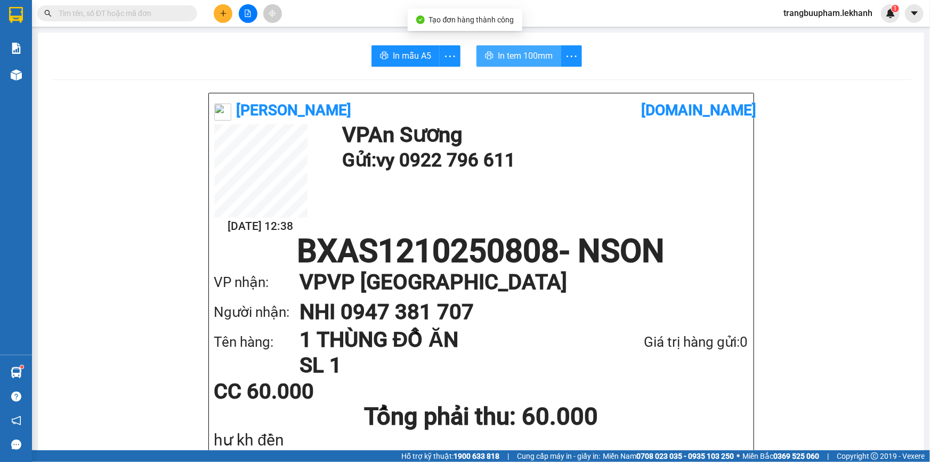
click at [520, 57] on span "In tem 100mm" at bounding box center [525, 55] width 55 height 13
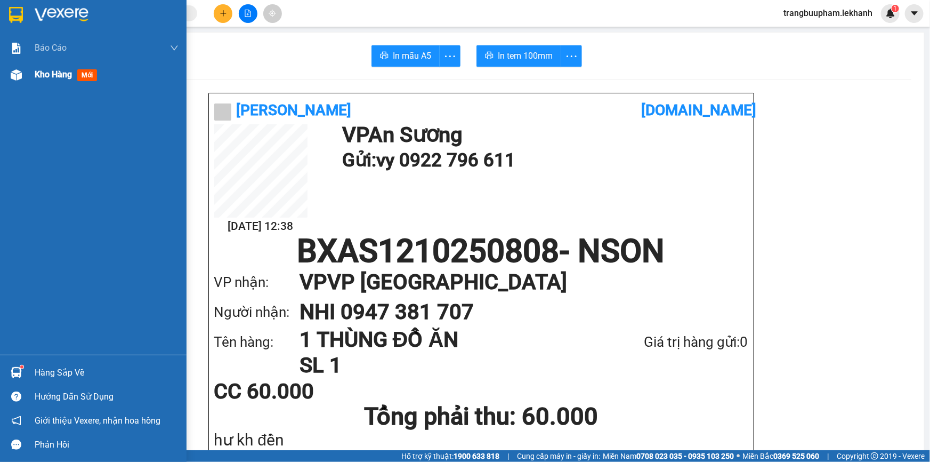
click at [83, 74] on span "mới" at bounding box center [87, 75] width 20 height 12
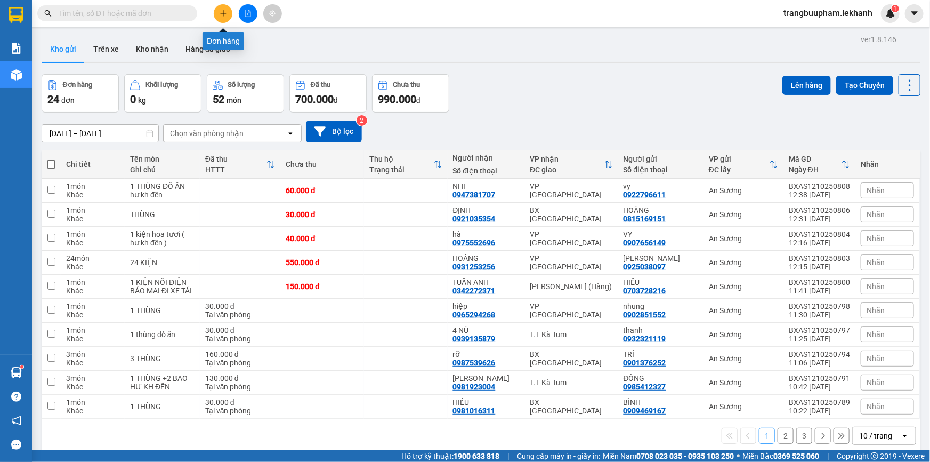
click at [222, 14] on icon "plus" at bounding box center [223, 13] width 7 height 7
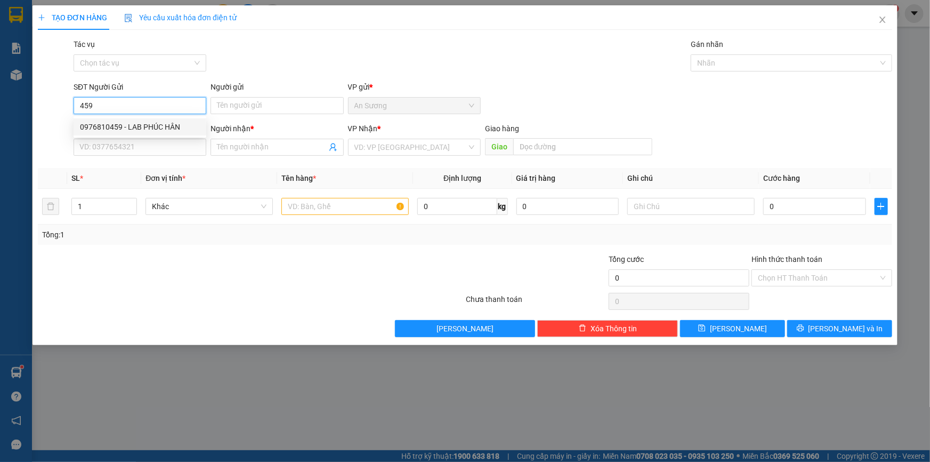
click at [149, 125] on div "0976810459 - LAB PHÚC HÂN" at bounding box center [140, 127] width 120 height 12
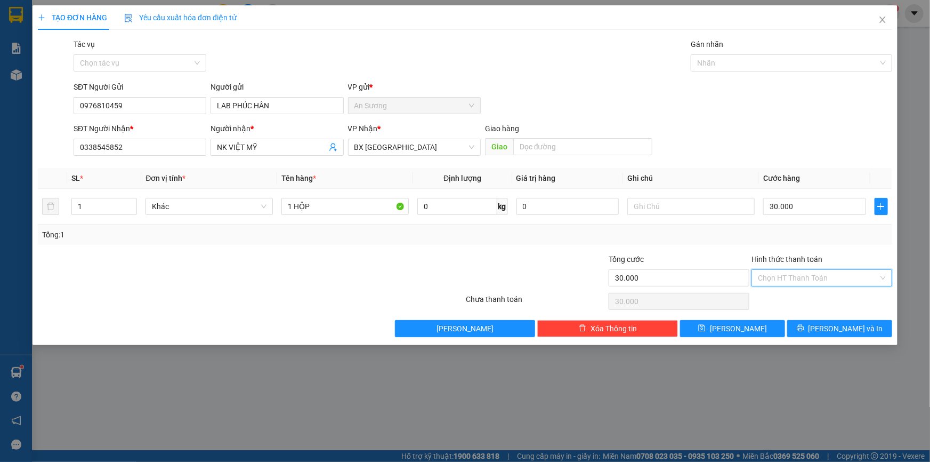
click at [787, 281] on input "Hình thức thanh toán" at bounding box center [818, 278] width 120 height 16
drag, startPoint x: 789, startPoint y: 297, endPoint x: 826, endPoint y: 310, distance: 38.9
click at [789, 297] on div "Tại văn phòng" at bounding box center [822, 299] width 128 height 12
click at [842, 325] on span "Lưu và In" at bounding box center [846, 328] width 75 height 12
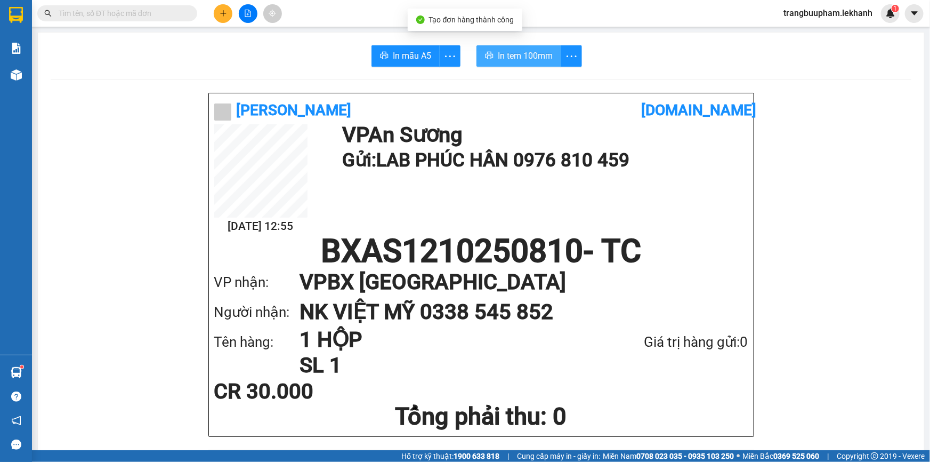
click at [519, 45] on button "In tem 100mm" at bounding box center [519, 55] width 85 height 21
click at [166, 14] on input "text" at bounding box center [122, 13] width 126 height 12
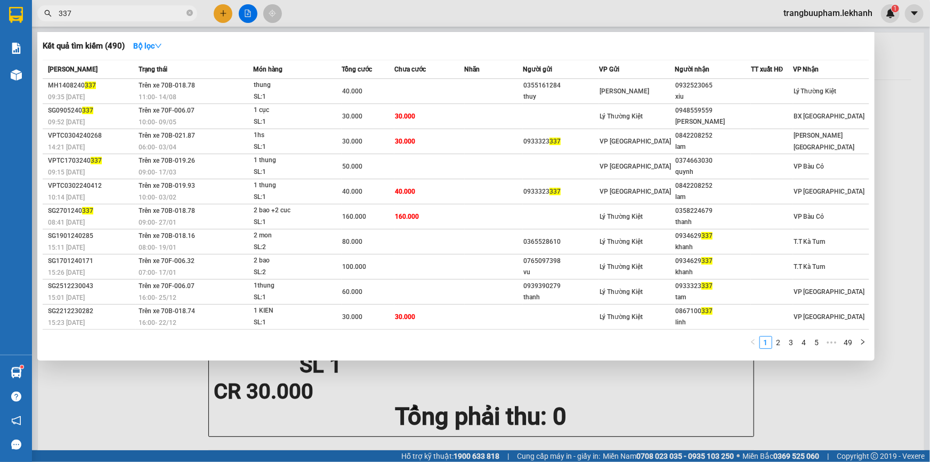
drag, startPoint x: 133, startPoint y: 18, endPoint x: 37, endPoint y: 21, distance: 96.5
click at [43, 23] on div "Kết quả tìm kiếm ( 490 ) Bộ lọc Mã ĐH Trạng thái Món hàng Tổng cước Chưa cước N…" at bounding box center [104, 13] width 208 height 19
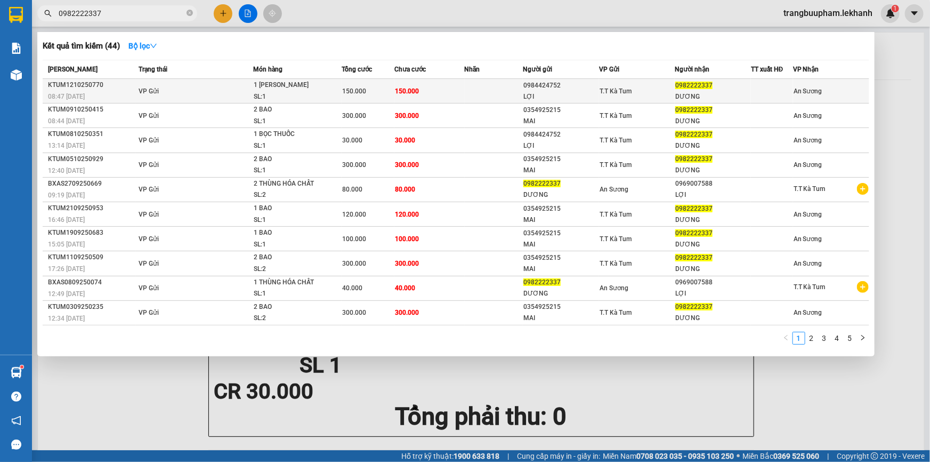
click at [352, 87] on span "150.000" at bounding box center [354, 90] width 24 height 7
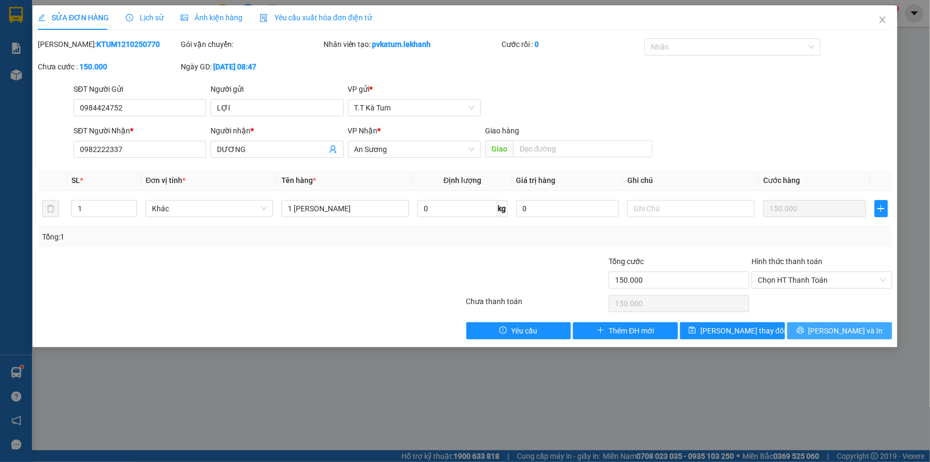
click at [875, 336] on button "Lưu và In" at bounding box center [839, 330] width 105 height 17
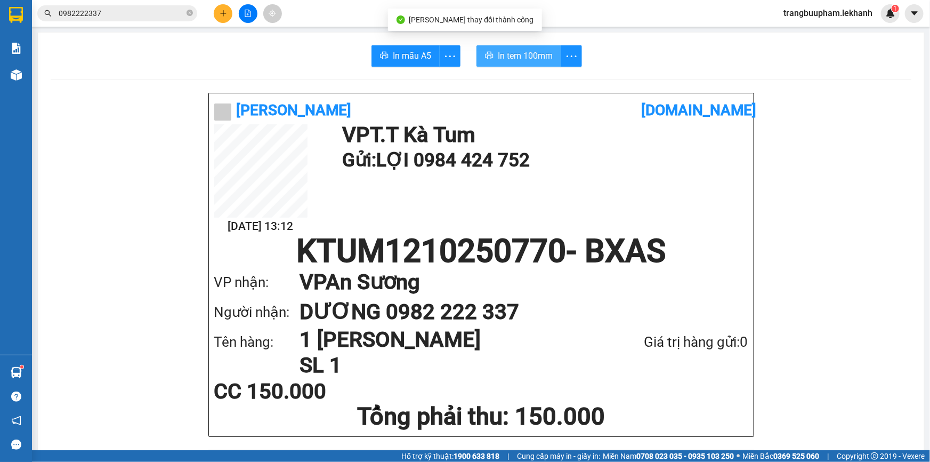
click at [528, 64] on button "In tem 100mm" at bounding box center [519, 55] width 85 height 21
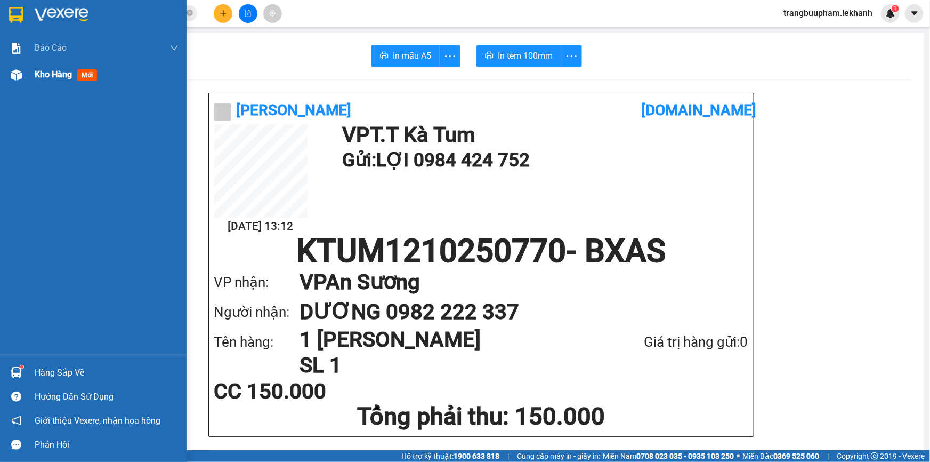
click at [51, 79] on span "Kho hàng" at bounding box center [53, 74] width 37 height 10
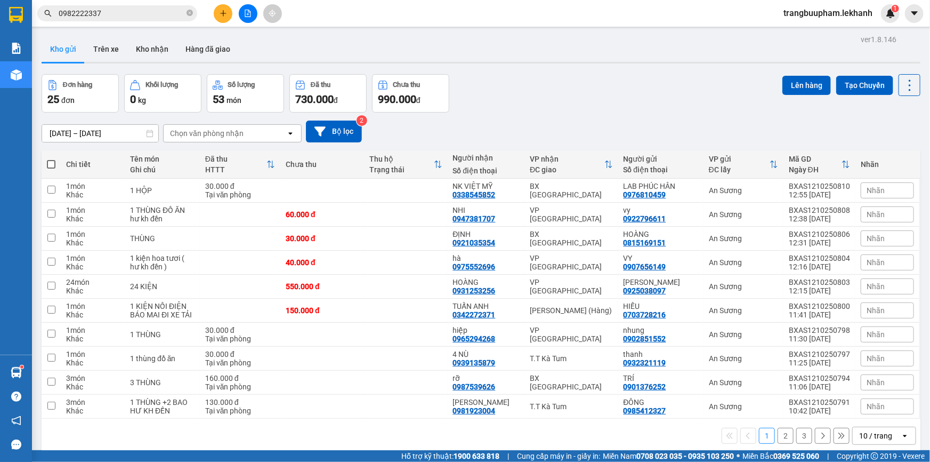
click at [217, 19] on button at bounding box center [223, 13] width 19 height 19
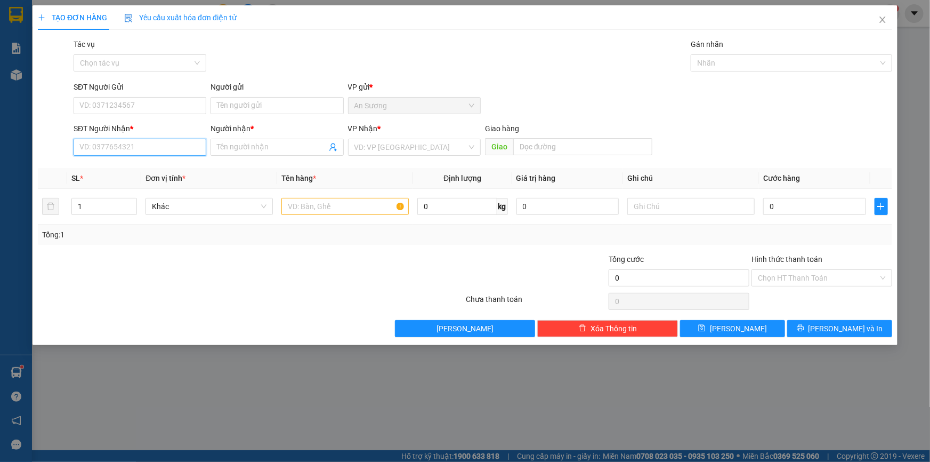
click at [152, 148] on input "SĐT Người Nhận *" at bounding box center [140, 147] width 133 height 17
click at [135, 169] on div "0354061907 - chi" at bounding box center [140, 169] width 120 height 12
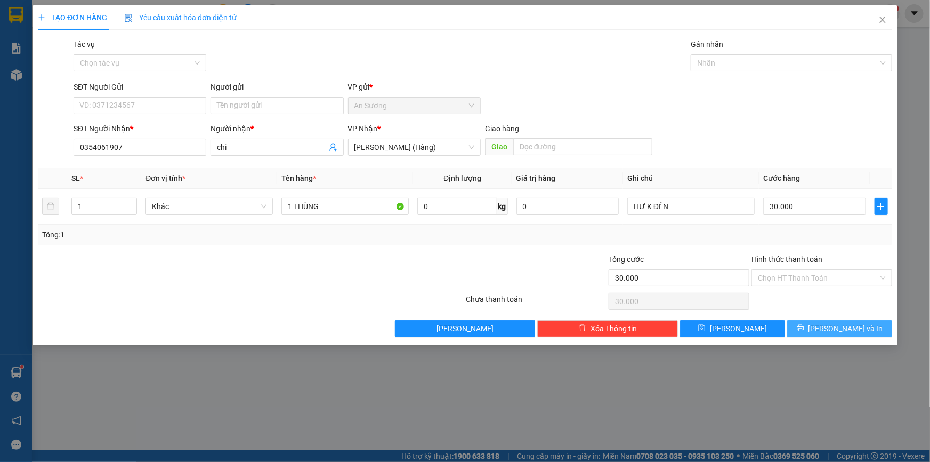
click at [853, 335] on button "Lưu và In" at bounding box center [839, 328] width 105 height 17
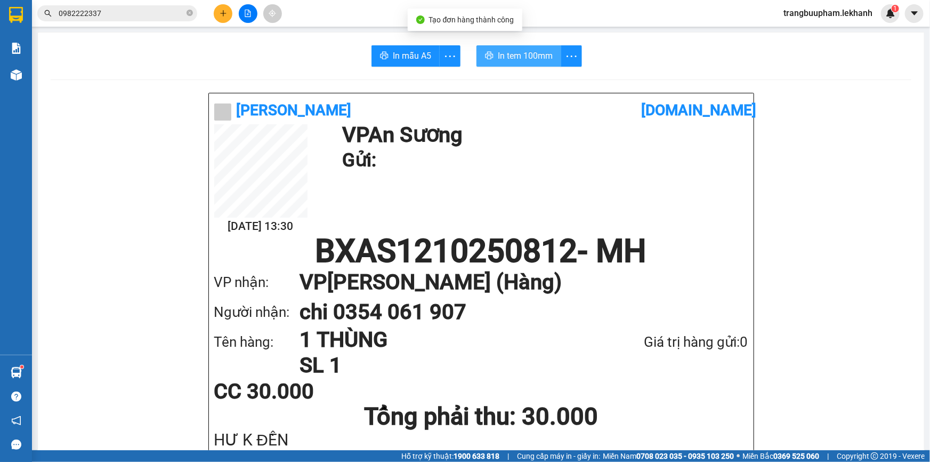
click at [531, 45] on button "In tem 100mm" at bounding box center [519, 55] width 85 height 21
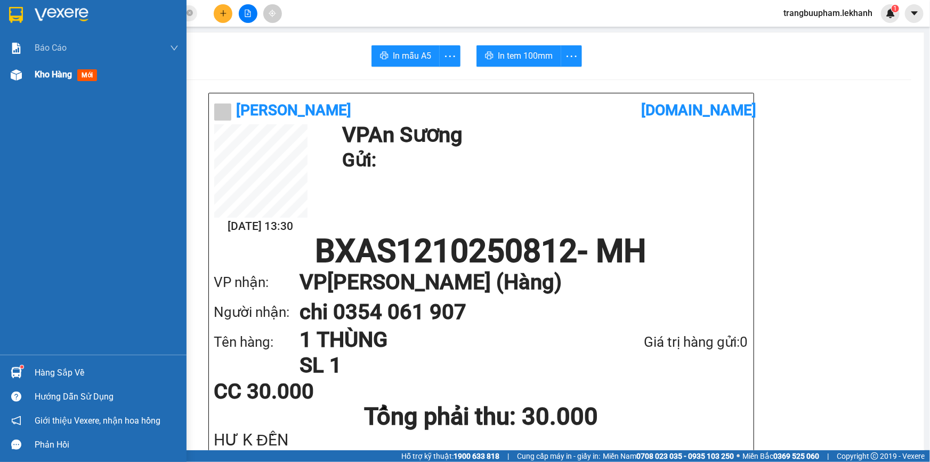
click at [53, 69] on span "Kho hàng" at bounding box center [53, 74] width 37 height 10
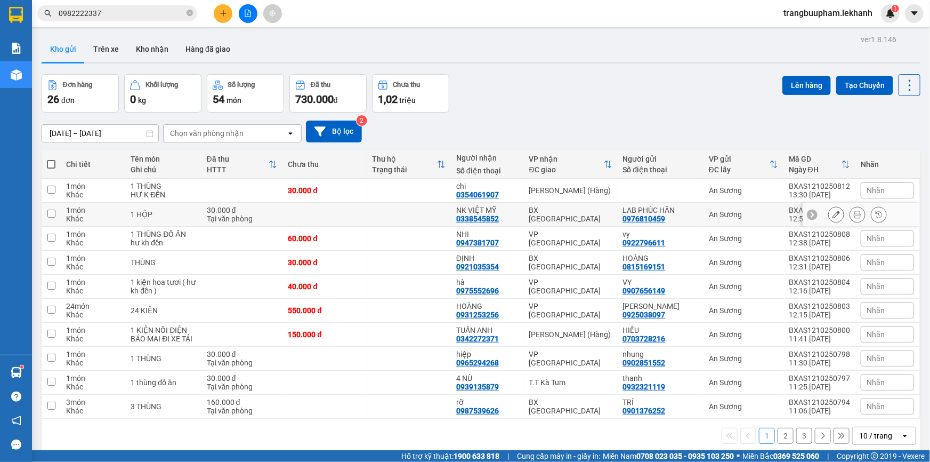
click at [377, 207] on td at bounding box center [409, 215] width 84 height 24
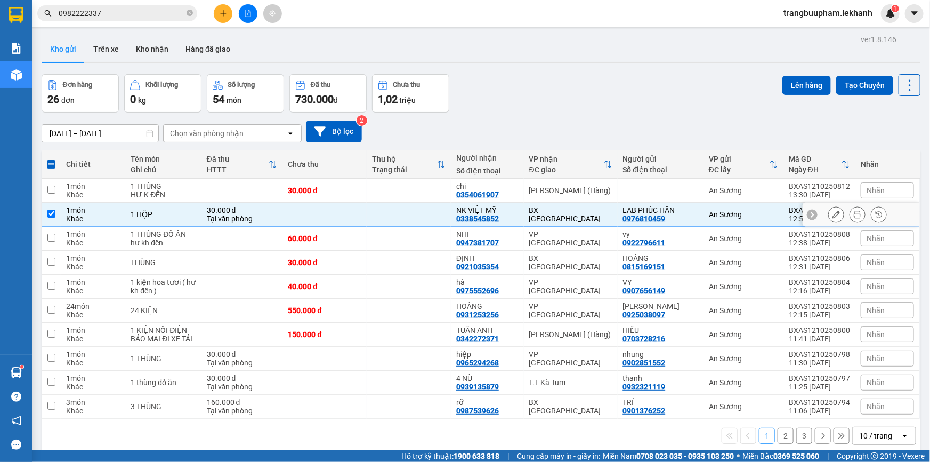
click at [485, 212] on div "NK VIỆT MỸ" at bounding box center [487, 210] width 62 height 9
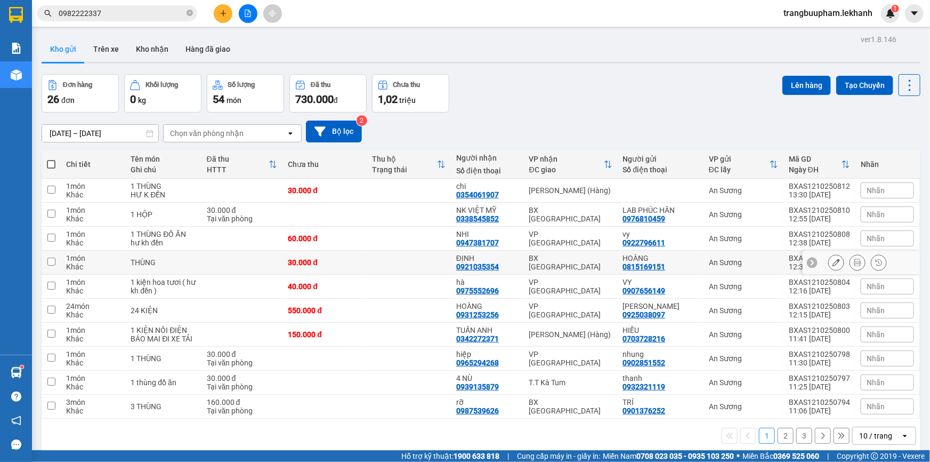
click at [495, 267] on div "0921035354" at bounding box center [477, 266] width 43 height 9
click at [391, 255] on td at bounding box center [409, 263] width 84 height 24
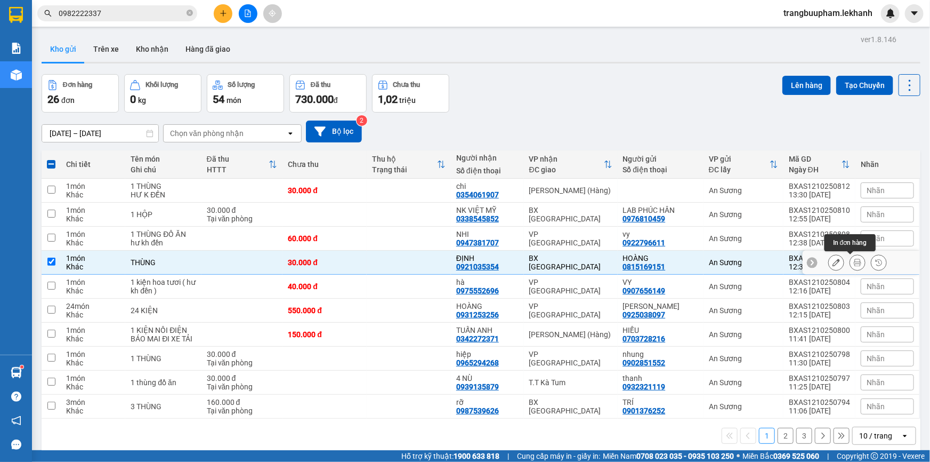
click at [854, 265] on icon at bounding box center [857, 262] width 7 height 7
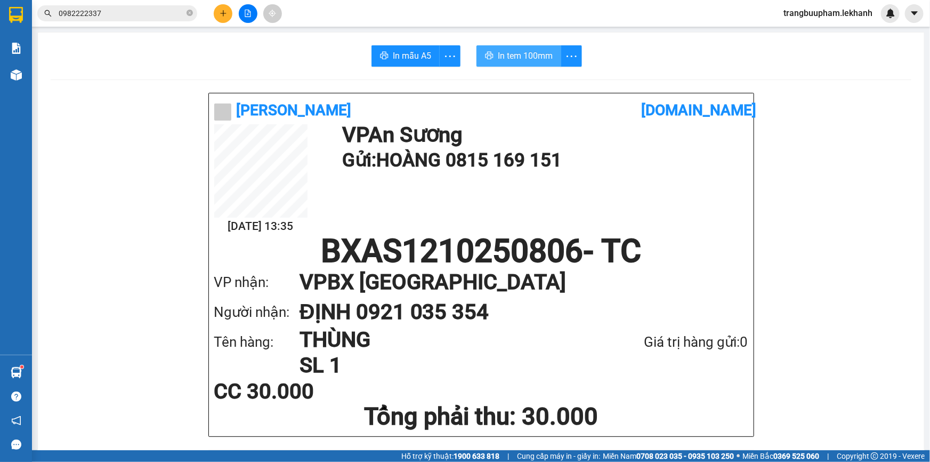
click at [526, 56] on span "In tem 100mm" at bounding box center [525, 55] width 55 height 13
